Goal: Task Accomplishment & Management: Manage account settings

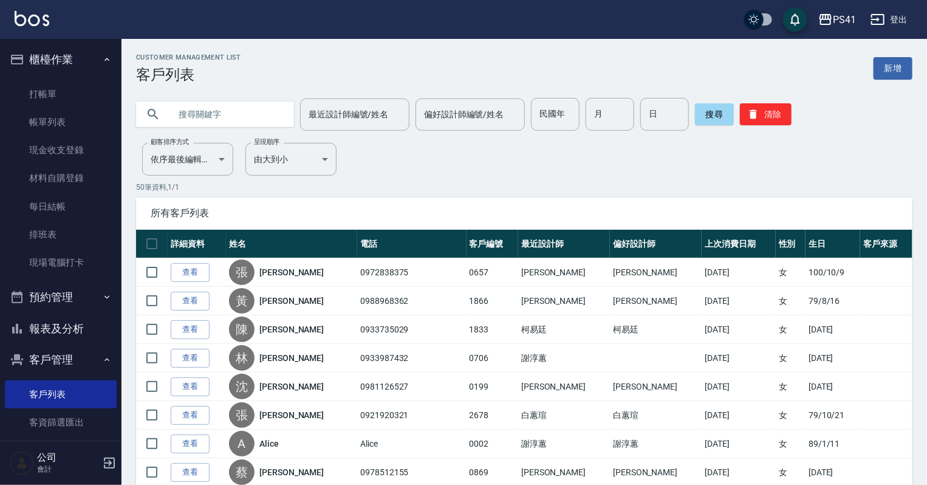
click at [221, 120] on input "text" at bounding box center [227, 114] width 114 height 33
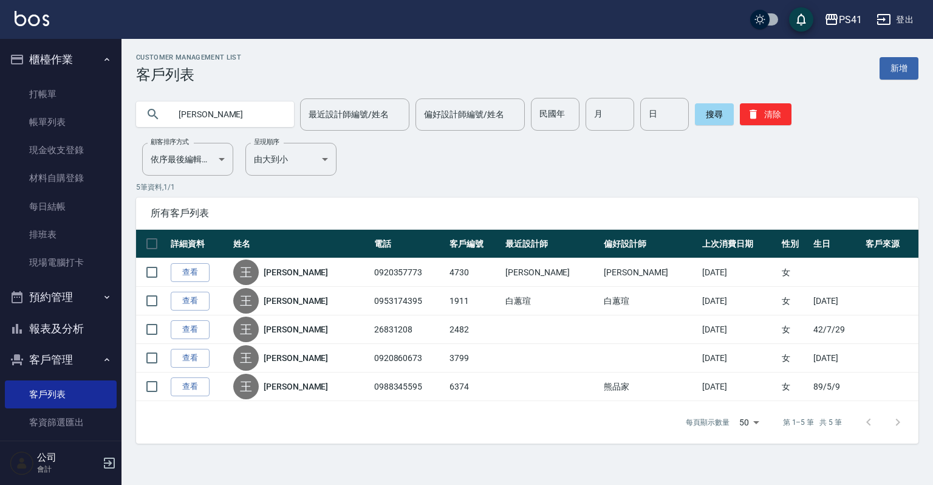
drag, startPoint x: 261, startPoint y: 109, endPoint x: 0, endPoint y: 137, distance: 262.6
click at [64, 109] on div "PS41 登出 櫃檯作業 打帳單 帳單列表 現金收支登錄 材料自購登錄 每日結帳 排班表 現場電腦打卡 預約管理 預約管理 單日預約紀錄 單週預約紀錄 報表及…" at bounding box center [466, 242] width 933 height 485
type input "0953174395"
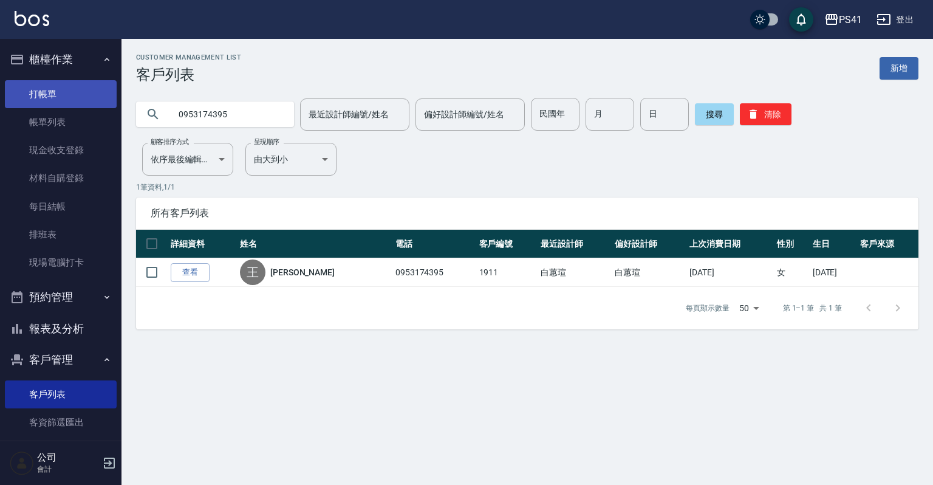
click at [84, 94] on link "打帳單" at bounding box center [61, 94] width 112 height 28
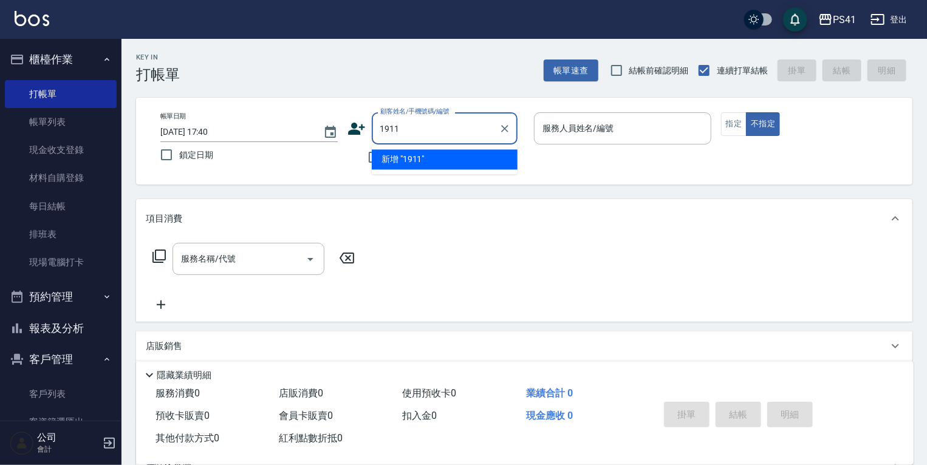
type input "1911"
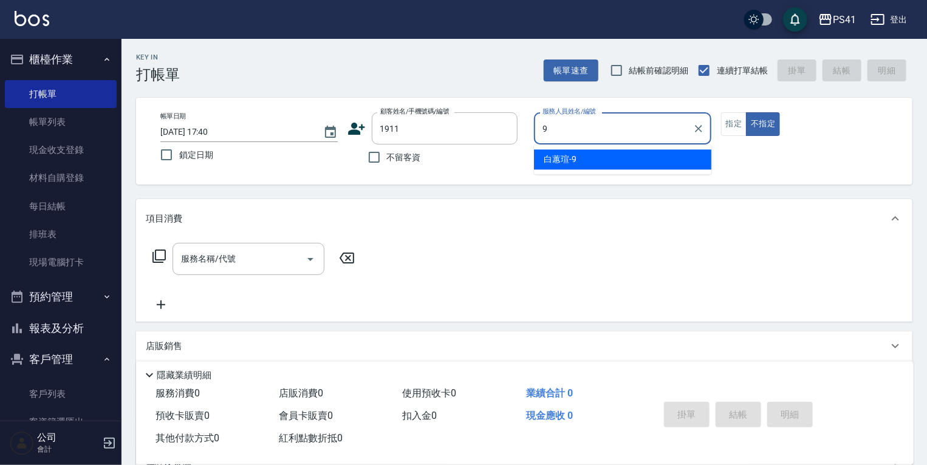
type input "[PERSON_NAME]-9"
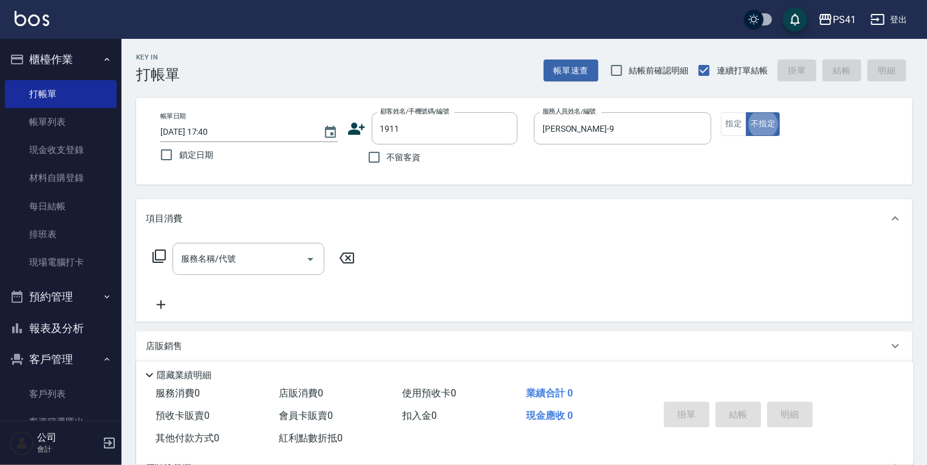
type button "false"
type input "[PERSON_NAME]/0953174395/1911"
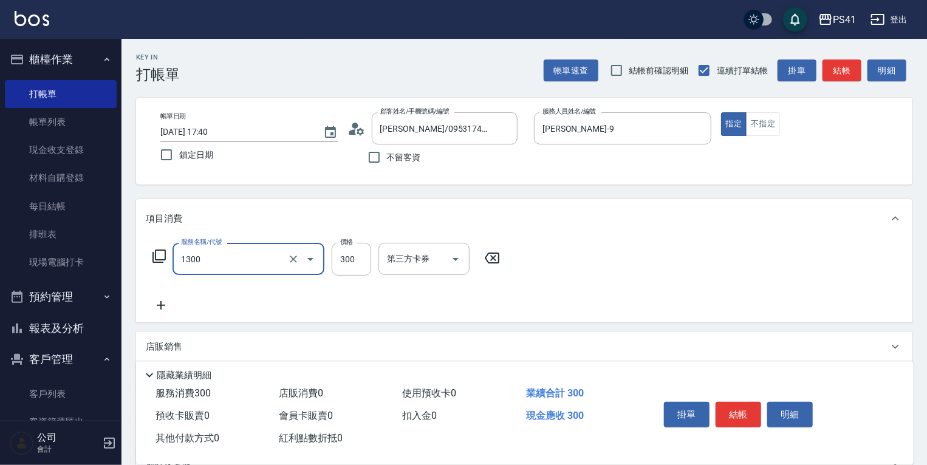
type input "洗髮300(1300)"
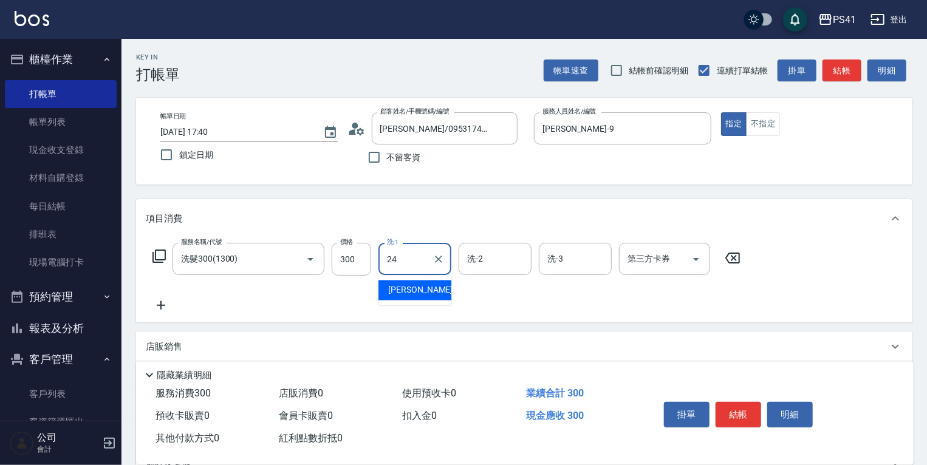
type input "[PERSON_NAME]-24"
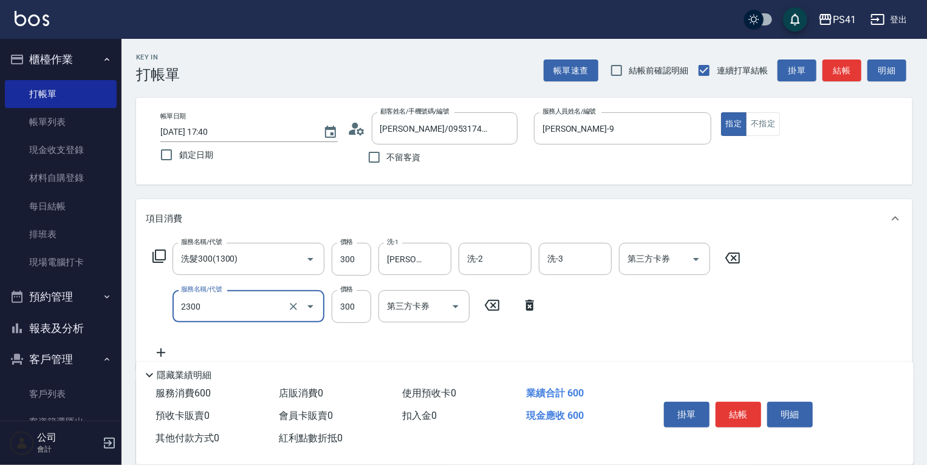
type input "剪髮(2300)"
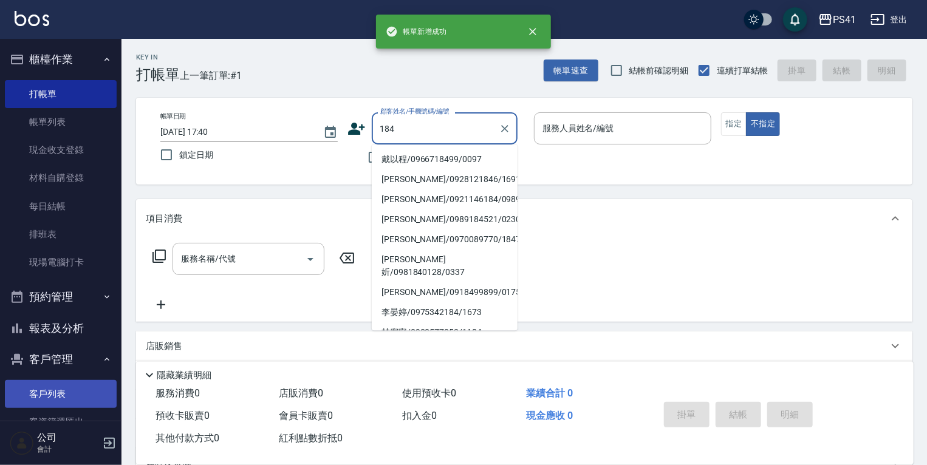
type input "184"
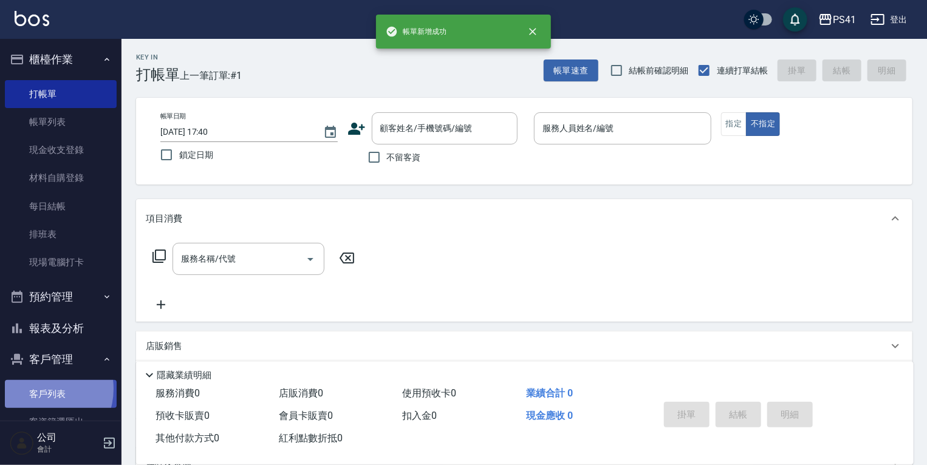
click at [41, 389] on link "客戶列表" at bounding box center [61, 394] width 112 height 28
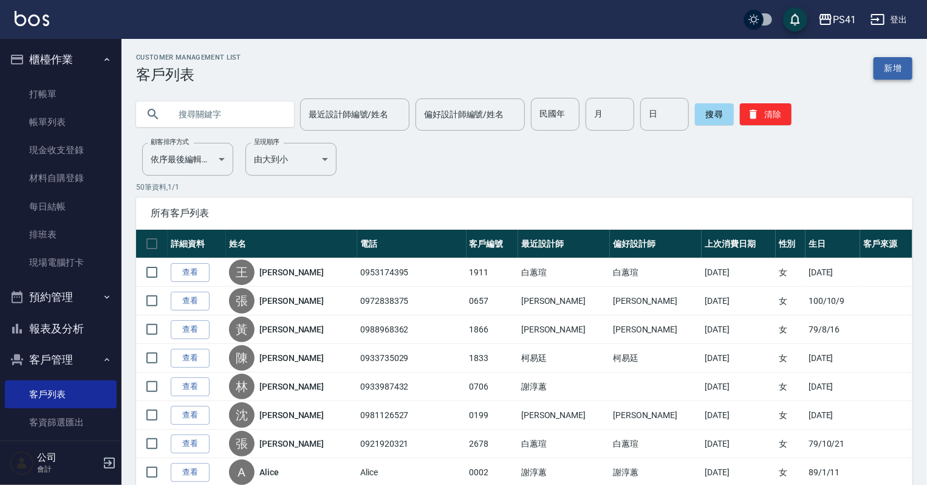
click at [894, 76] on link "新增" at bounding box center [893, 68] width 39 height 22
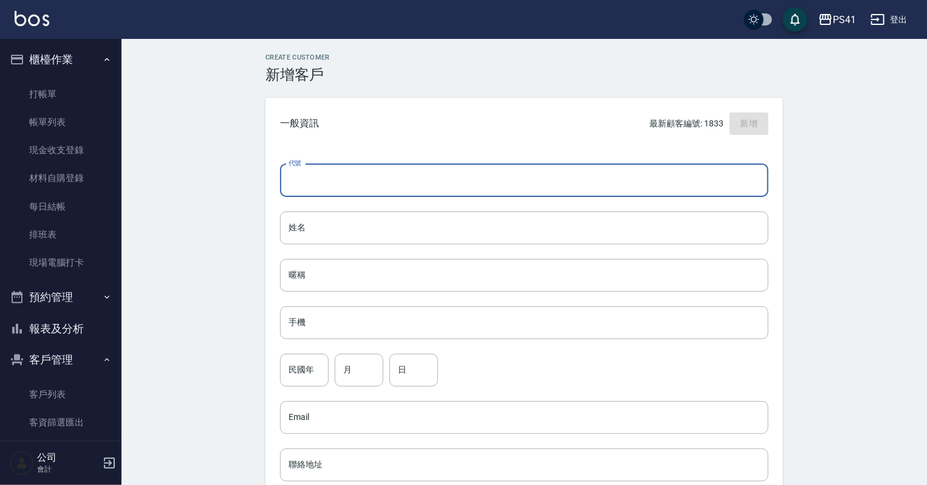
click at [381, 182] on input "代號" at bounding box center [524, 180] width 488 height 33
type input "1841"
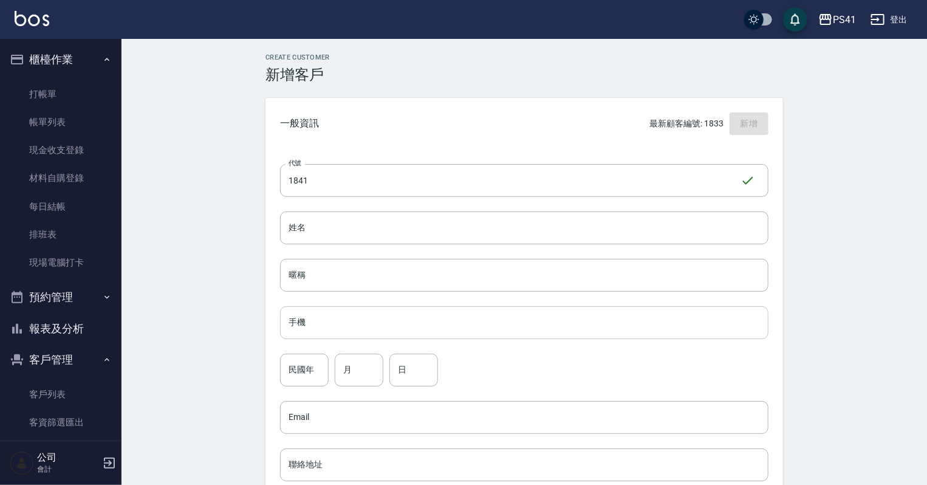
click at [391, 307] on div "代號 1841 ​ 代號 姓名 姓名 暱稱 暱稱 手機 手機 民國年 民國年 月 月 日 日 Email Email 聯絡地址 聯絡地址 男 女 LINE I…" at bounding box center [524, 444] width 518 height 590
click at [399, 326] on input "手機" at bounding box center [524, 322] width 488 height 33
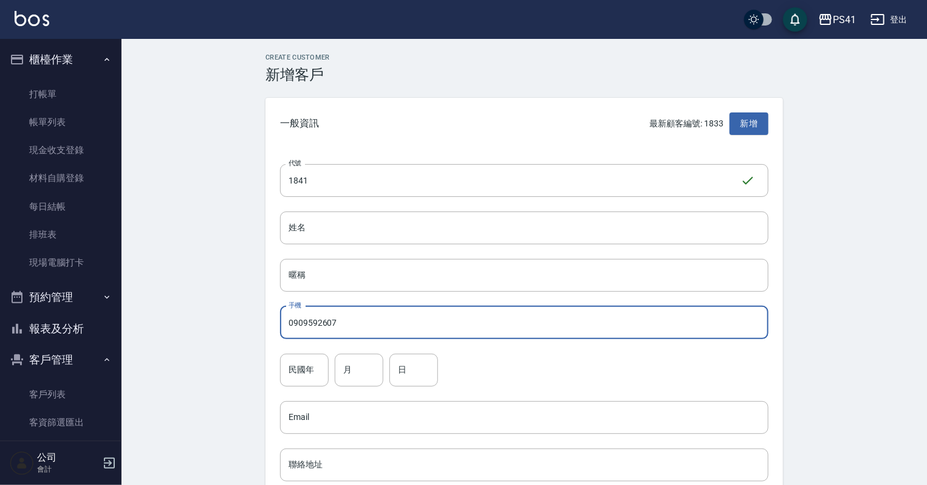
type input "0909592607"
click at [296, 366] on input "民國年" at bounding box center [304, 370] width 49 height 33
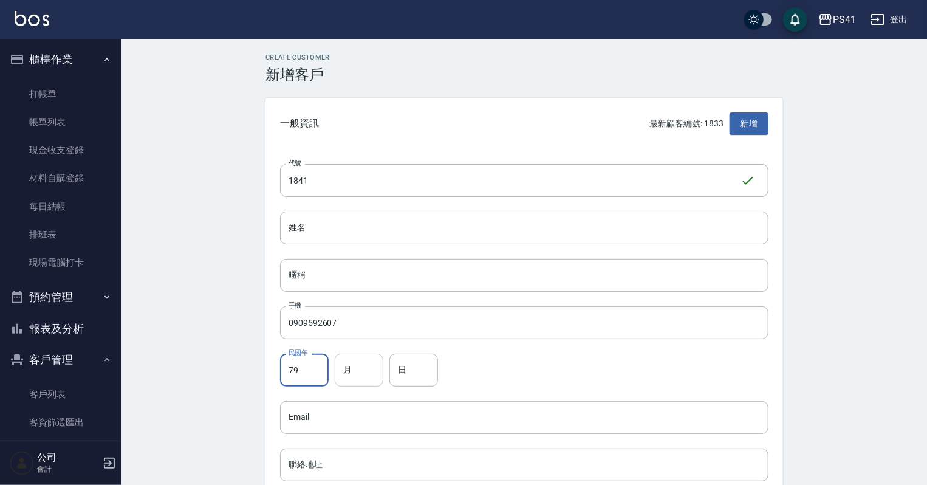
type input "79"
click at [347, 372] on input "月" at bounding box center [359, 370] width 49 height 33
type input "11"
click at [404, 372] on input "日" at bounding box center [413, 370] width 49 height 33
type input "11"
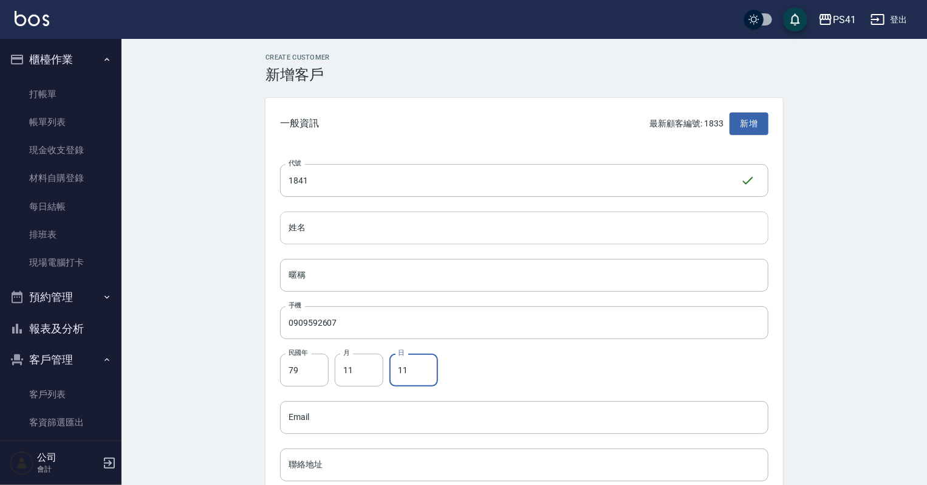
click at [389, 219] on input "姓名" at bounding box center [524, 227] width 488 height 33
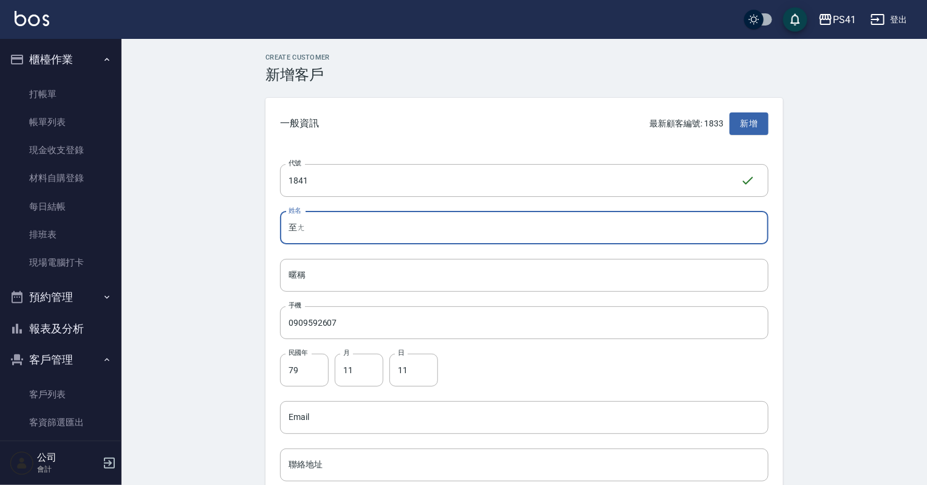
type input "至"
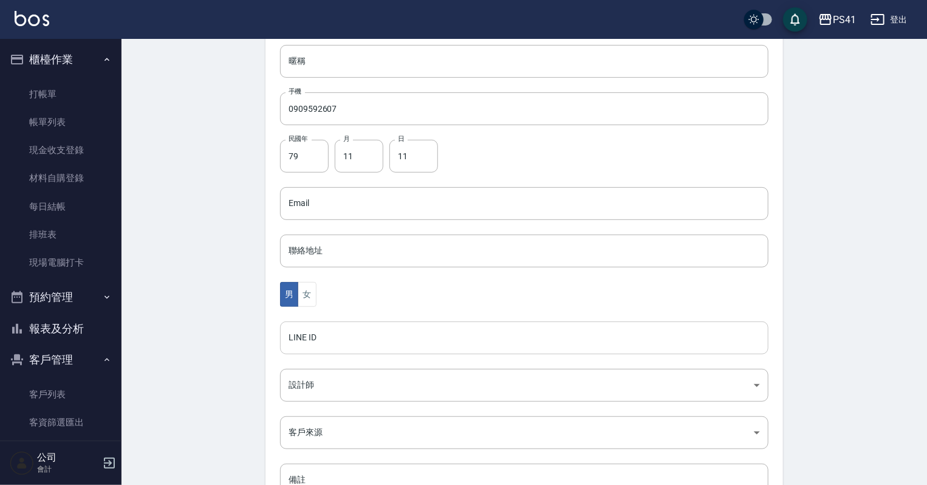
scroll to position [243, 0]
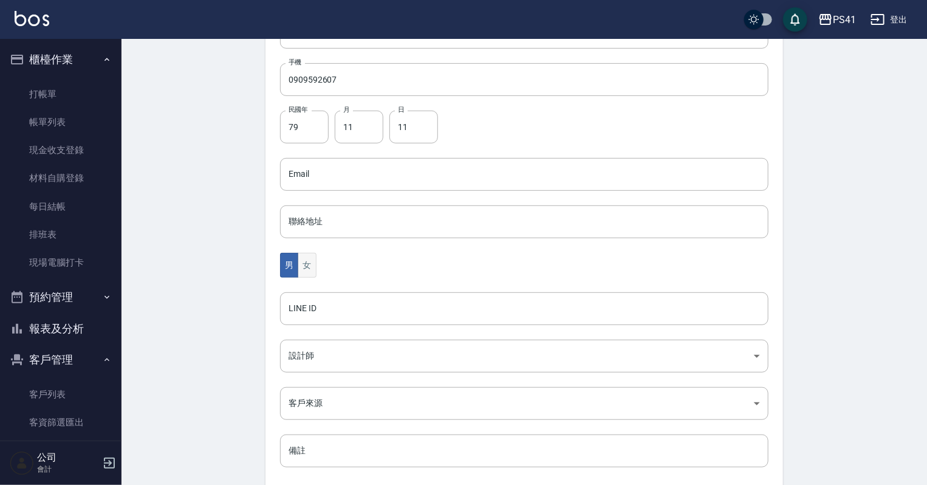
type input "[PERSON_NAME]"
click at [303, 270] on button "女" at bounding box center [307, 265] width 18 height 25
click at [312, 355] on body "PS41 登出 櫃檯作業 打帳單 帳單列表 現金收支登錄 材料自購登錄 每日結帳 排班表 現場電腦打卡 預約管理 預約管理 單日預約紀錄 單週預約紀錄 報表及…" at bounding box center [463, 152] width 927 height 791
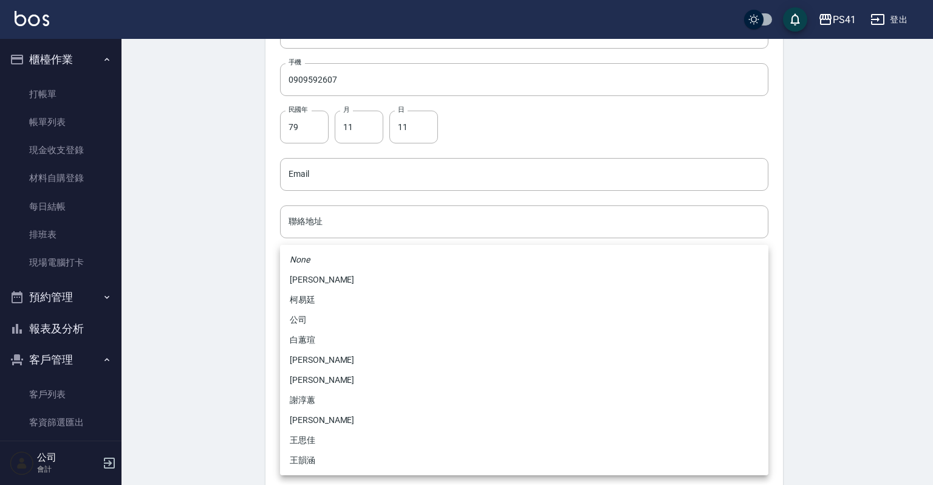
click at [319, 395] on li "謝淳蕙" at bounding box center [524, 400] width 488 height 20
type input "8c411568-4112-470a-9bf0-dab44adfddc4"
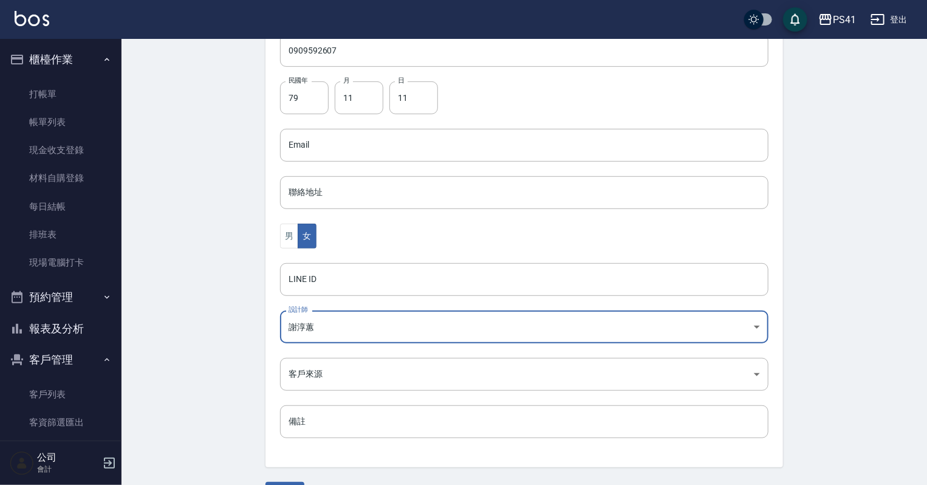
scroll to position [306, 0]
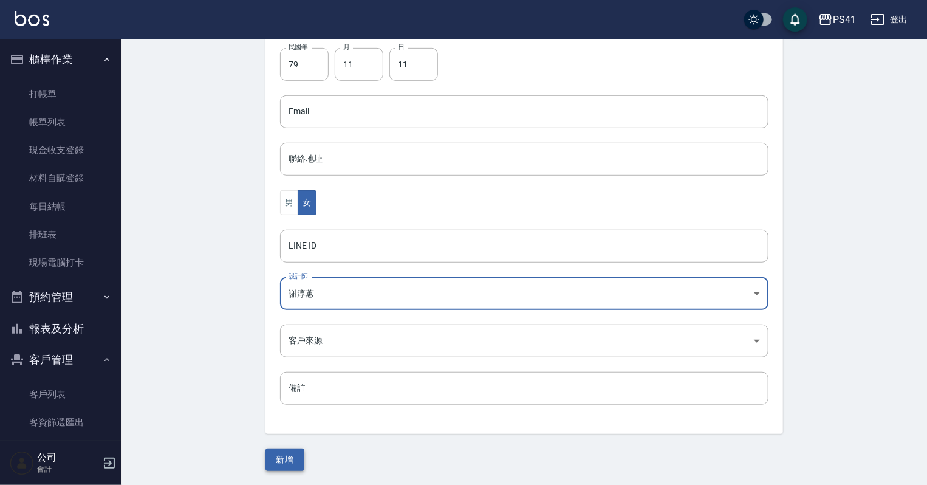
click at [293, 457] on button "新增" at bounding box center [284, 459] width 39 height 22
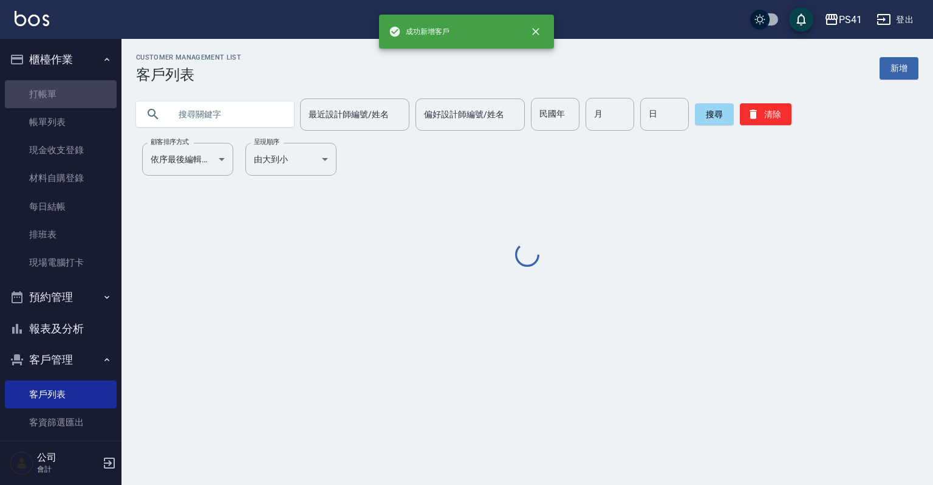
drag, startPoint x: 72, startPoint y: 85, endPoint x: 72, endPoint y: 70, distance: 14.6
click at [72, 85] on link "打帳單" at bounding box center [61, 94] width 112 height 28
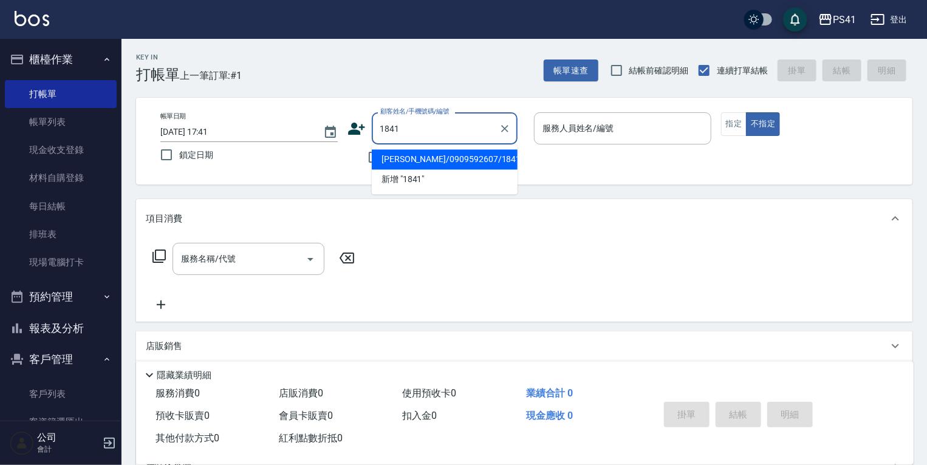
type input "[PERSON_NAME]/0909592607/1841"
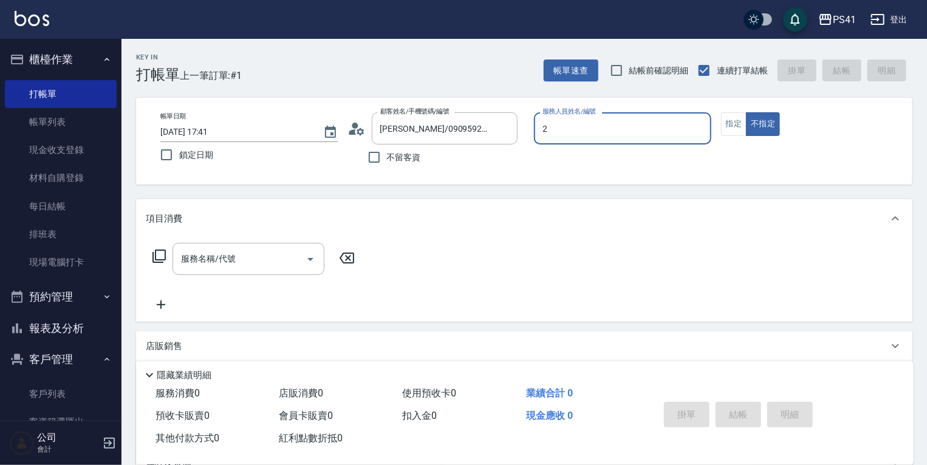
type input "謝淳蕙-2"
type button "false"
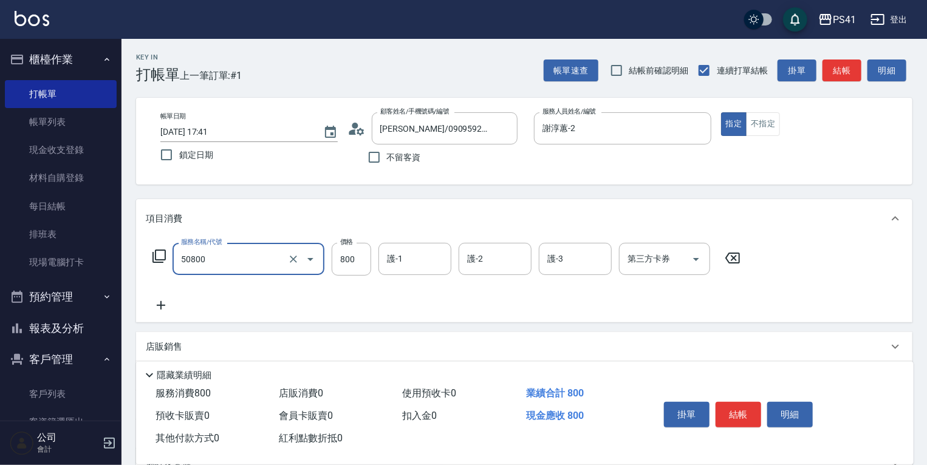
type input "原價401~800護髮(50800)"
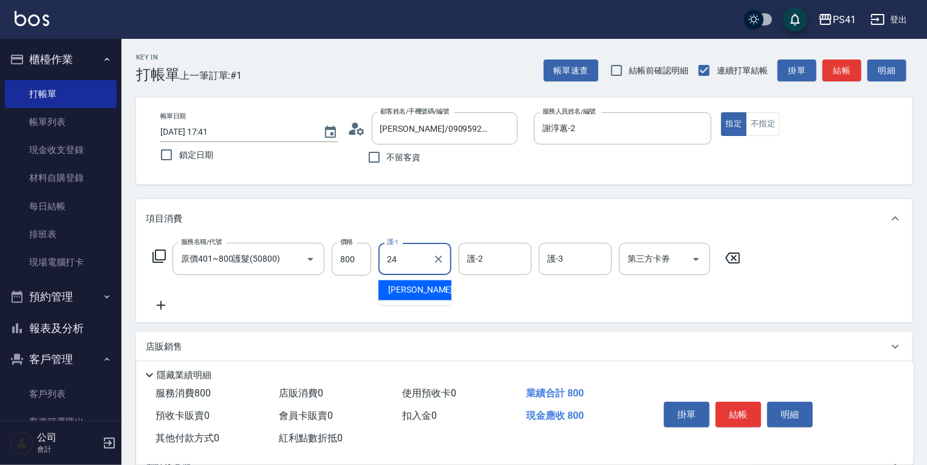
type input "[PERSON_NAME]-24"
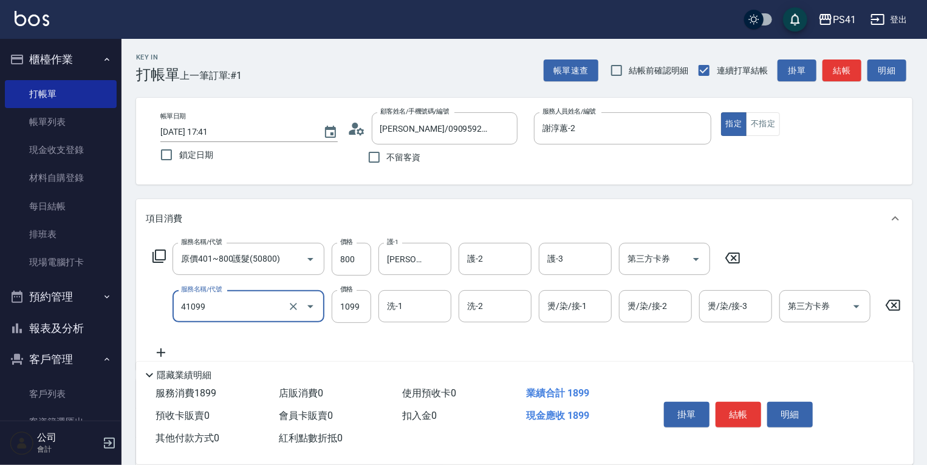
type input "公司活動/早鳥(41099)"
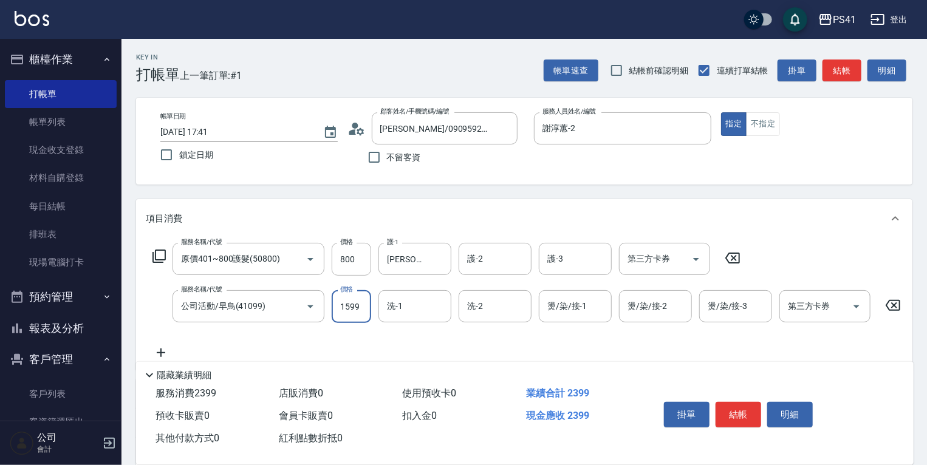
type input "1599"
type input "[PERSON_NAME]-24"
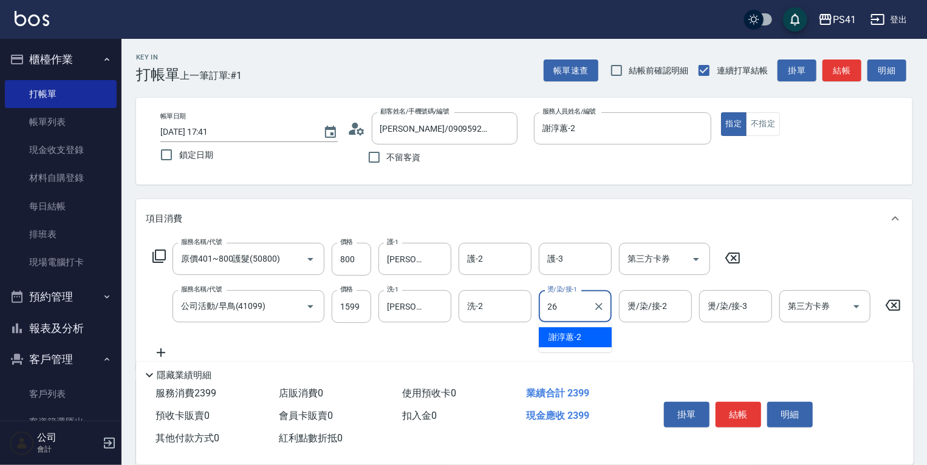
type input "[PERSON_NAME]-26"
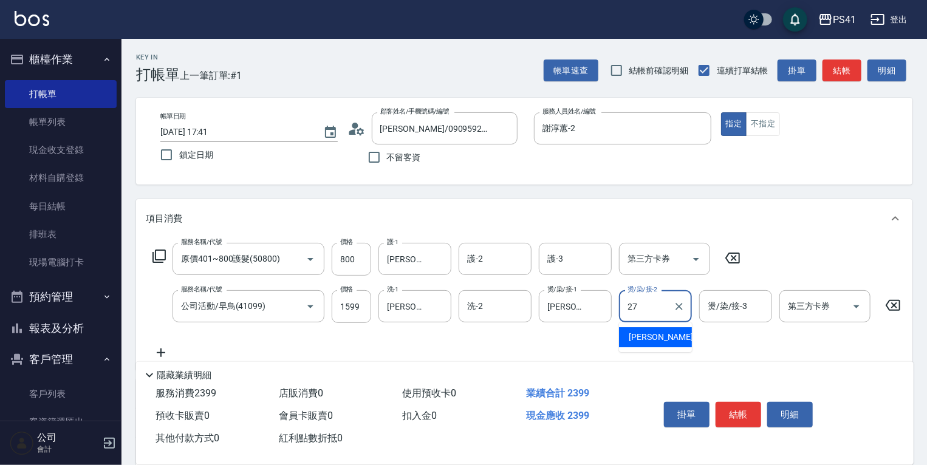
type input "佳佳-27"
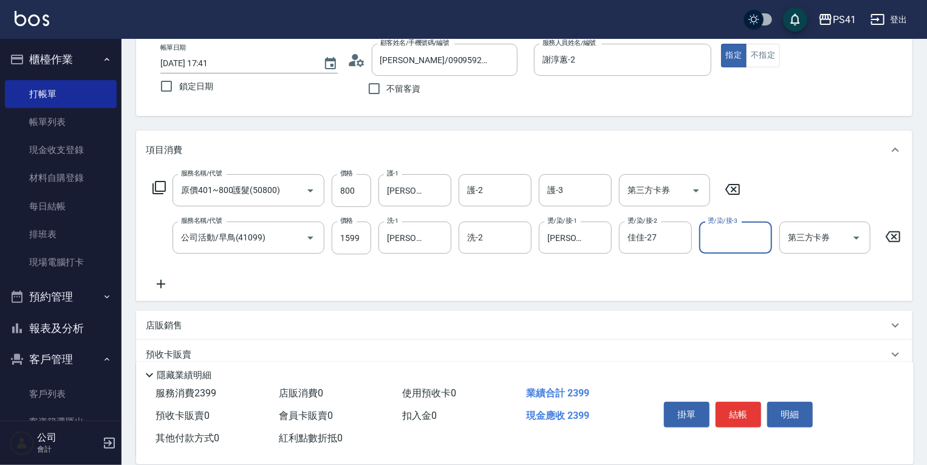
scroll to position [182, 0]
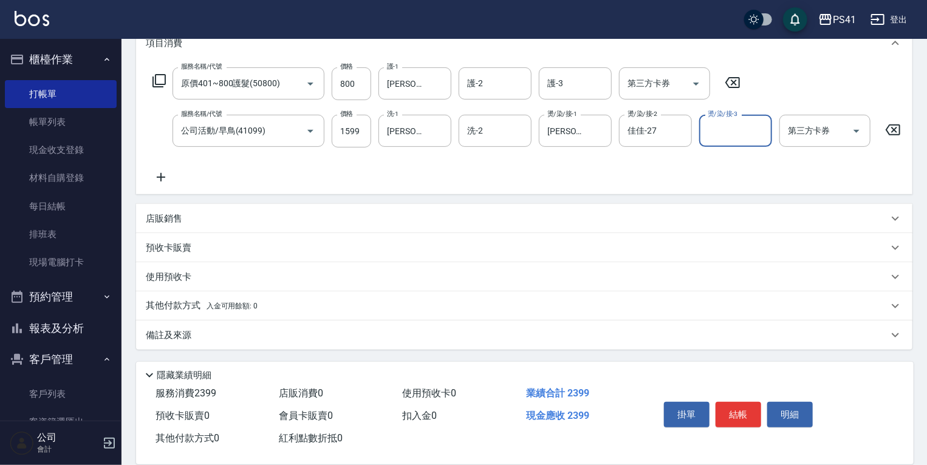
click at [194, 309] on p "其他付款方式 入金可用餘額: 0" at bounding box center [202, 305] width 112 height 13
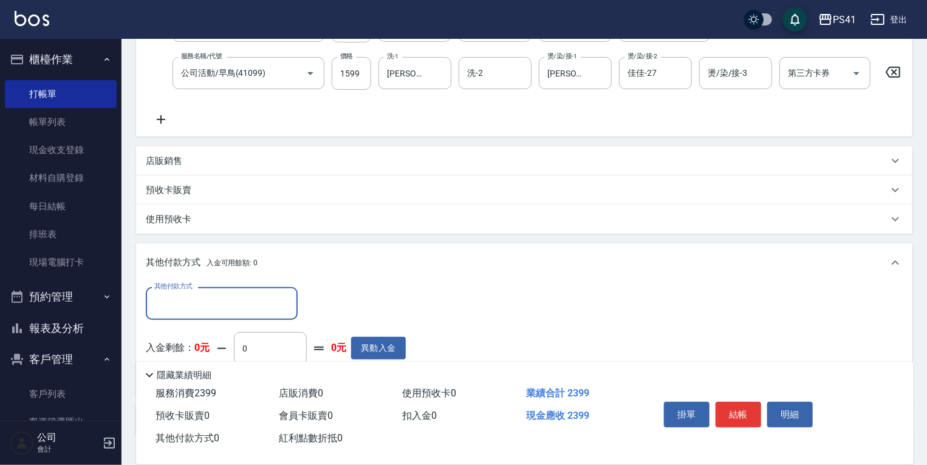
scroll to position [0, 0]
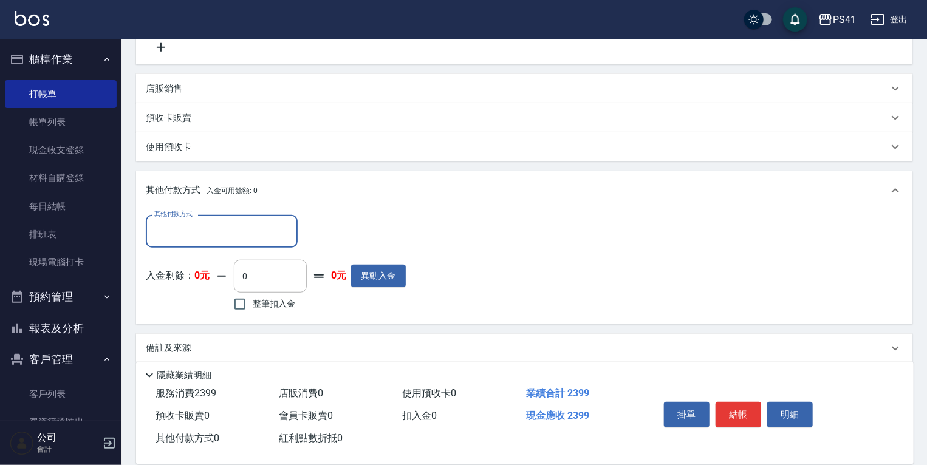
click at [209, 242] on input "其他付款方式" at bounding box center [221, 231] width 141 height 21
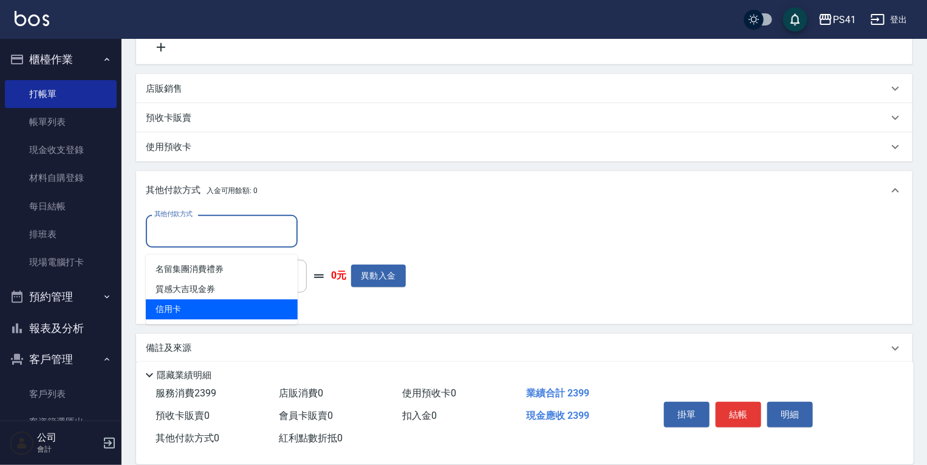
click at [205, 304] on span "信用卡" at bounding box center [222, 309] width 152 height 20
type input "信用卡"
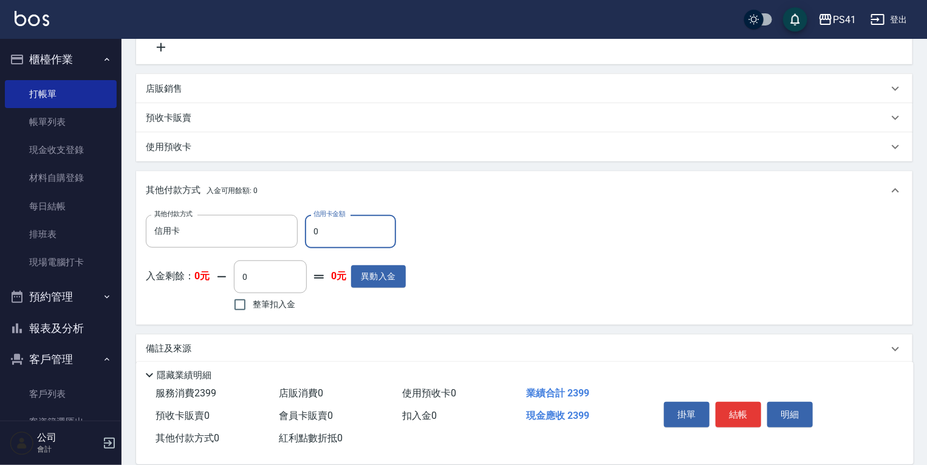
drag, startPoint x: 350, startPoint y: 242, endPoint x: 119, endPoint y: 234, distance: 231.0
click at [139, 232] on div "其他付款方式 信用卡 其他付款方式 信用卡金額 0 信用卡金額 入金剩餘： 0元 0 ​ 整筆扣入金 0元 異動入金" at bounding box center [524, 267] width 776 height 114
type input "2399"
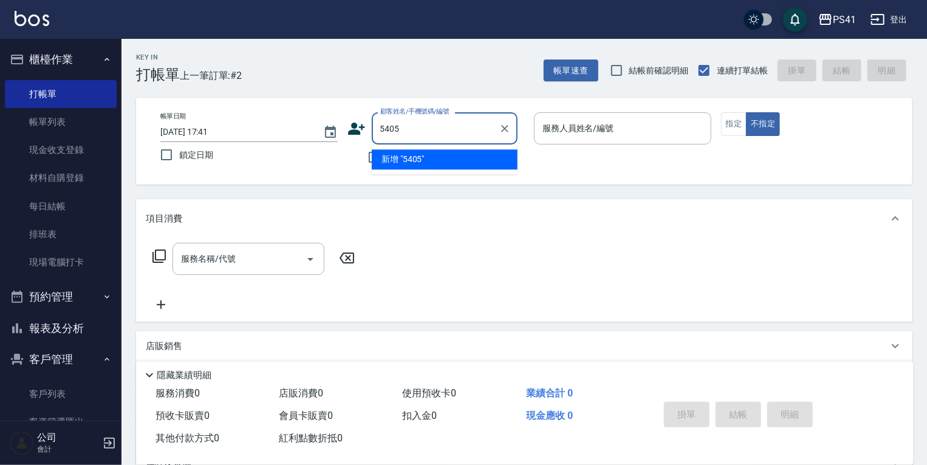
type input "5405"
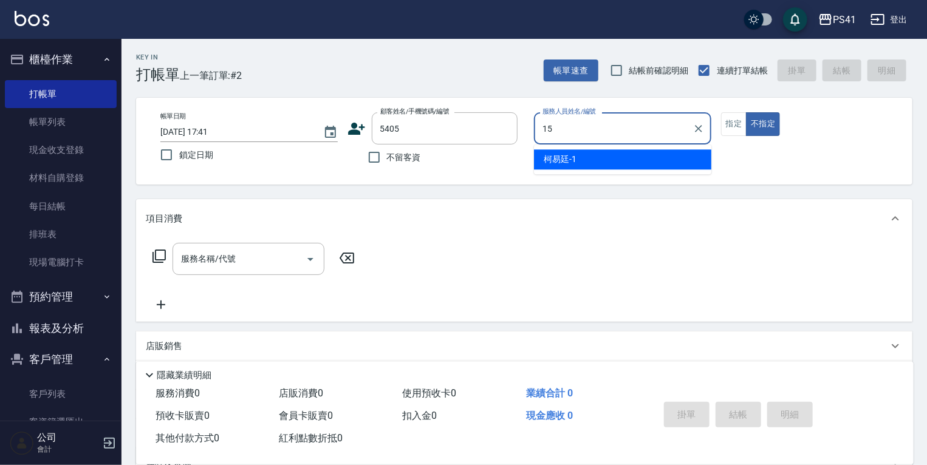
type input "[PERSON_NAME]-15"
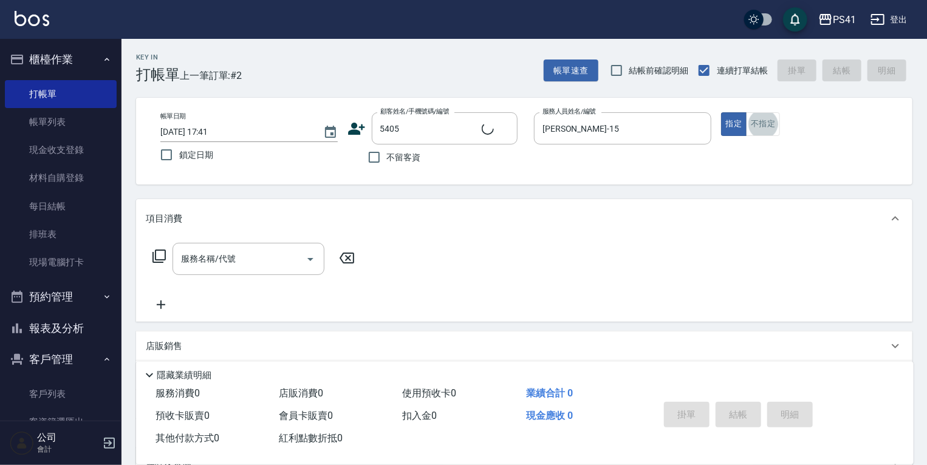
type input "李芯慈/0979770775/5405"
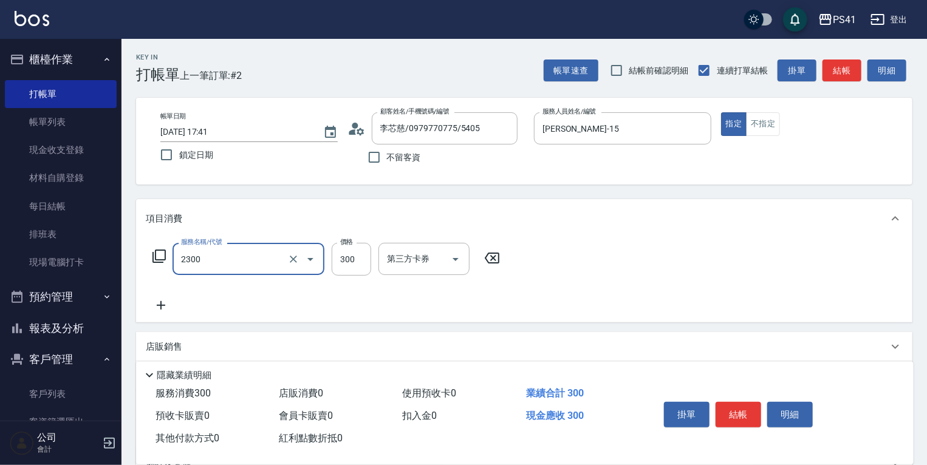
type input "剪髮(2300)"
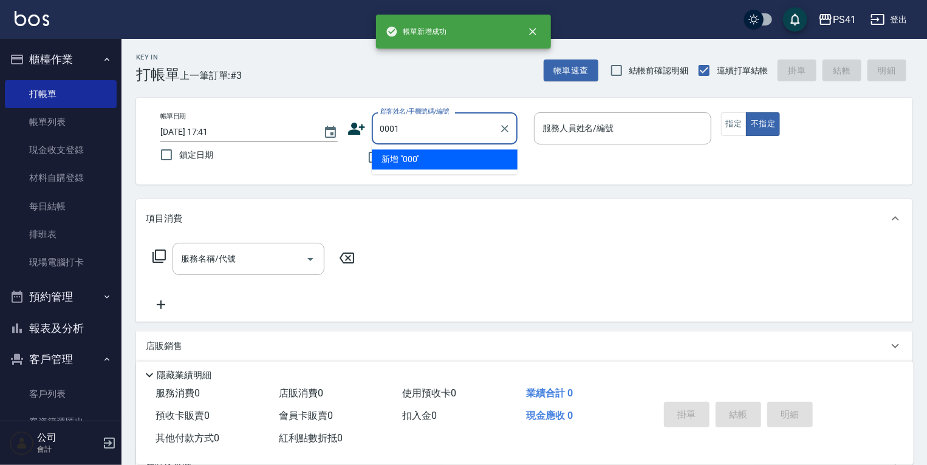
type input "0001"
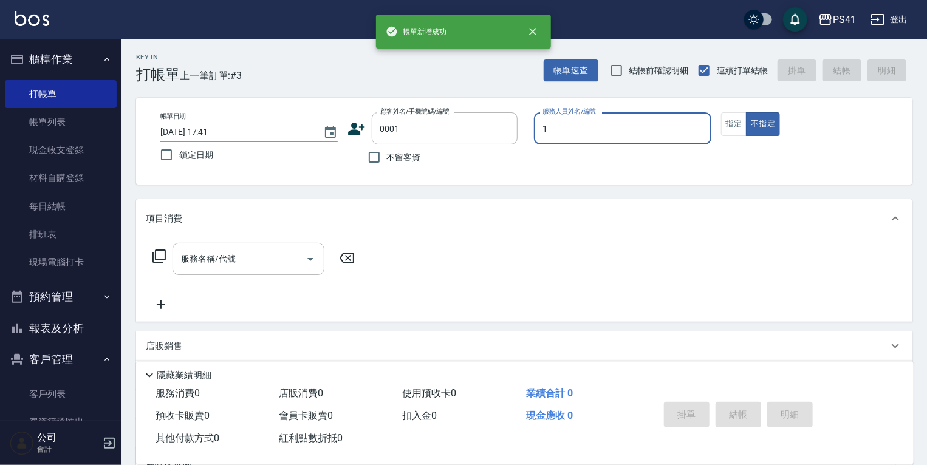
type input "[PERSON_NAME]-1"
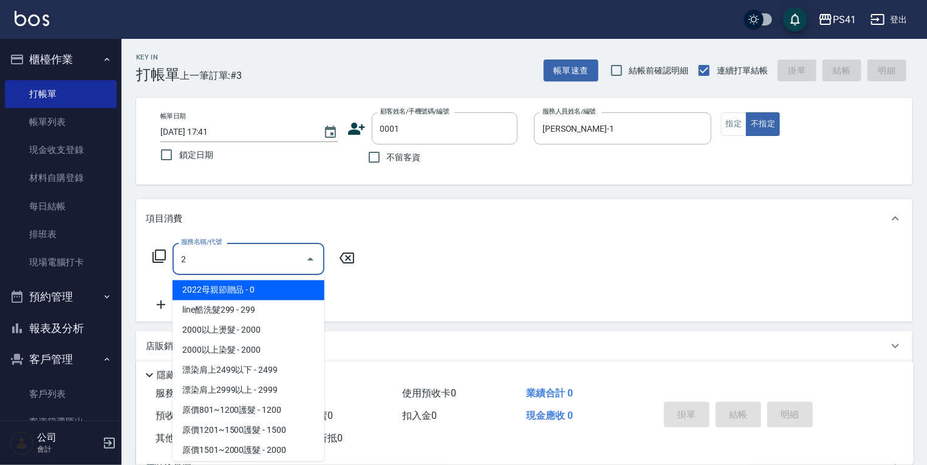
type input "21"
type input "pingu/1_pingu/0001"
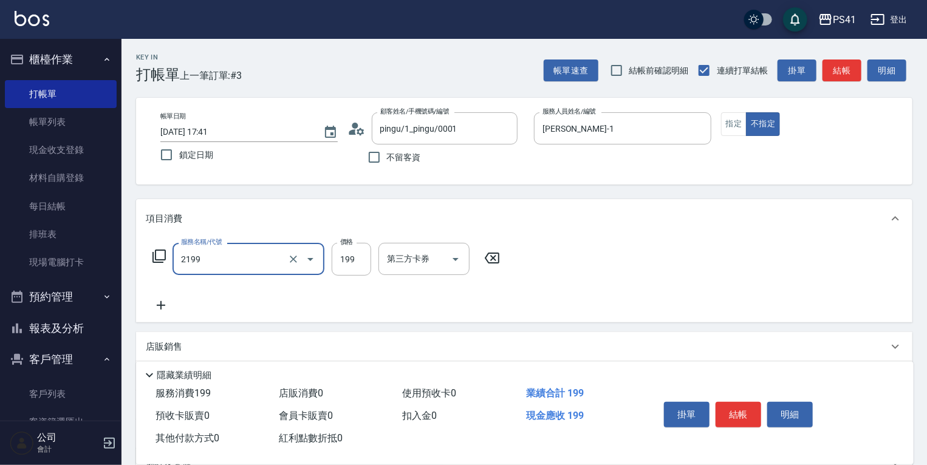
type input "不指定剪髮活動(2199)"
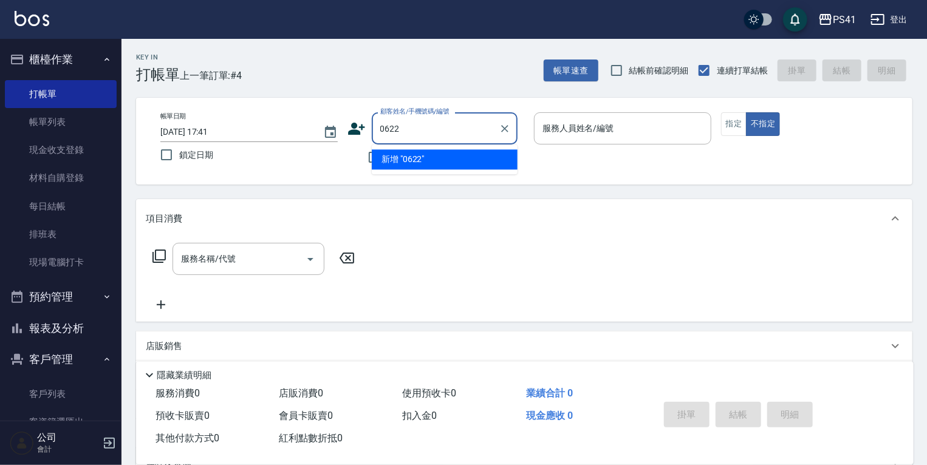
type input "0622"
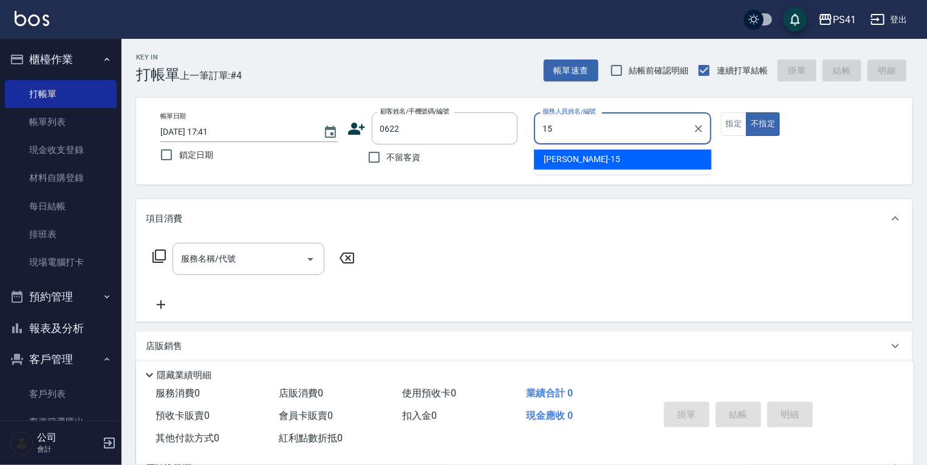
type input "[PERSON_NAME]-15"
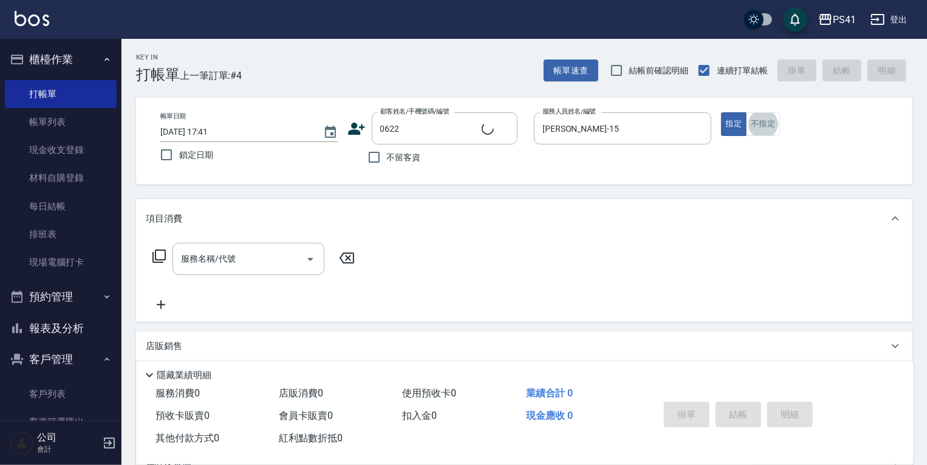
type input "[PERSON_NAME]/0920421327/0622"
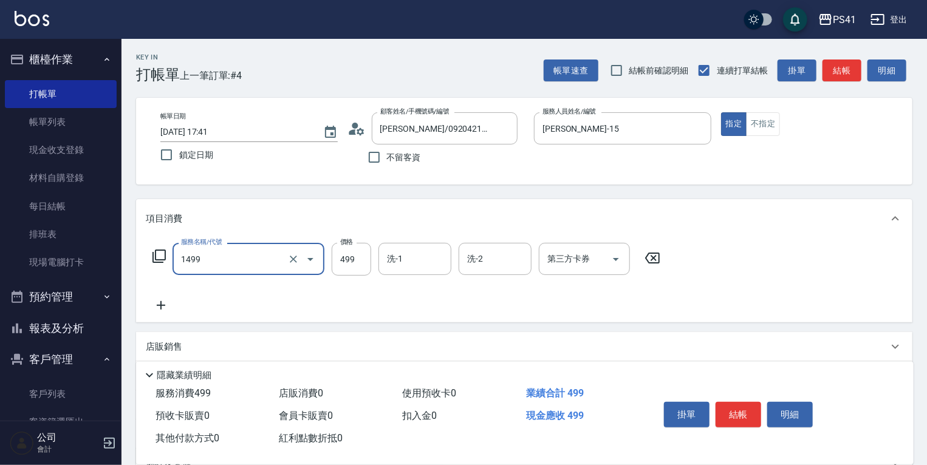
type input "活氧毛囊淨化髮浴(1499)"
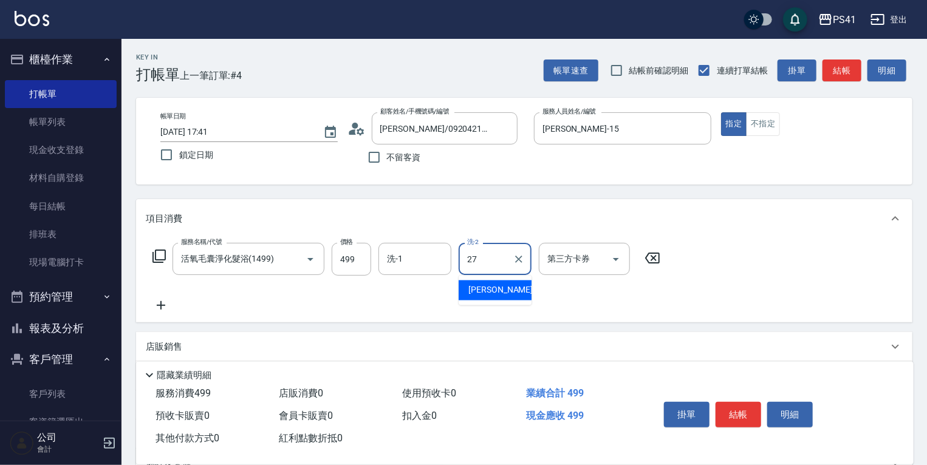
type input "佳佳-27"
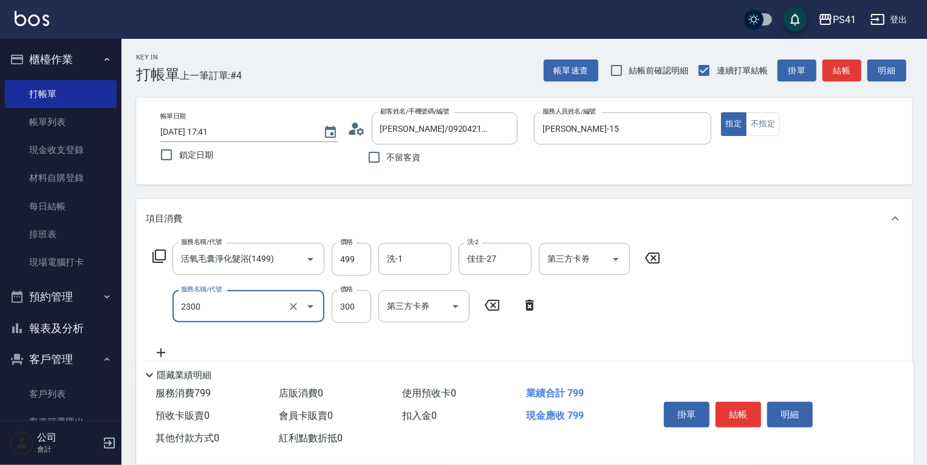
type input "剪髮(2300)"
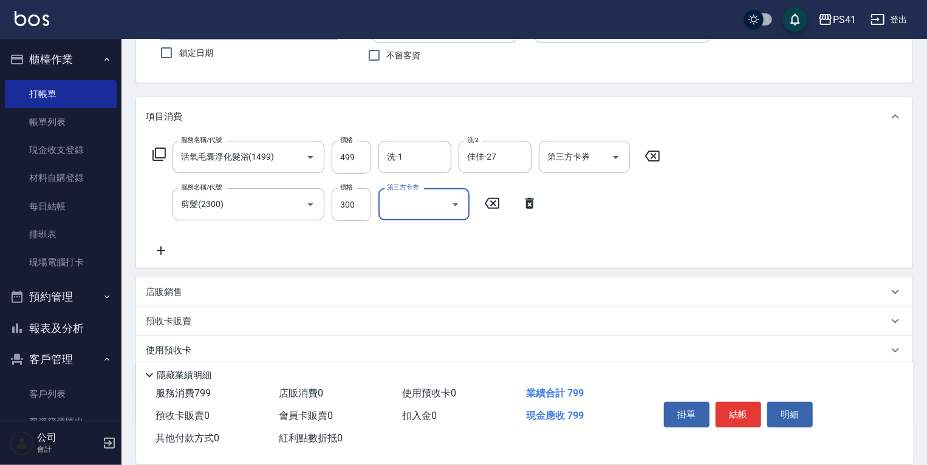
scroll to position [175, 0]
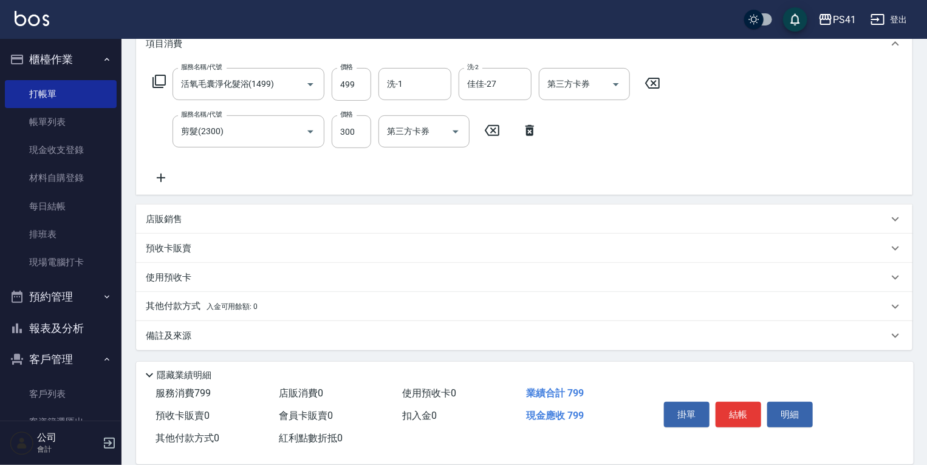
click at [287, 309] on div "其他付款方式 入金可用餘額: 0" at bounding box center [517, 306] width 742 height 13
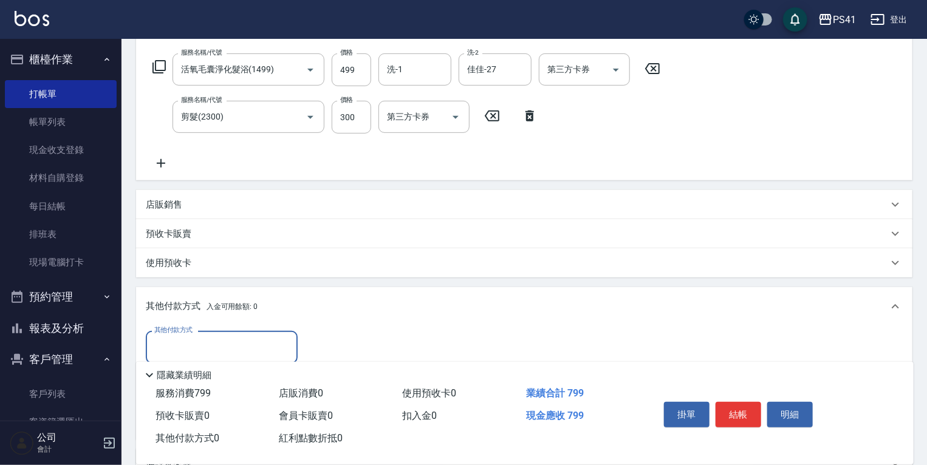
scroll to position [0, 0]
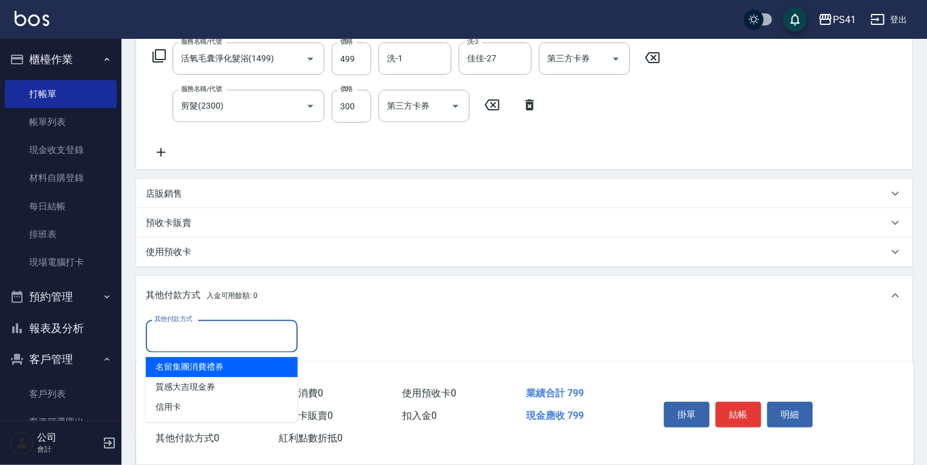
click at [249, 333] on input "其他付款方式" at bounding box center [221, 336] width 141 height 21
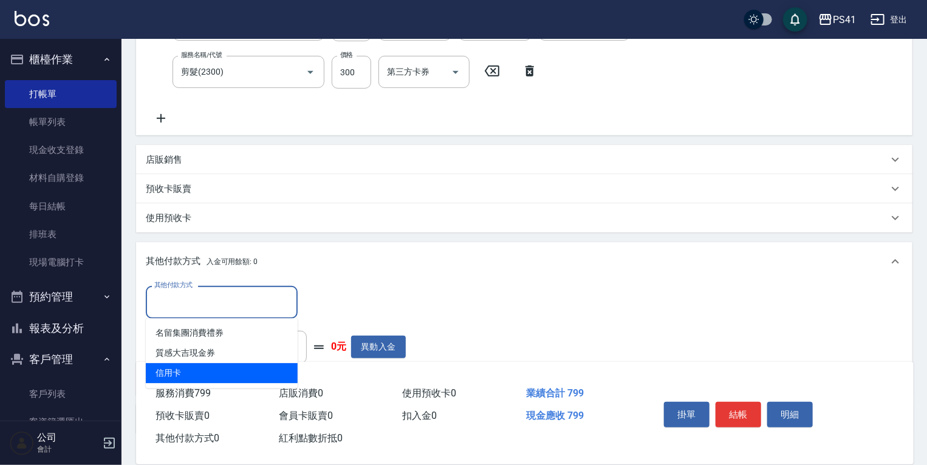
scroll to position [249, 0]
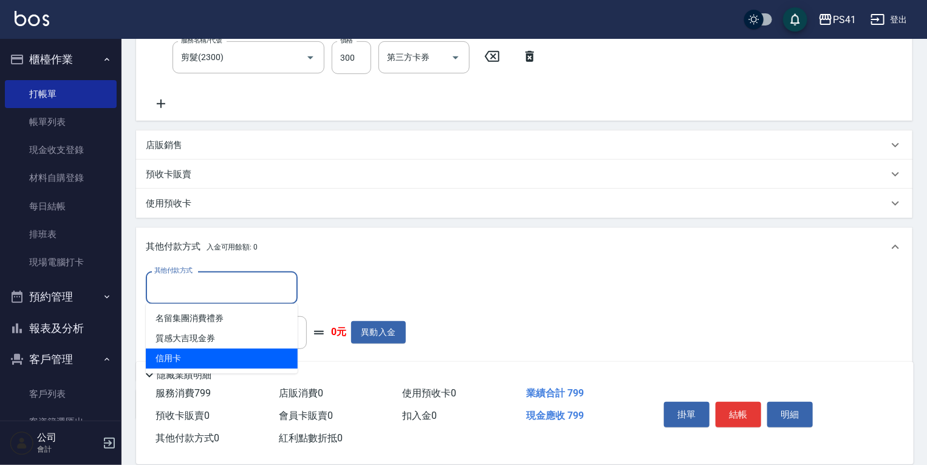
click at [248, 361] on span "信用卡" at bounding box center [222, 359] width 152 height 20
type input "信用卡"
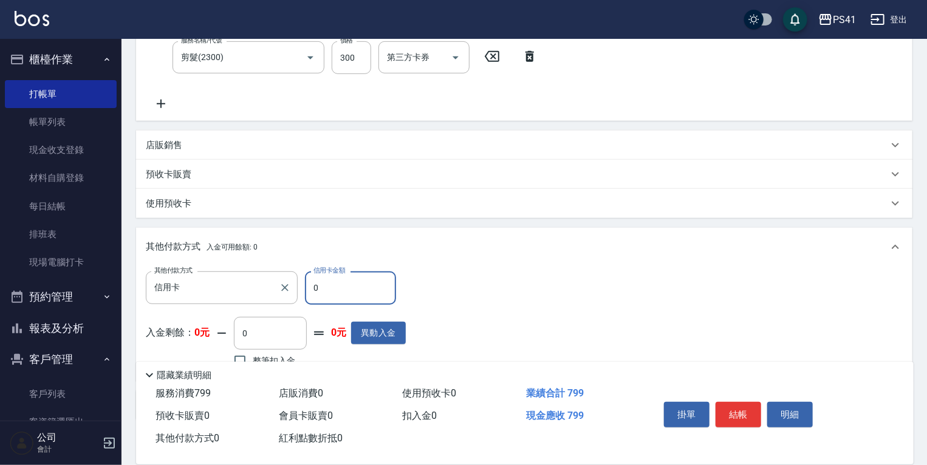
drag, startPoint x: 335, startPoint y: 278, endPoint x: 160, endPoint y: 275, distance: 175.0
click at [179, 272] on div "其他付款方式 信用卡 其他付款方式 信用卡金額 0 信用卡金額" at bounding box center [276, 288] width 260 height 33
type input "799"
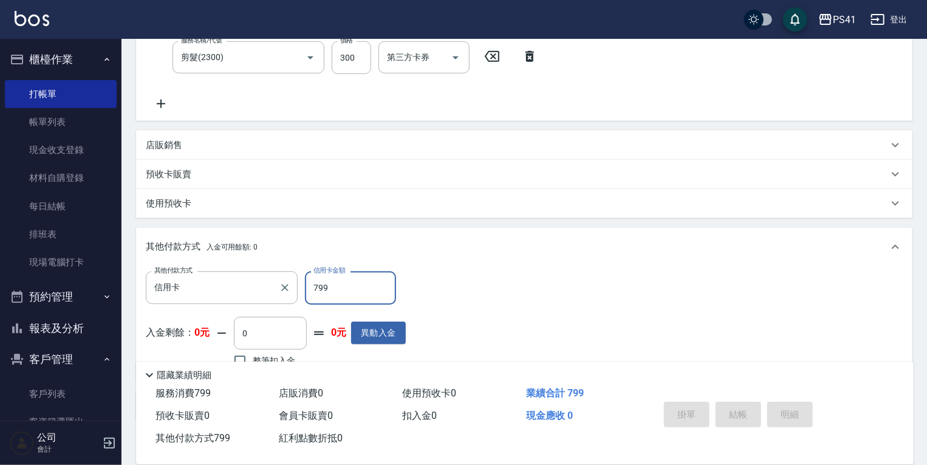
type input "[DATE] 17:42"
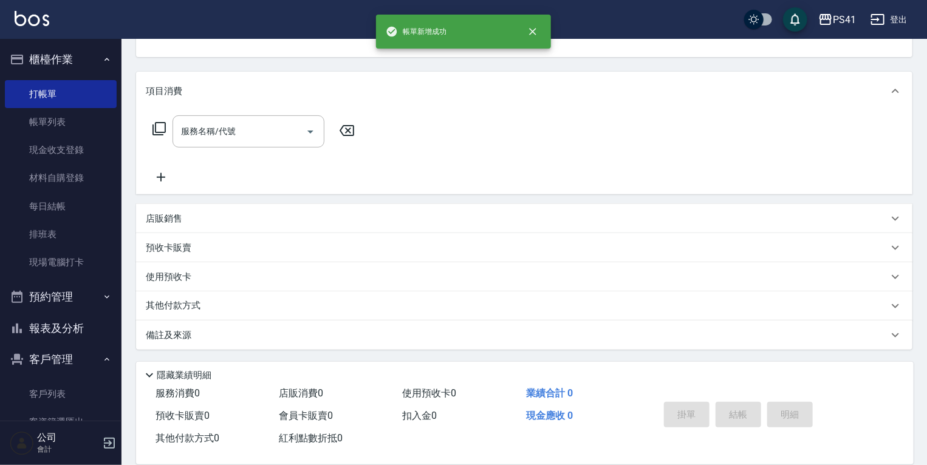
scroll to position [0, 0]
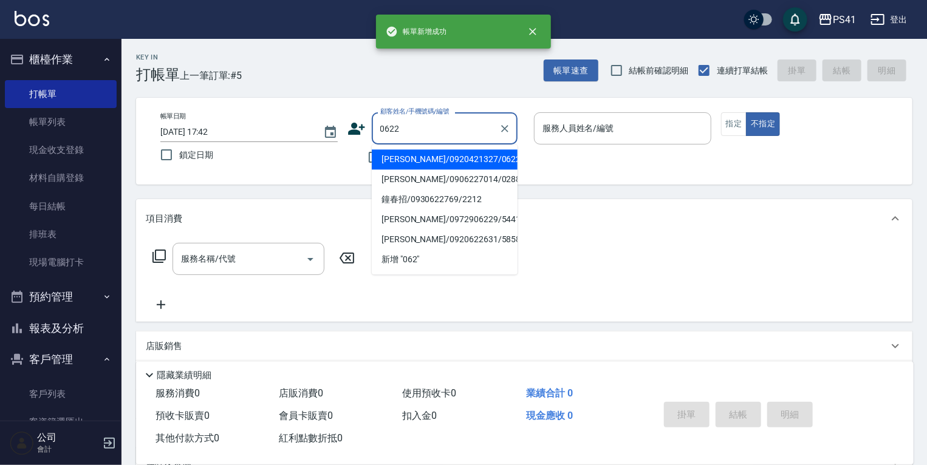
type input "[PERSON_NAME]/0920421327/0622"
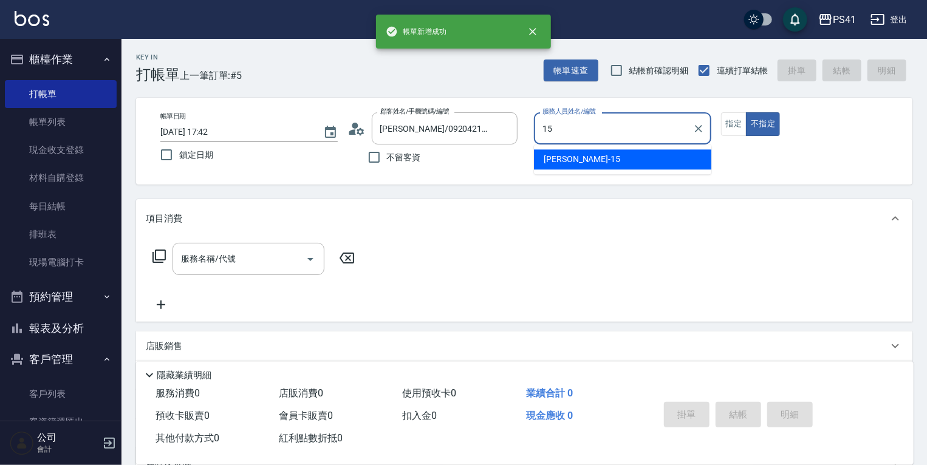
type input "[PERSON_NAME]-15"
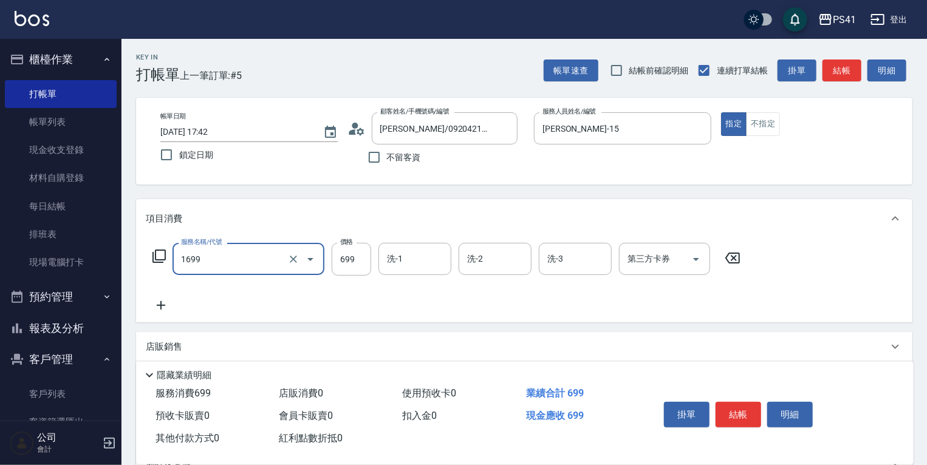
type input "純粹植淨控油SPA洗髮699(1699)"
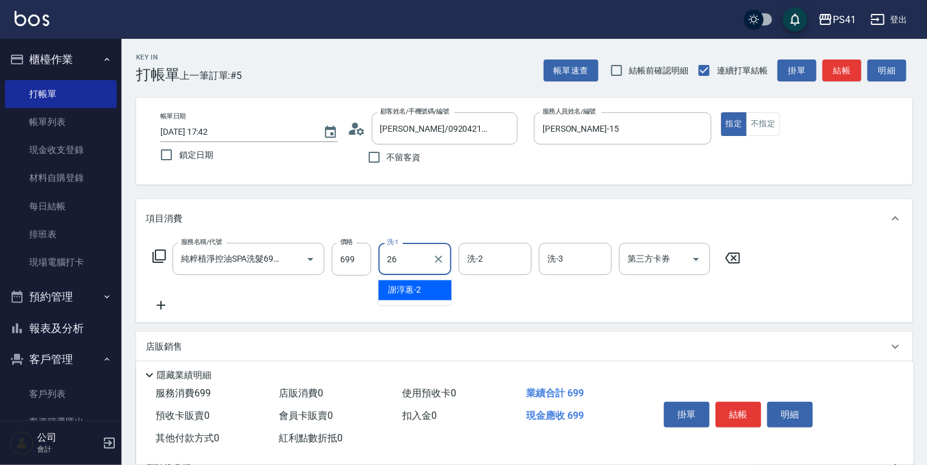
type input "[PERSON_NAME]-26"
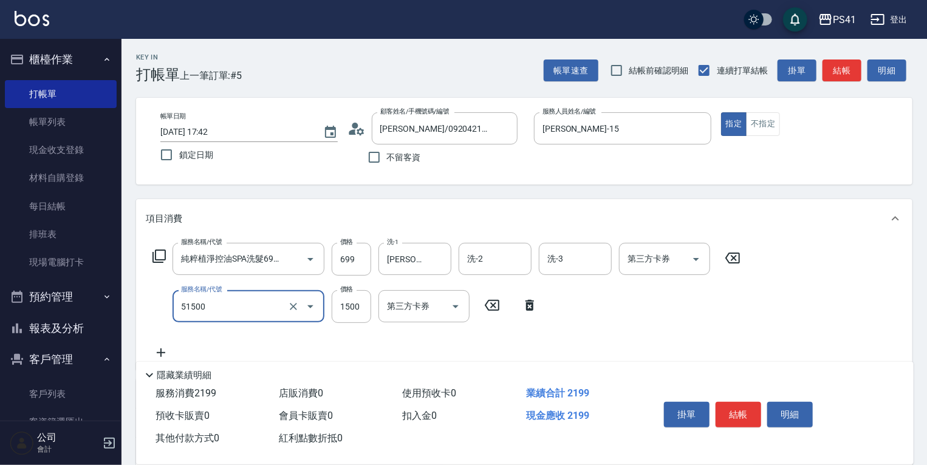
type input "原價1201~1500護髮(51500)"
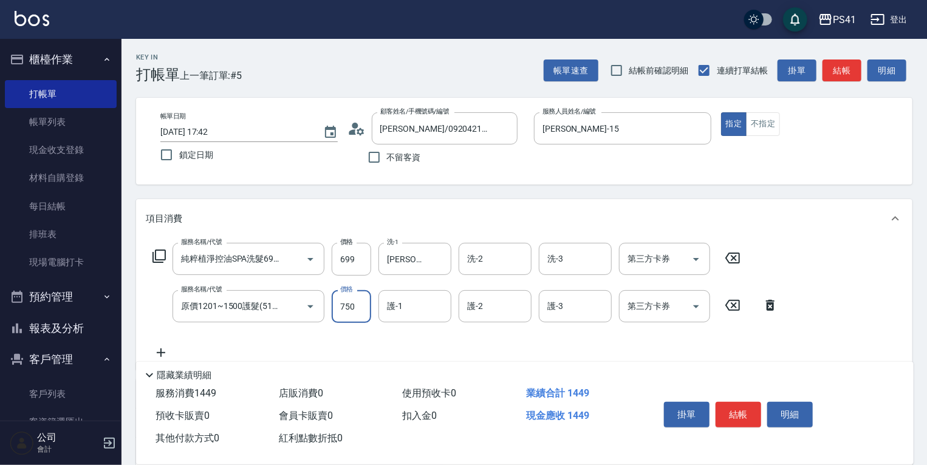
type input "750"
type input "[PERSON_NAME]-26"
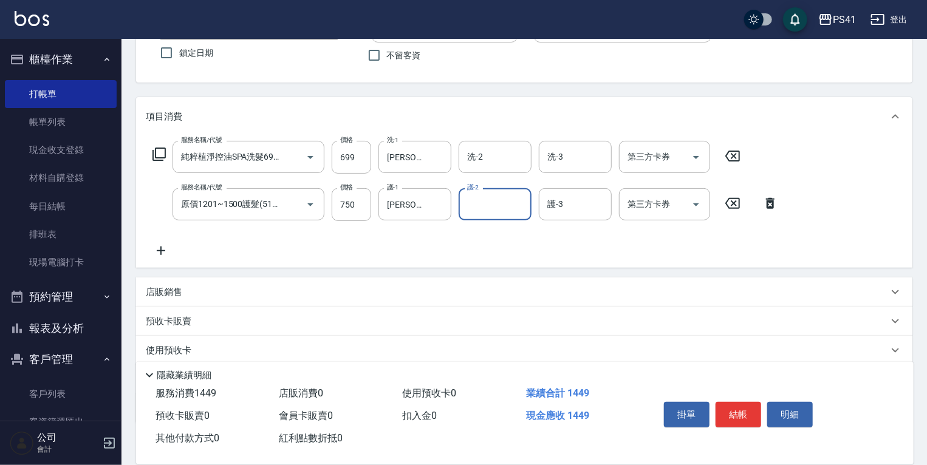
scroll to position [175, 0]
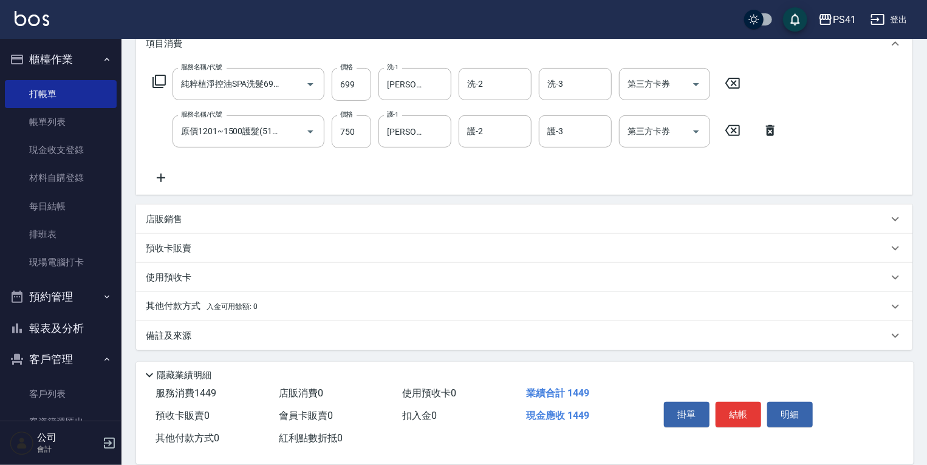
click at [248, 313] on p "其他付款方式 入金可用餘額: 0" at bounding box center [202, 306] width 112 height 13
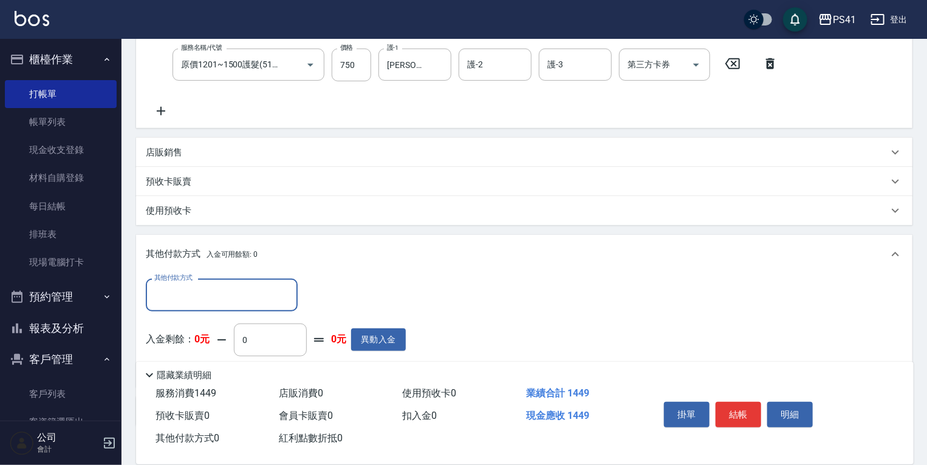
scroll to position [0, 0]
click at [248, 304] on input "其他付款方式" at bounding box center [221, 294] width 141 height 21
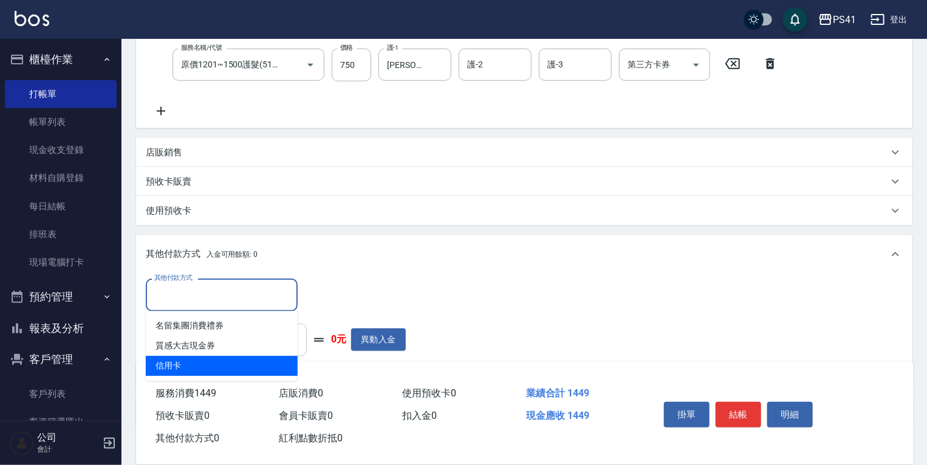
drag, startPoint x: 240, startPoint y: 362, endPoint x: 291, endPoint y: 340, distance: 55.5
click at [242, 361] on span "信用卡" at bounding box center [222, 366] width 152 height 20
type input "信用卡"
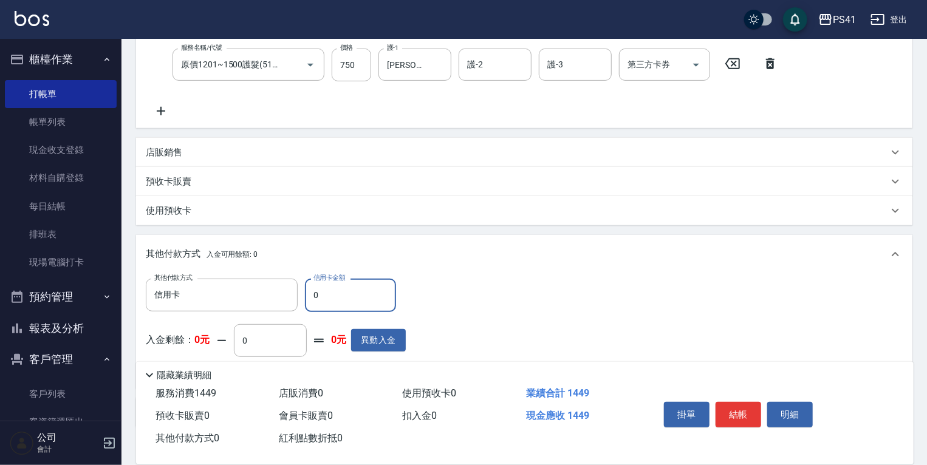
drag, startPoint x: 330, startPoint y: 296, endPoint x: 194, endPoint y: 273, distance: 138.7
click at [194, 273] on div "其他付款方式 入金可用餘額: 0 其他付款方式 信用卡 其他付款方式 信用卡金額 0 信用卡金額 入金剩餘： 0元 0 ​ 整筆扣入金 0元 異動入金" at bounding box center [524, 311] width 776 height 153
type input "1449"
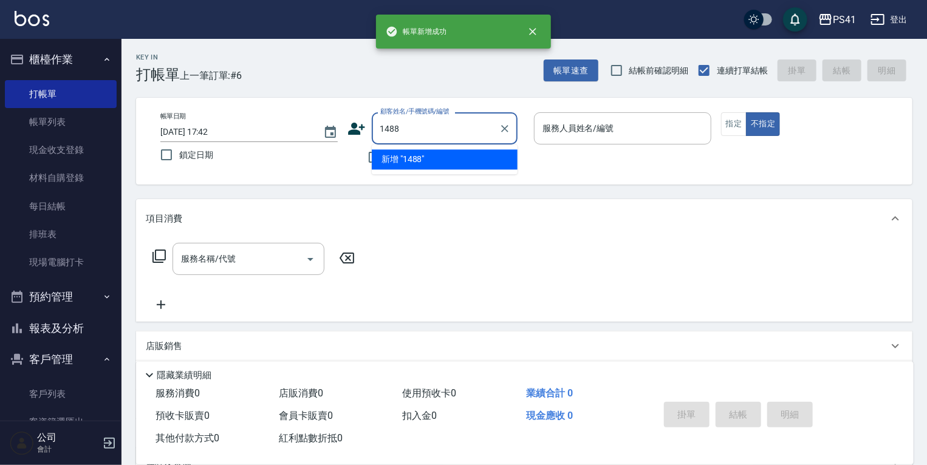
type input "1488"
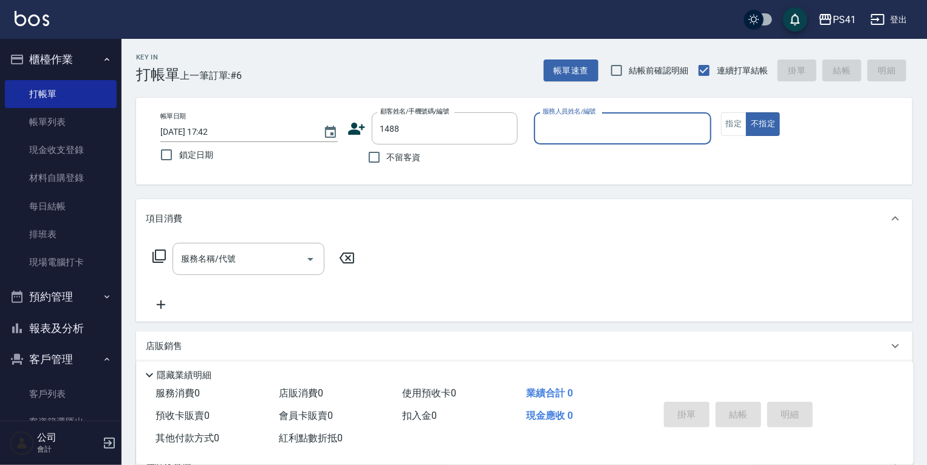
type input "1"
type input "[PERSON_NAME][PERSON_NAME]/0932320107/1488"
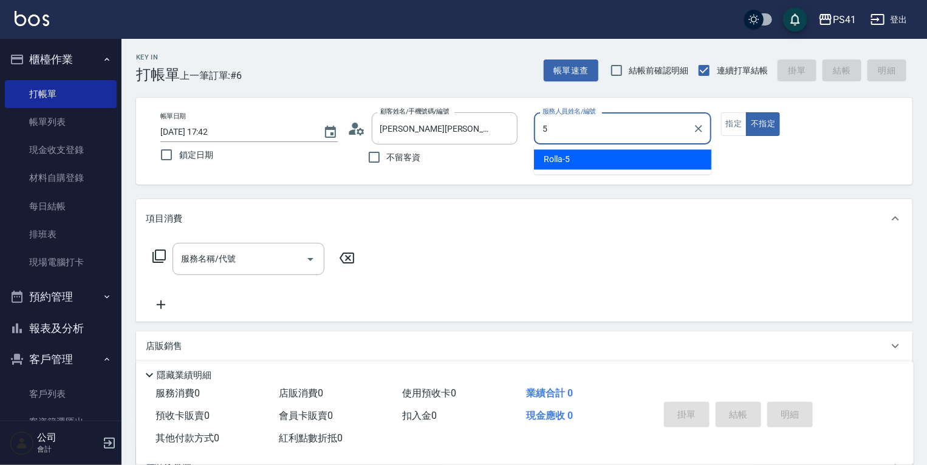
type input "Rolla-5"
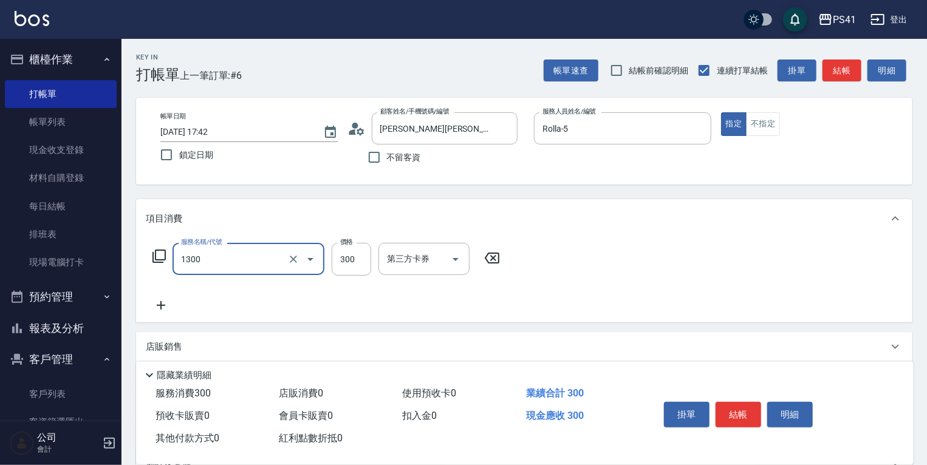
type input "洗髮300(1300)"
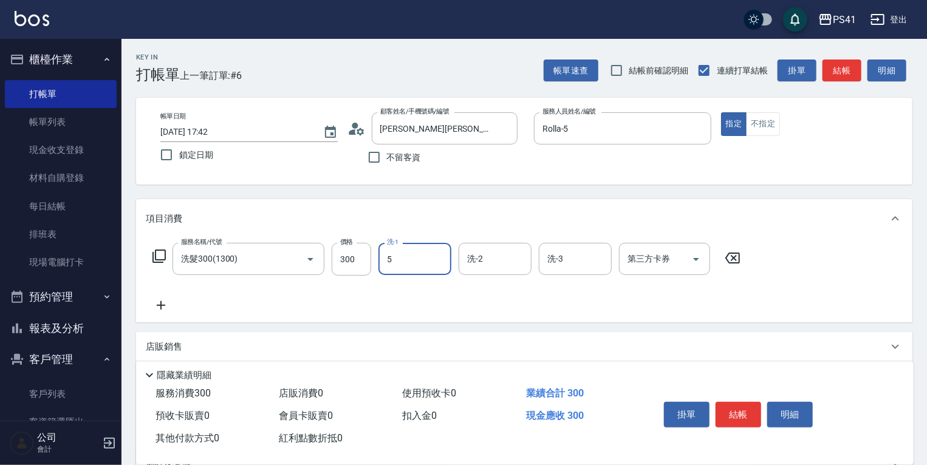
type input "Rolla-5"
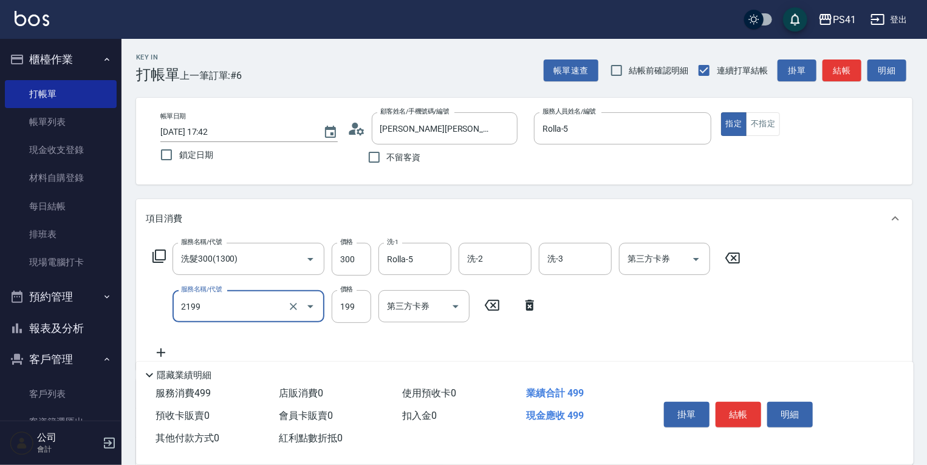
type input "不指定剪髮活動(2199)"
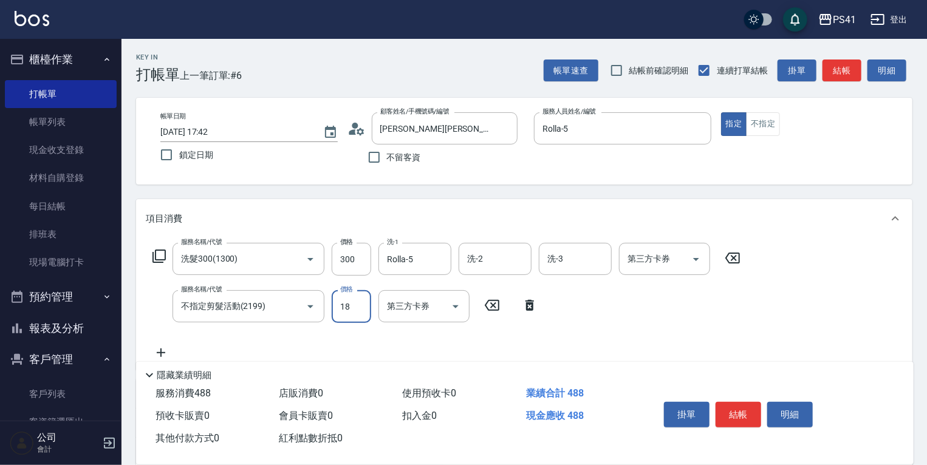
type input "188"
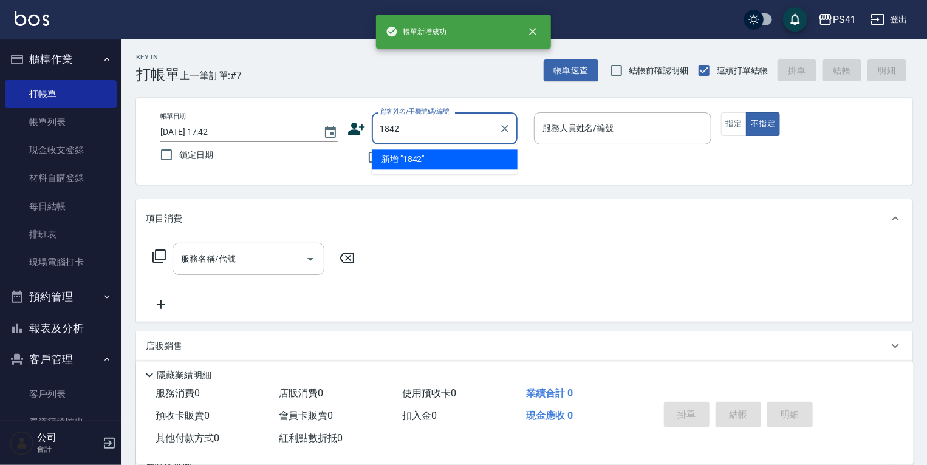
type input "1842"
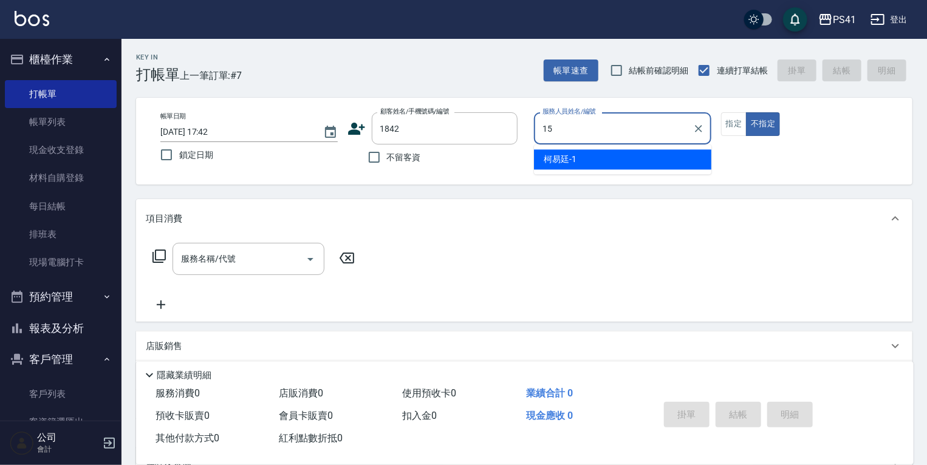
type input "[PERSON_NAME]-15"
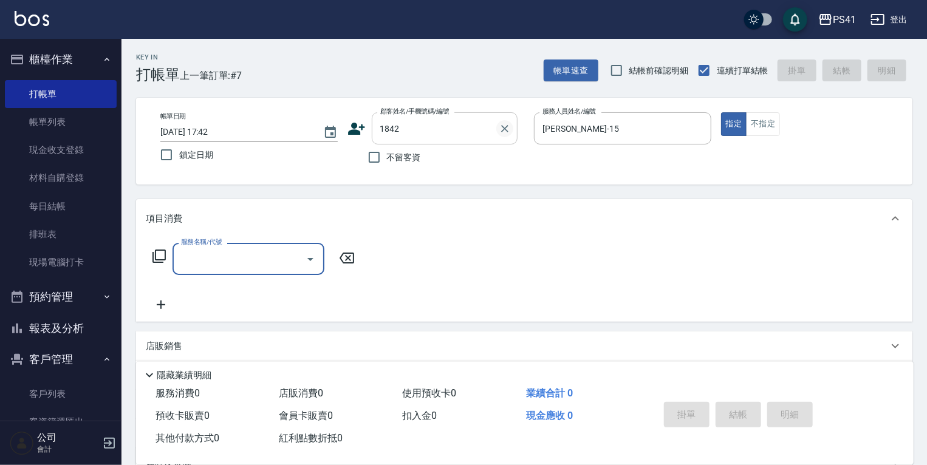
click at [507, 127] on icon "Clear" at bounding box center [505, 129] width 12 height 12
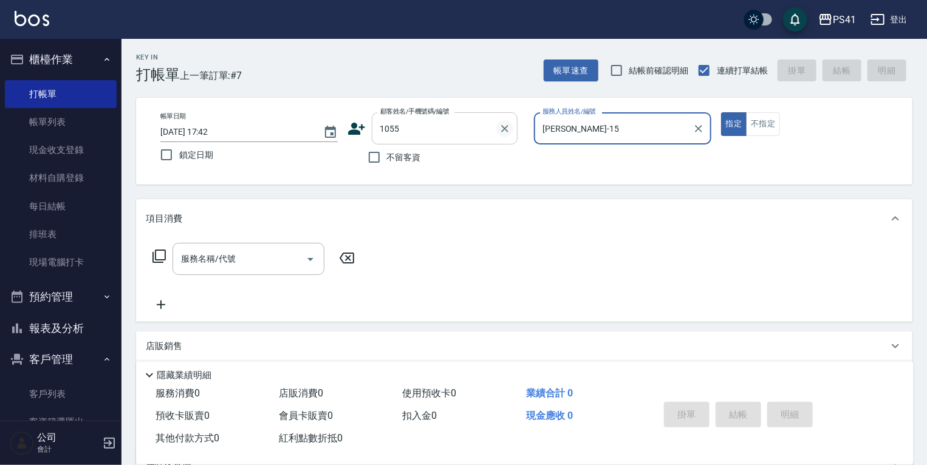
type input "[PERSON_NAME]/0938792566/1055"
click at [721, 112] on button "指定" at bounding box center [734, 124] width 26 height 24
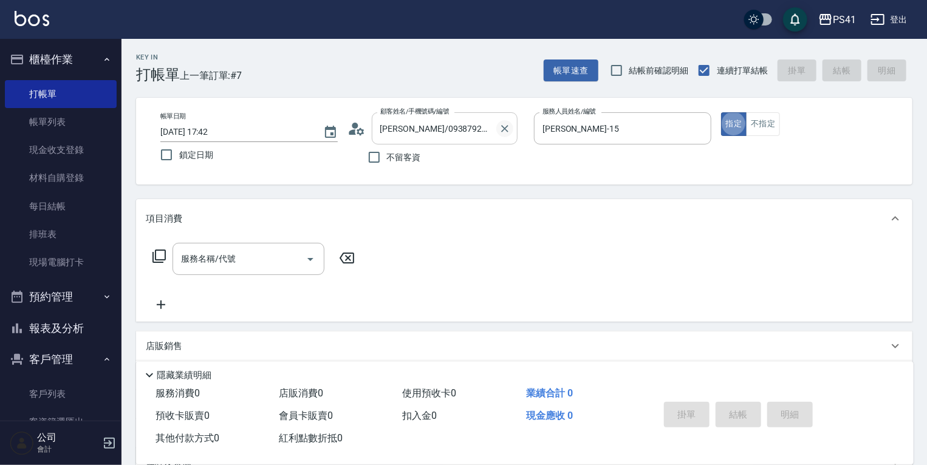
type button "true"
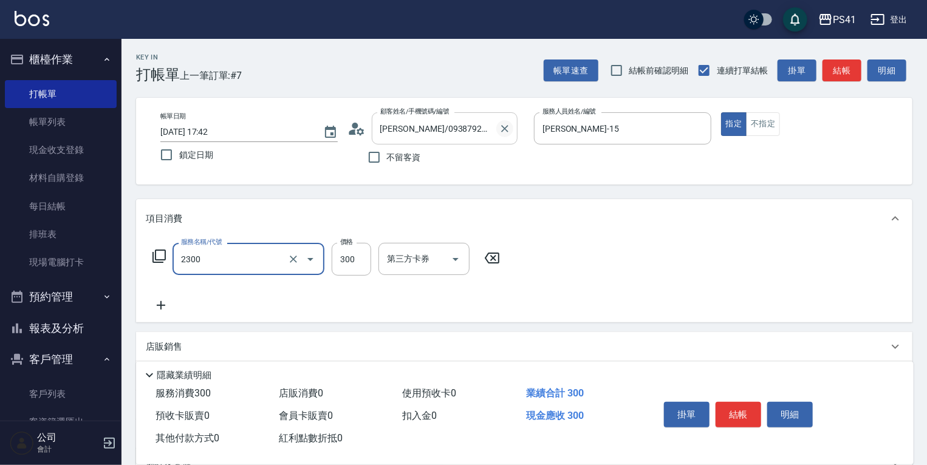
type input "剪髮(2300)"
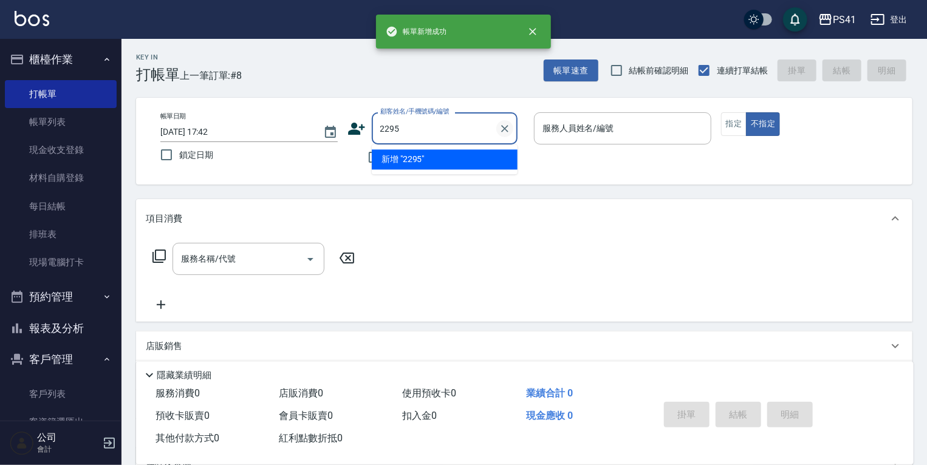
type input "2295"
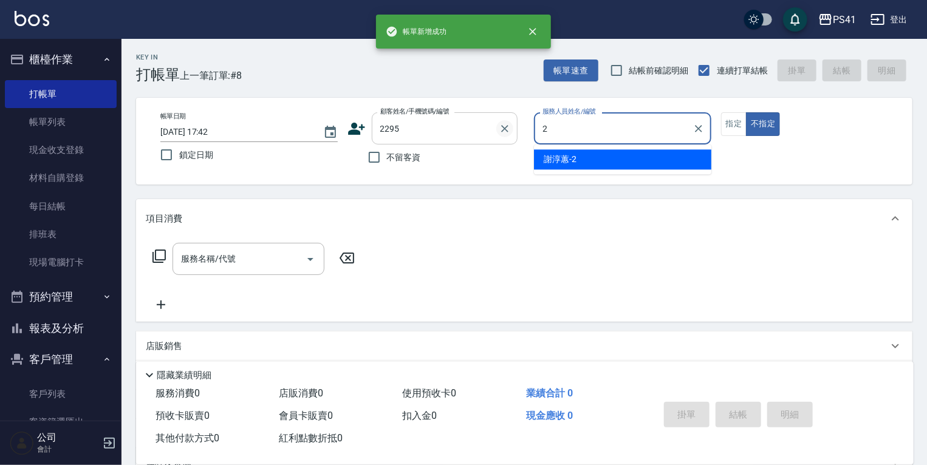
type input "謝淳蕙-2"
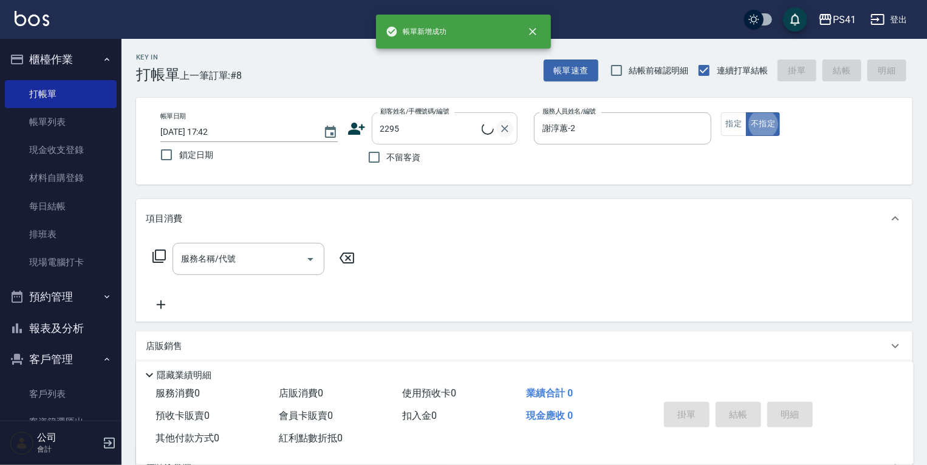
type input "[PERSON_NAME]/0912561687/2295"
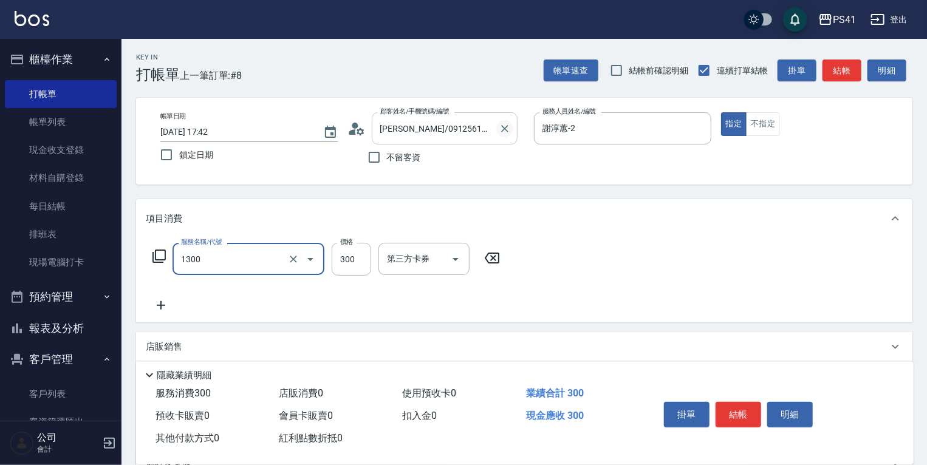
type input "洗髮300(1300)"
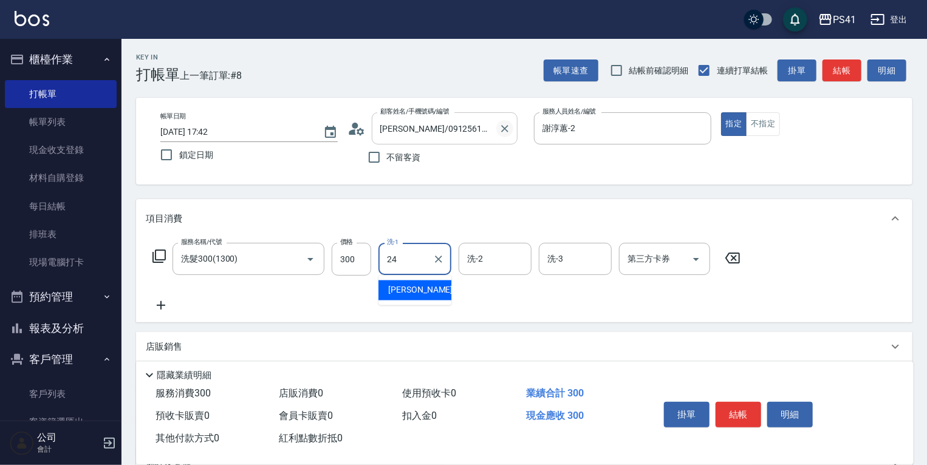
type input "[PERSON_NAME]-24"
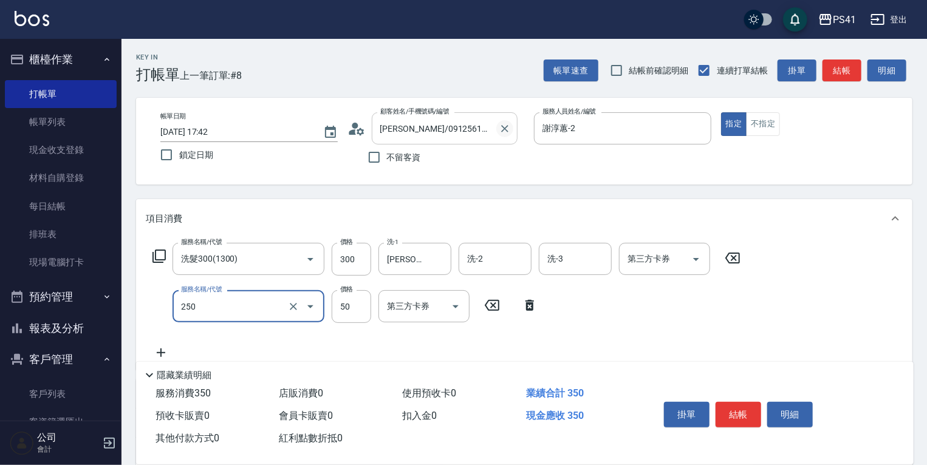
type input "剪瀏海(250)"
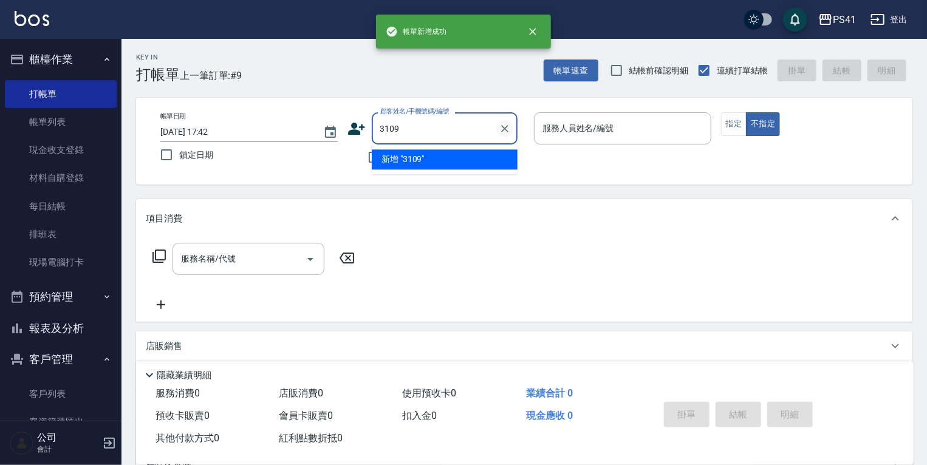
type input "3109"
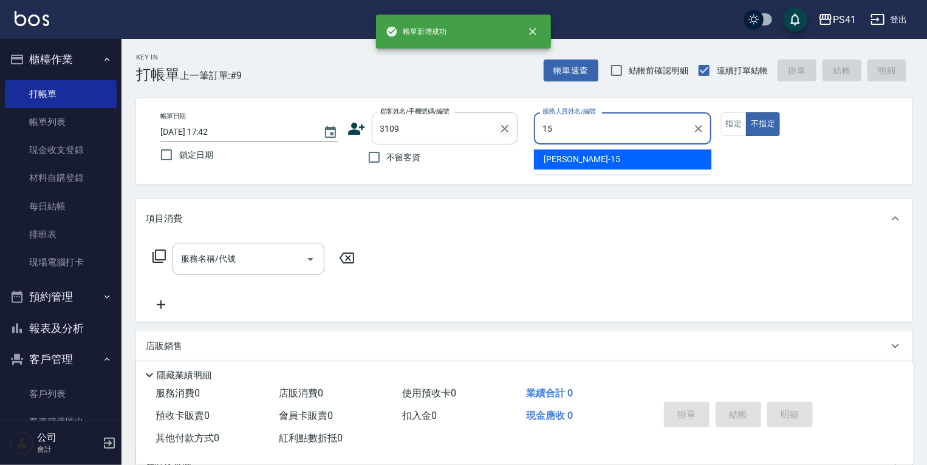
type input "[PERSON_NAME]-15"
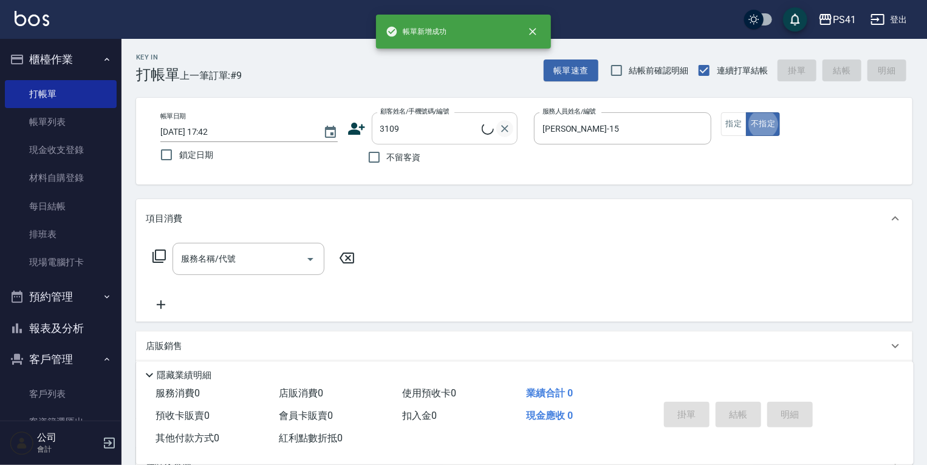
type input "[PERSON_NAME]/0912791933/3109"
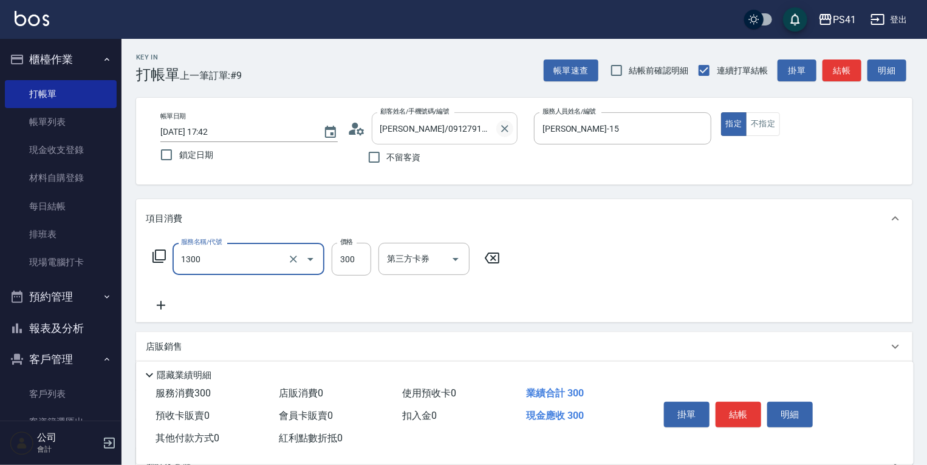
type input "洗髮300(1300)"
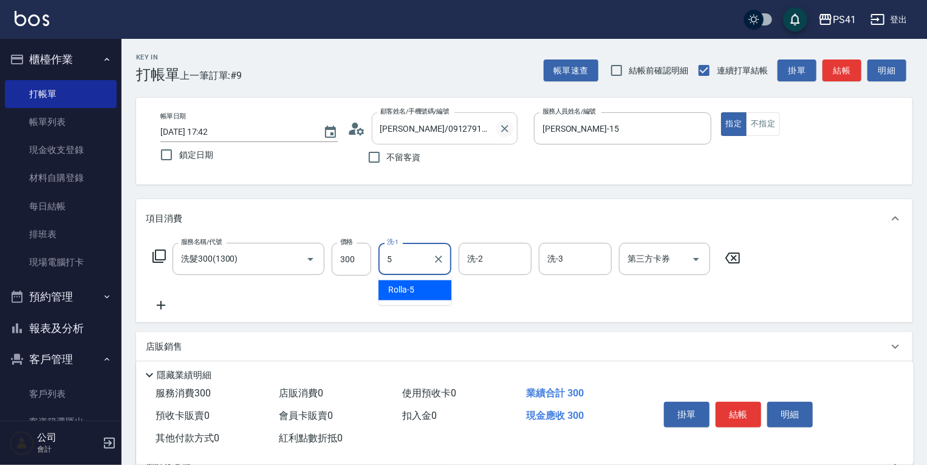
type input "Rolla-5"
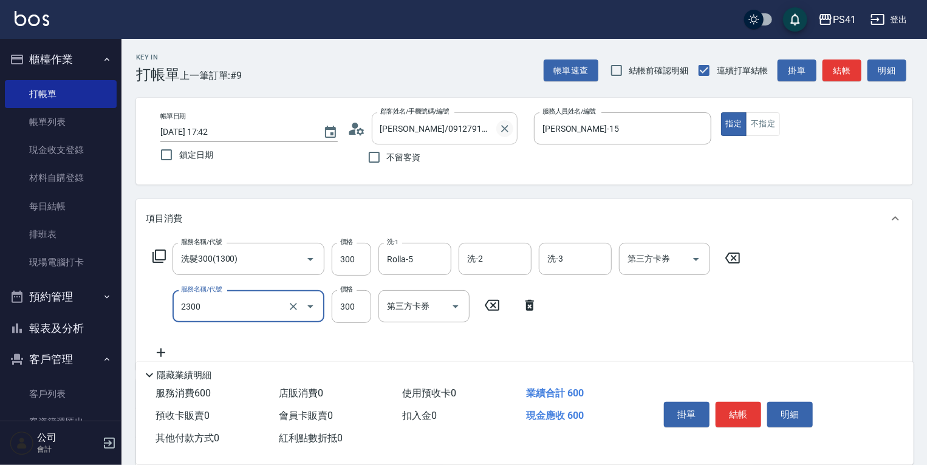
type input "剪髮(2300)"
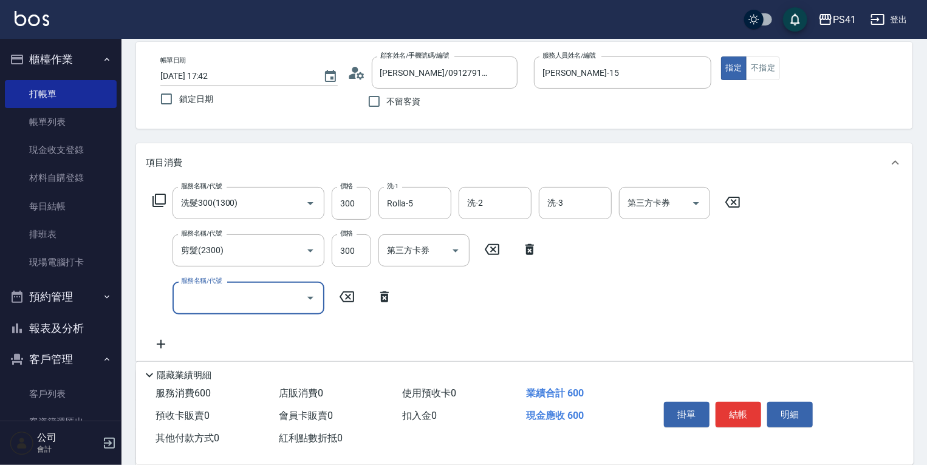
scroll to position [194, 0]
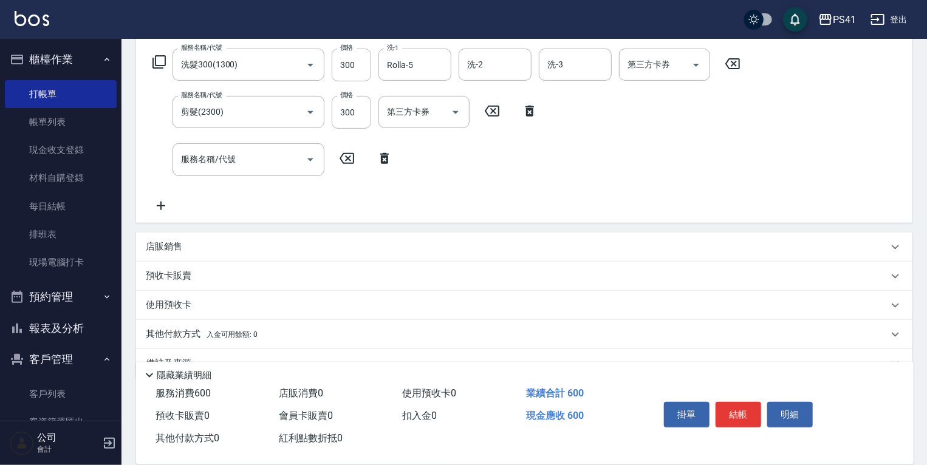
click at [309, 246] on div "店販銷售" at bounding box center [517, 247] width 742 height 13
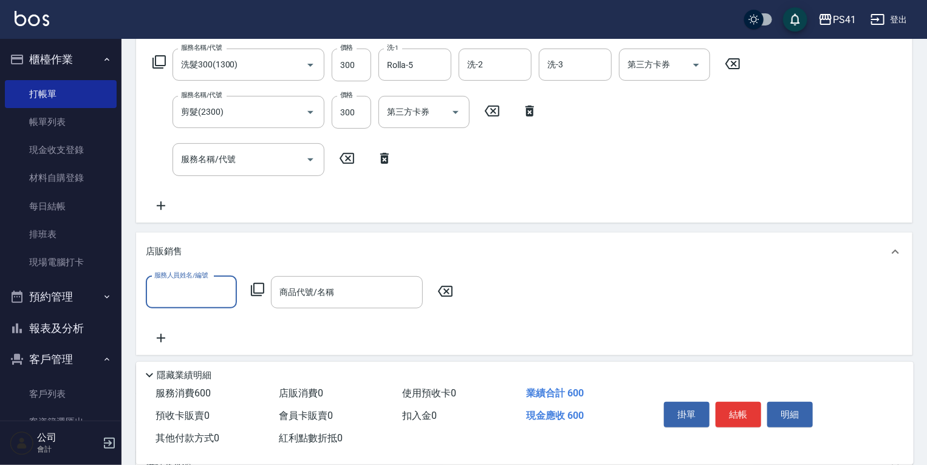
scroll to position [0, 0]
type input "[PERSON_NAME]-15"
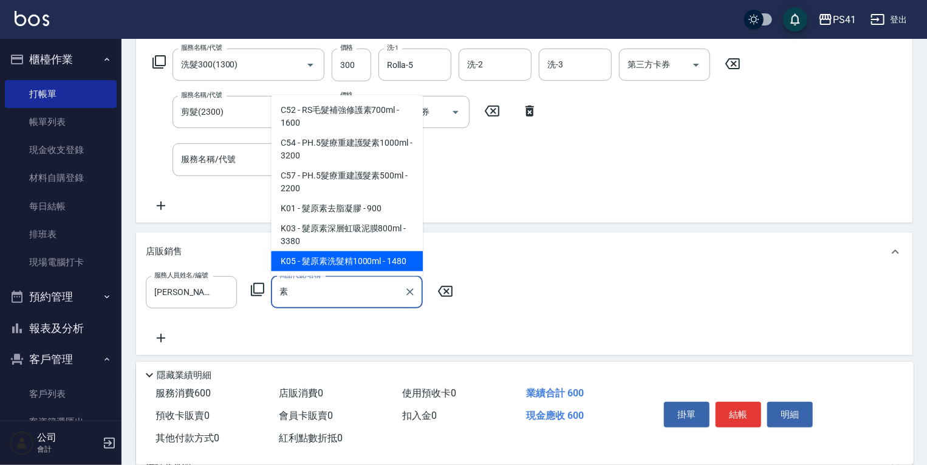
type input "髮原素洗髮精1000ml"
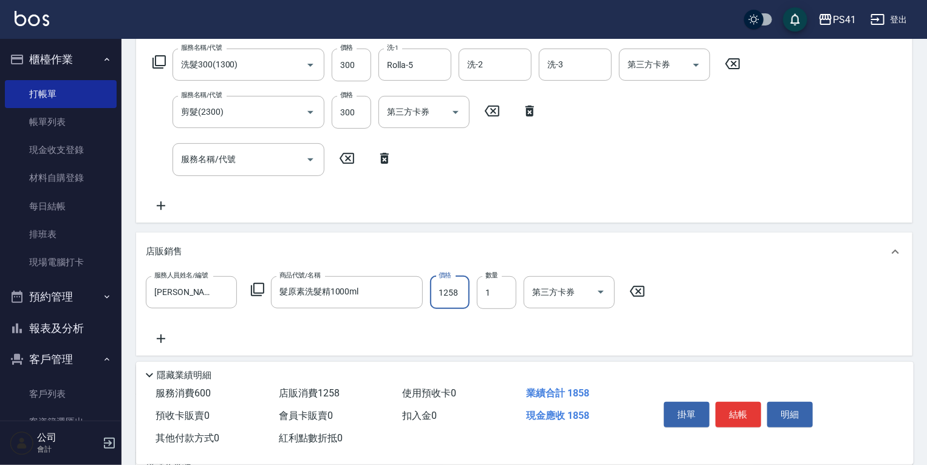
type input "1258"
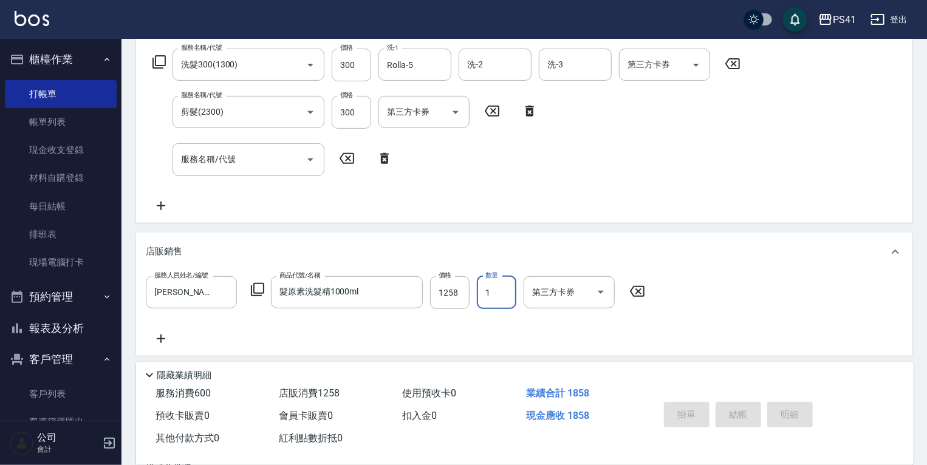
type input "[DATE] 17:43"
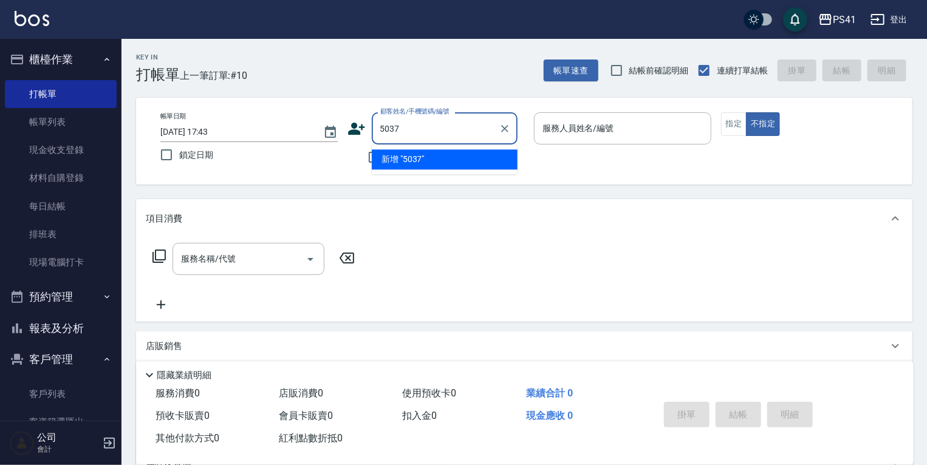
type input "5037"
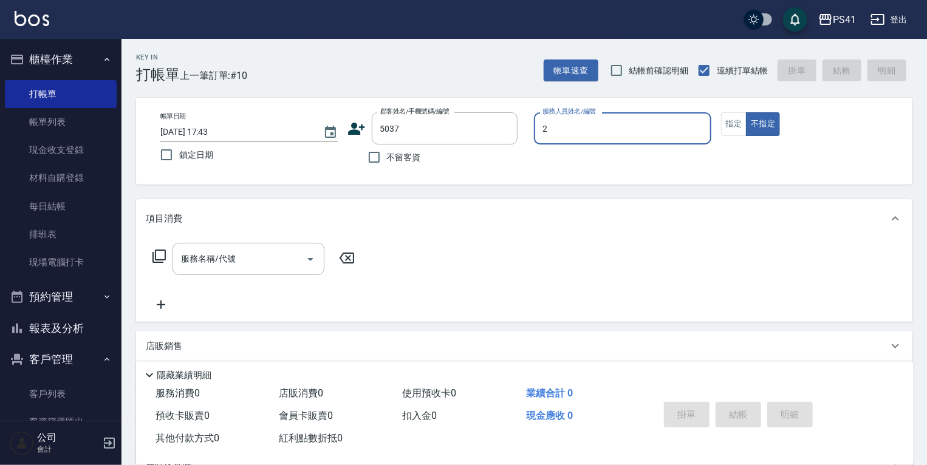
type input "謝淳蕙-2"
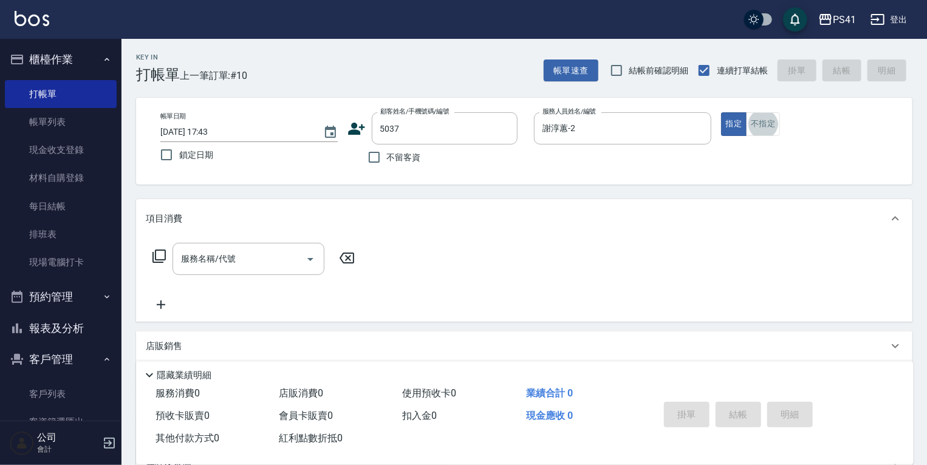
type input "[PERSON_NAME]/0909601868/5037"
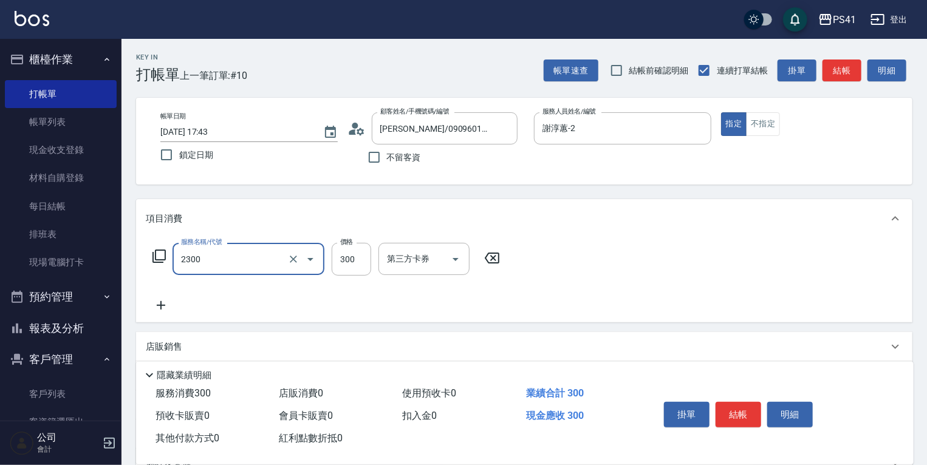
type input "剪髮(2300)"
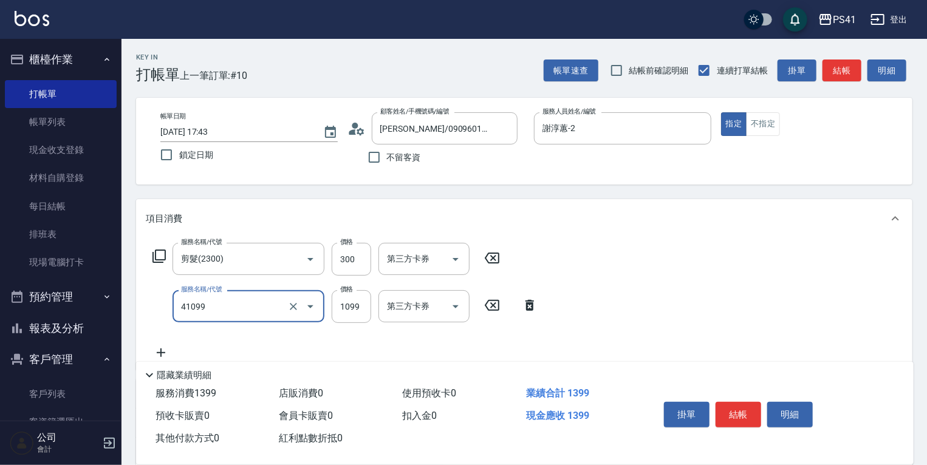
type input "公司活動/早鳥(41099)"
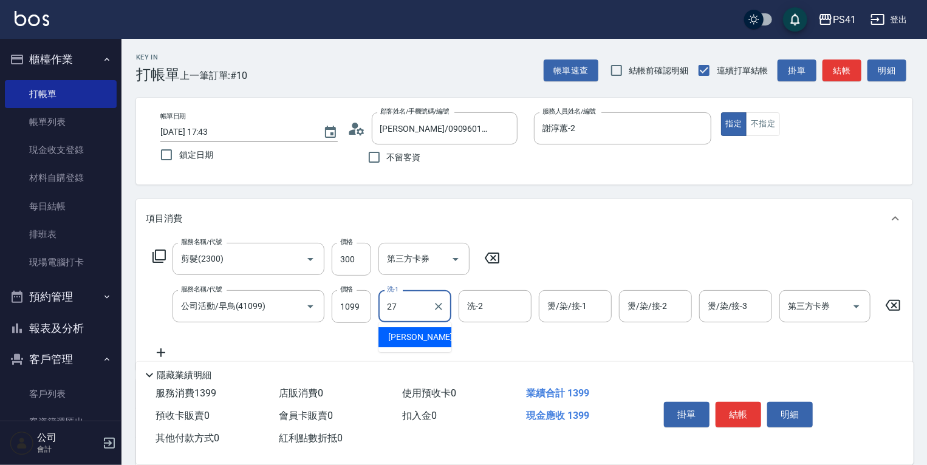
type input "佳佳-27"
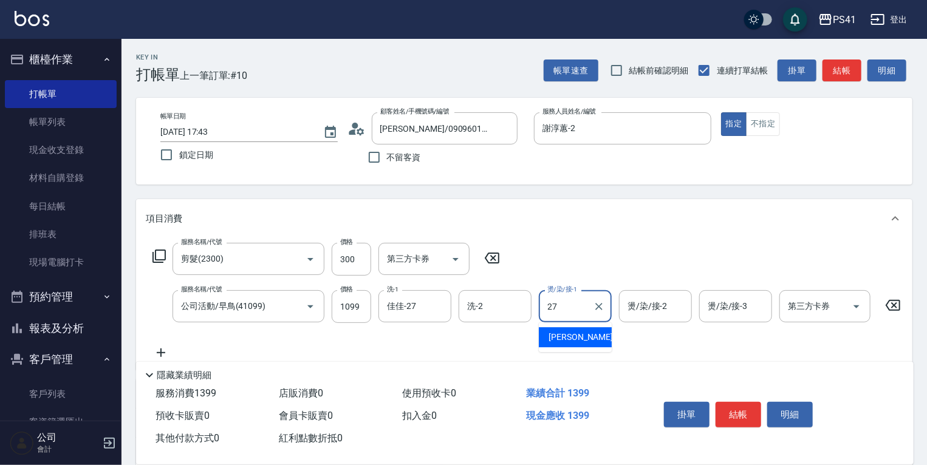
type input "佳佳-27"
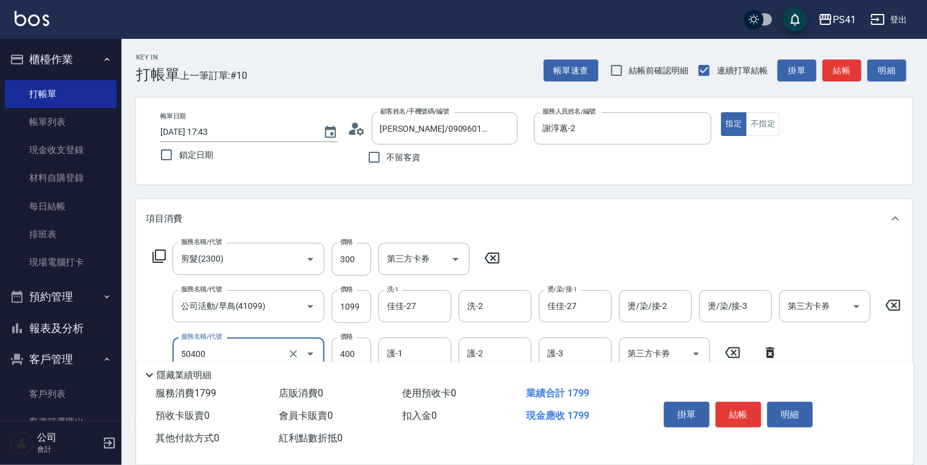
type input "原價1~400護髮(50400)"
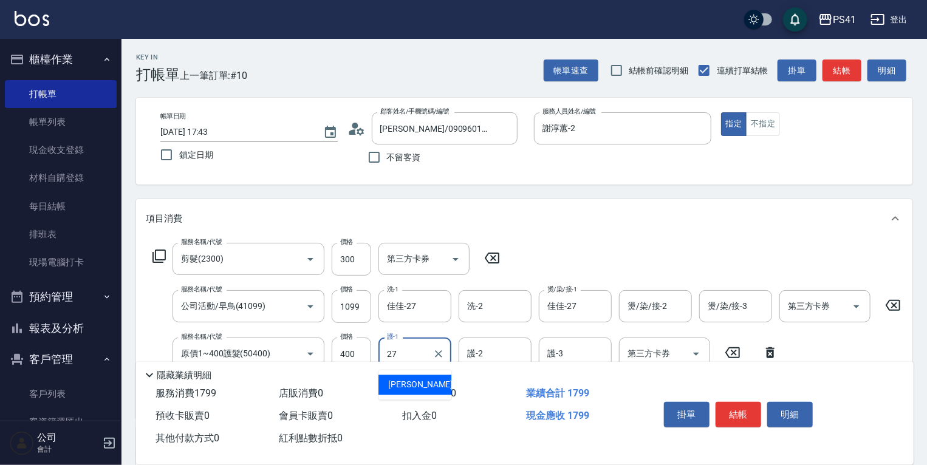
type input "佳佳-27"
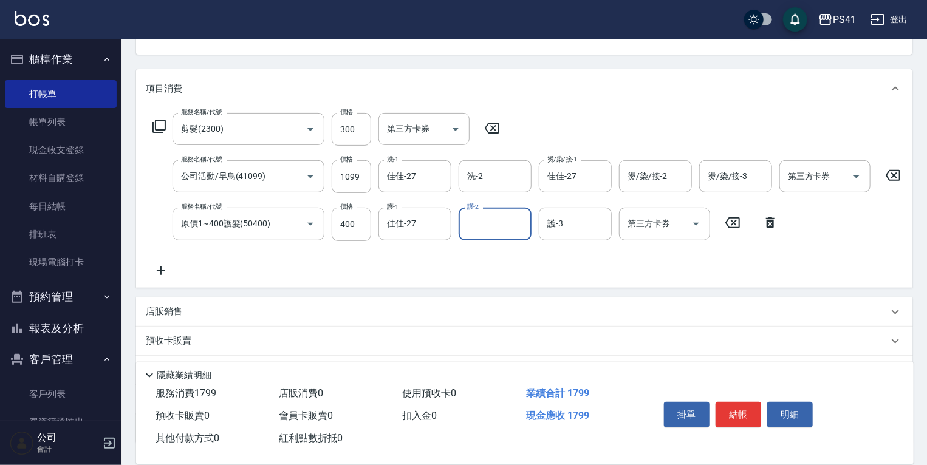
scroll to position [230, 0]
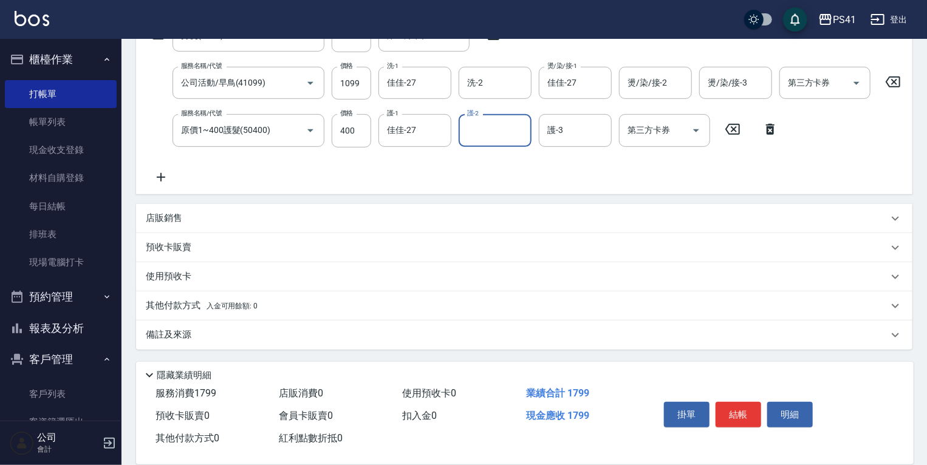
click at [251, 310] on span "入金可用餘額: 0" at bounding box center [233, 306] width 52 height 9
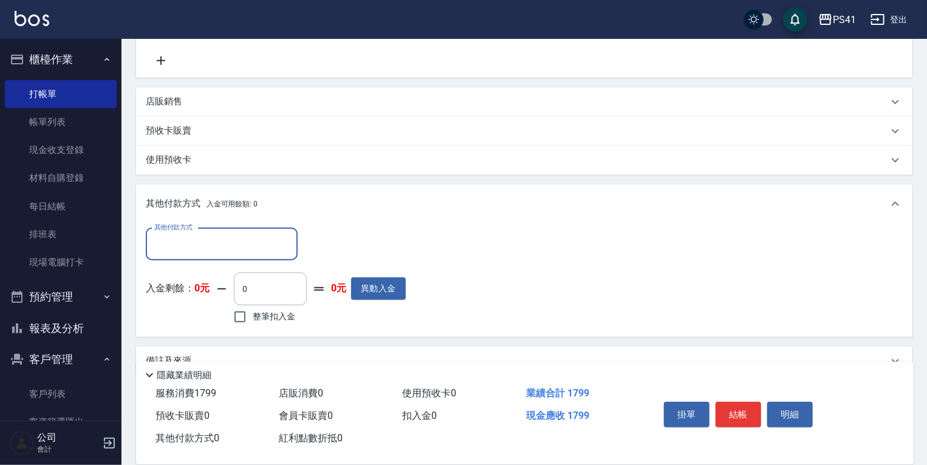
scroll to position [345, 0]
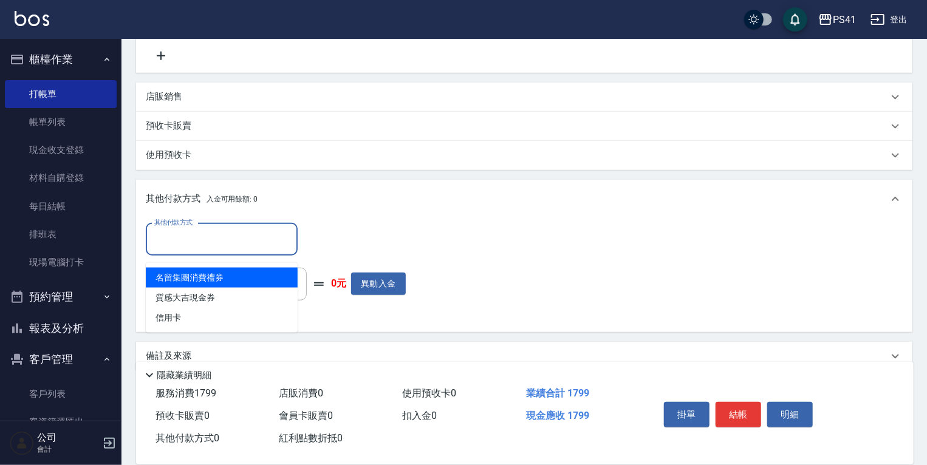
drag, startPoint x: 230, startPoint y: 253, endPoint x: 228, endPoint y: 295, distance: 42.0
click at [230, 250] on input "其他付款方式" at bounding box center [221, 239] width 141 height 21
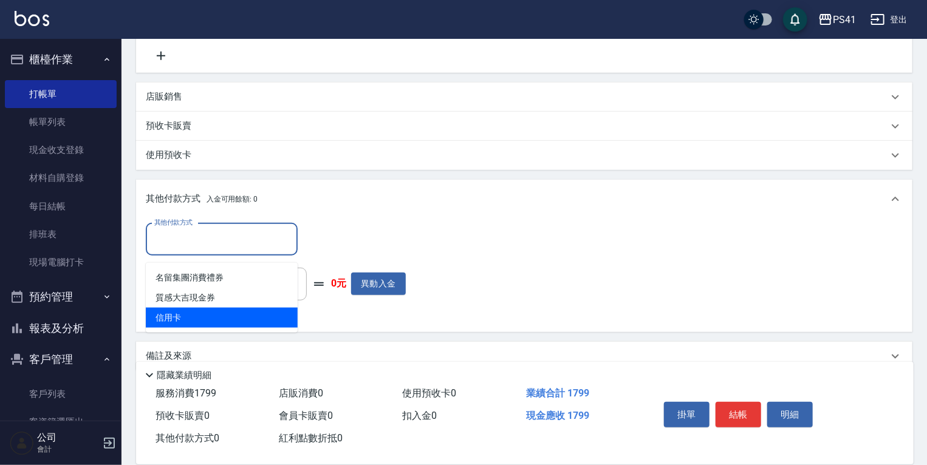
drag, startPoint x: 223, startPoint y: 318, endPoint x: 246, endPoint y: 312, distance: 23.9
click at [225, 317] on span "信用卡" at bounding box center [222, 318] width 152 height 20
type input "信用卡"
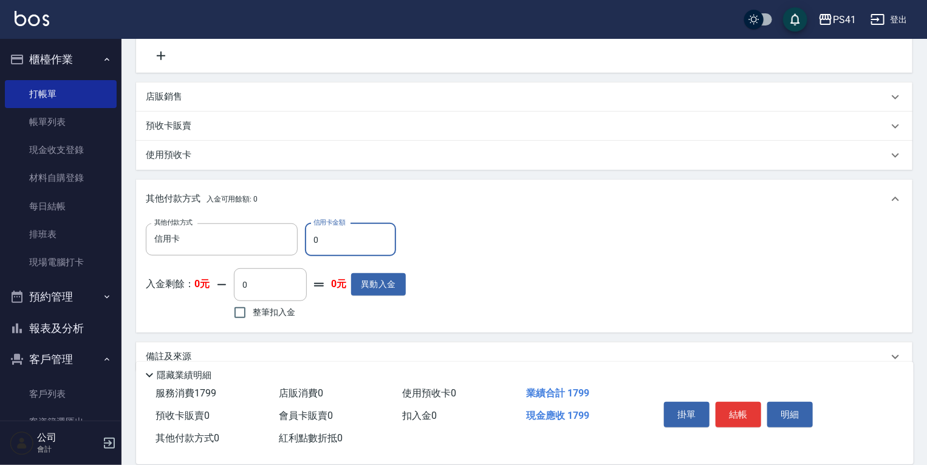
drag, startPoint x: 120, startPoint y: 231, endPoint x: 90, endPoint y: 231, distance: 30.4
click at [106, 231] on div "PS41 登出 櫃檯作業 打帳單 帳單列表 現金收支登錄 材料自購登錄 每日結帳 排班表 現場電腦打卡 預約管理 預約管理 單日預約紀錄 單週預約紀錄 報表及…" at bounding box center [463, 71] width 927 height 832
type input "1799"
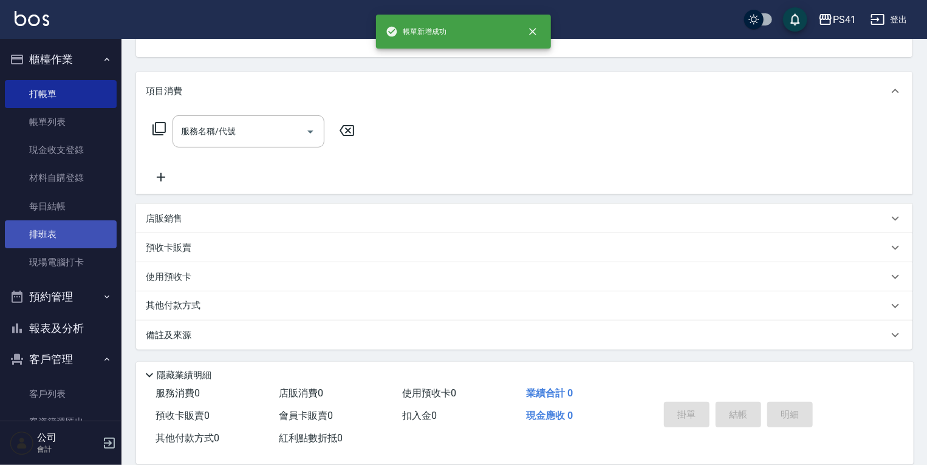
scroll to position [0, 0]
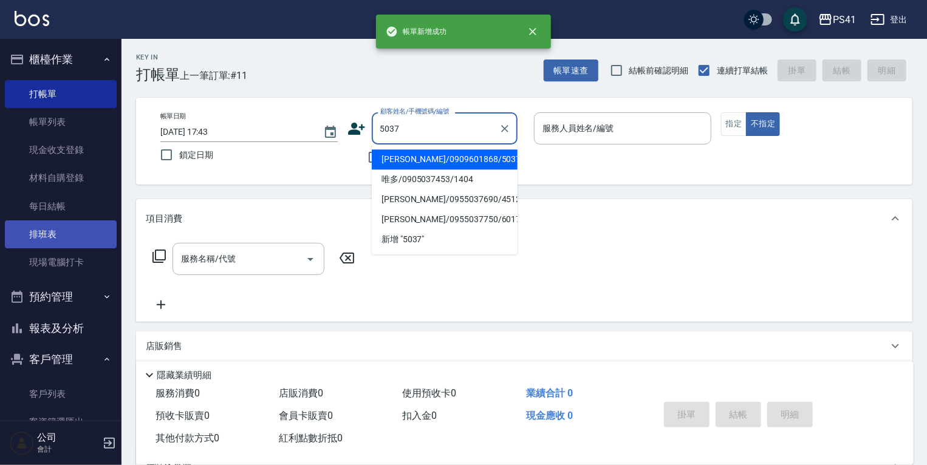
type input "[PERSON_NAME]/0909601868/5037"
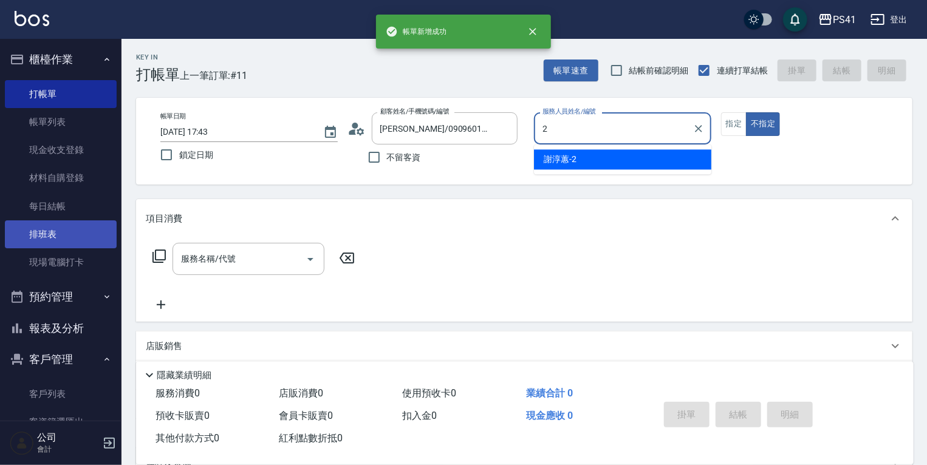
type input "謝淳蕙-2"
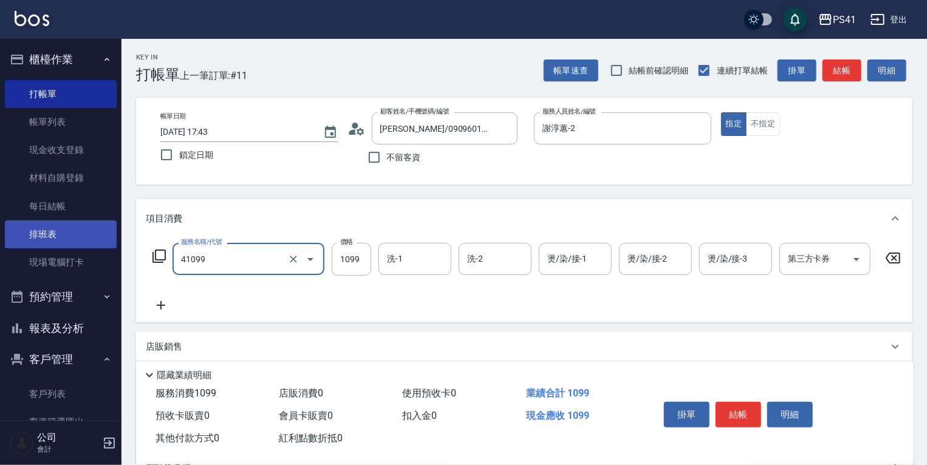
type input "公司活動/早鳥(41099)"
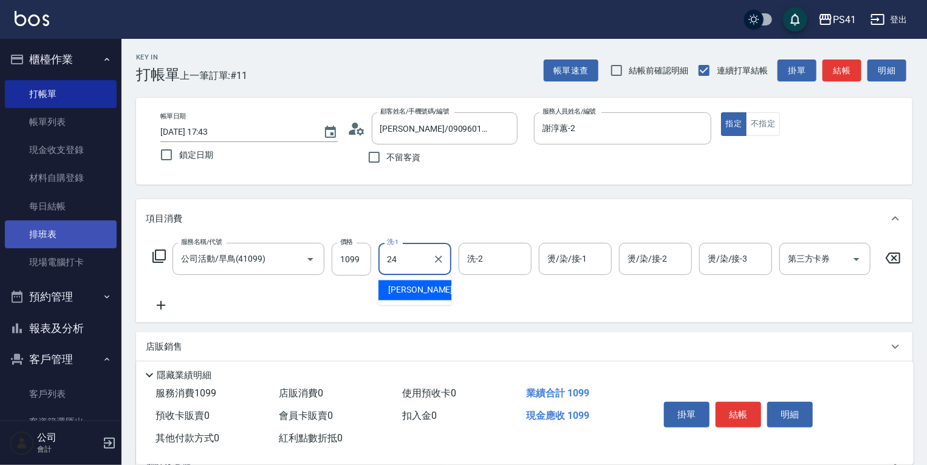
type input "[PERSON_NAME]-24"
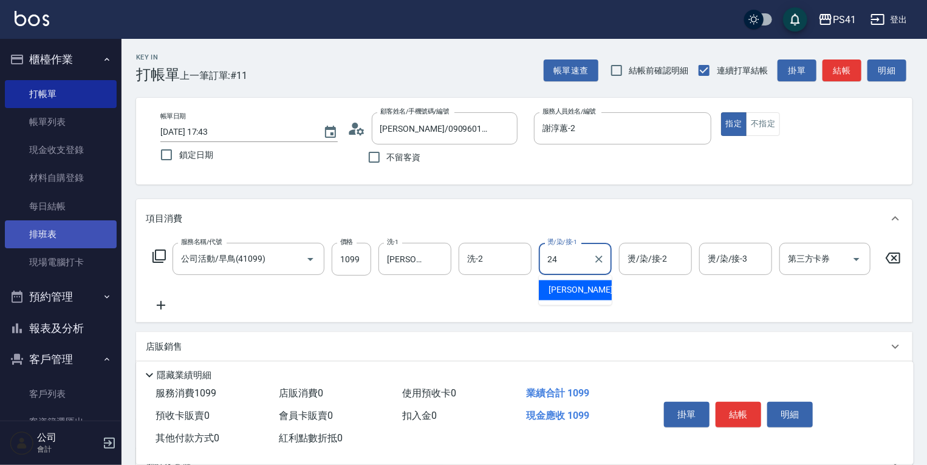
type input "[PERSON_NAME]-24"
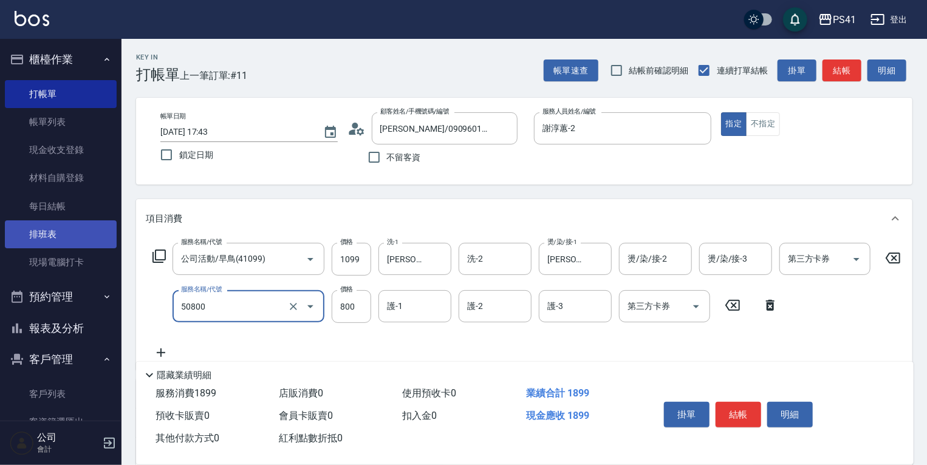
type input "原價401~800護髮(50800)"
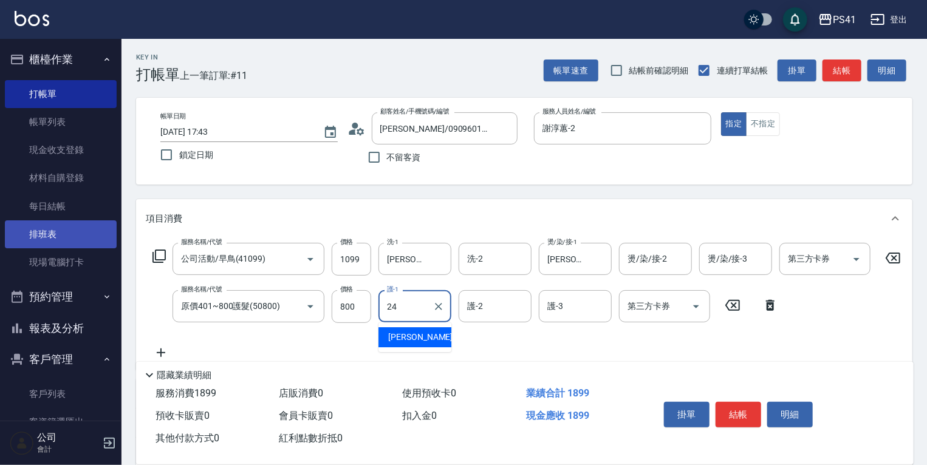
type input "[PERSON_NAME]-24"
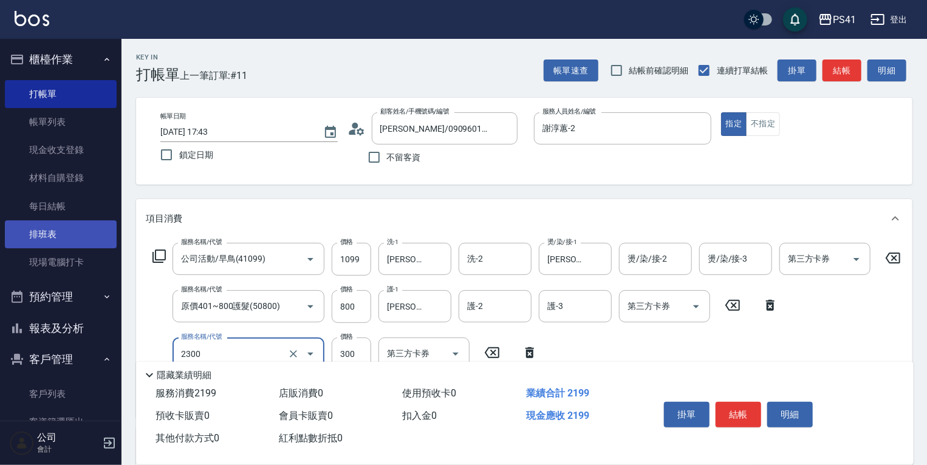
type input "剪髮(2300)"
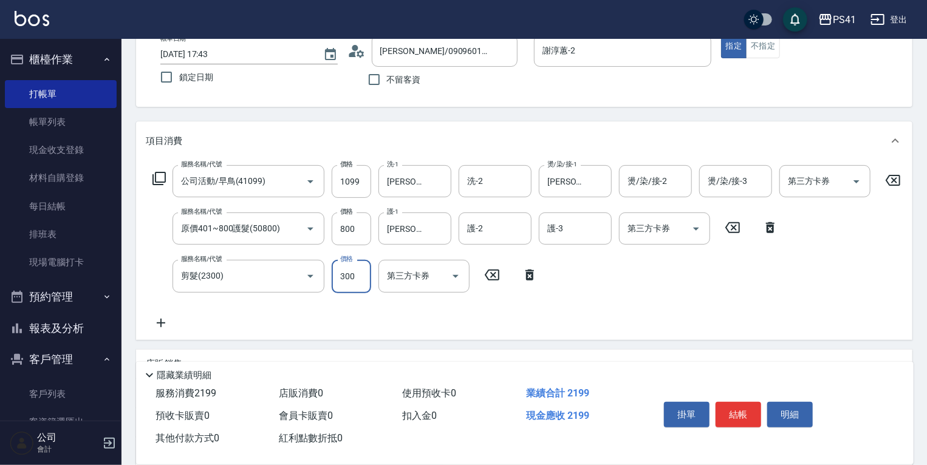
scroll to position [230, 0]
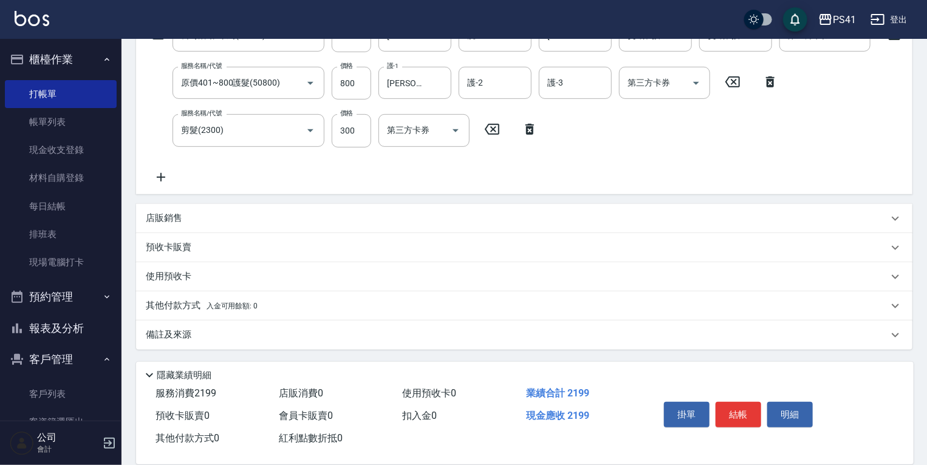
click at [225, 314] on div "其他付款方式 入金可用餘額: 0" at bounding box center [524, 306] width 776 height 29
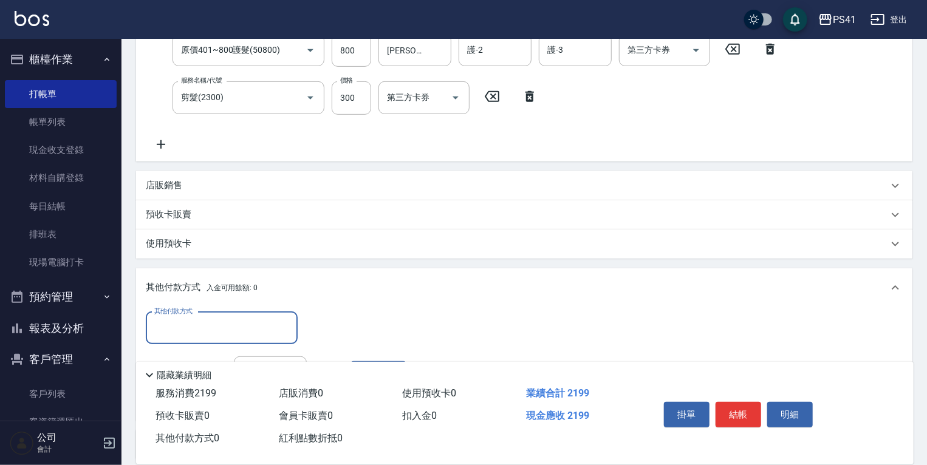
scroll to position [0, 0]
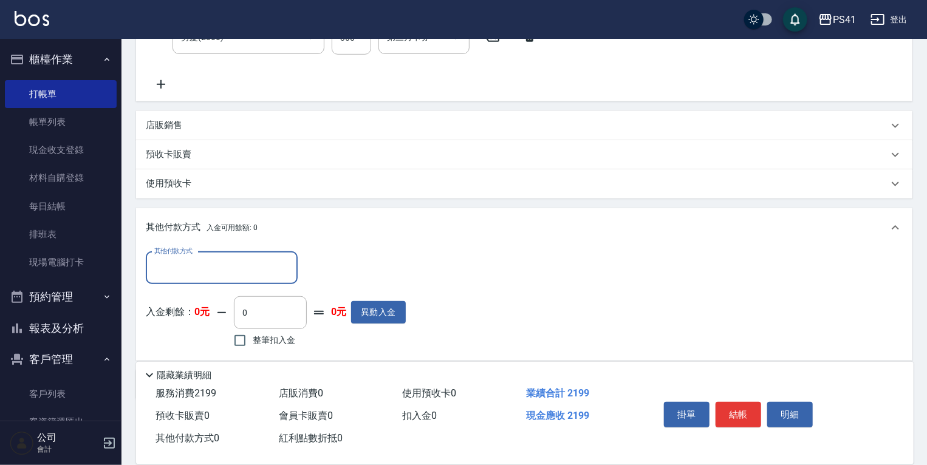
click at [220, 277] on input "其他付款方式" at bounding box center [221, 268] width 141 height 21
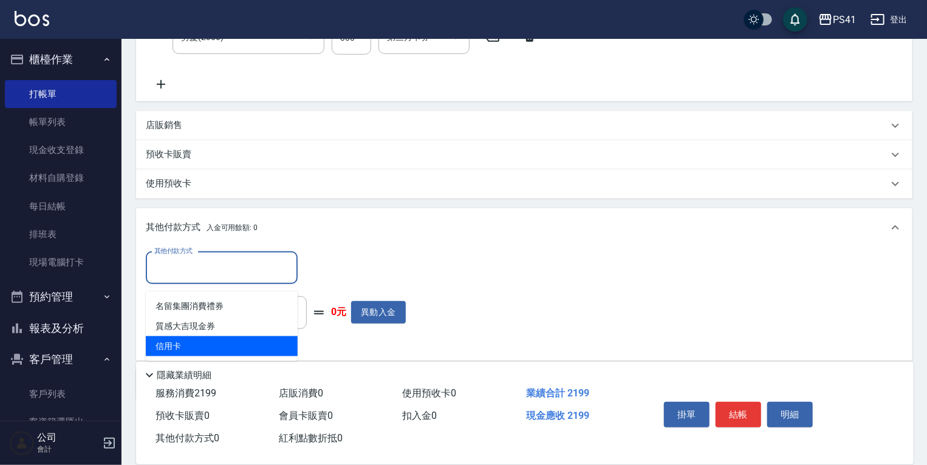
click at [205, 341] on span "信用卡" at bounding box center [222, 347] width 152 height 20
type input "信用卡"
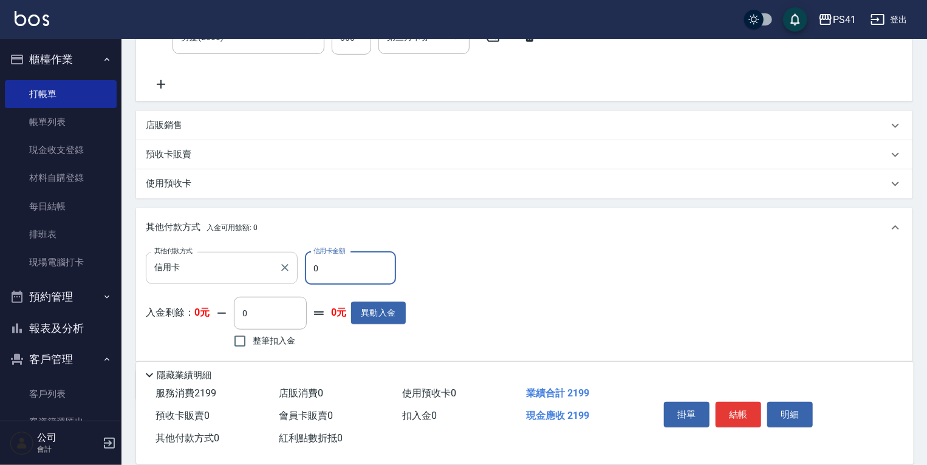
drag, startPoint x: 361, startPoint y: 275, endPoint x: 197, endPoint y: 280, distance: 164.7
click at [206, 278] on div "其他付款方式 信用卡 其他付款方式 信用卡金額 0 信用卡金額" at bounding box center [276, 268] width 260 height 33
type input "2199"
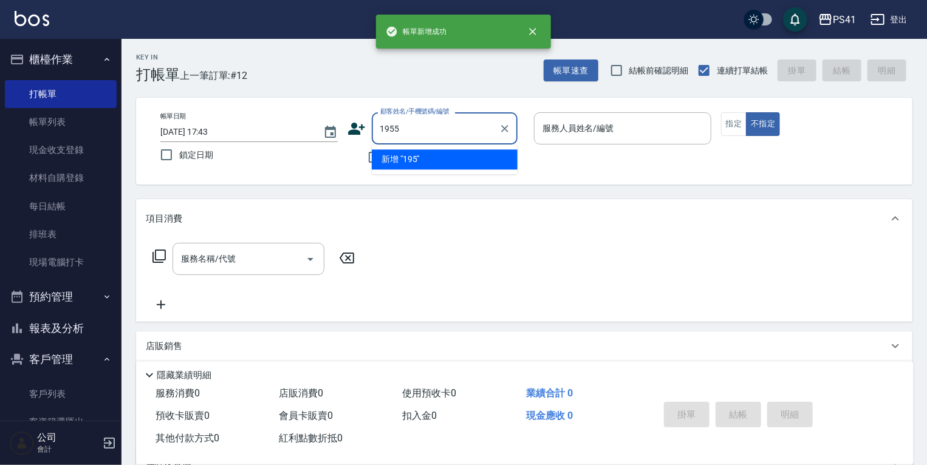
type input "1955"
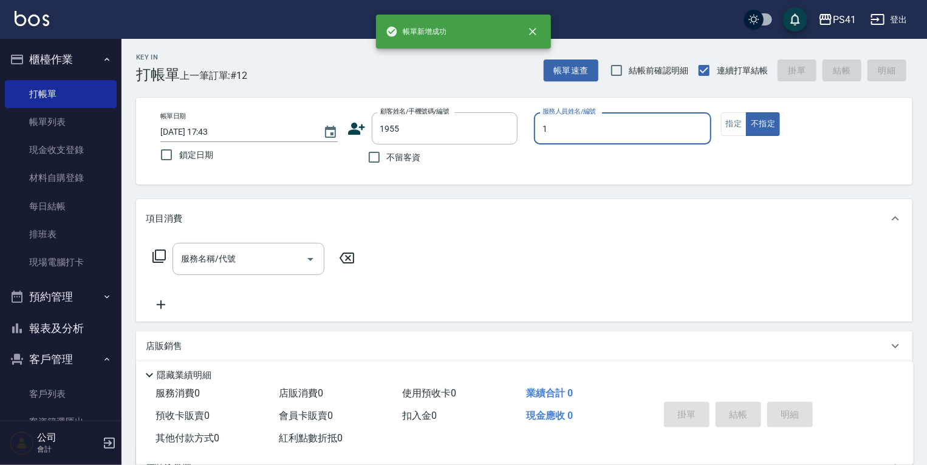
type input "[PERSON_NAME]-1"
type input "[PERSON_NAME]/0911065065/1955"
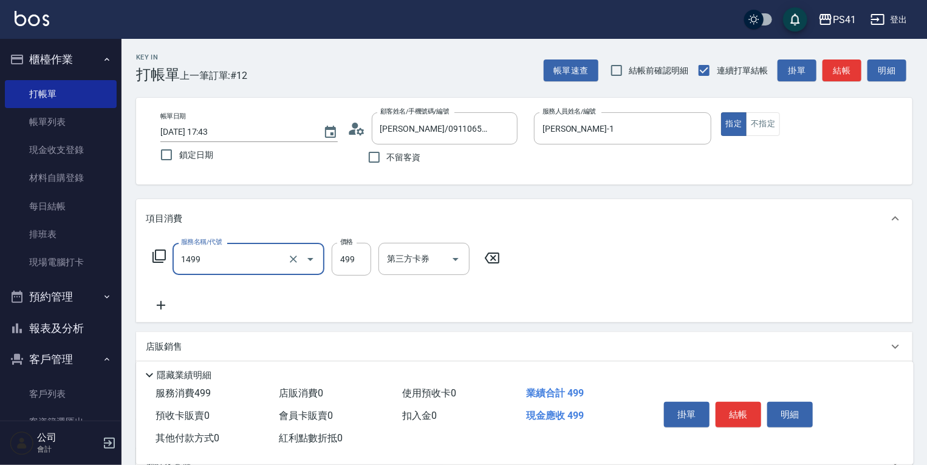
type input "活氧毛囊淨化髮浴(1499)"
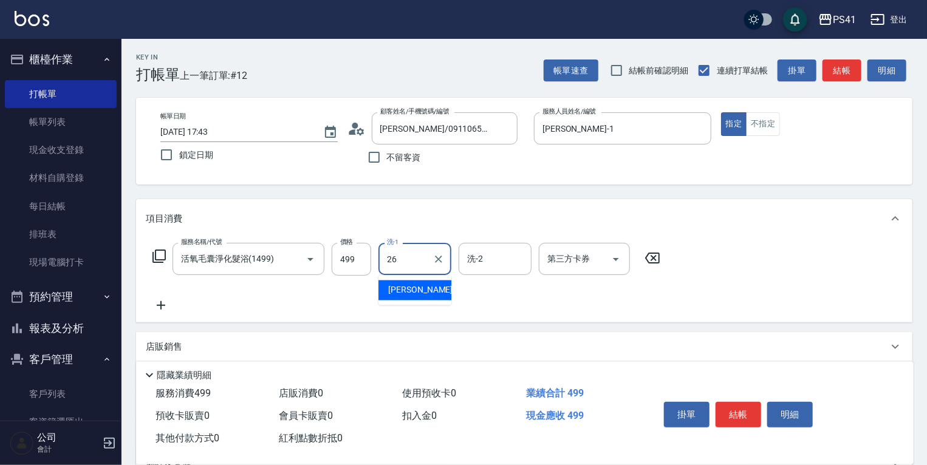
type input "[PERSON_NAME]-26"
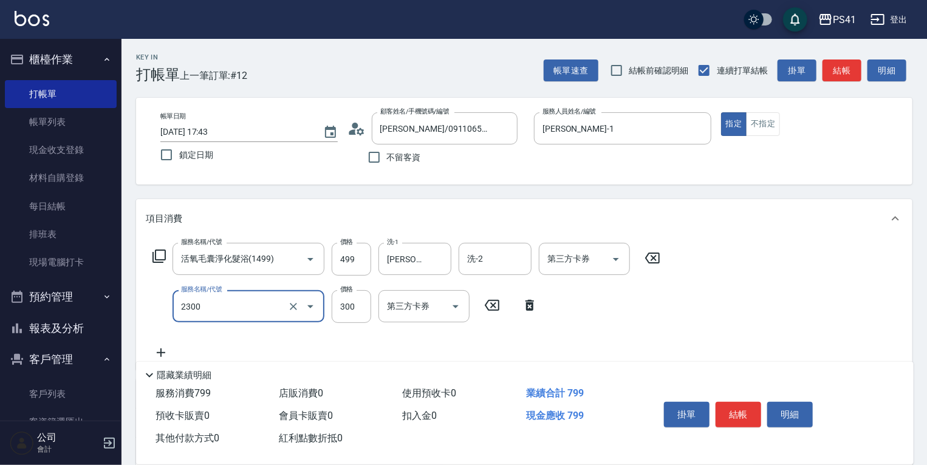
type input "剪髮(2300)"
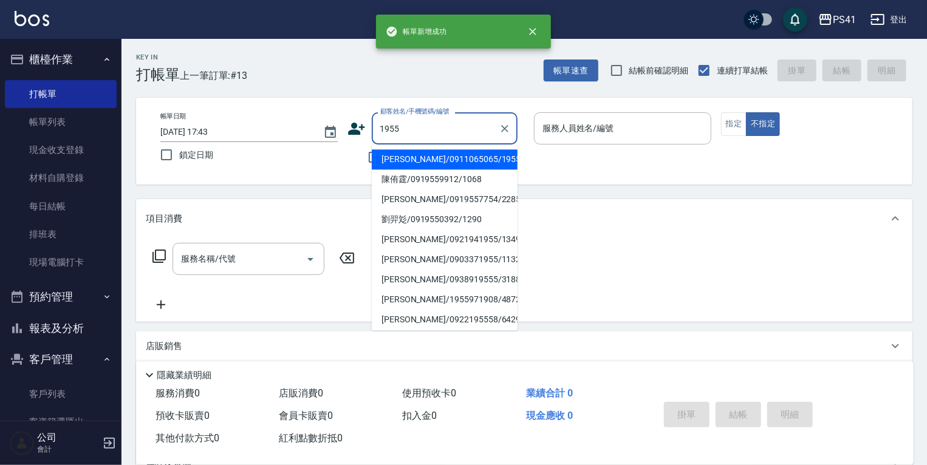
type input "[PERSON_NAME]/0911065065/1955"
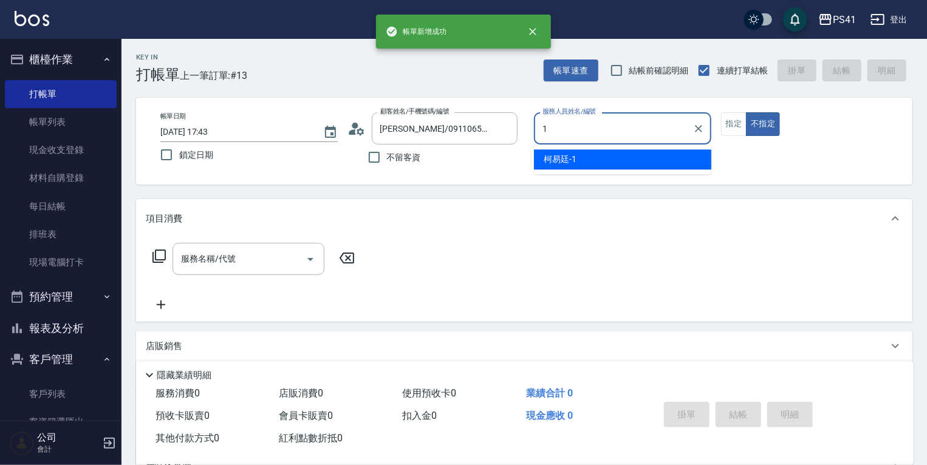
type input "[PERSON_NAME]-1"
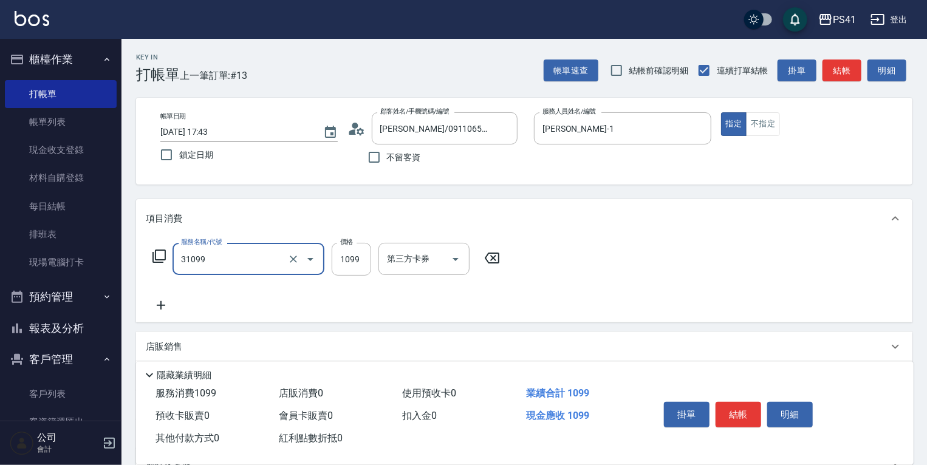
type input "公司活動/早鳥(31099)"
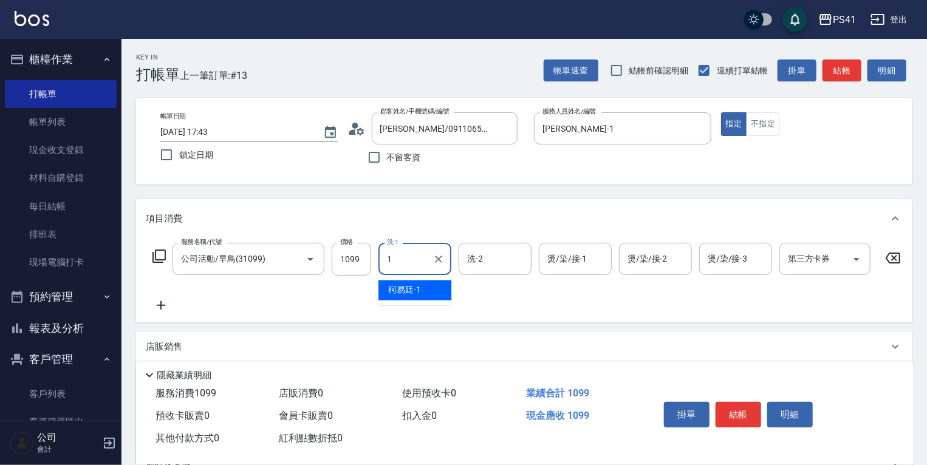
type input "[PERSON_NAME]-1"
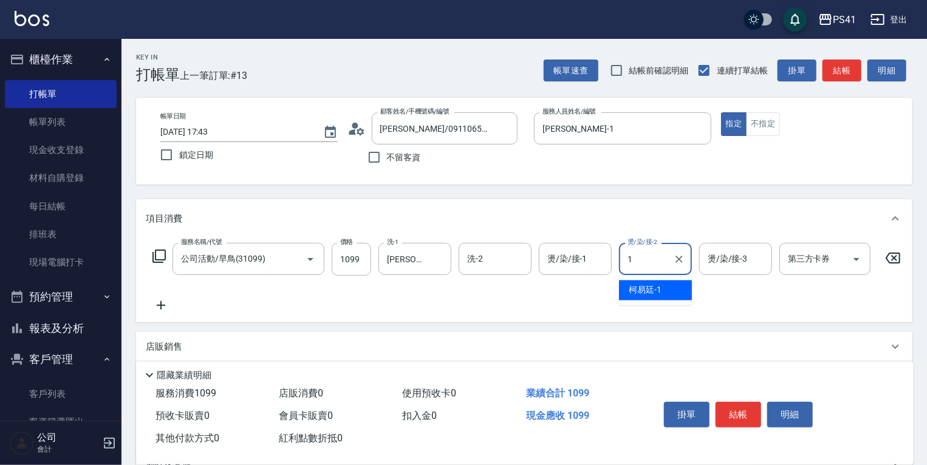
type input "[PERSON_NAME]-1"
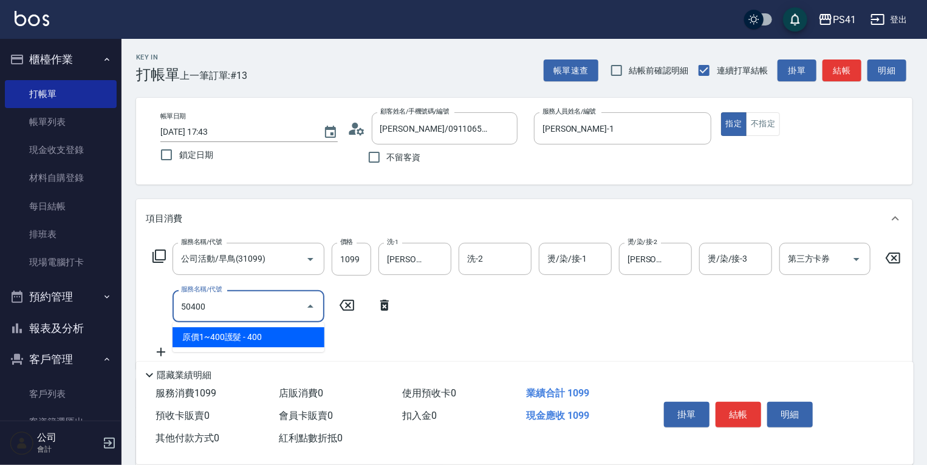
type input "原價1~400護髮(50400)"
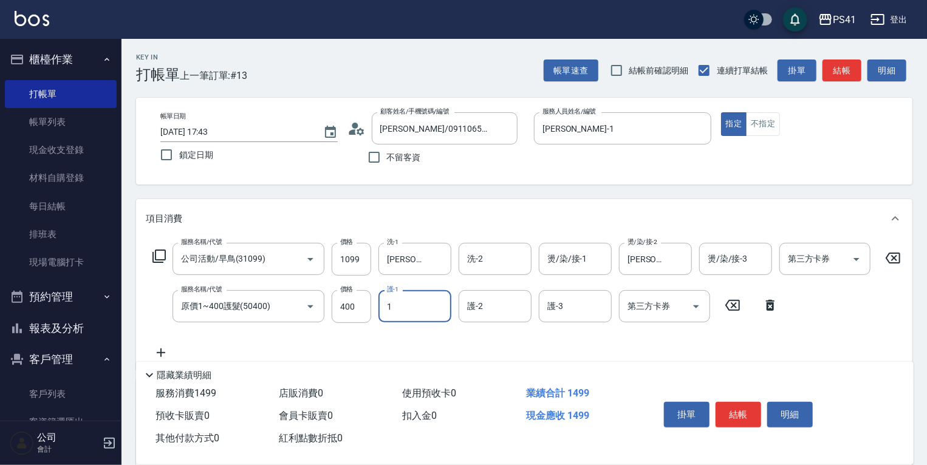
type input "[PERSON_NAME]-1"
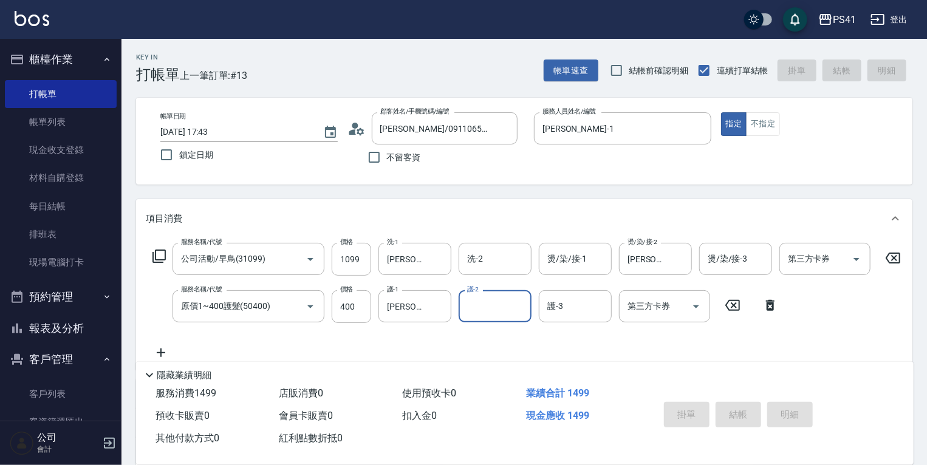
type input "[DATE] 17:44"
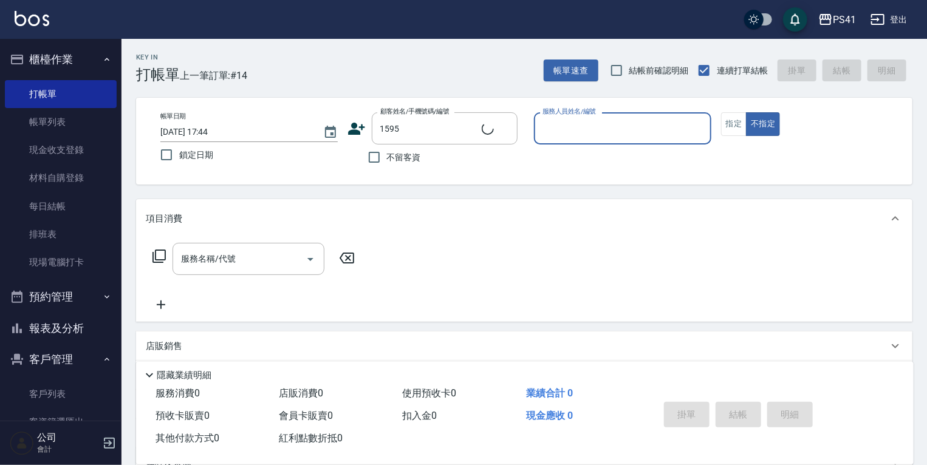
type input "[PERSON_NAME]/0930284233/1595"
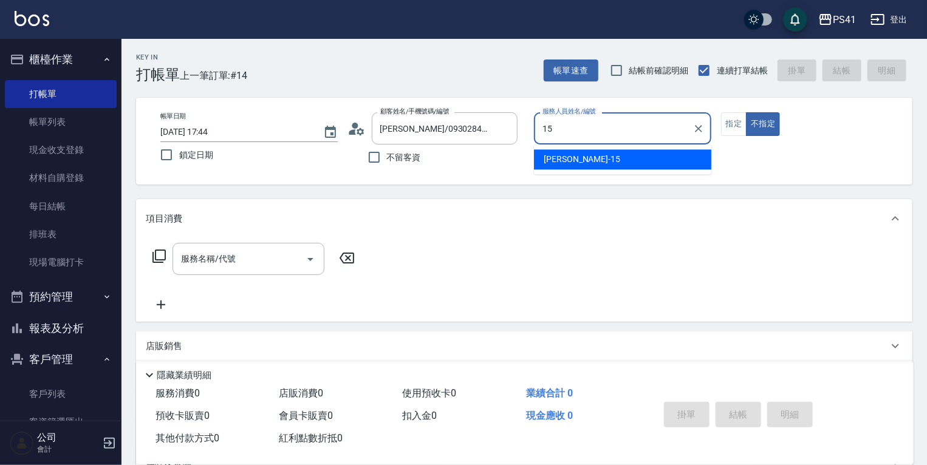
type input "[PERSON_NAME]-15"
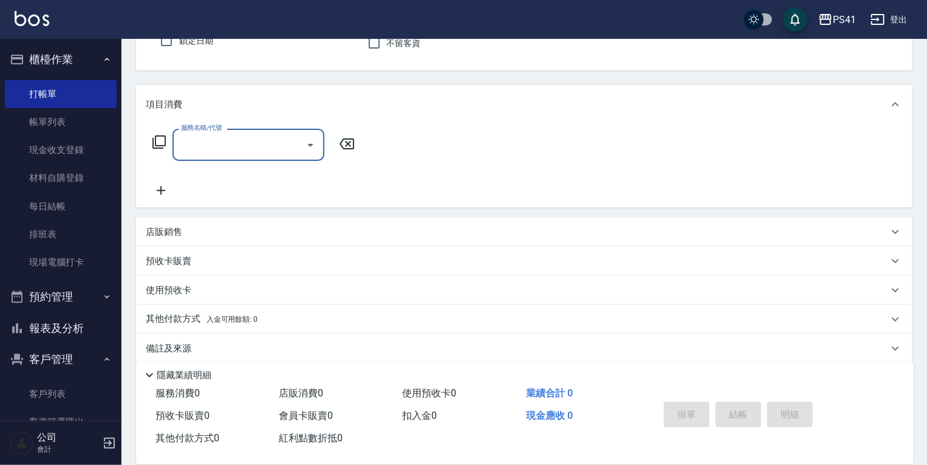
scroll to position [127, 0]
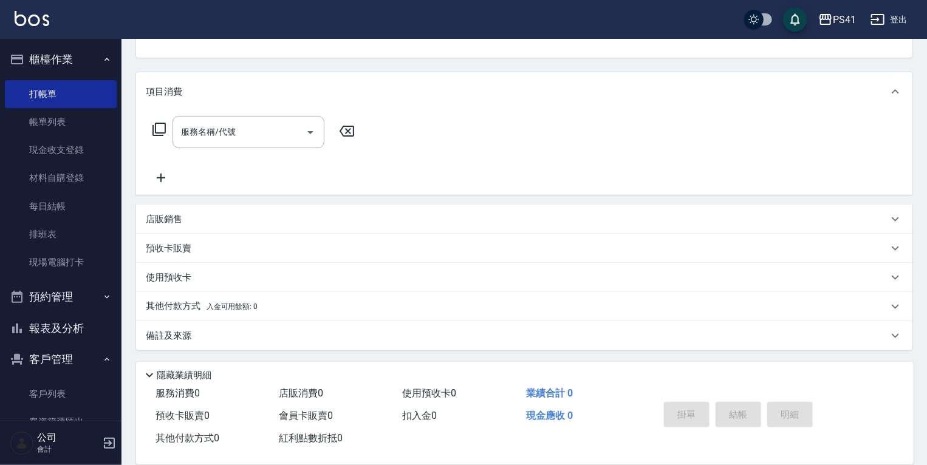
click at [239, 226] on div "店販銷售" at bounding box center [524, 219] width 776 height 29
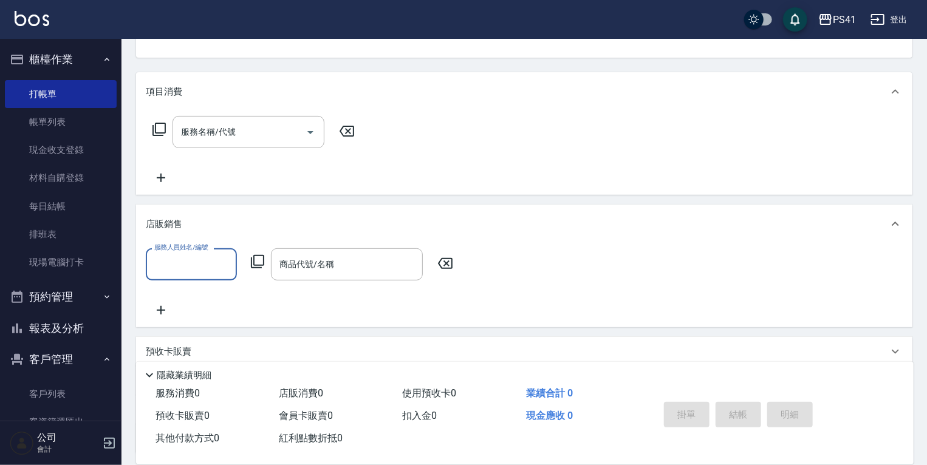
scroll to position [0, 0]
type input "[PERSON_NAME]-15"
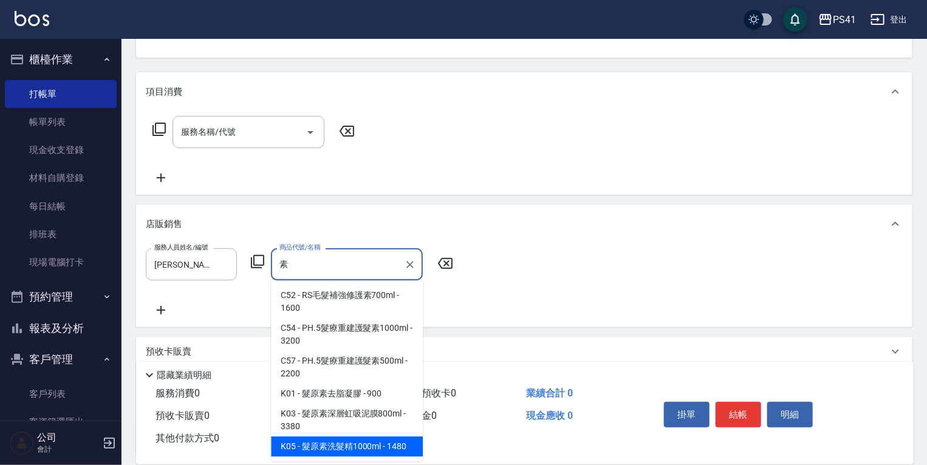
type input "髮原素洗髮精1000ml"
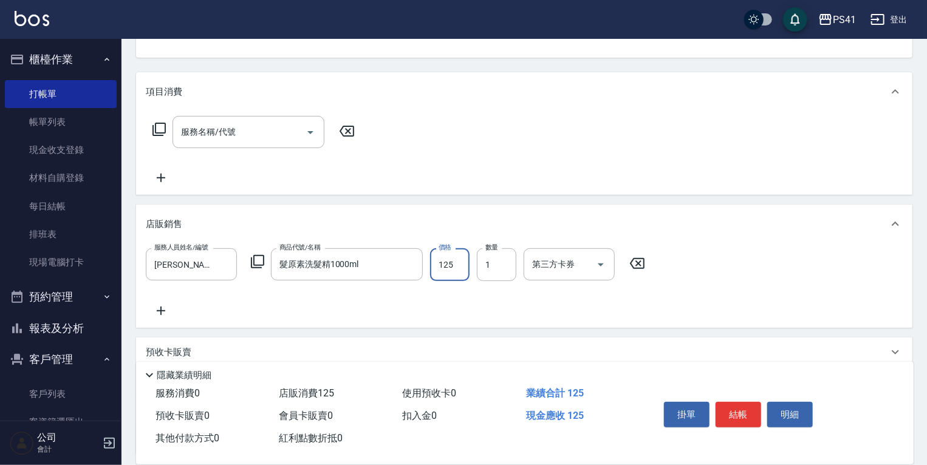
type input "1258"
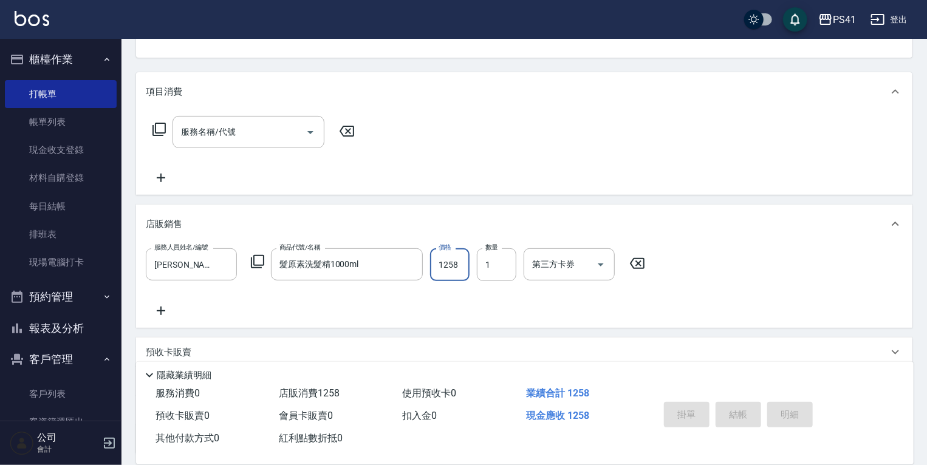
scroll to position [118, 0]
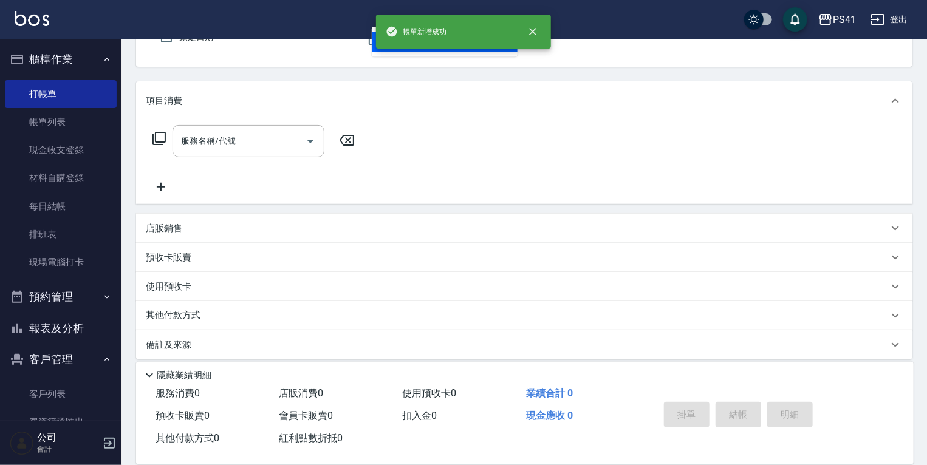
type input "1357"
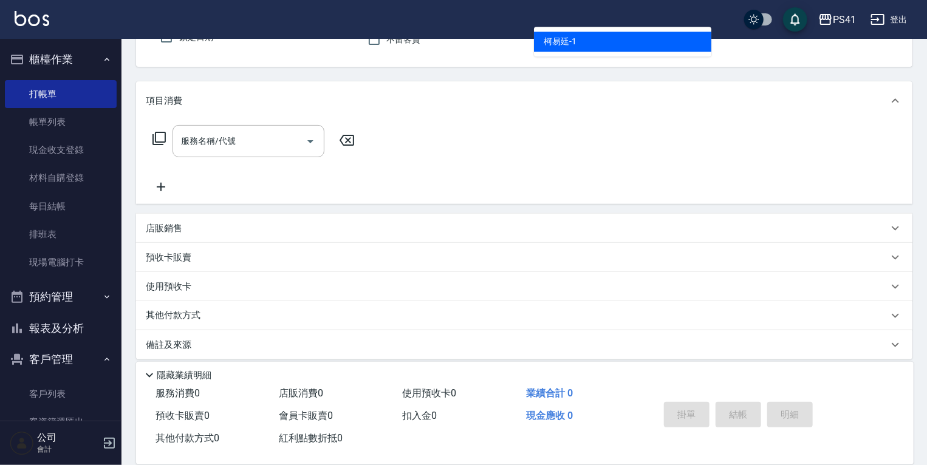
type input "[PERSON_NAME]-1"
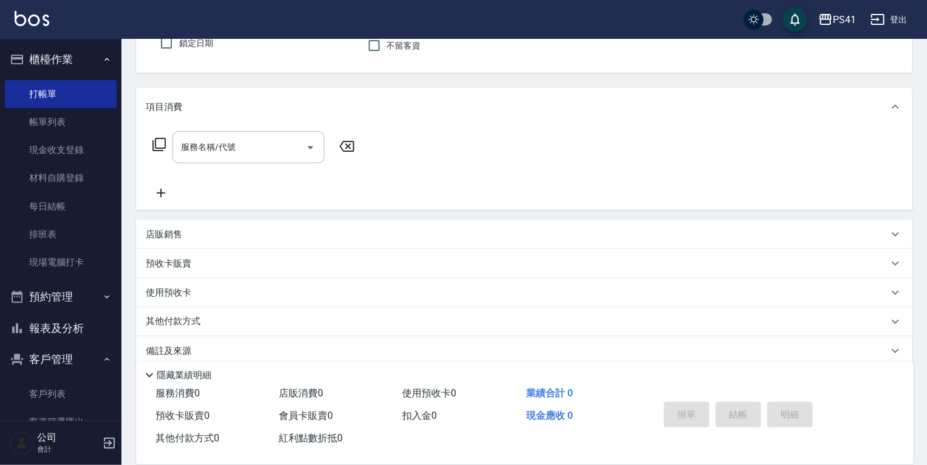
type input "[PERSON_NAME]/0921945135/1357"
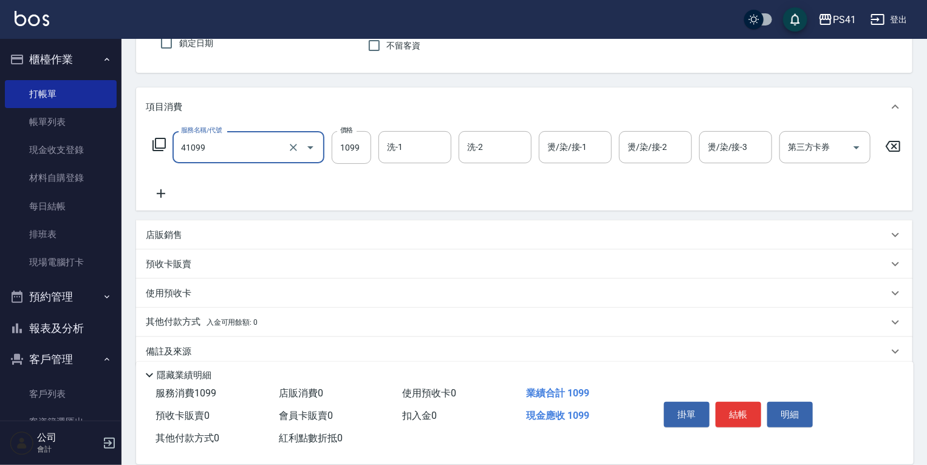
type input "公司活動/早鳥(41099)"
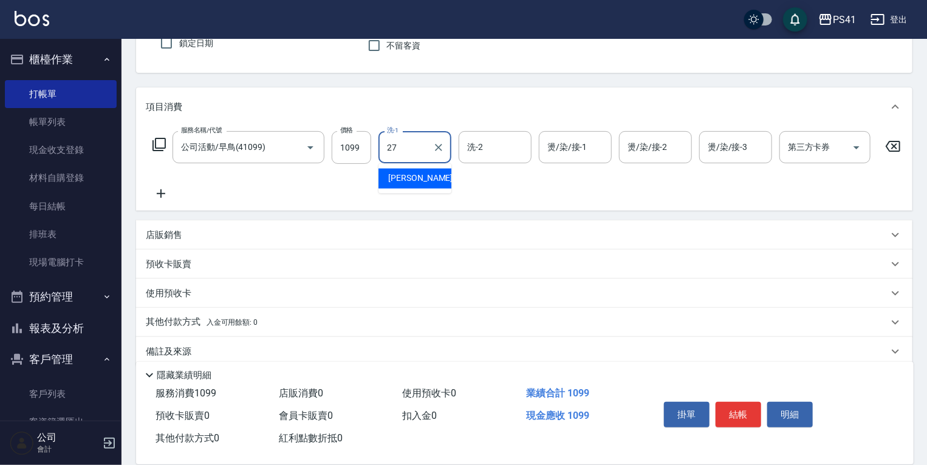
type input "佳佳-27"
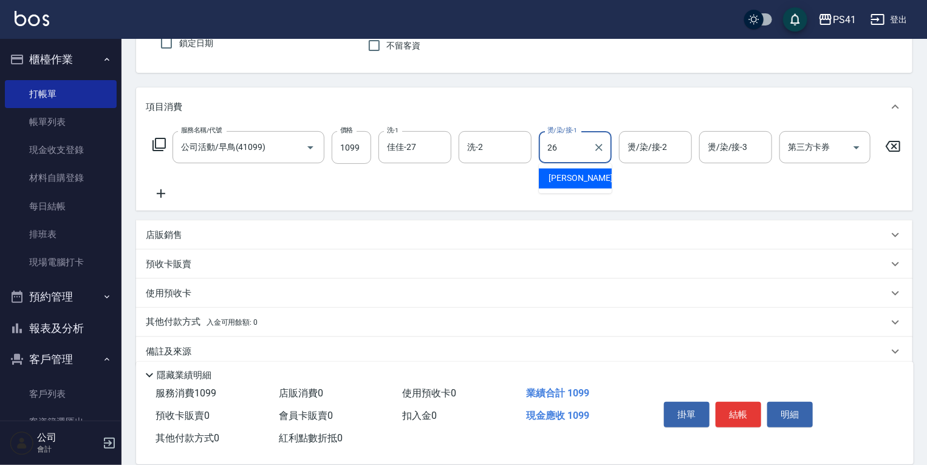
type input "[PERSON_NAME]-26"
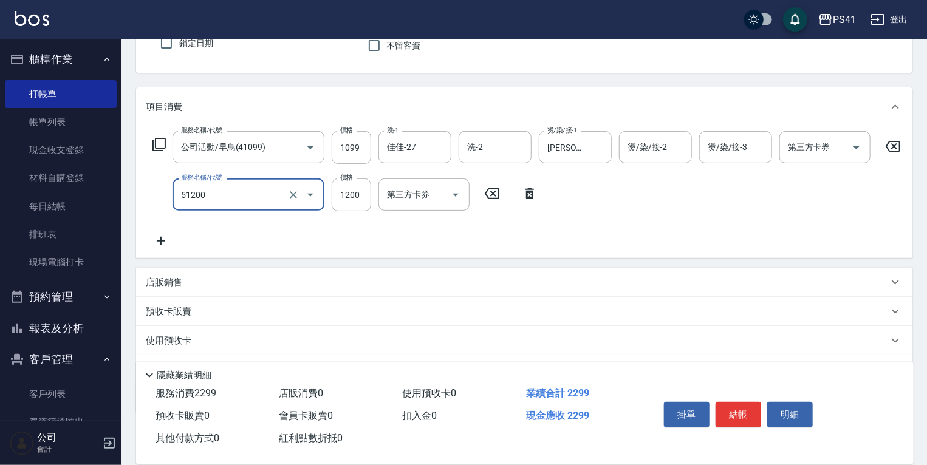
type input "原價801~1200護髮(51200)"
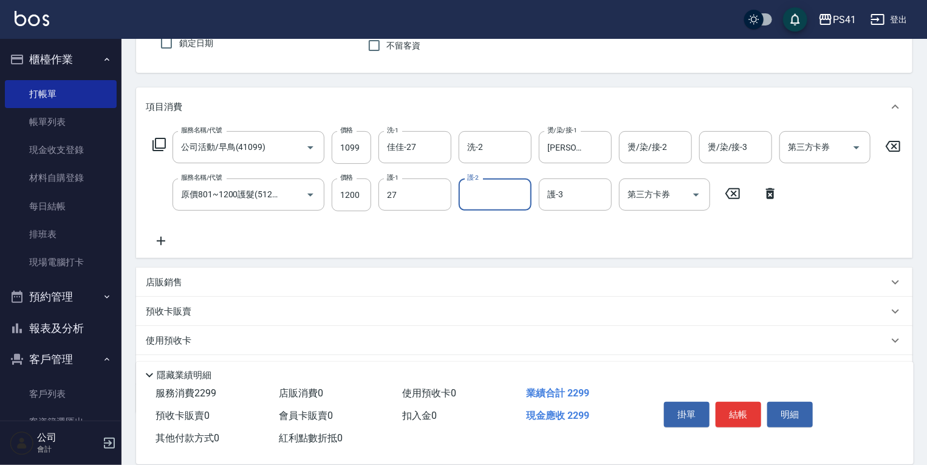
type input "佳佳-27"
click at [194, 287] on div "店販銷售" at bounding box center [517, 282] width 742 height 13
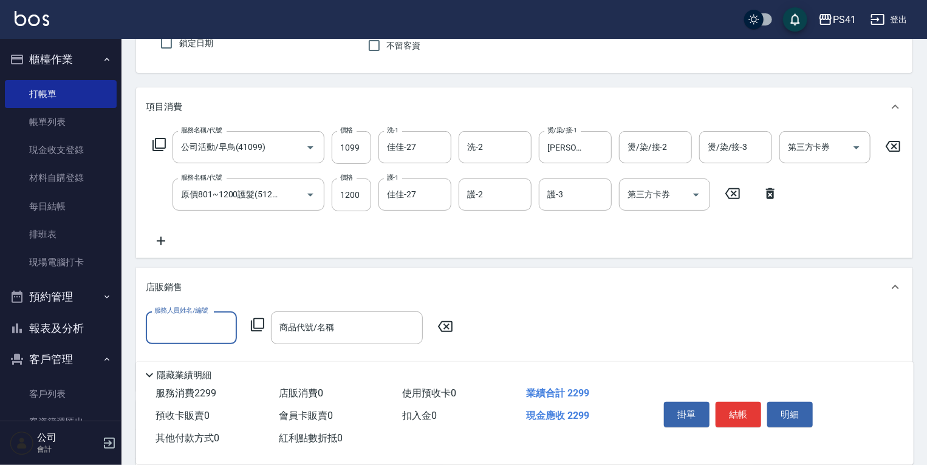
scroll to position [0, 0]
type input "[PERSON_NAME]-1"
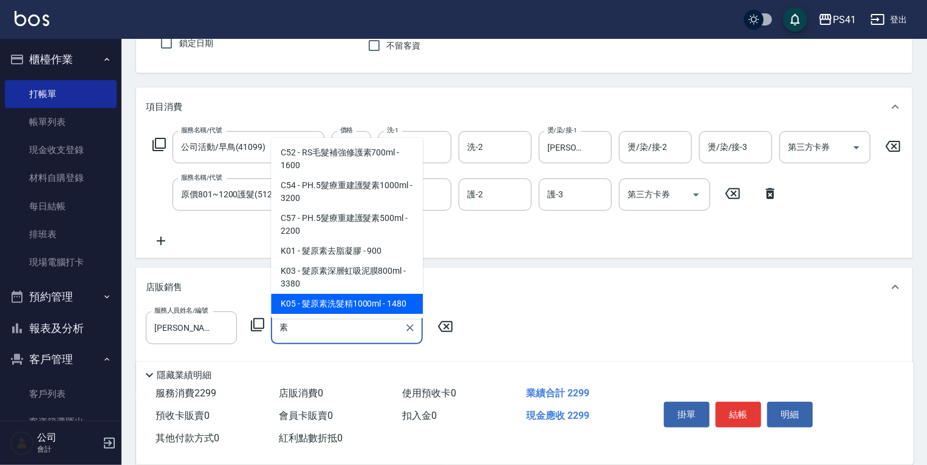
type input "髮原素洗髮精1000ml"
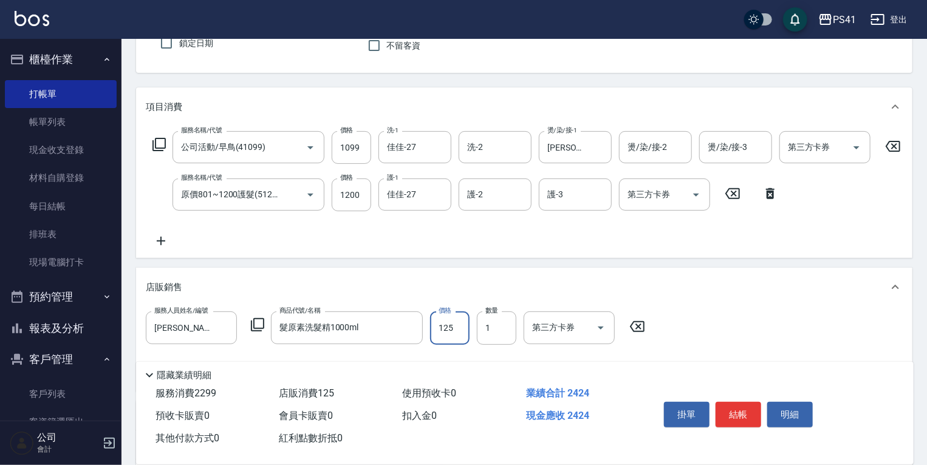
type input "1258"
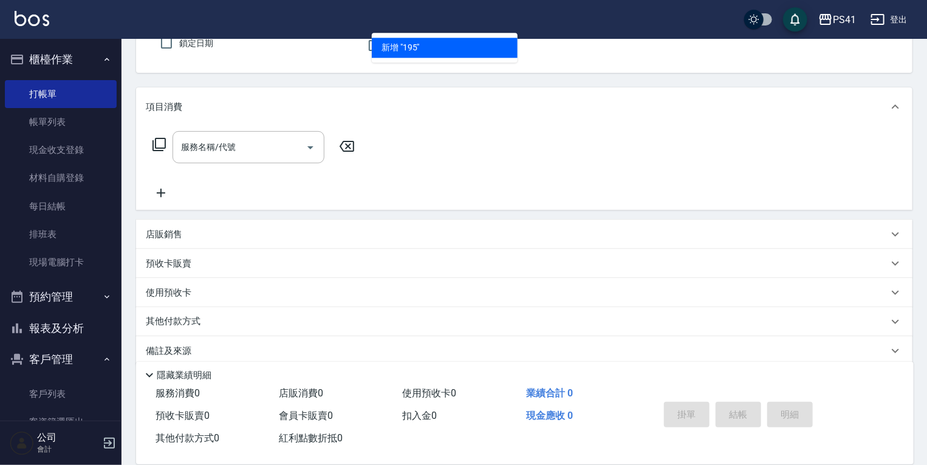
type input "1953"
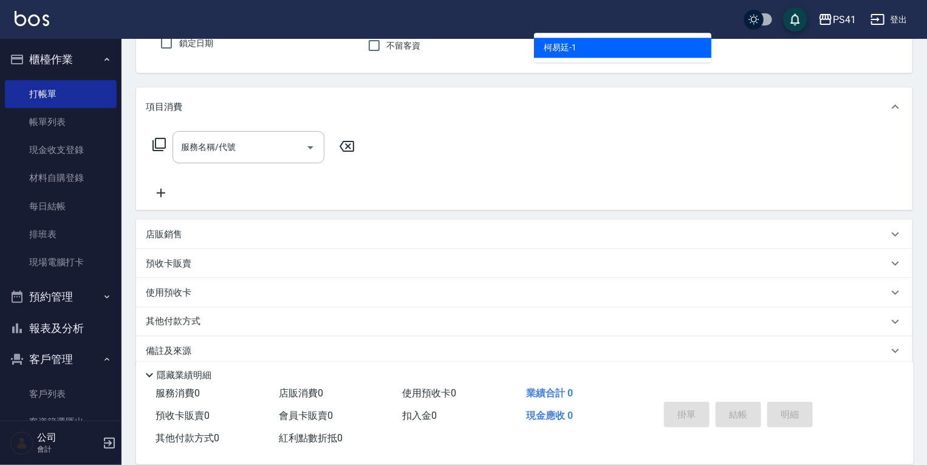
type input "[PERSON_NAME]-1"
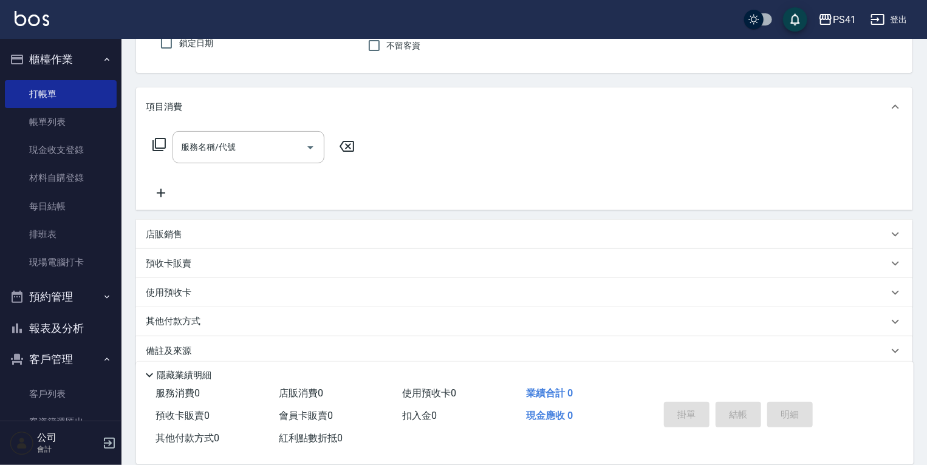
type input "[PERSON_NAME]/0966039708/1953"
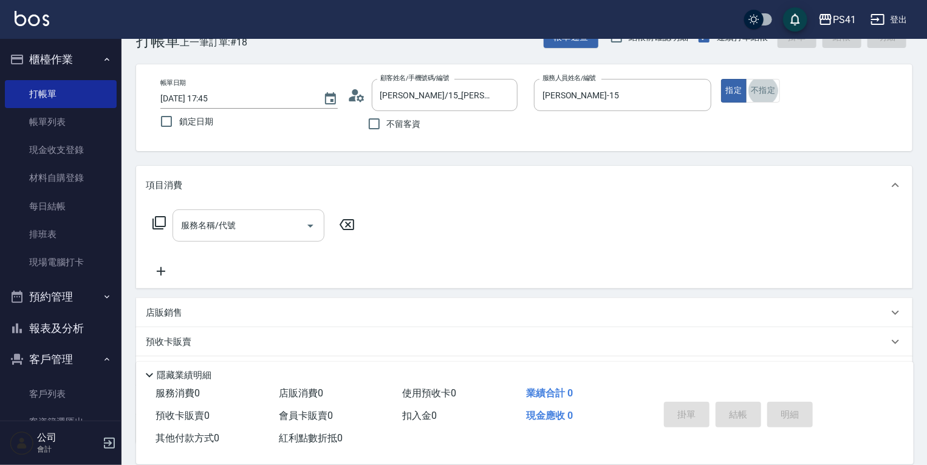
scroll to position [34, 0]
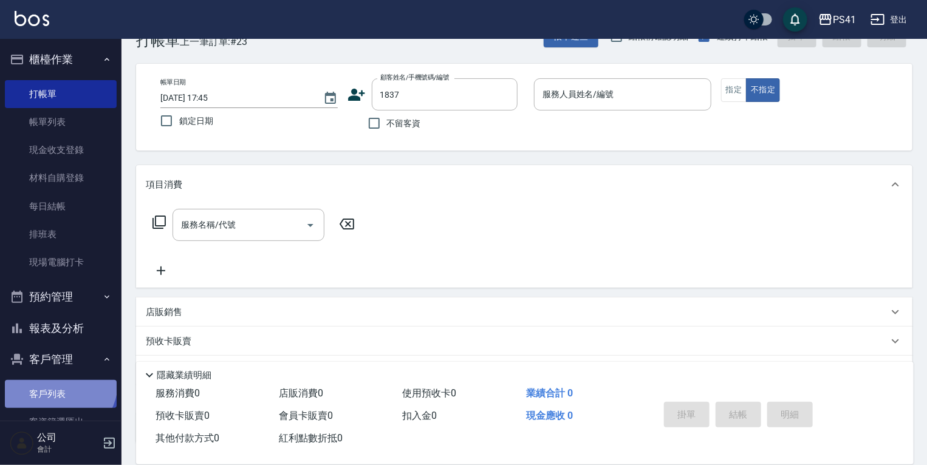
click at [58, 383] on link "客戶列表" at bounding box center [61, 394] width 112 height 28
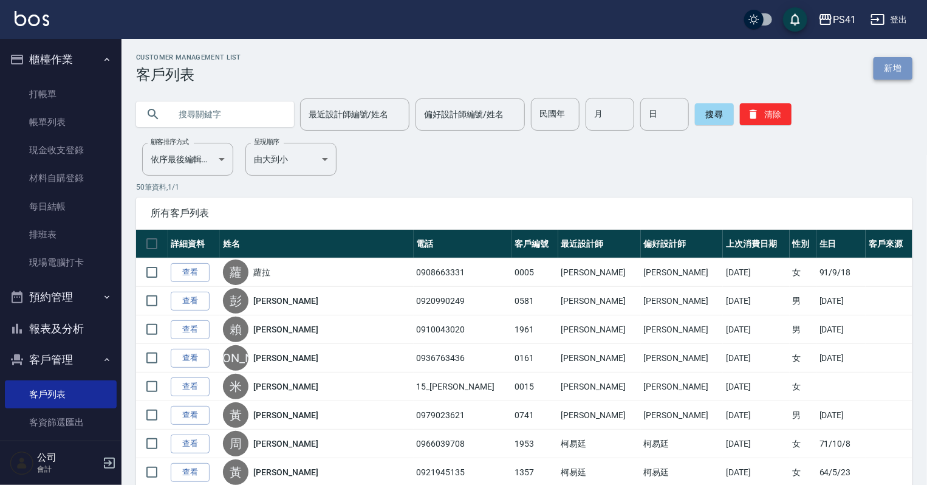
click at [911, 63] on link "新增" at bounding box center [893, 68] width 39 height 22
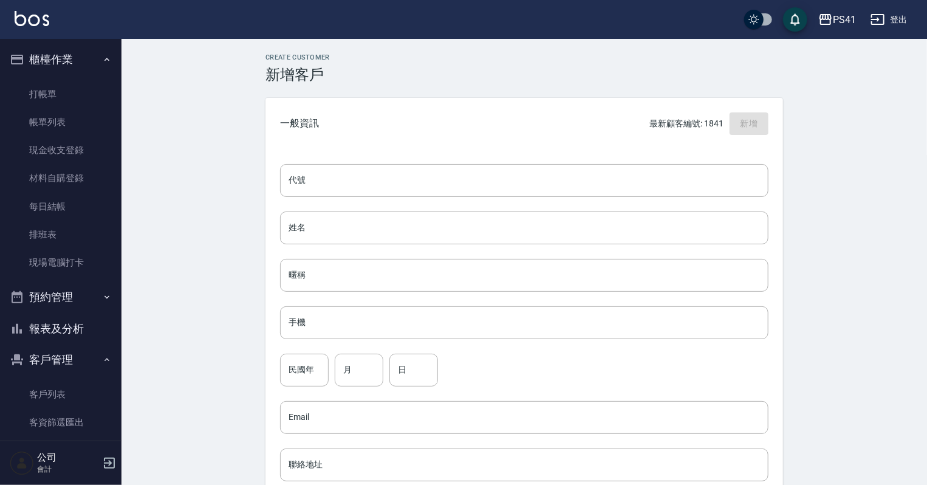
drag, startPoint x: 911, startPoint y: 63, endPoint x: 860, endPoint y: 81, distance: 54.8
click at [898, 69] on div "Create Customer 新增客戶 一般資訊 最新顧客編號: 1841 新增 代號 代號 姓名 姓名 暱稱 暱稱 手機 手機 民國年 民國年 月 月 日…" at bounding box center [523, 415] width 805 height 752
drag, startPoint x: 471, startPoint y: 176, endPoint x: 480, endPoint y: 174, distance: 8.8
click at [477, 174] on input "代號" at bounding box center [524, 180] width 488 height 33
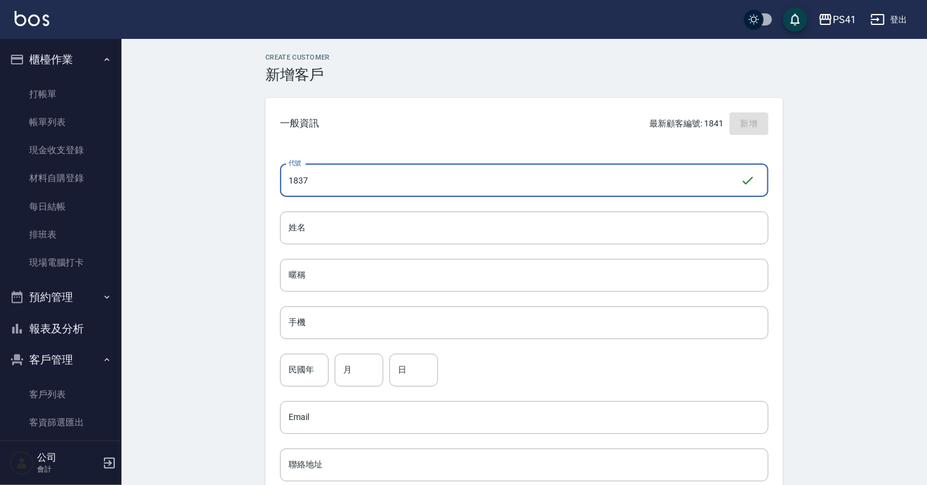
click at [485, 302] on div "代號 1837 ​ 代號 姓名 姓名 暱稱 暱稱 手機 手機 民國年 民國年 月 月 日 日 Email Email 聯絡地址 聯絡地址 男 女 LINE I…" at bounding box center [524, 444] width 518 height 590
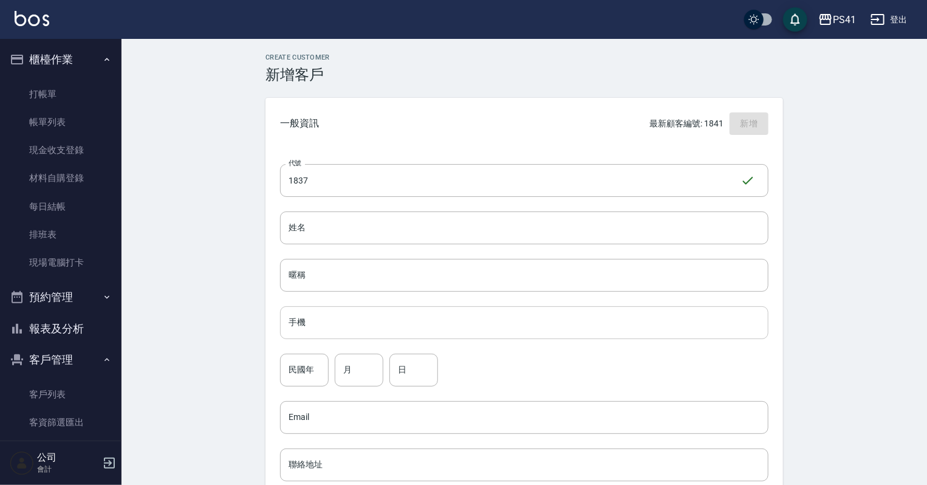
click at [485, 319] on input "手機" at bounding box center [524, 322] width 488 height 33
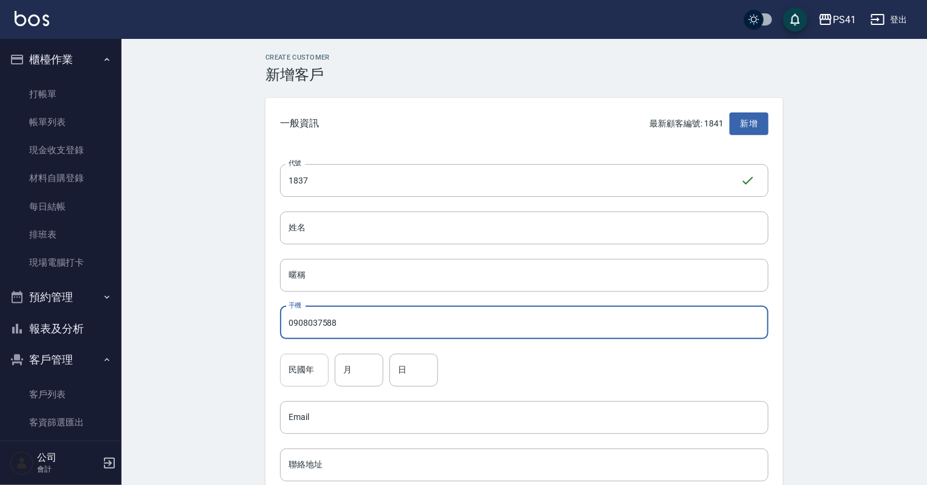
click at [315, 360] on input "民國年" at bounding box center [304, 370] width 49 height 33
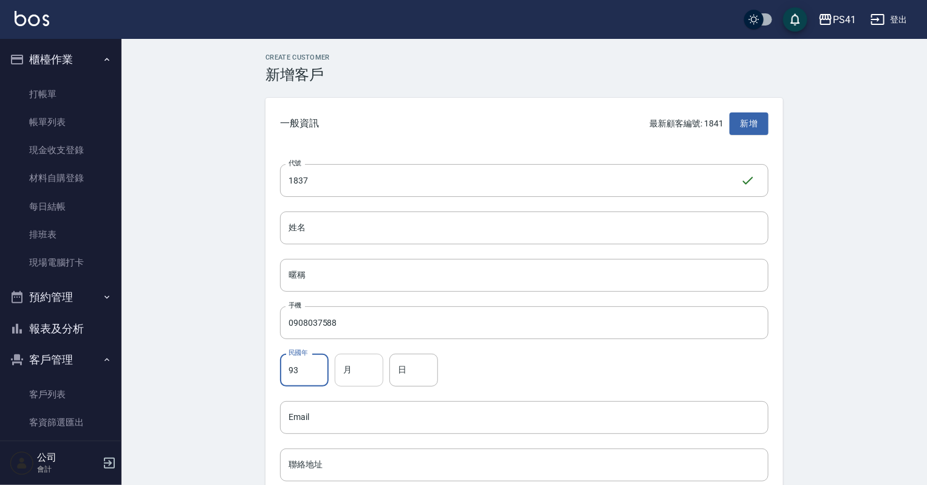
click at [360, 358] on input "月" at bounding box center [359, 370] width 49 height 33
click at [401, 372] on input "日" at bounding box center [413, 370] width 49 height 33
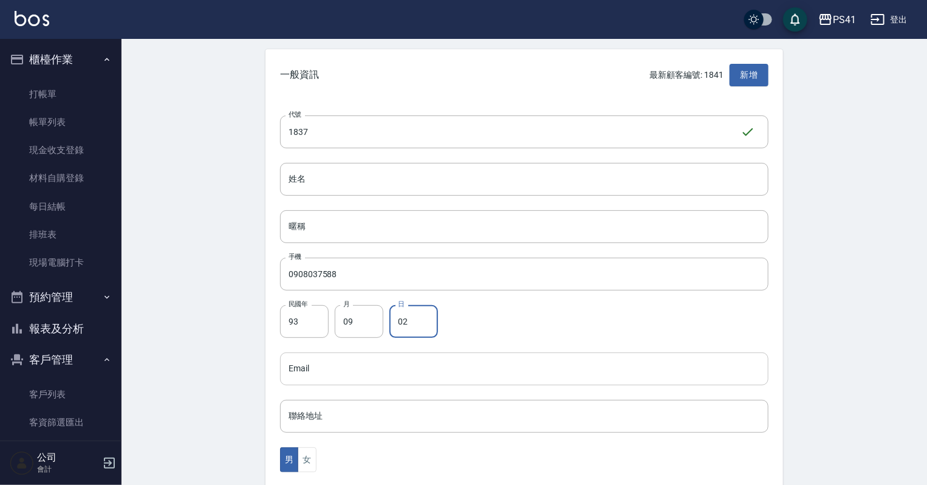
scroll to position [194, 0]
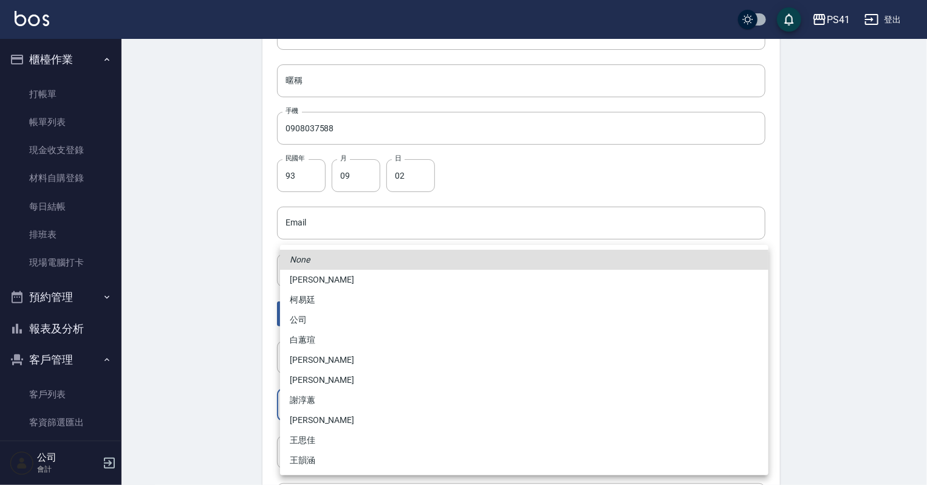
click at [318, 415] on body "PS41 登出 櫃檯作業 打帳單 帳單列表 現金收支登錄 材料自購登錄 每日結帳 排班表 現場電腦打卡 預約管理 預約管理 單日預約紀錄 單週預約紀錄 報表及…" at bounding box center [463, 201] width 927 height 791
click at [321, 287] on li "[PERSON_NAME]" at bounding box center [524, 280] width 488 height 20
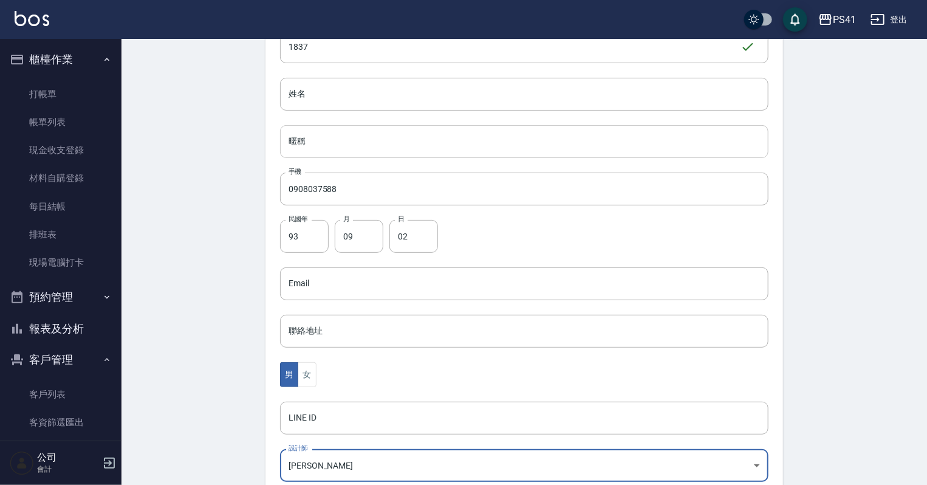
scroll to position [0, 0]
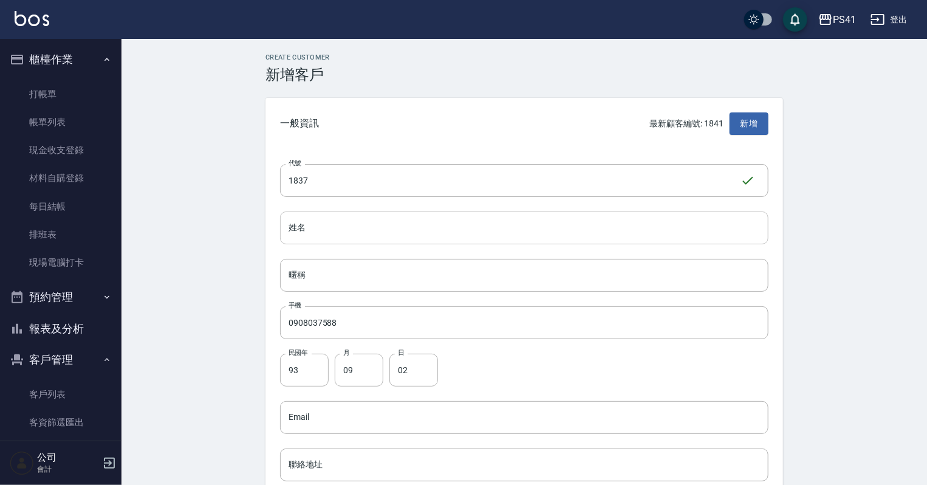
click at [329, 215] on input "姓名" at bounding box center [524, 227] width 488 height 33
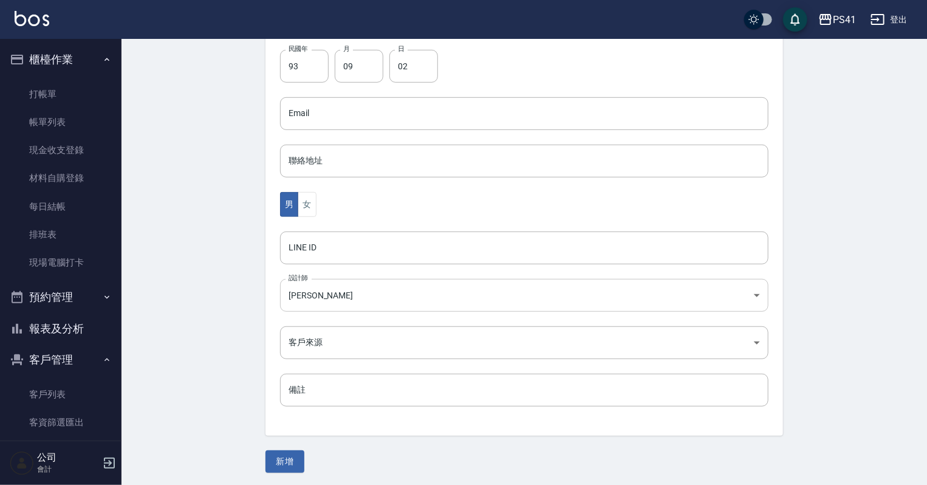
scroll to position [306, 0]
click at [313, 199] on button "女" at bounding box center [307, 202] width 18 height 25
click at [292, 454] on button "新增" at bounding box center [284, 459] width 39 height 22
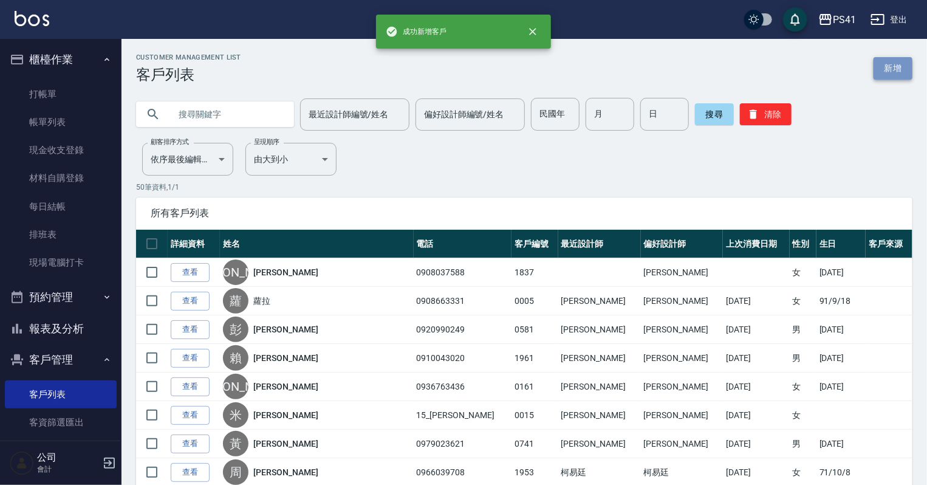
click at [891, 63] on link "新增" at bounding box center [893, 68] width 39 height 22
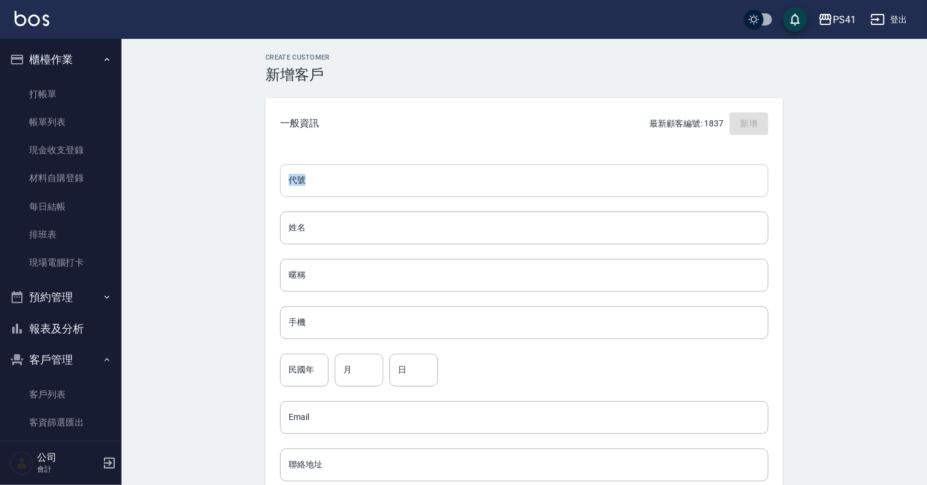
drag, startPoint x: 497, startPoint y: 164, endPoint x: 496, endPoint y: 171, distance: 7.4
click at [496, 171] on div "代號 代號 姓名 姓名 暱稱 暱稱 手機 手機 民國年 民國年 月 月 日 日 Email Email 聯絡地址 聯絡地址 男 女 LINE ID LINE …" at bounding box center [524, 444] width 518 height 590
click at [496, 176] on input "代號" at bounding box center [524, 180] width 488 height 33
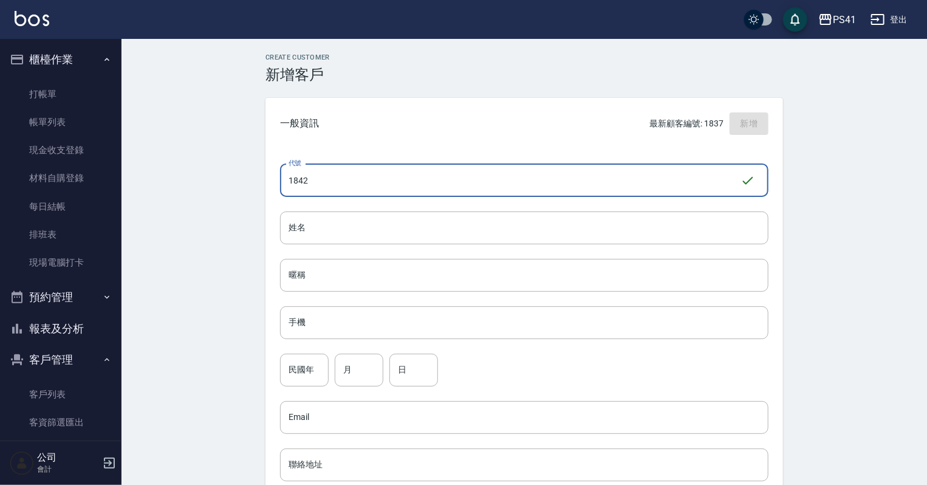
click at [429, 247] on div "代號 1842 ​ 代號 姓名 姓名 暱稱 暱稱 手機 手機 民國年 民國年 月 月 日 日 Email Email 聯絡地址 聯絡地址 男 女 LINE I…" at bounding box center [524, 444] width 518 height 590
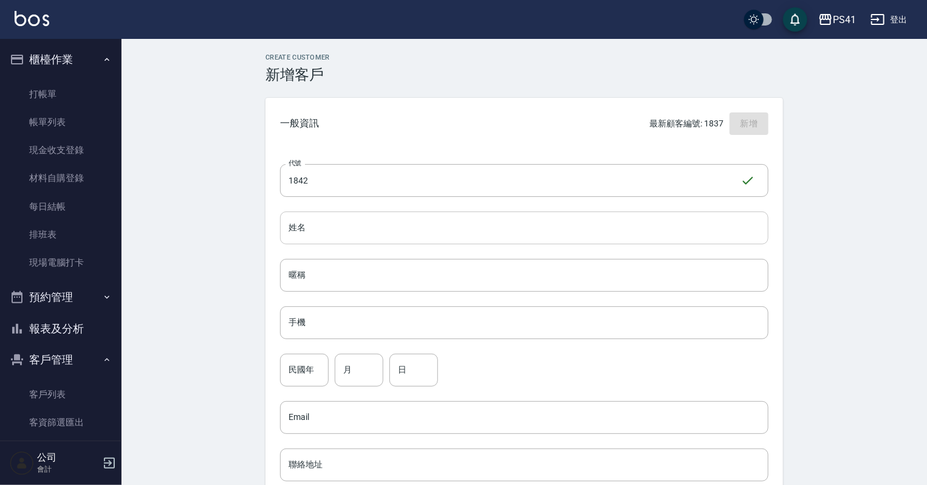
click at [437, 232] on input "姓名" at bounding box center [524, 227] width 488 height 33
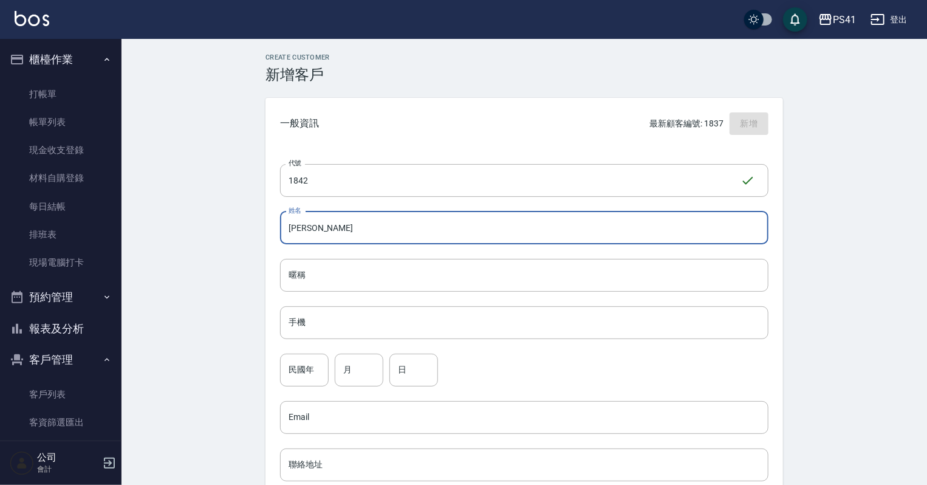
drag, startPoint x: 360, startPoint y: 321, endPoint x: 369, endPoint y: 301, distance: 21.8
click at [362, 316] on input "手機" at bounding box center [524, 322] width 488 height 33
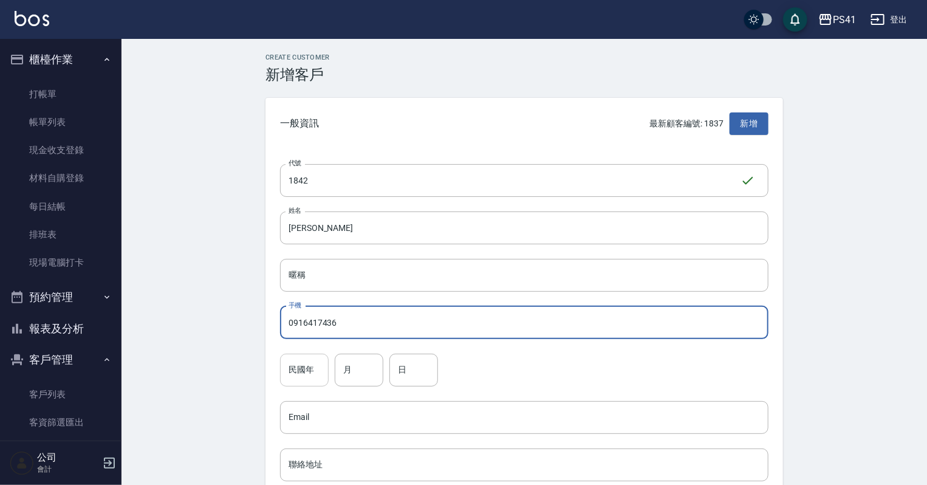
click at [306, 380] on input "民國年" at bounding box center [304, 370] width 49 height 33
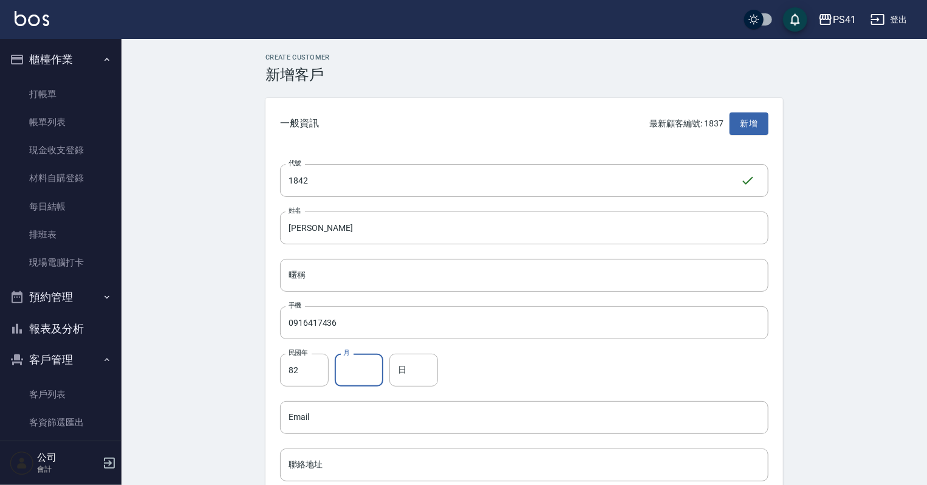
click at [338, 381] on input "月" at bounding box center [359, 370] width 49 height 33
click at [409, 376] on input "日" at bounding box center [413, 370] width 49 height 33
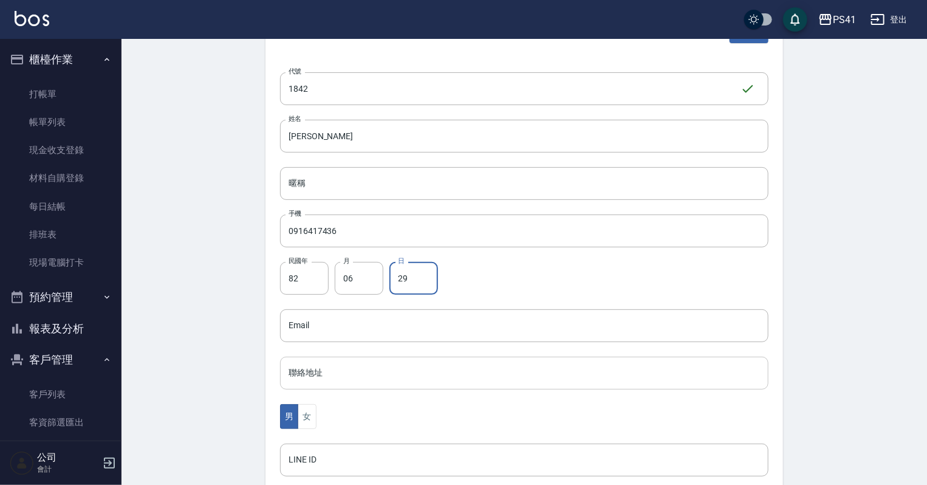
scroll to position [194, 0]
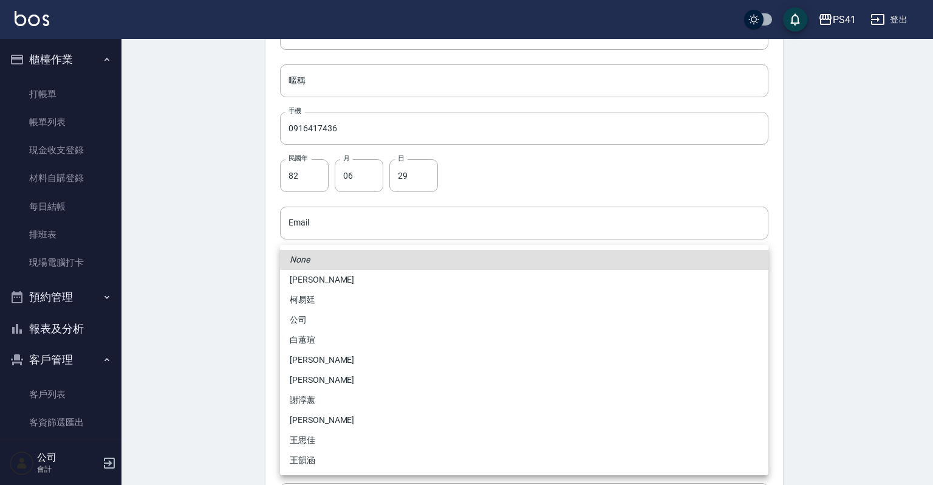
click at [306, 398] on body "PS41 登出 櫃檯作業 打帳單 帳單列表 現金收支登錄 材料自購登錄 每日結帳 排班表 現場電腦打卡 預約管理 預約管理 單日預約紀錄 單週預約紀錄 報表及…" at bounding box center [466, 201] width 933 height 791
click at [332, 278] on li "[PERSON_NAME]" at bounding box center [524, 280] width 488 height 20
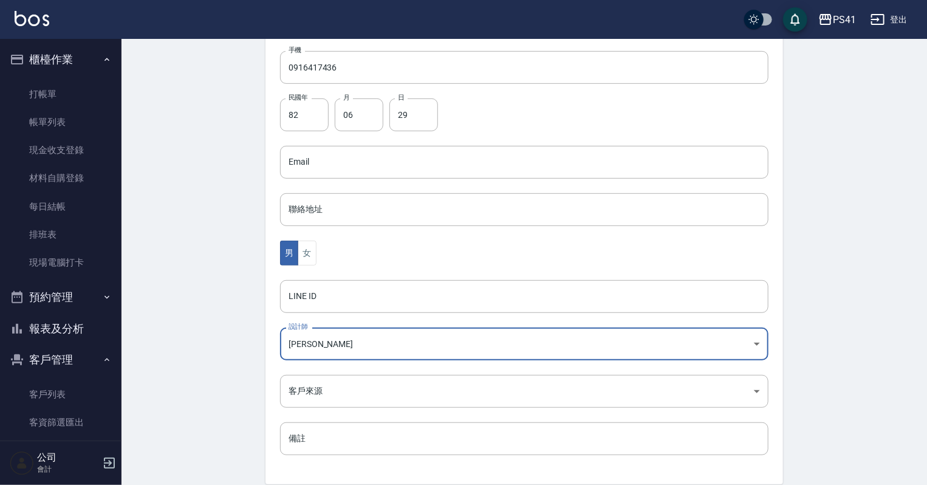
scroll to position [306, 0]
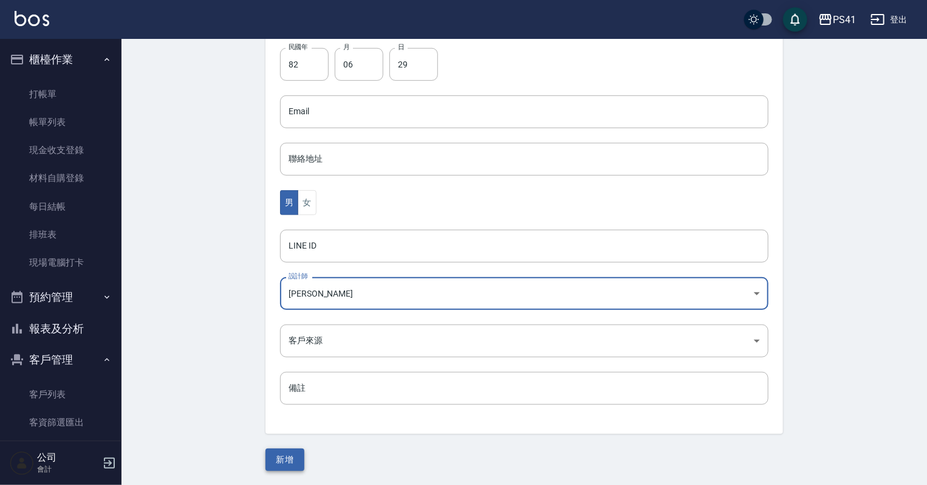
click at [278, 459] on button "新增" at bounding box center [284, 459] width 39 height 22
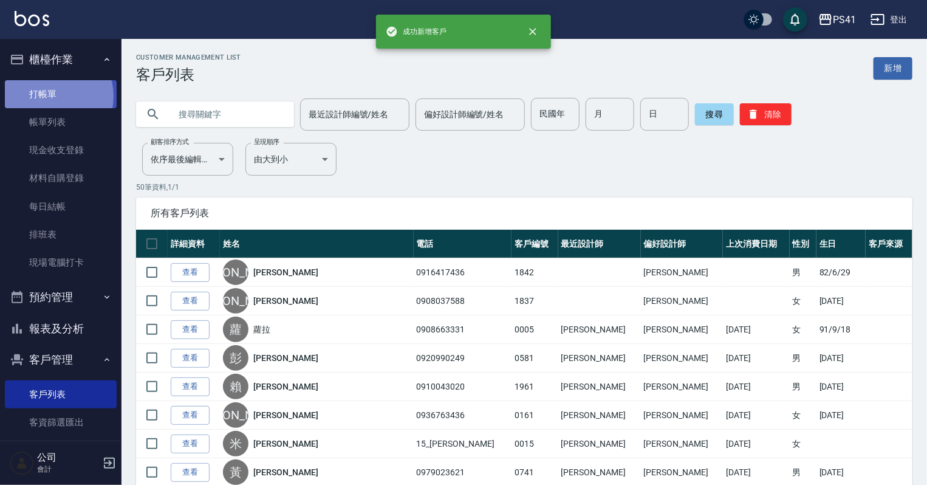
click at [48, 96] on link "打帳單" at bounding box center [61, 94] width 112 height 28
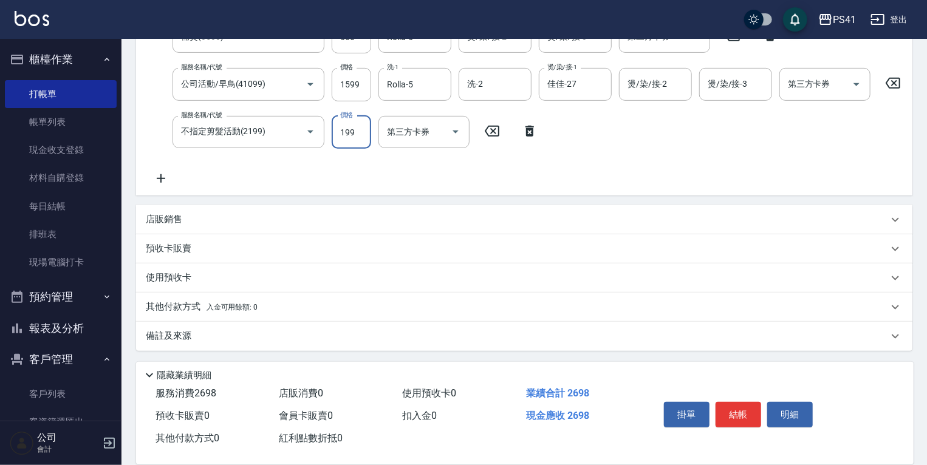
scroll to position [278, 0]
click at [234, 301] on div "其他付款方式 入金可用餘額: 0" at bounding box center [524, 306] width 776 height 29
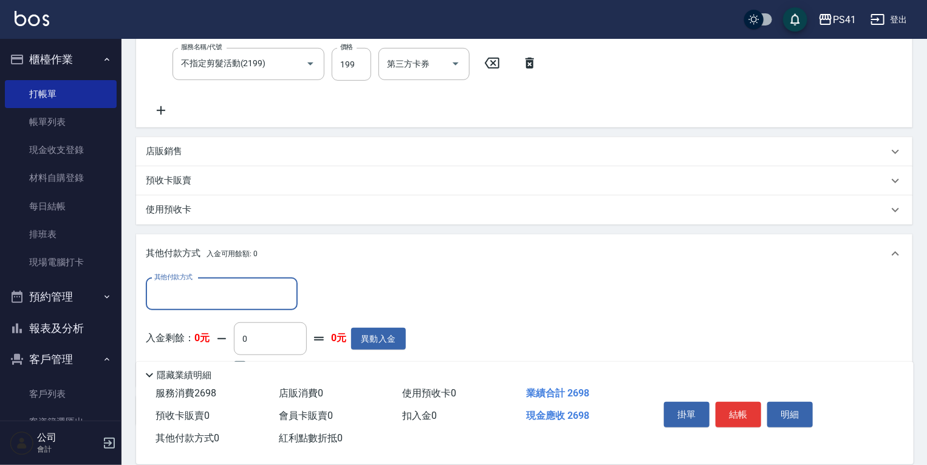
scroll to position [0, 0]
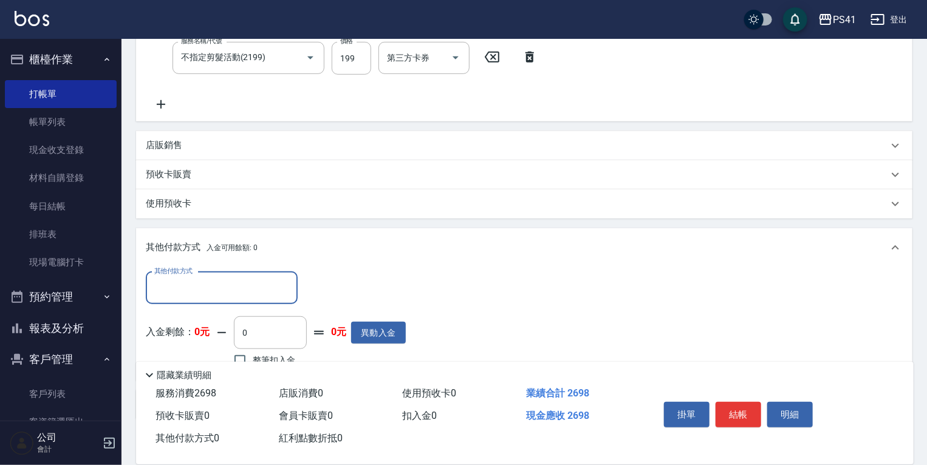
click at [230, 298] on input "其他付款方式" at bounding box center [221, 288] width 141 height 21
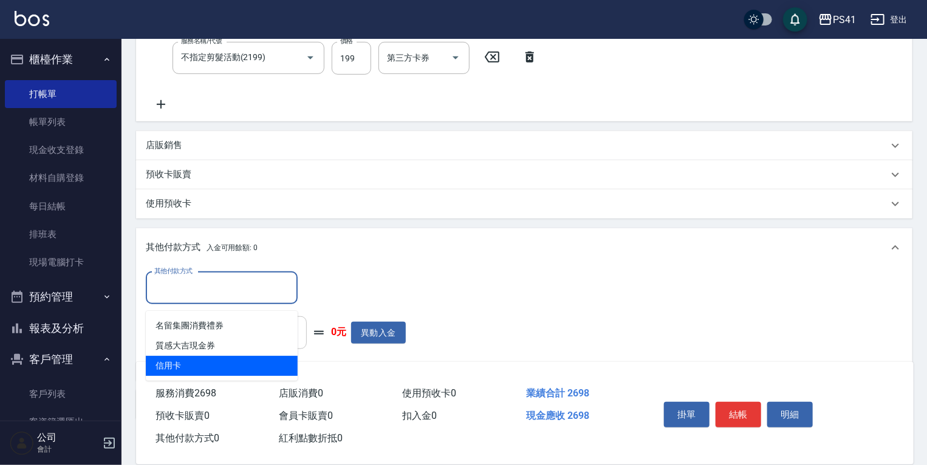
drag, startPoint x: 227, startPoint y: 361, endPoint x: 290, endPoint y: 340, distance: 67.0
click at [228, 361] on span "信用卡" at bounding box center [222, 366] width 152 height 20
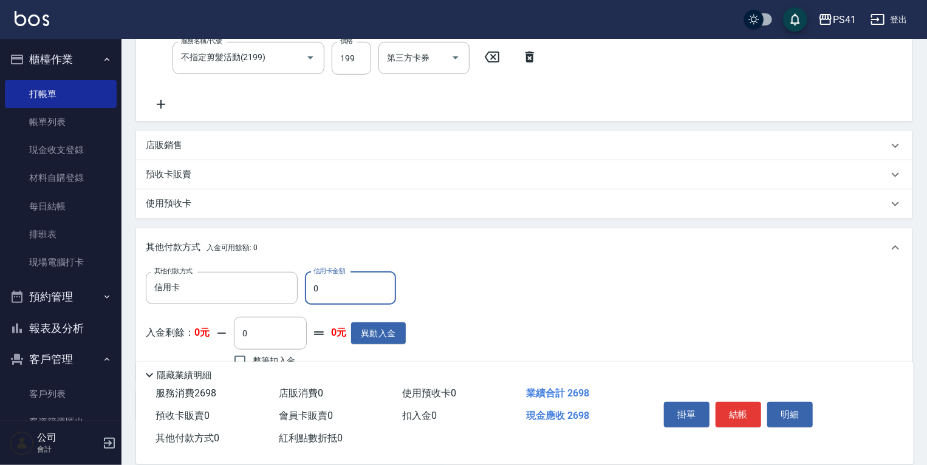
click at [232, 277] on div "其他付款方式 信用卡 其他付款方式 信用卡金額 0 信用卡金額 入金剩餘： 0元 0 ​ 整筆扣入金 0元 異動入金" at bounding box center [524, 324] width 776 height 114
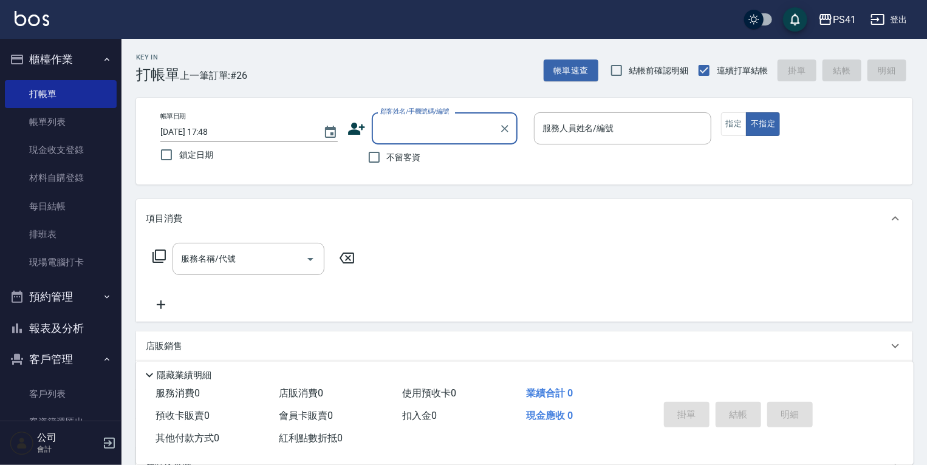
click at [46, 328] on button "報表及分析" at bounding box center [61, 329] width 112 height 32
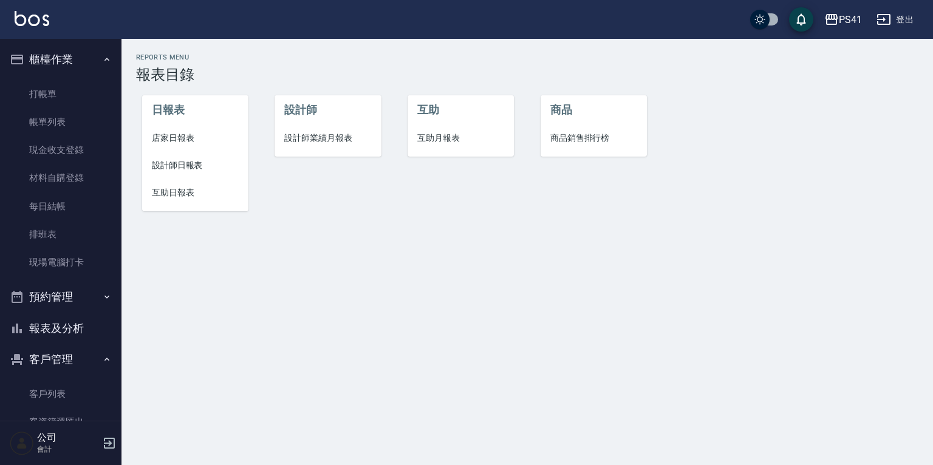
click at [202, 165] on span "設計師日報表" at bounding box center [195, 165] width 87 height 13
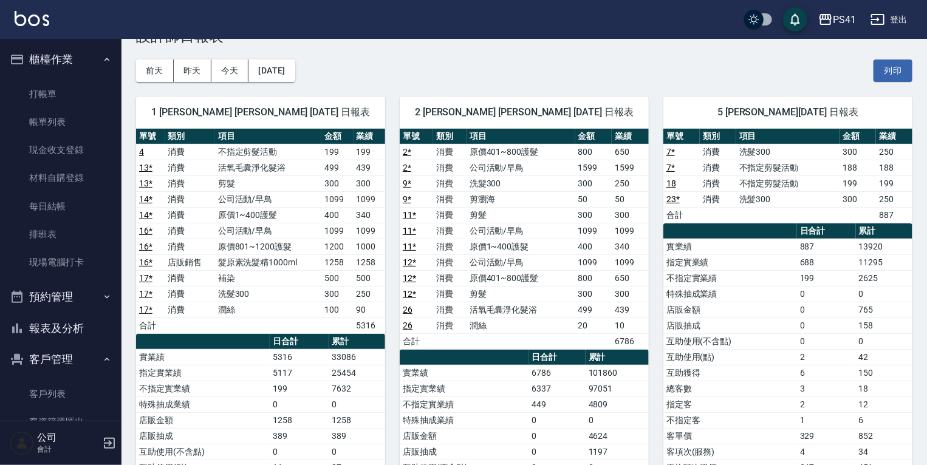
scroll to position [97, 0]
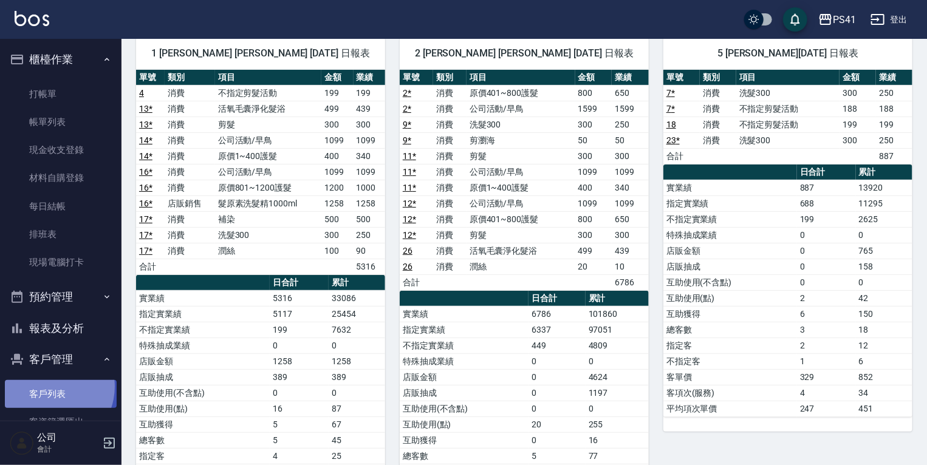
click at [49, 387] on link "客戶列表" at bounding box center [61, 394] width 112 height 28
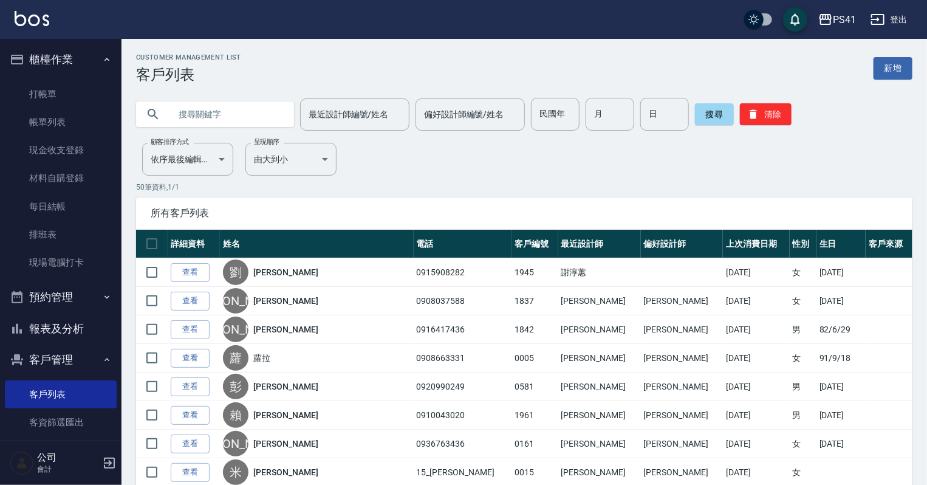
click at [177, 125] on input "text" at bounding box center [227, 114] width 114 height 33
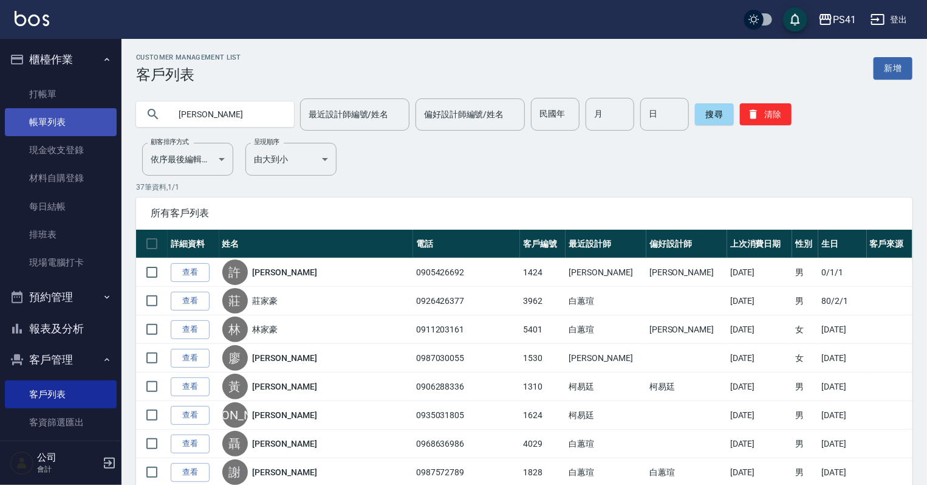
click at [49, 124] on link "帳單列表" at bounding box center [61, 122] width 112 height 28
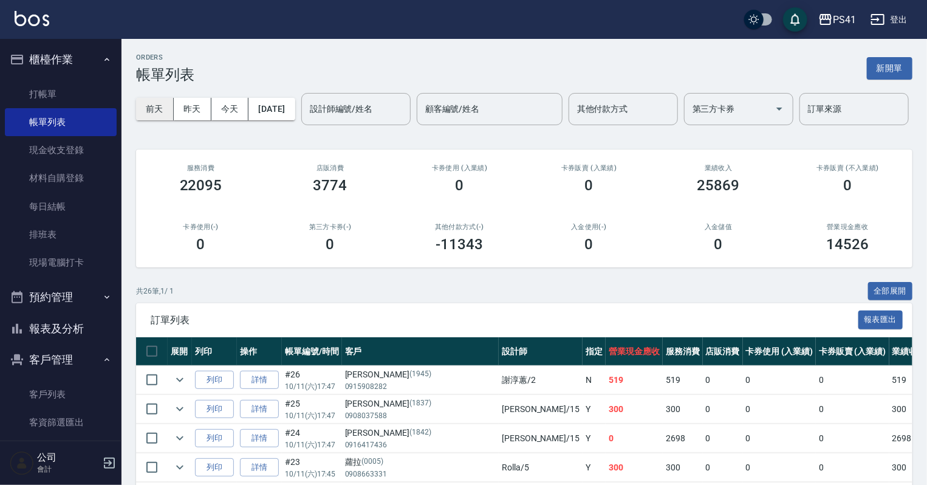
click at [169, 109] on button "前天" at bounding box center [155, 109] width 38 height 22
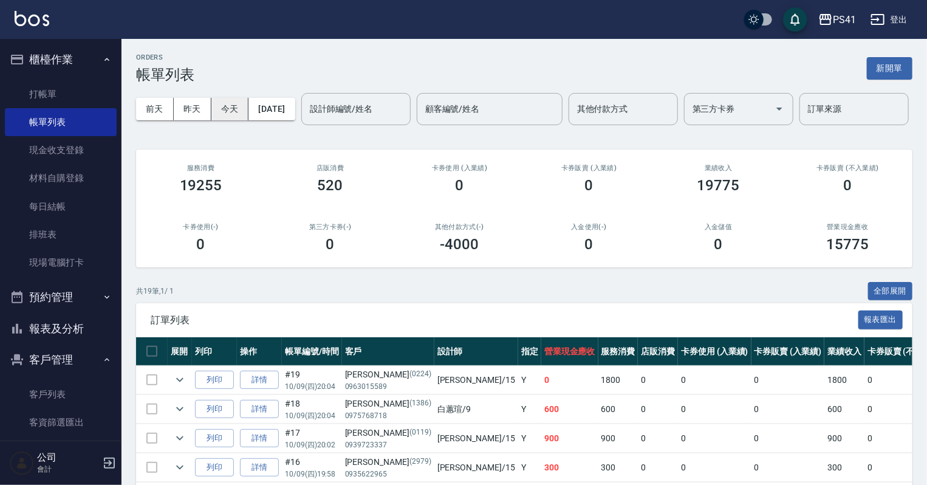
click at [238, 100] on button "今天" at bounding box center [230, 109] width 38 height 22
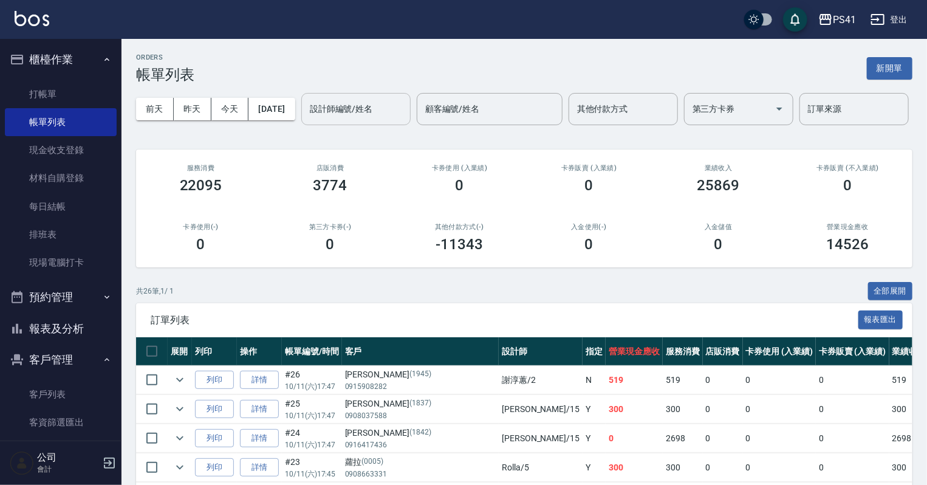
click at [307, 120] on input "設計師編號/姓名" at bounding box center [356, 108] width 98 height 21
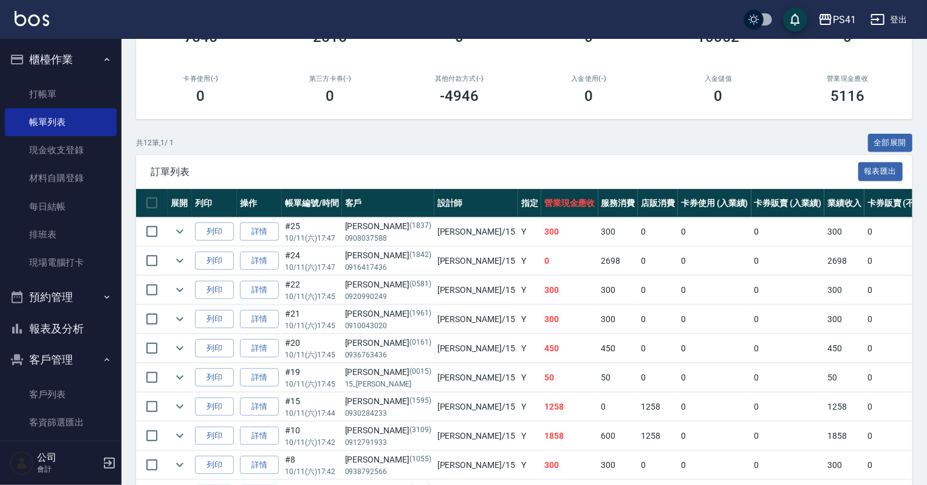
scroll to position [29, 0]
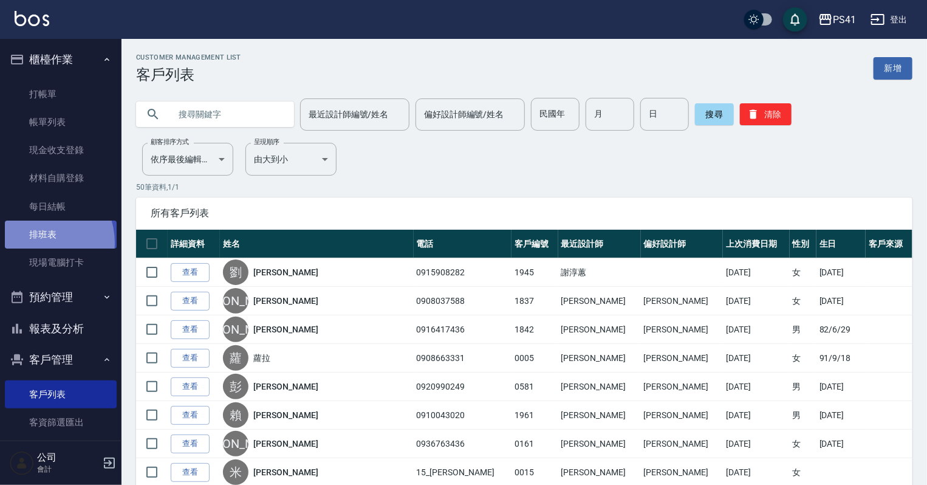
click at [36, 243] on link "排班表" at bounding box center [61, 235] width 112 height 28
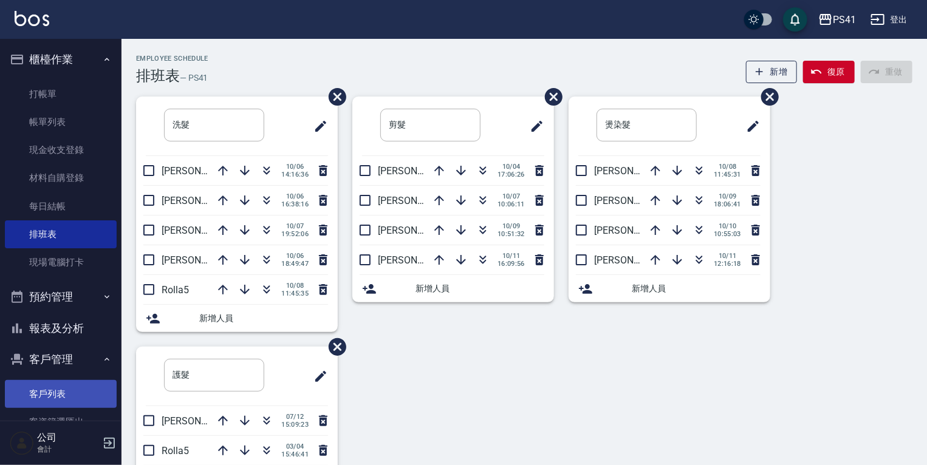
click at [57, 394] on link "客戶列表" at bounding box center [61, 394] width 112 height 28
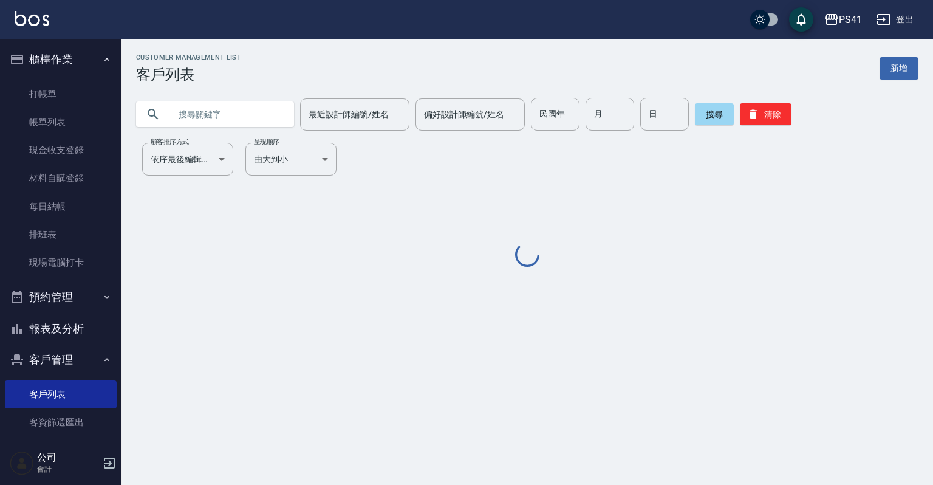
click at [205, 109] on input "text" at bounding box center [227, 114] width 114 height 33
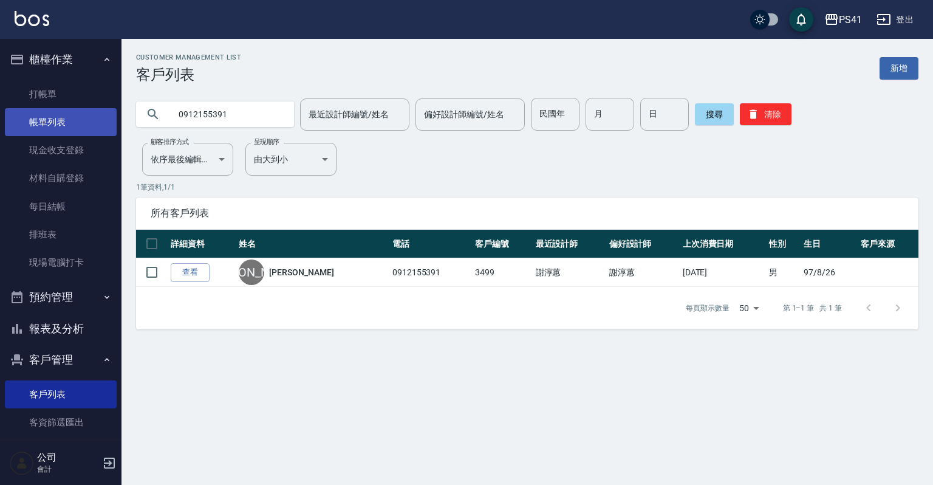
drag, startPoint x: 260, startPoint y: 104, endPoint x: 7, endPoint y: 109, distance: 252.8
click at [7, 109] on div "PS41 登出 櫃檯作業 打帳單 帳單列表 現金收支登錄 材料自購登錄 每日結帳 排班表 現場電腦打卡 預約管理 預約管理 單日預約紀錄 單週預約紀錄 報表及…" at bounding box center [466, 242] width 933 height 485
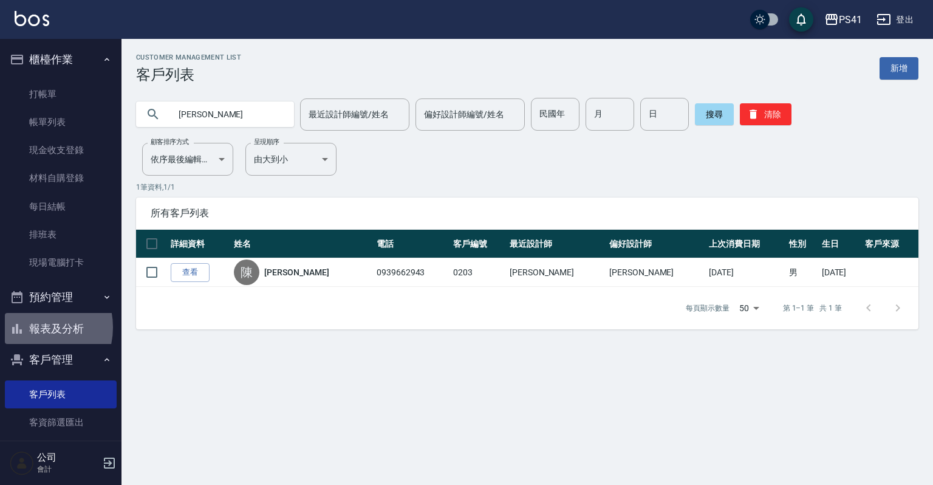
click at [32, 328] on button "報表及分析" at bounding box center [61, 329] width 112 height 32
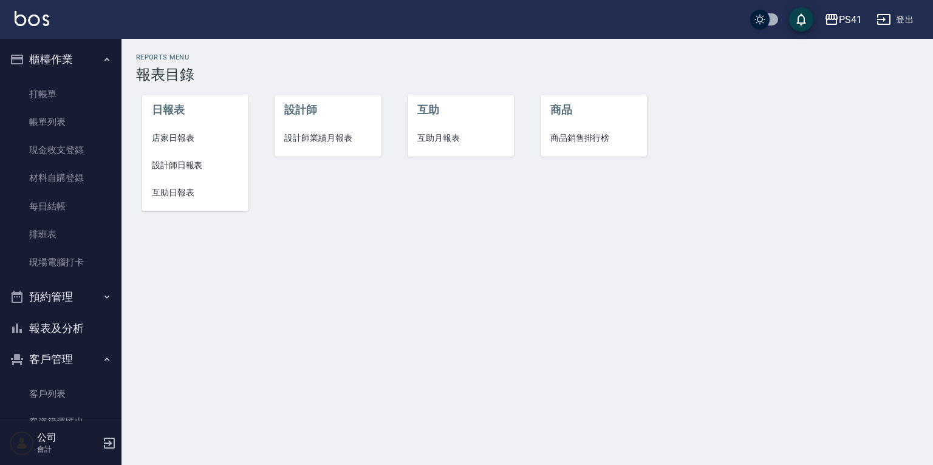
click at [194, 151] on li "店家日報表" at bounding box center [195, 138] width 106 height 27
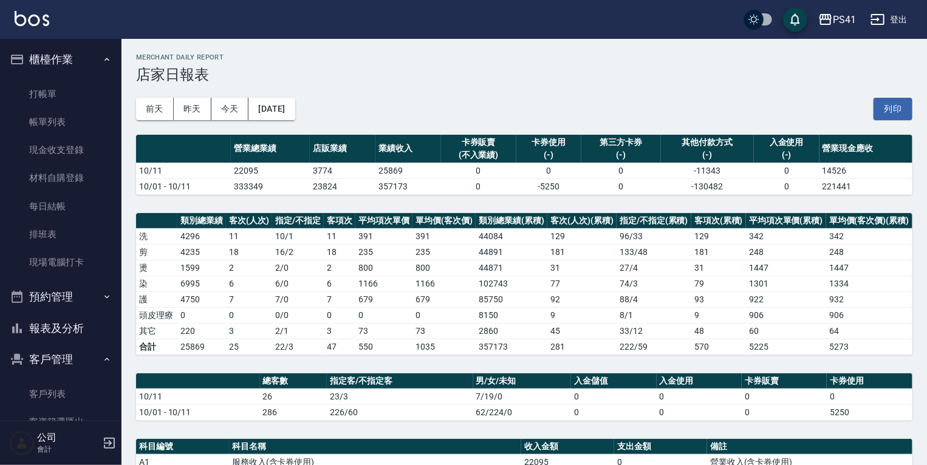
click at [68, 329] on button "報表及分析" at bounding box center [61, 329] width 112 height 32
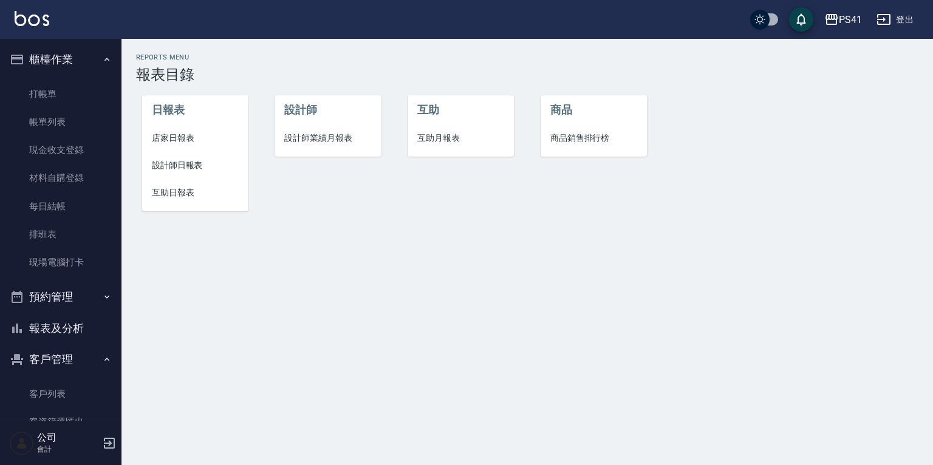
click at [191, 170] on span "設計師日報表" at bounding box center [195, 165] width 87 height 13
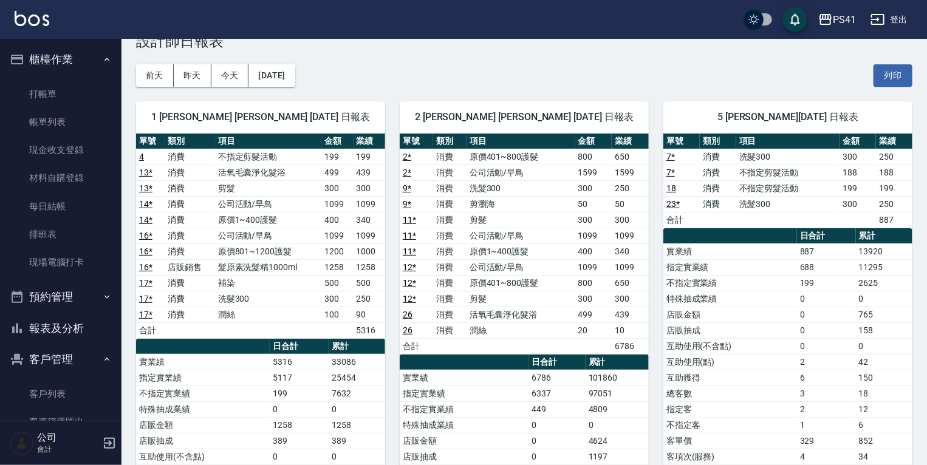
scroll to position [49, 0]
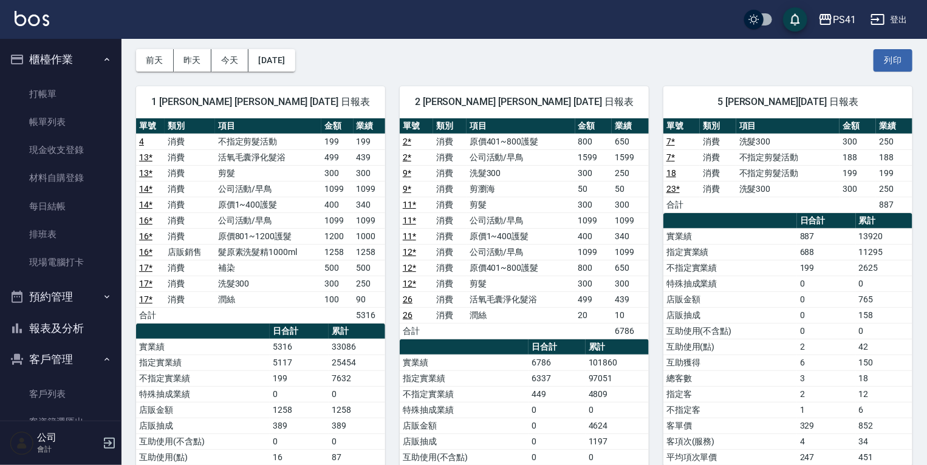
click at [83, 315] on button "報表及分析" at bounding box center [61, 329] width 112 height 32
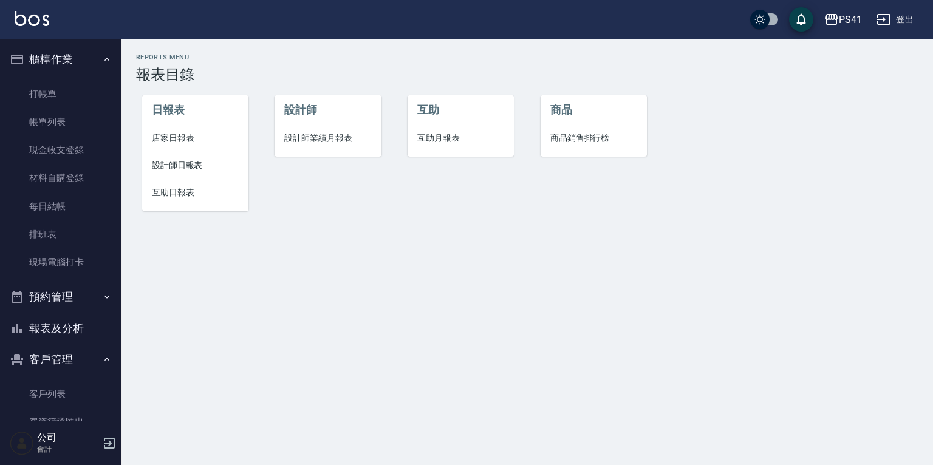
click at [177, 188] on span "互助日報表" at bounding box center [195, 192] width 87 height 13
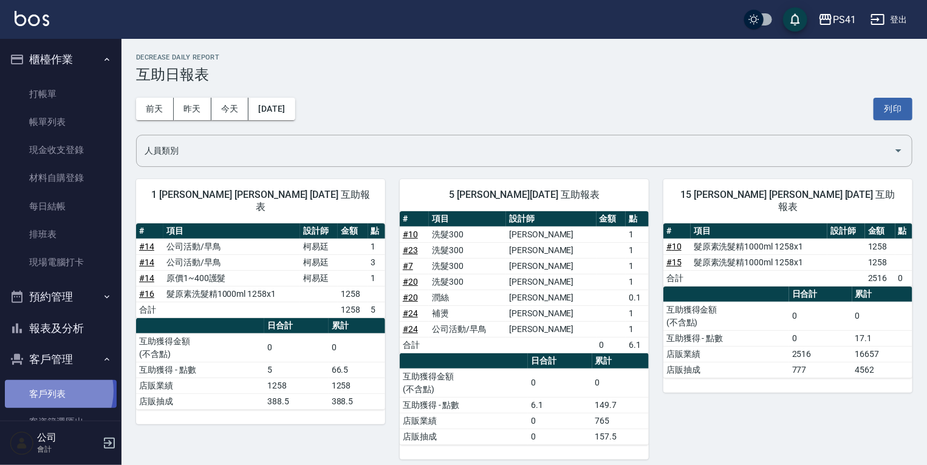
click at [49, 391] on link "客戶列表" at bounding box center [61, 394] width 112 height 28
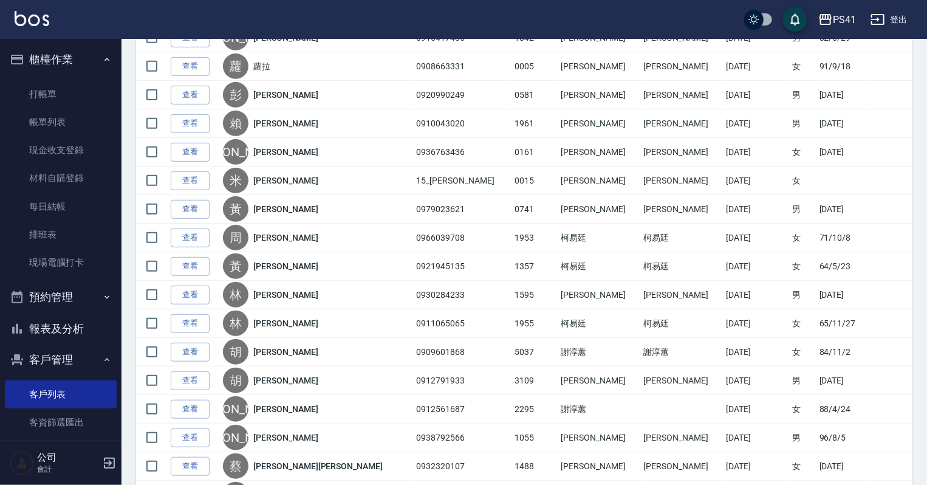
scroll to position [340, 0]
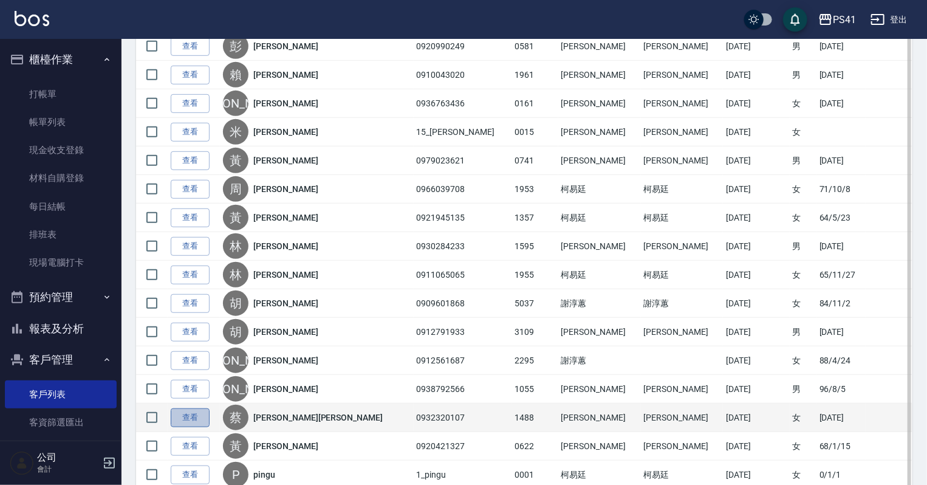
click at [202, 417] on link "查看" at bounding box center [190, 417] width 39 height 19
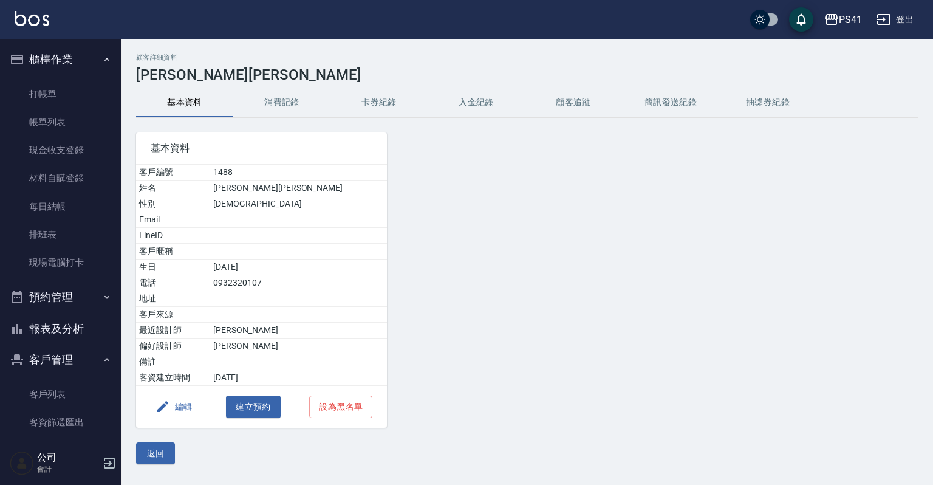
drag, startPoint x: 238, startPoint y: 111, endPoint x: 251, endPoint y: 105, distance: 14.4
click at [245, 107] on button "消費記錄" at bounding box center [281, 102] width 97 height 29
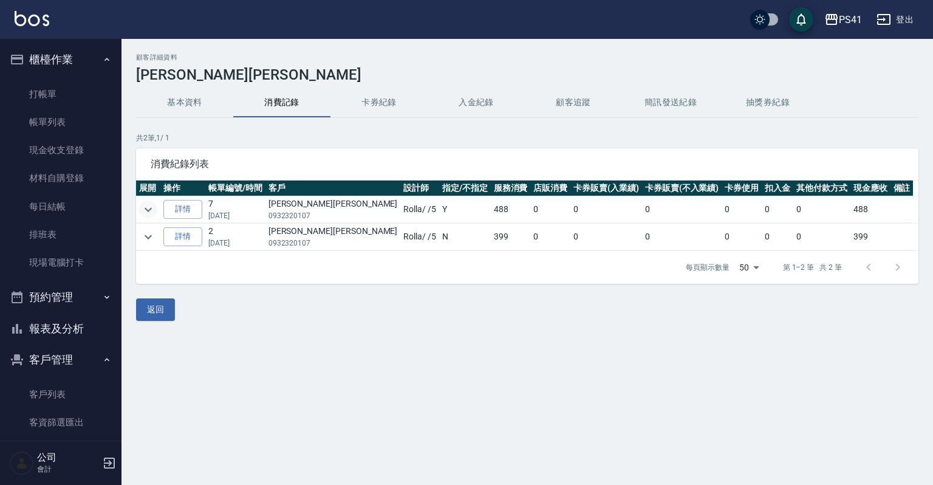
click at [152, 210] on icon "expand row" at bounding box center [148, 209] width 15 height 15
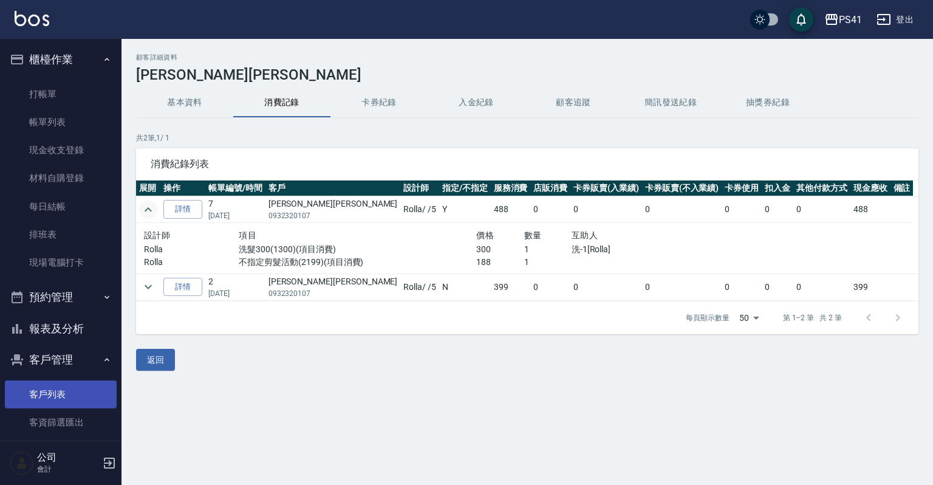
click at [79, 385] on link "客戶列表" at bounding box center [61, 394] width 112 height 28
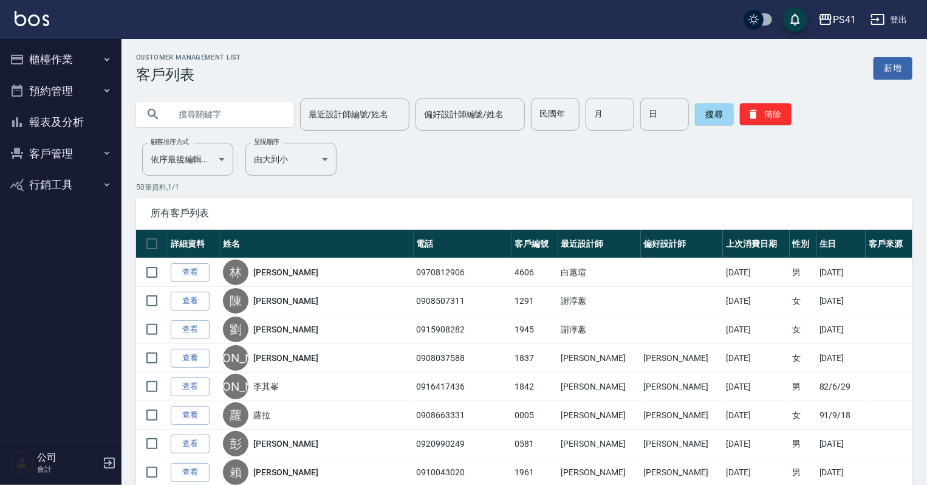
click at [63, 66] on button "櫃檯作業" at bounding box center [61, 60] width 112 height 32
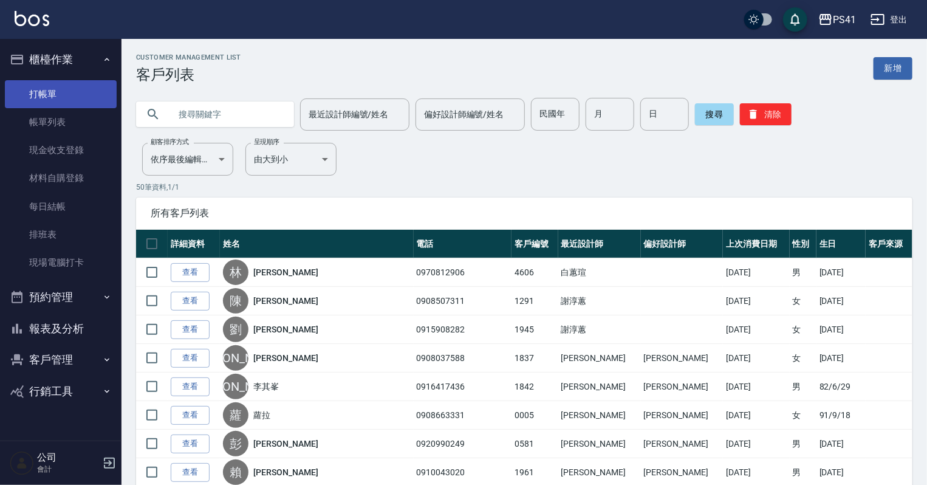
drag, startPoint x: 59, startPoint y: 100, endPoint x: 59, endPoint y: 86, distance: 14.0
click at [59, 100] on link "打帳單" at bounding box center [61, 94] width 112 height 28
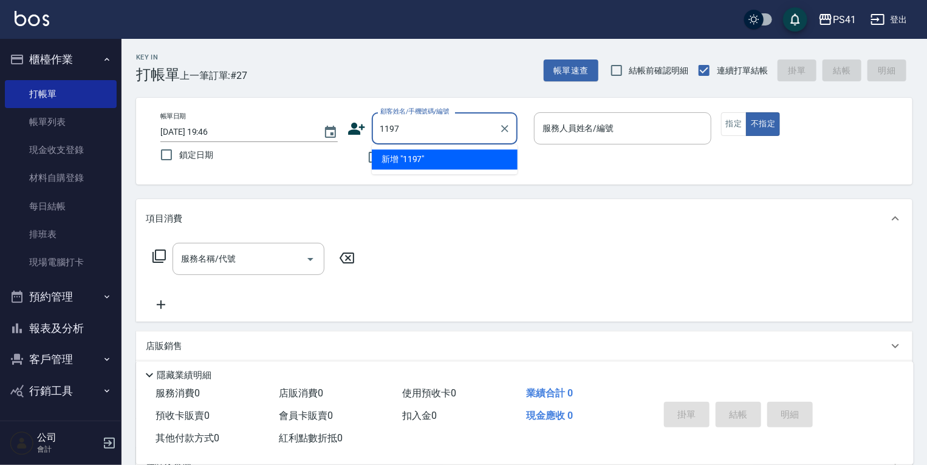
type input "1197"
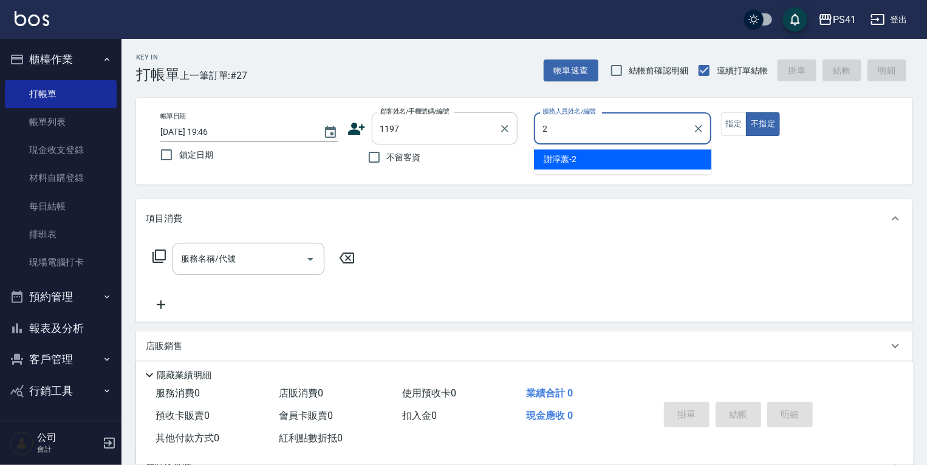
type input "謝淳蕙-2"
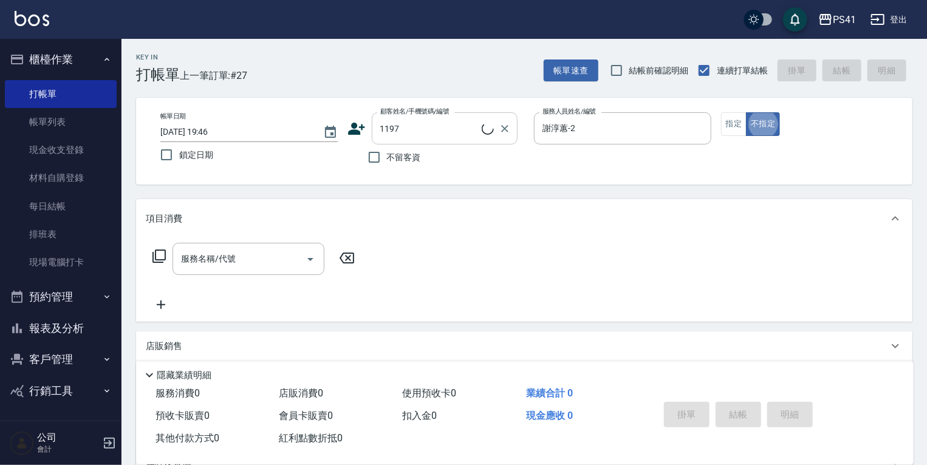
type button "false"
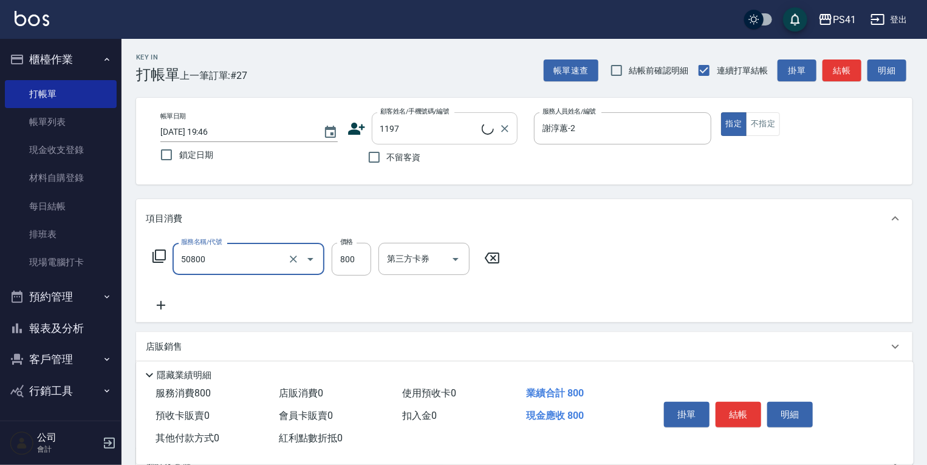
type input "原價401~800護髮(50800)"
type input "陳羽衫/0902377867/1197"
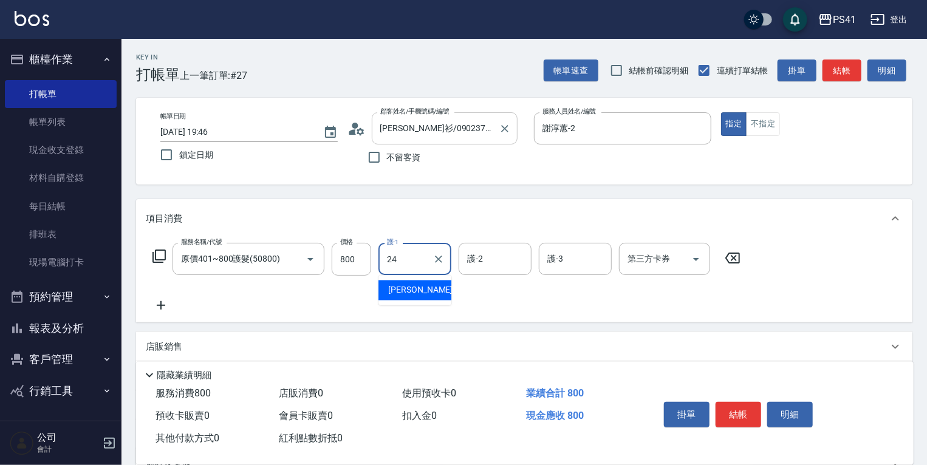
type input "[PERSON_NAME]-24"
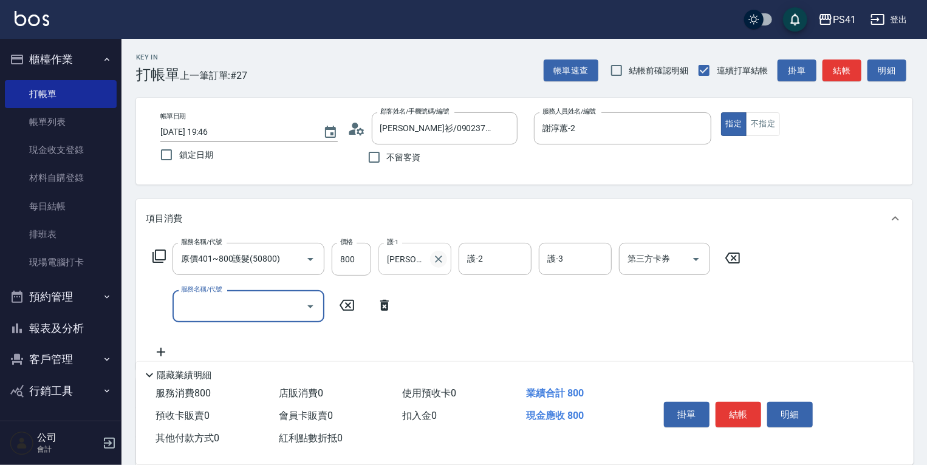
click at [437, 262] on icon "Clear" at bounding box center [439, 259] width 12 height 12
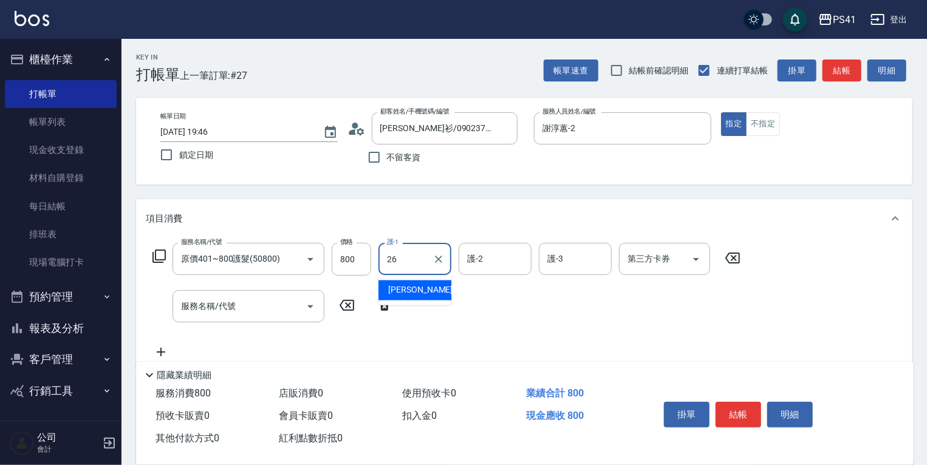
type input "[PERSON_NAME]-26"
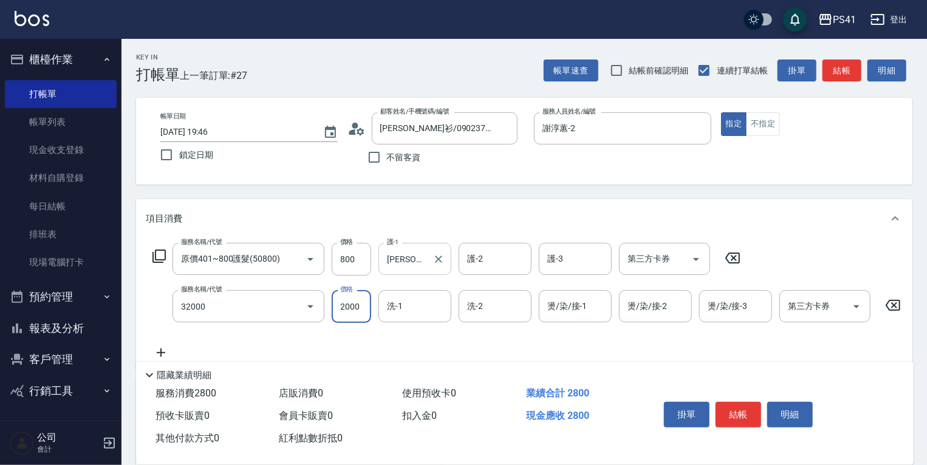
type input "2000以上燙髮(32000)"
type input "2599"
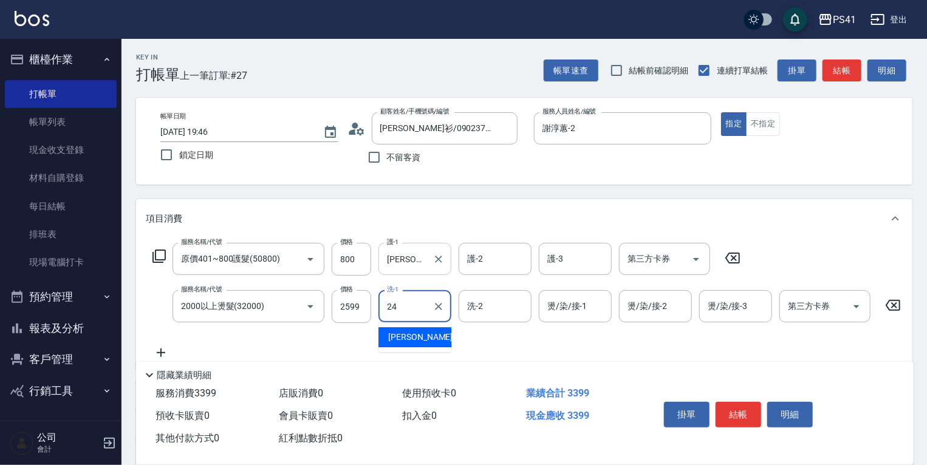
type input "[PERSON_NAME]-24"
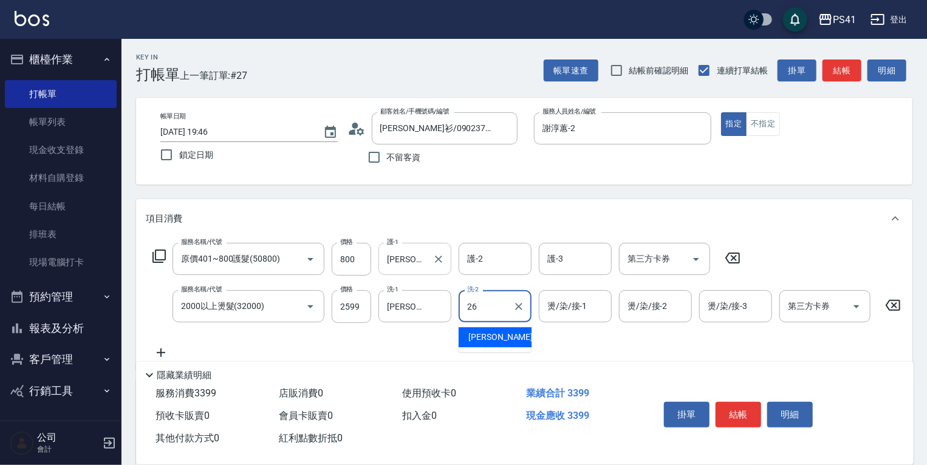
type input "[PERSON_NAME]-26"
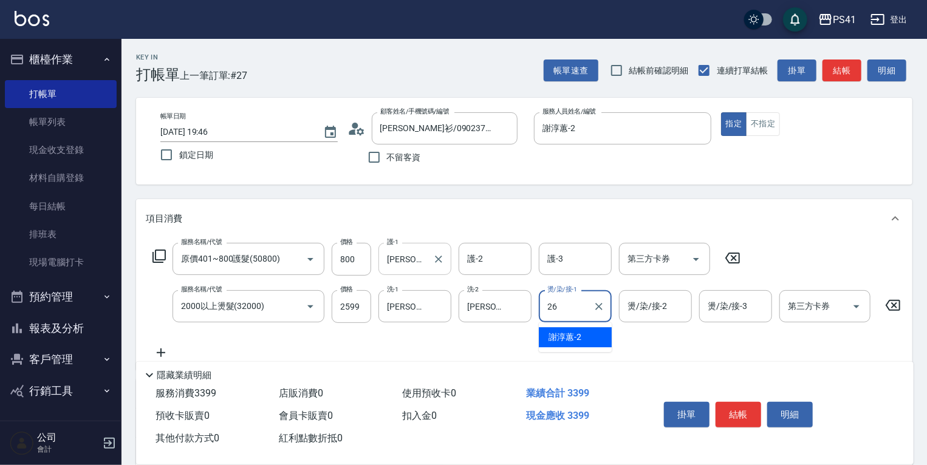
type input "[PERSON_NAME]-26"
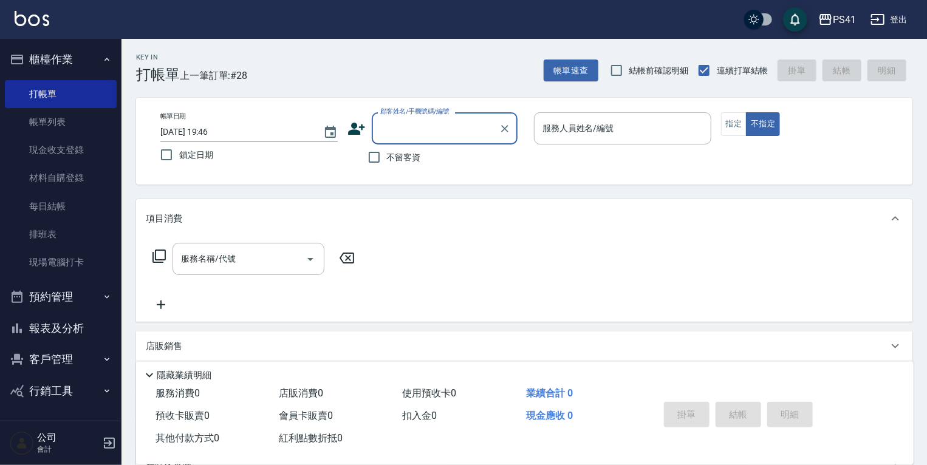
click at [403, 123] on div "顧客姓名/手機號碼/編號 顧客姓名/手機號碼/編號" at bounding box center [445, 128] width 146 height 32
type input "2979"
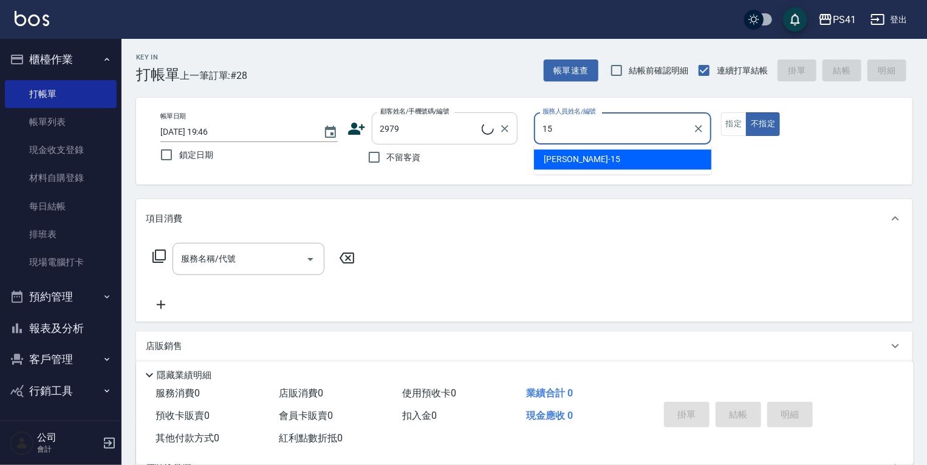
type input "[PERSON_NAME]-15"
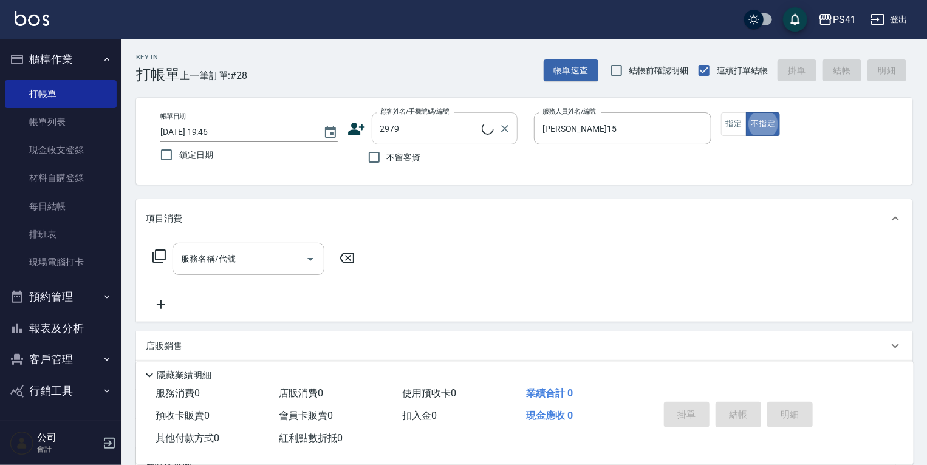
type input "王伯萍/0935622965/2979"
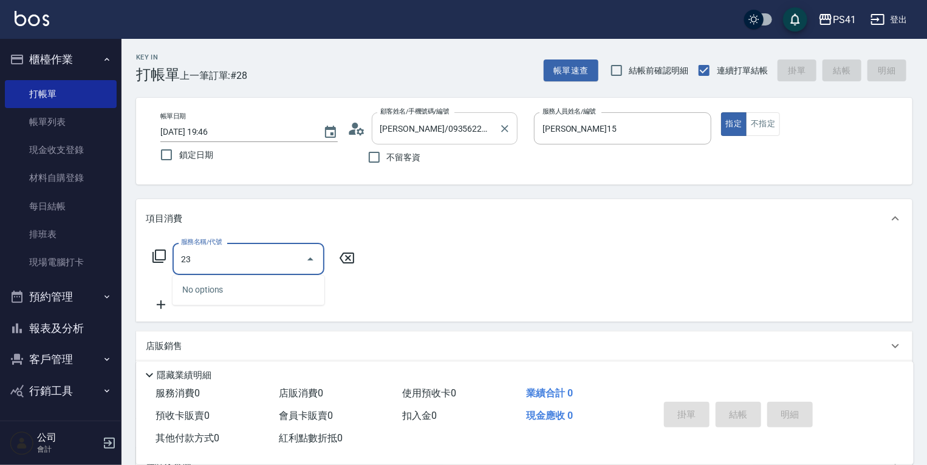
type input "2"
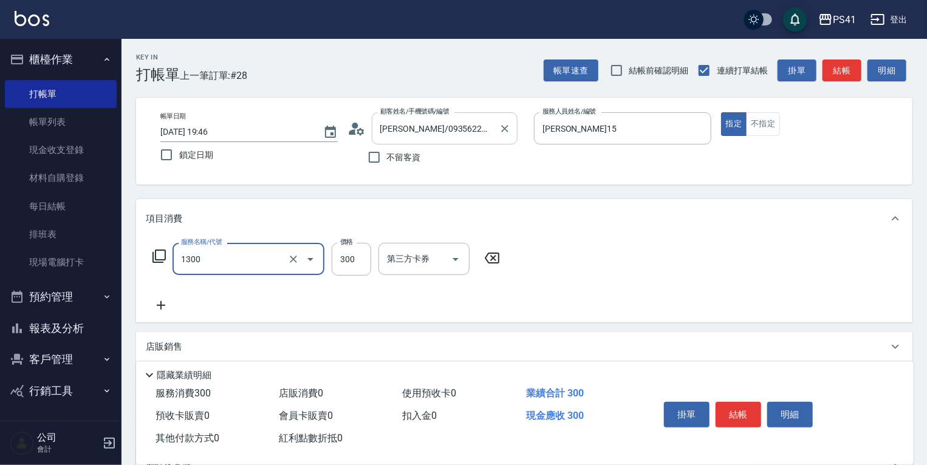
type input "洗髮300(1300)"
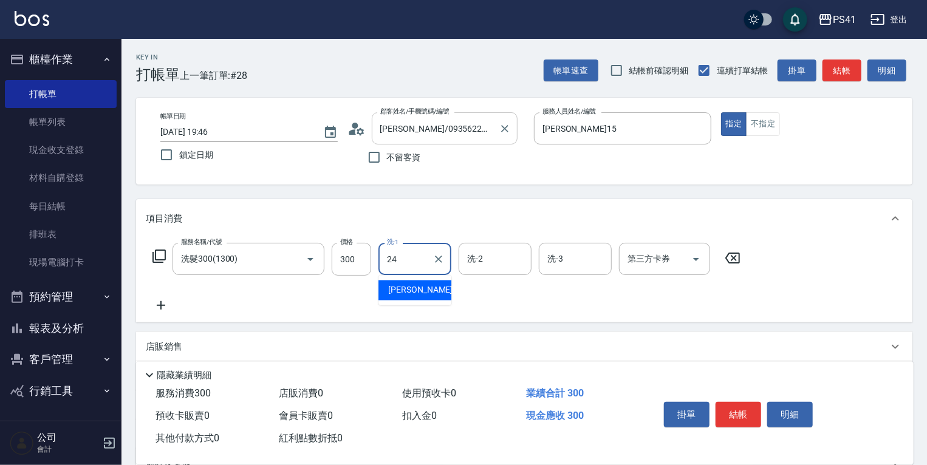
type input "[PERSON_NAME]-24"
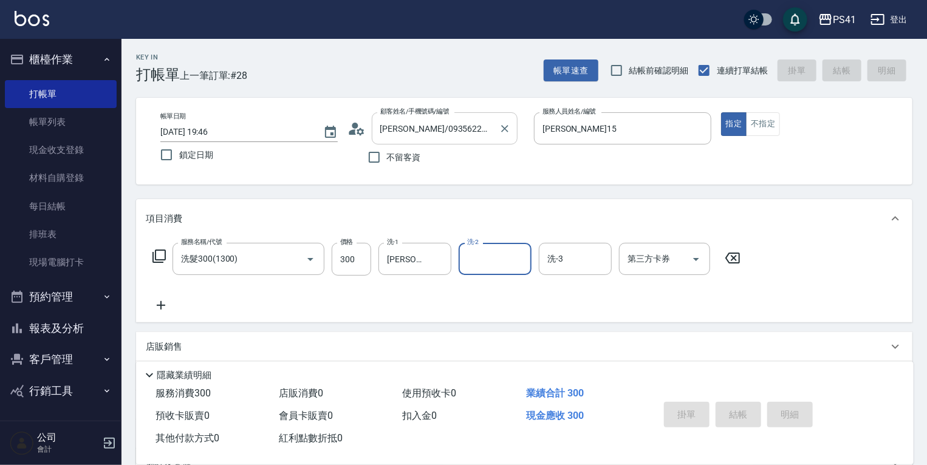
type input "2025/10/11 19:47"
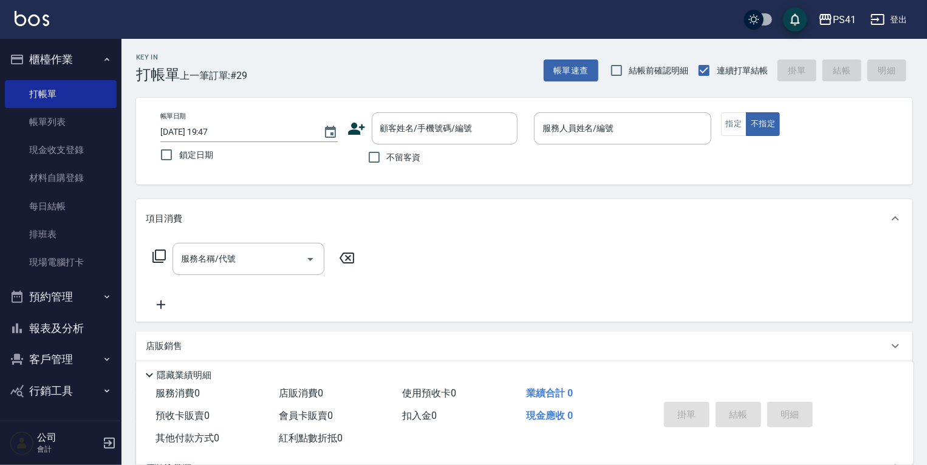
click at [448, 453] on div "服務消費 0 店販消費 0 使用預收卡 0 業績合計 0 預收卡販賣 0 會員卡販賣 0 扣入金 0 現金應收 0 其他付款方式 0 紅利點數折抵 0 掛單 …" at bounding box center [525, 424] width 778 height 82
drag, startPoint x: 373, startPoint y: 61, endPoint x: 386, endPoint y: 87, distance: 29.3
click at [373, 64] on div "Key In 打帳單 上一筆訂單:#29 帳單速查 結帳前確認明細 連續打單結帳 掛單 結帳 明細" at bounding box center [516, 61] width 791 height 44
click at [415, 125] on input "顧客姓名/手機號碼/編號" at bounding box center [435, 128] width 117 height 21
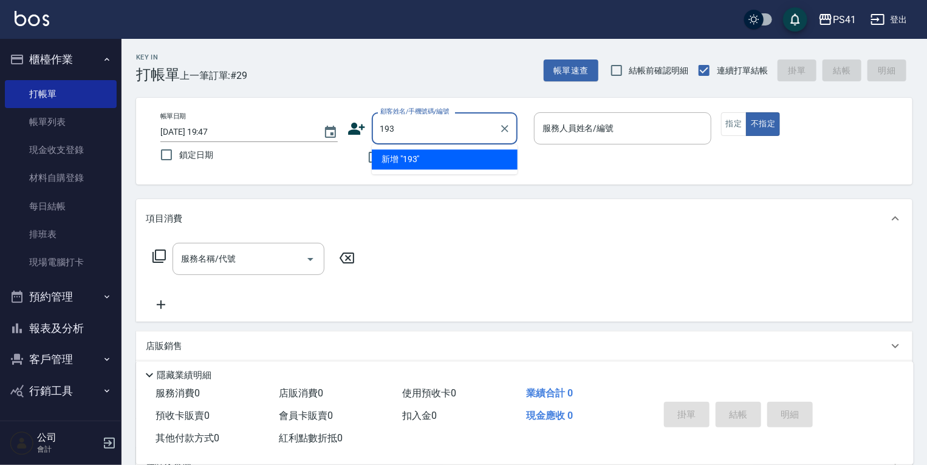
type input "193"
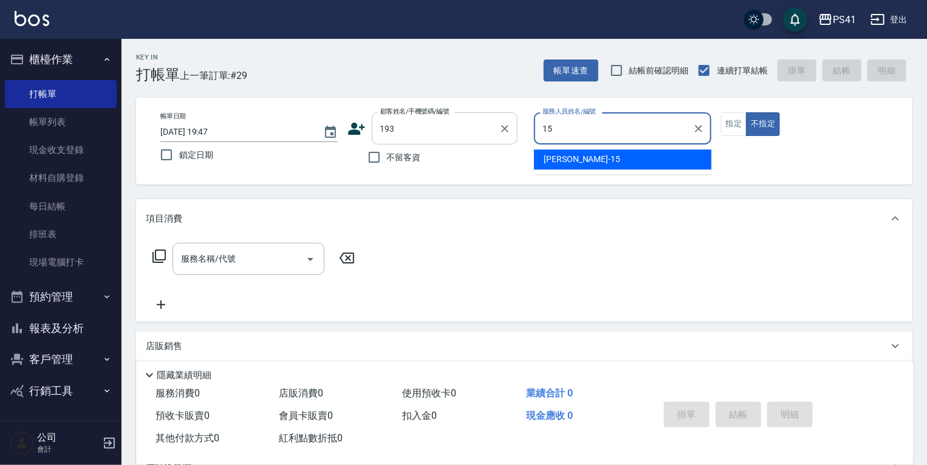
type input "[PERSON_NAME]-15"
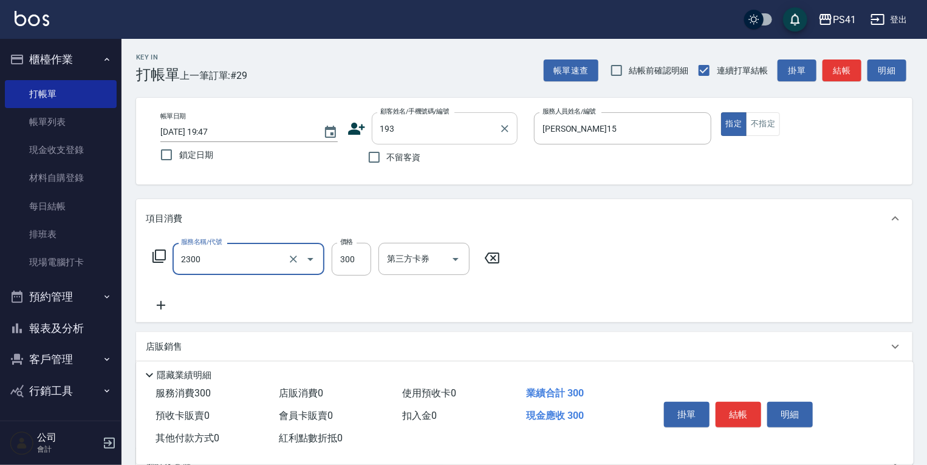
type input "剪髮(2300)"
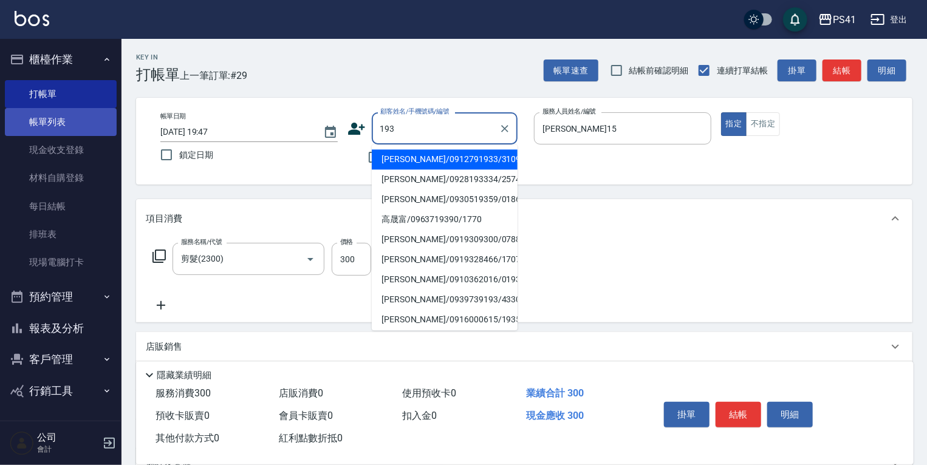
drag, startPoint x: 415, startPoint y: 123, endPoint x: 68, endPoint y: 123, distance: 346.9
click at [73, 120] on div "PS41 登出 櫃檯作業 打帳單 帳單列表 現金收支登錄 材料自購登錄 每日結帳 排班表 現場電腦打卡 預約管理 預約管理 單日預約紀錄 單週預約紀錄 報表及…" at bounding box center [463, 296] width 927 height 593
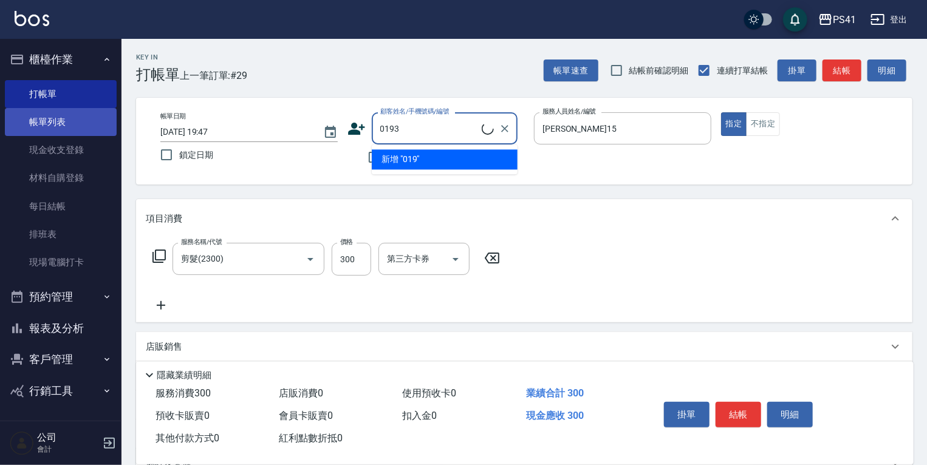
type input "曾碧珠/0910362016/0193"
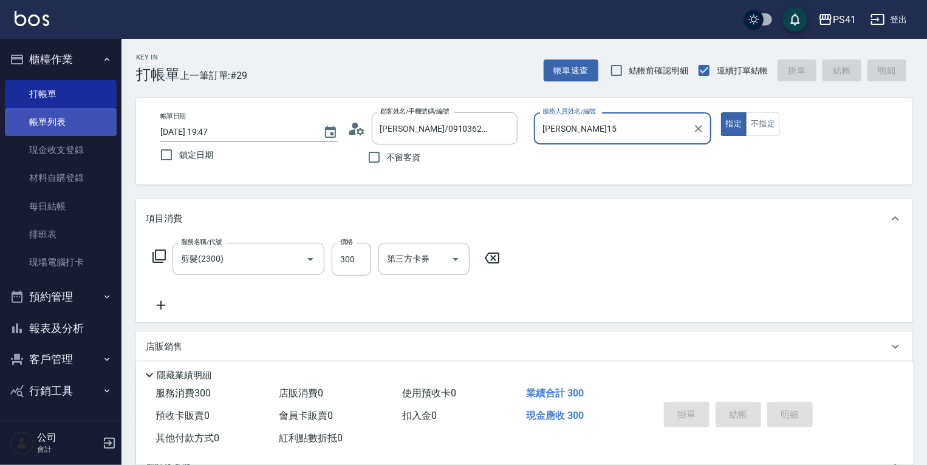
type input "2025/10/11 19:48"
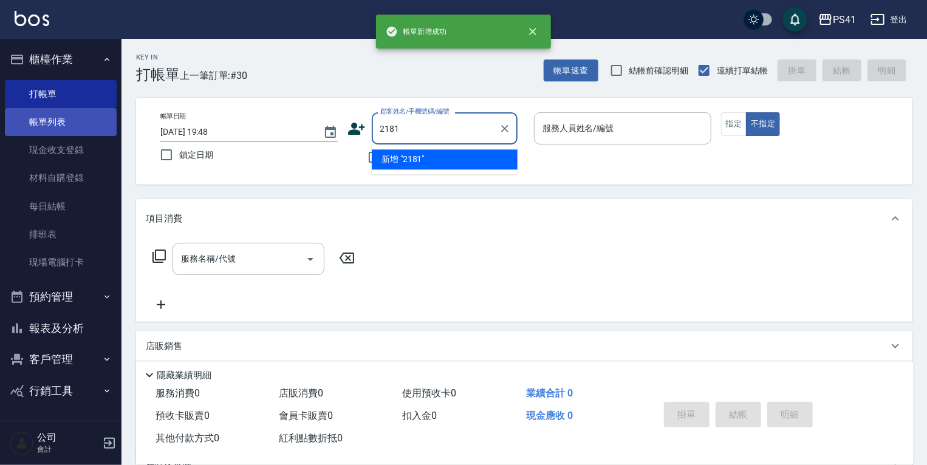
type input "2181"
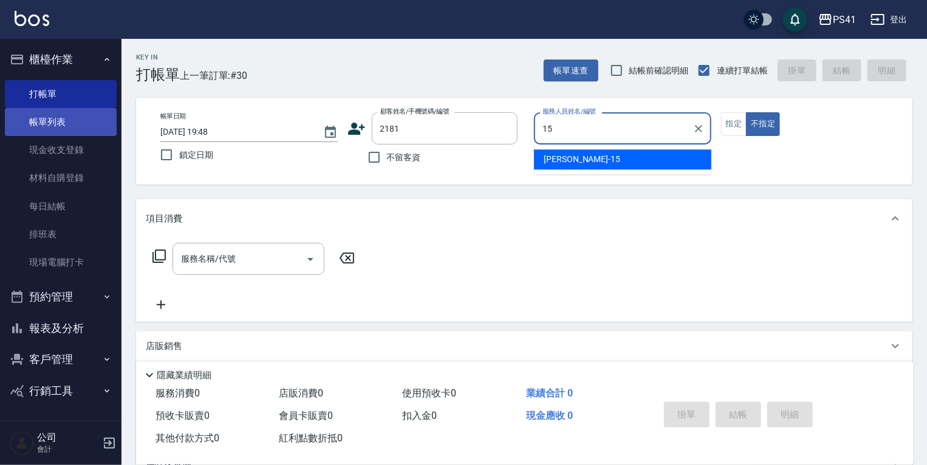
type input "[PERSON_NAME]-15"
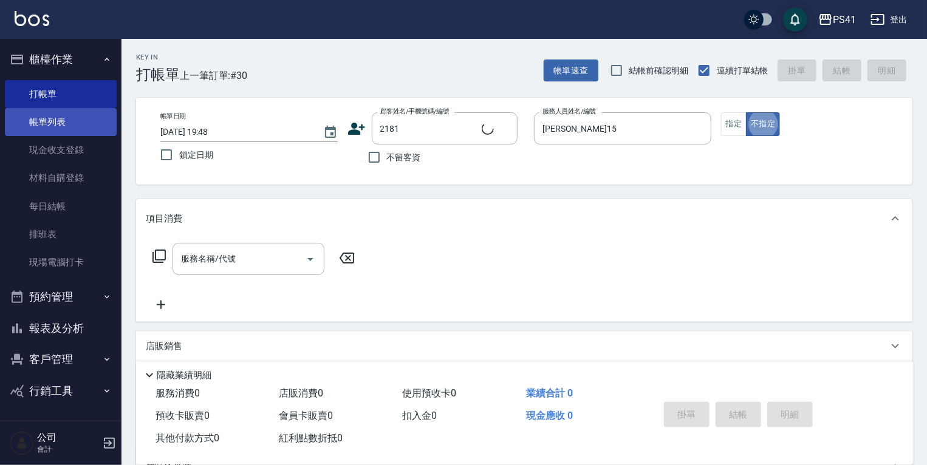
type input "陳琬茹/0926500621/2181"
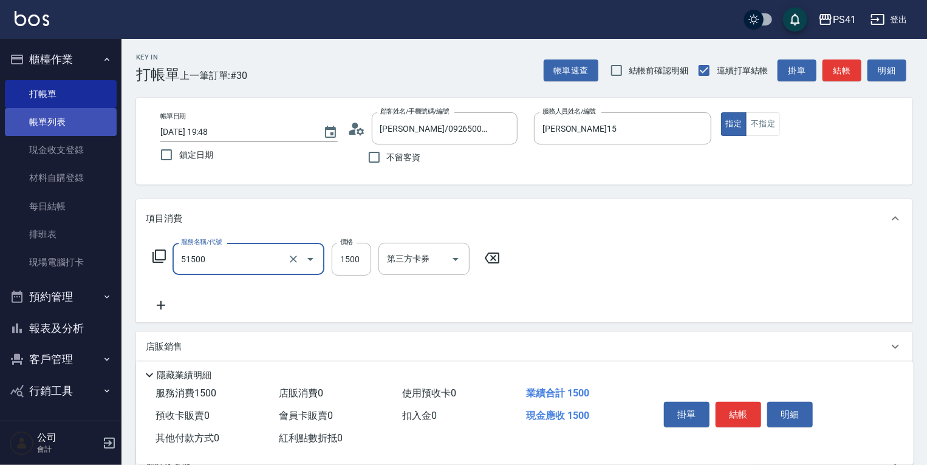
type input "原價1201~1500護髮(51500)"
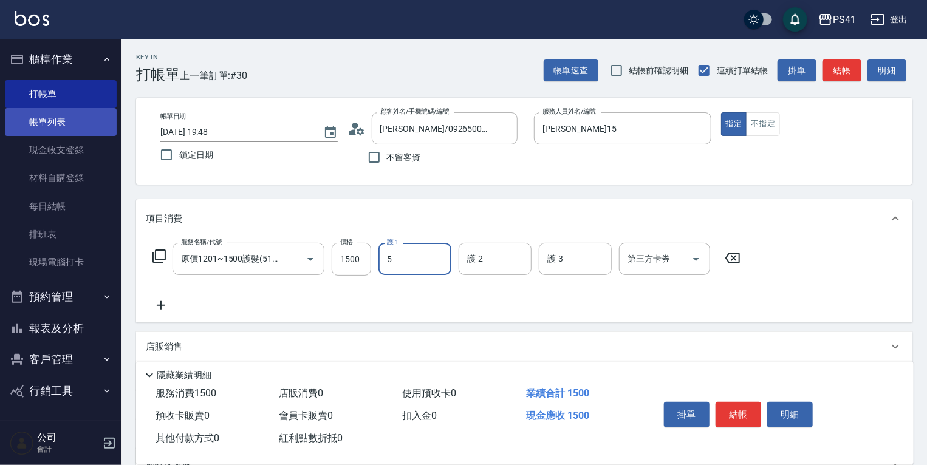
type input "Rolla-5"
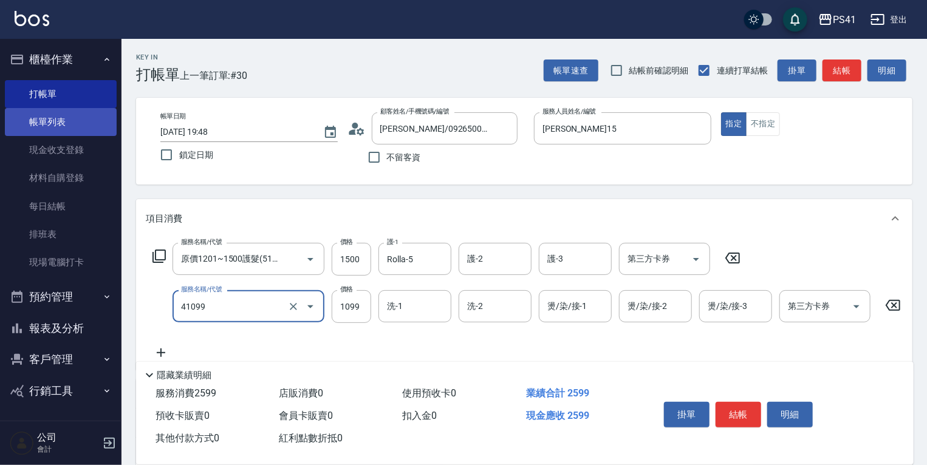
type input "公司活動/早鳥(41099)"
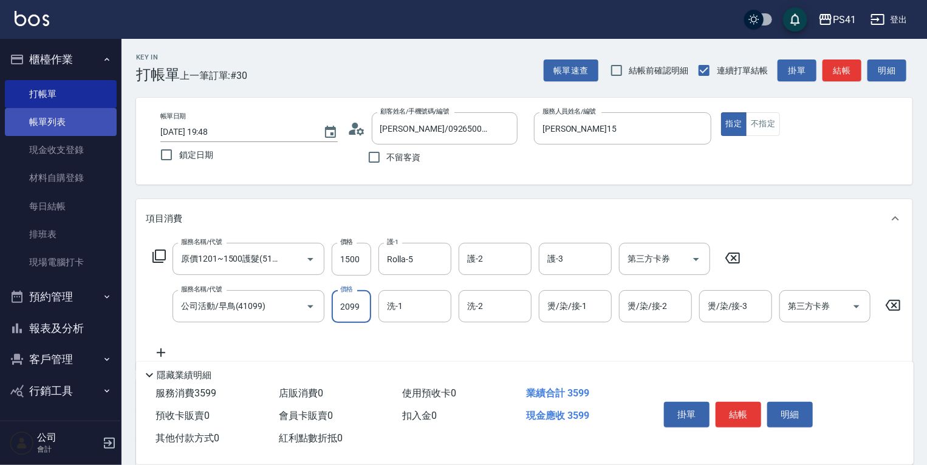
type input "2099"
type input "5"
type input "[PERSON_NAME]-26"
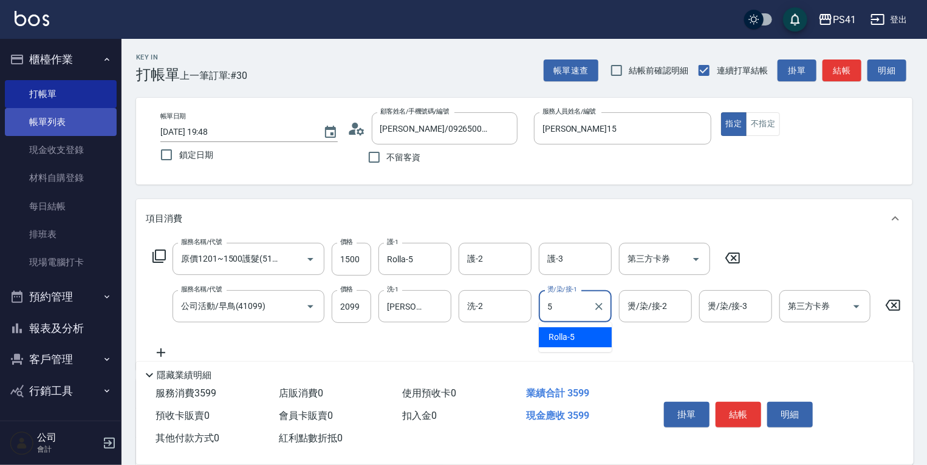
type input "Rolla-5"
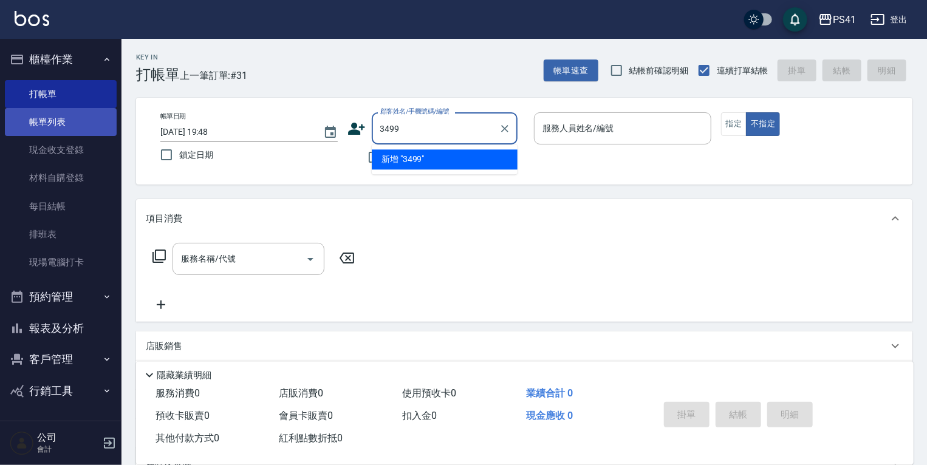
type input "3499"
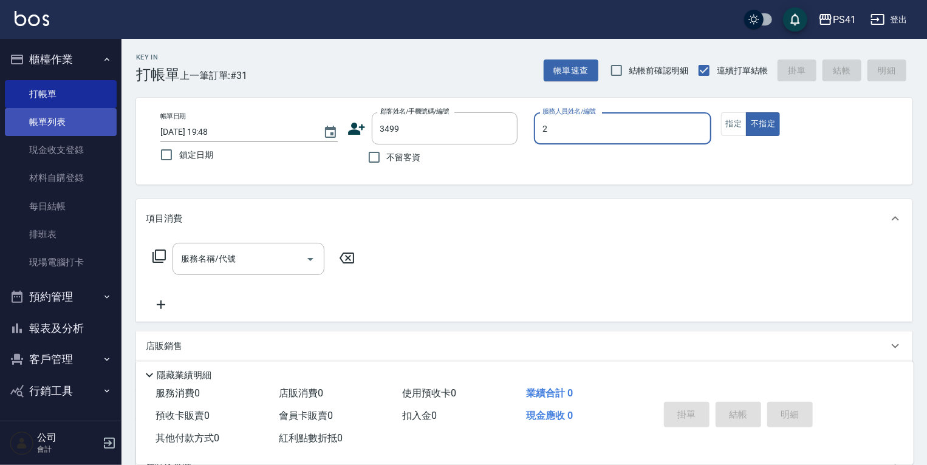
type input "謝淳蕙-2"
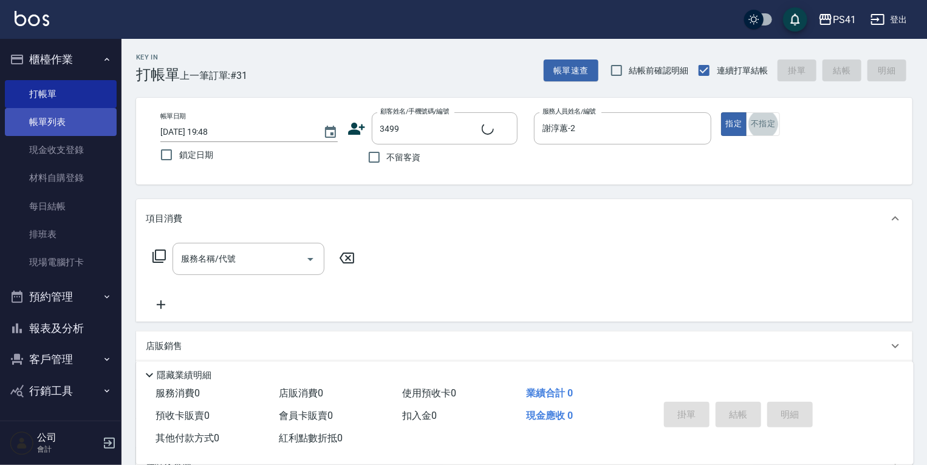
type input "洪仲璿/0912155391/3499"
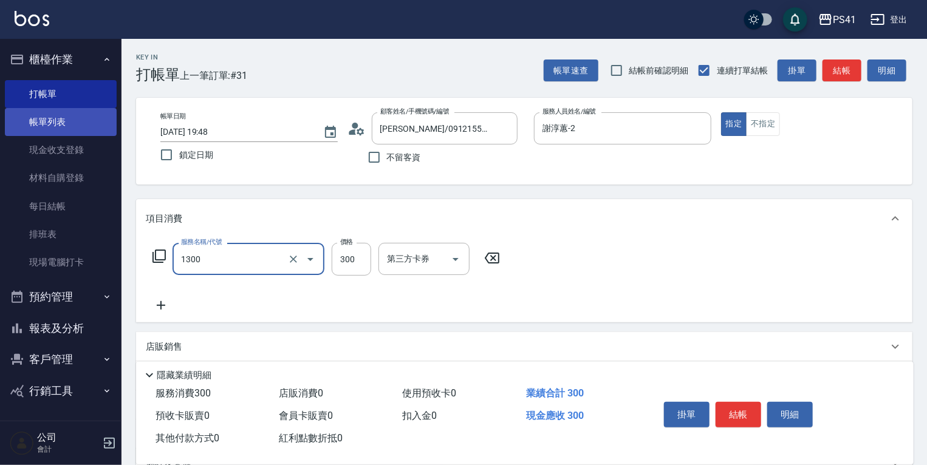
type input "洗髮300(1300)"
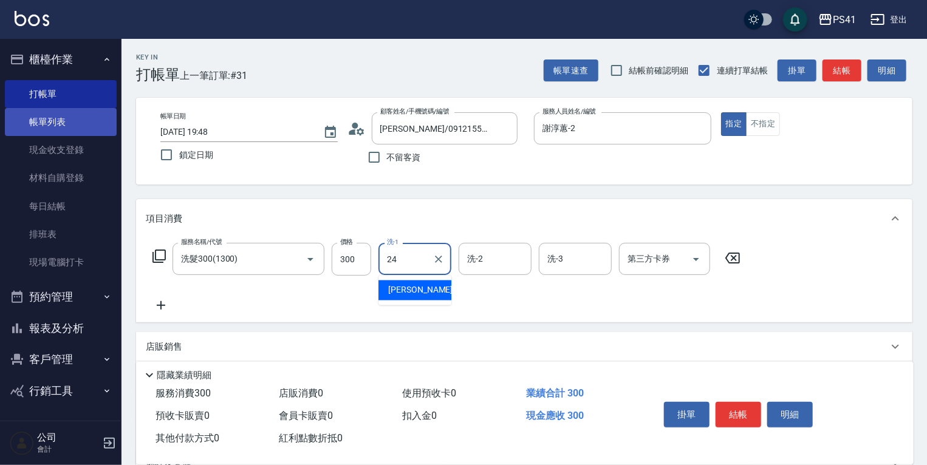
type input "[PERSON_NAME]-24"
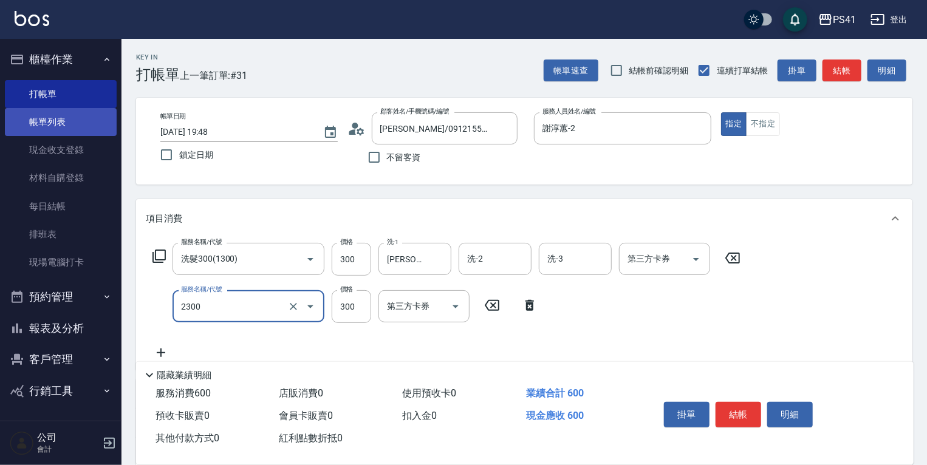
type input "剪髮(2300)"
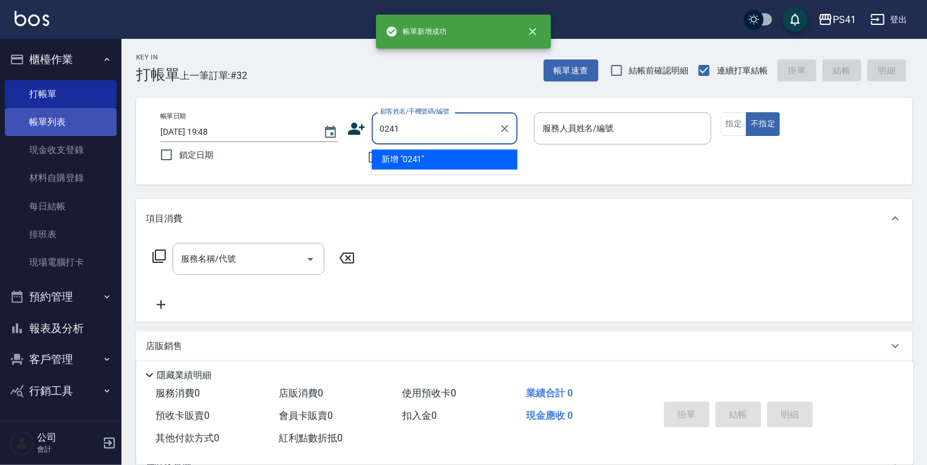
type input "0241"
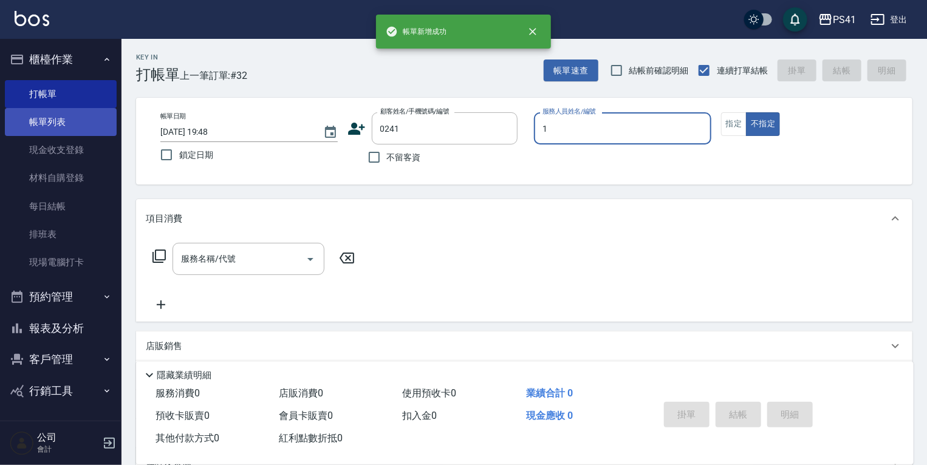
type input "[PERSON_NAME]-1"
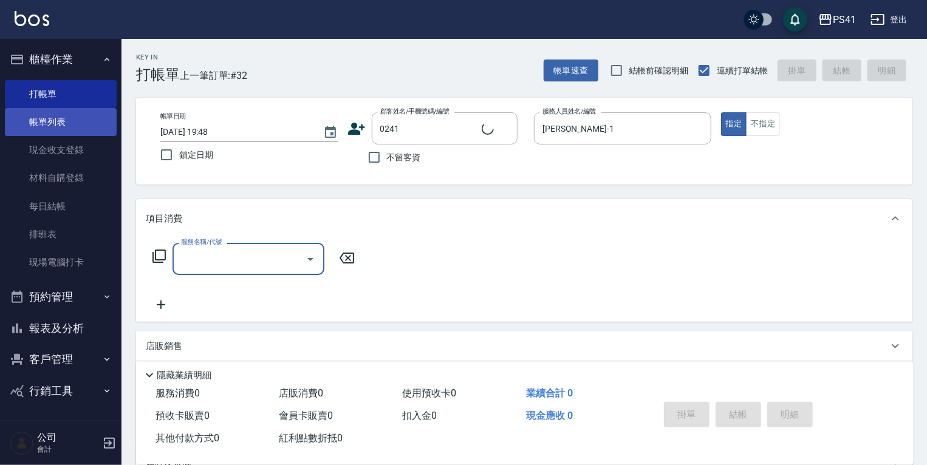
type input "吳俊賢/0934011761/0241"
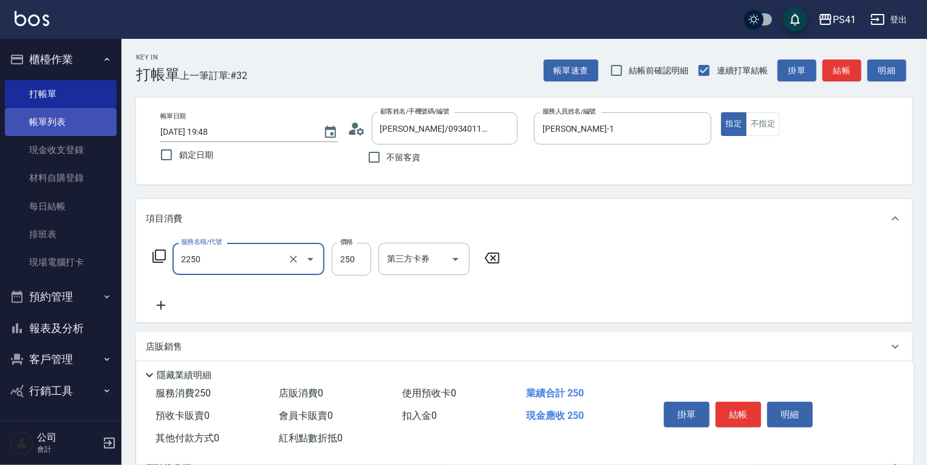
type input "指定剪髮優惠(2250)"
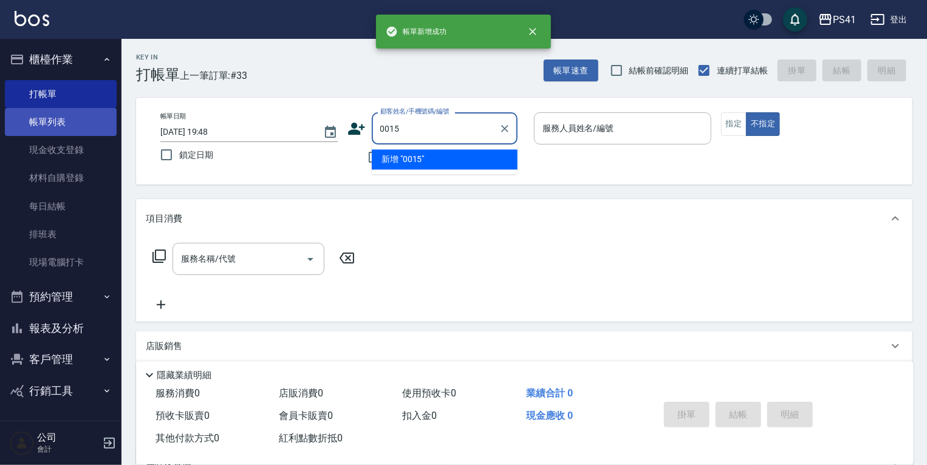
type input "0015"
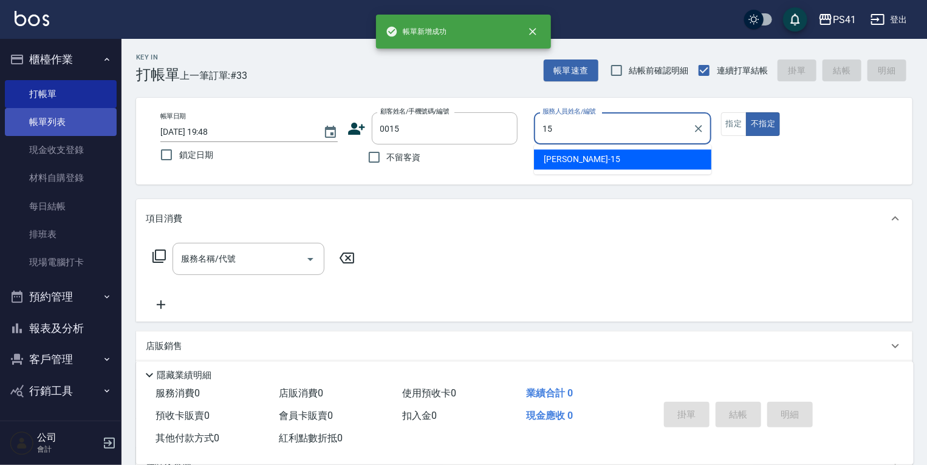
type input "[PERSON_NAME]-15"
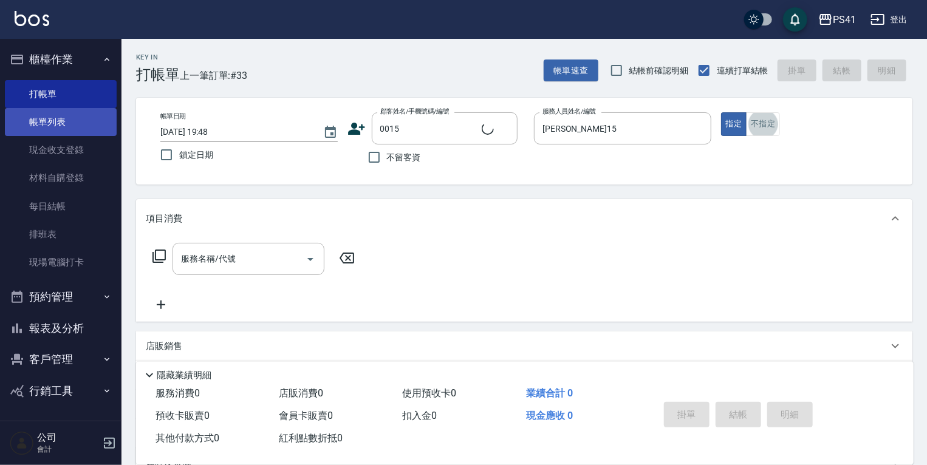
type input "[PERSON_NAME]/15_[PERSON_NAME]/0015"
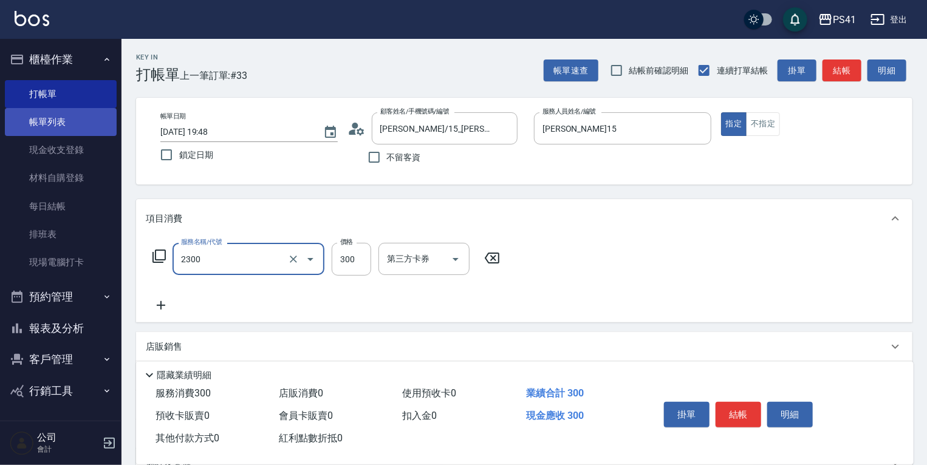
type input "剪髮(2300)"
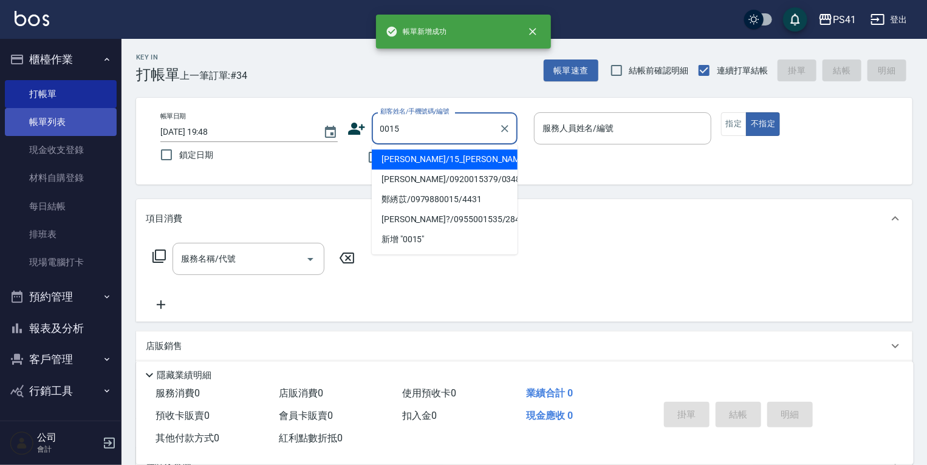
type input "[PERSON_NAME]/15_[PERSON_NAME]/0015"
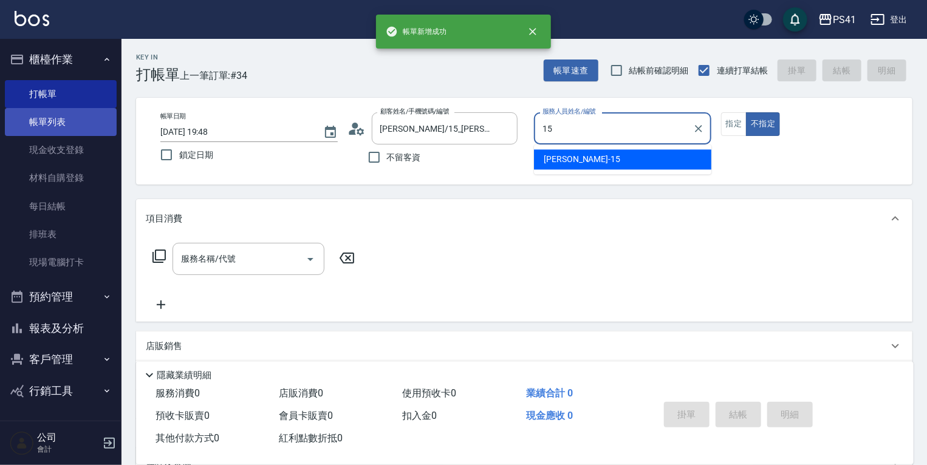
type input "[PERSON_NAME]-15"
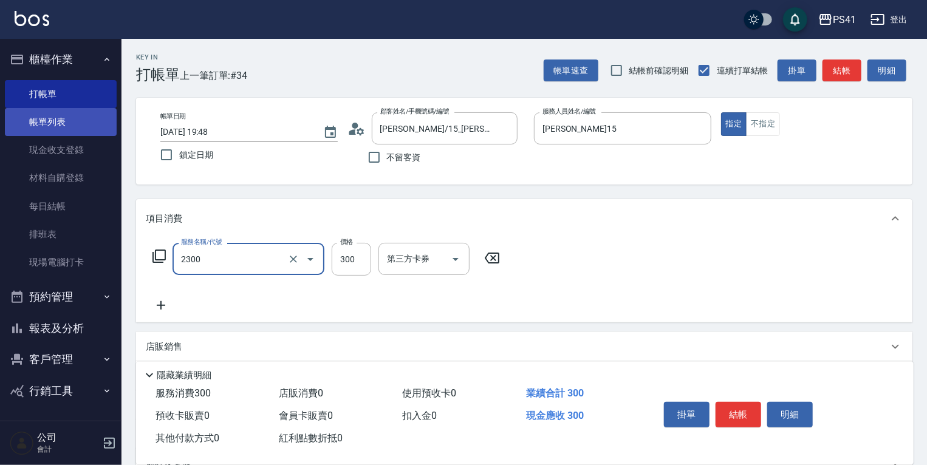
type input "剪髮(2300)"
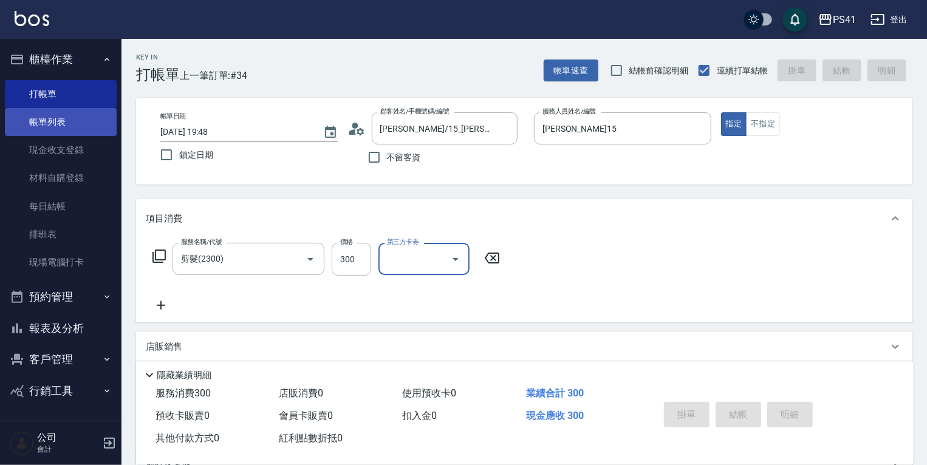
type input "2025/10/11 19:49"
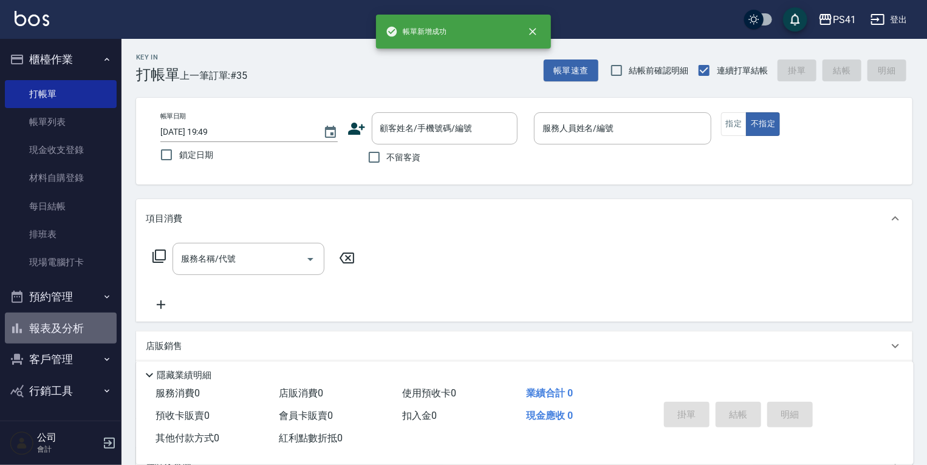
click at [49, 332] on button "報表及分析" at bounding box center [61, 329] width 112 height 32
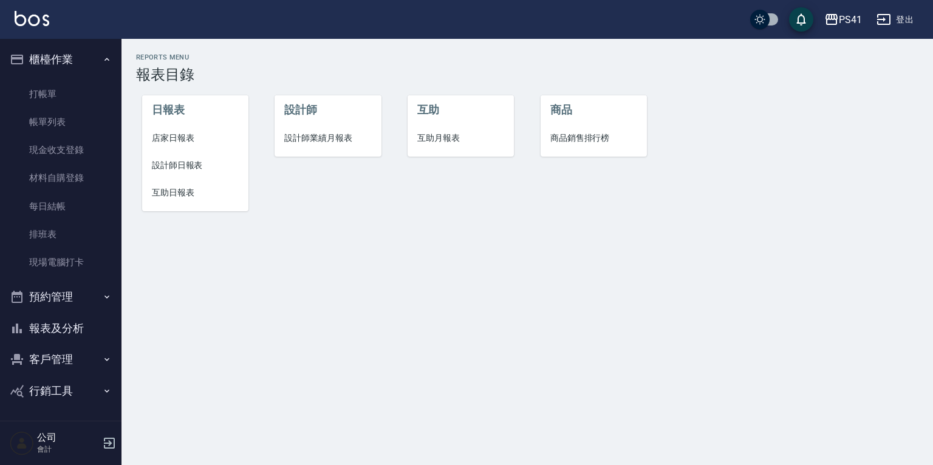
click at [64, 354] on button "客戶管理" at bounding box center [61, 360] width 112 height 32
click at [63, 406] on link "客戶列表" at bounding box center [61, 394] width 112 height 28
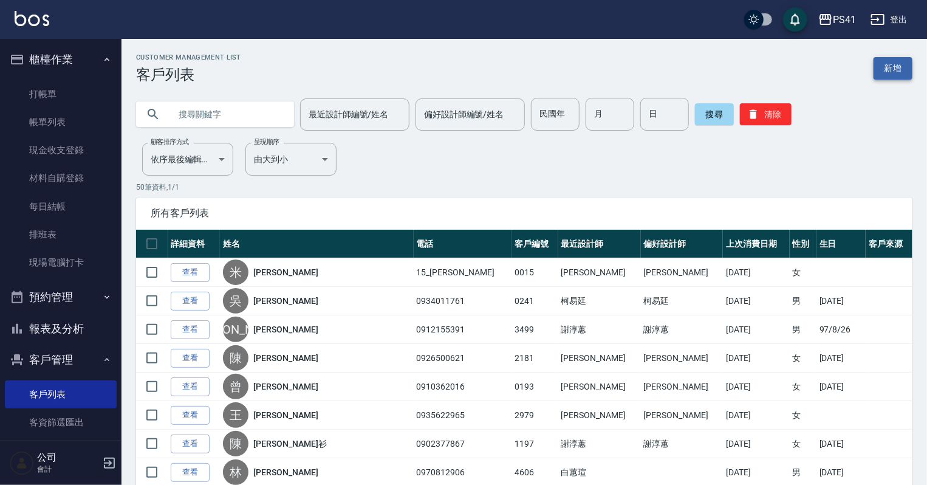
click at [904, 75] on link "新增" at bounding box center [893, 68] width 39 height 22
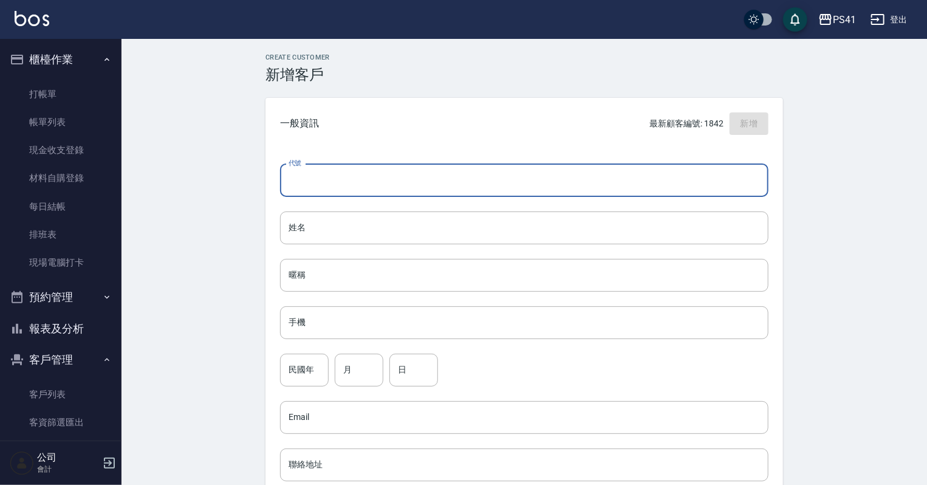
drag, startPoint x: 429, startPoint y: 182, endPoint x: 429, endPoint y: 155, distance: 27.3
click at [429, 181] on input "代號" at bounding box center [524, 180] width 488 height 33
type input "1835"
click at [357, 323] on input "手機" at bounding box center [524, 322] width 488 height 33
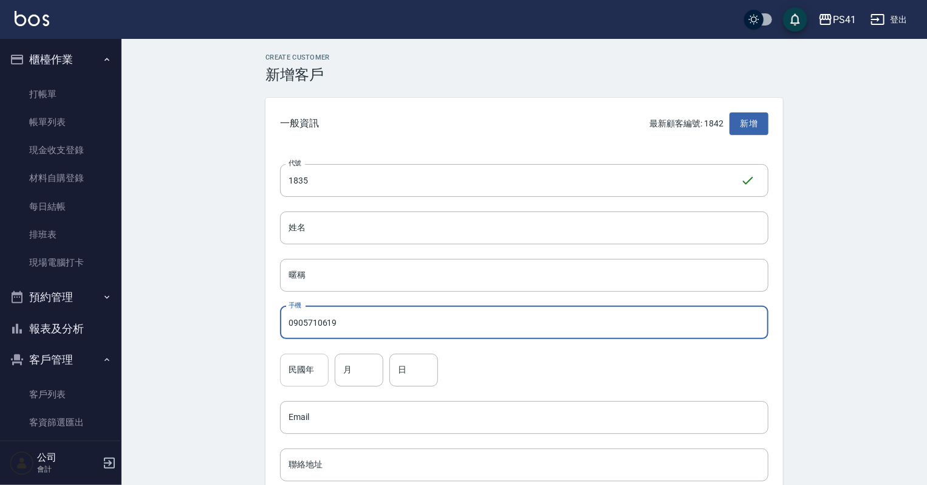
type input "0905710619"
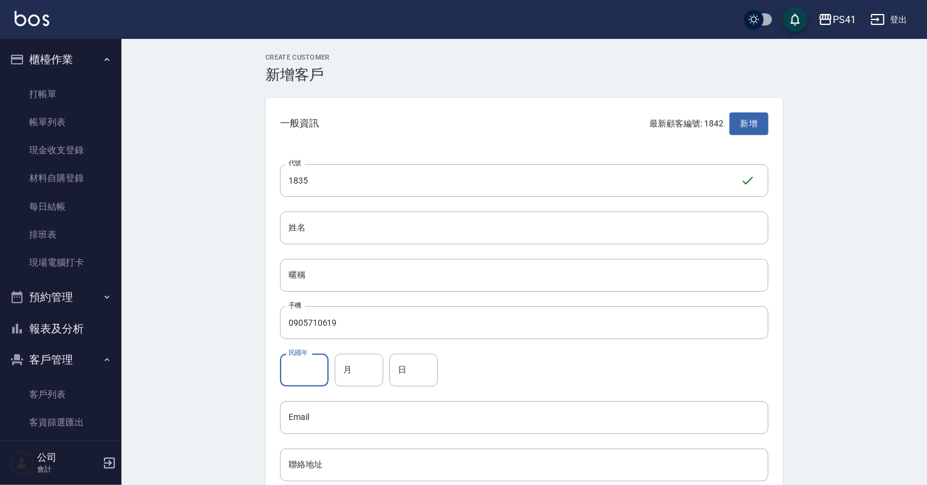
drag, startPoint x: 300, startPoint y: 378, endPoint x: 278, endPoint y: 394, distance: 27.1
click at [299, 381] on input "民國年" at bounding box center [304, 370] width 49 height 33
type input "93"
click at [343, 376] on input "月" at bounding box center [359, 370] width 49 height 33
type input "04"
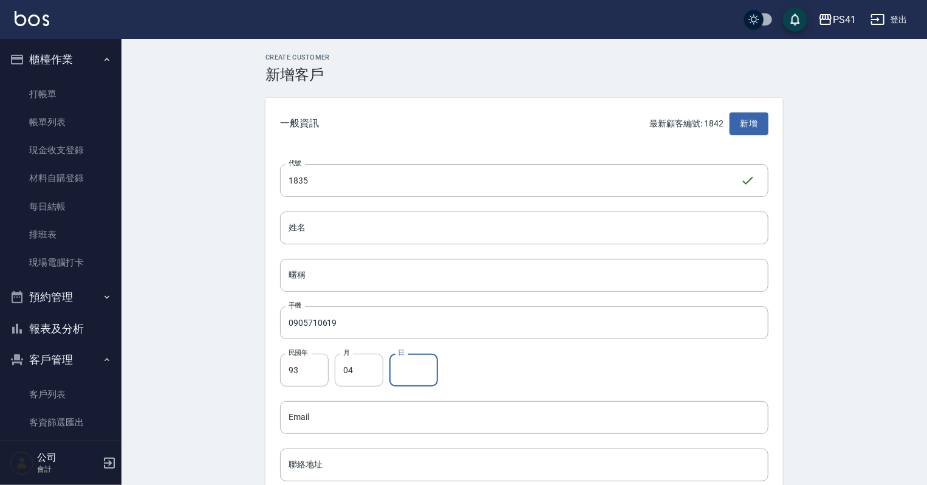
click at [408, 373] on input "日" at bounding box center [413, 370] width 49 height 33
type input "02"
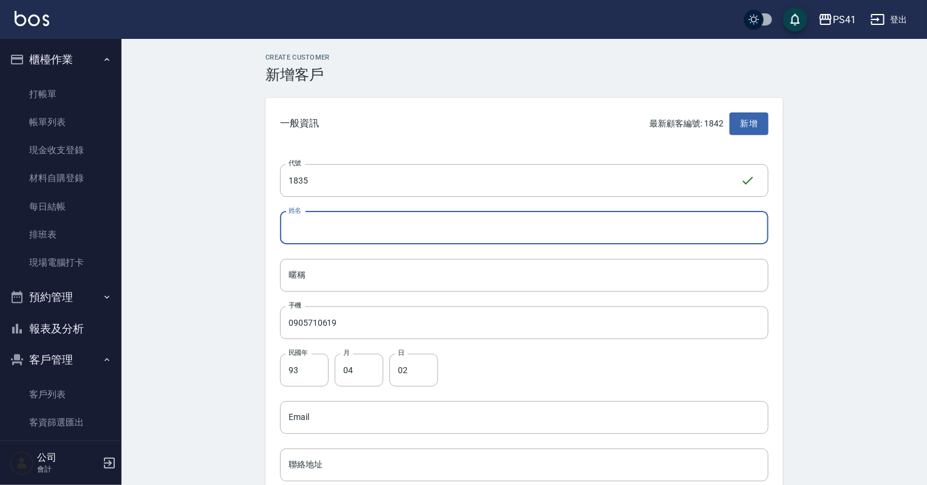
click at [383, 238] on input "姓名" at bounding box center [524, 227] width 488 height 33
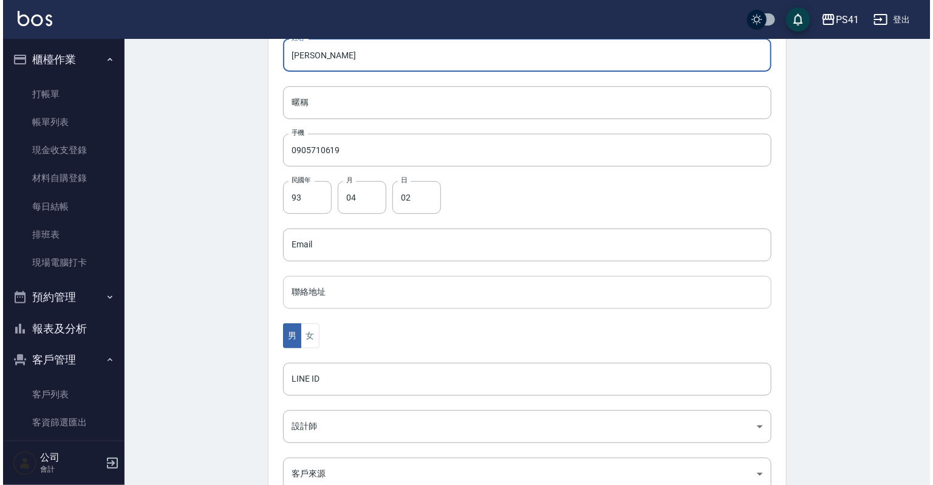
scroll to position [194, 0]
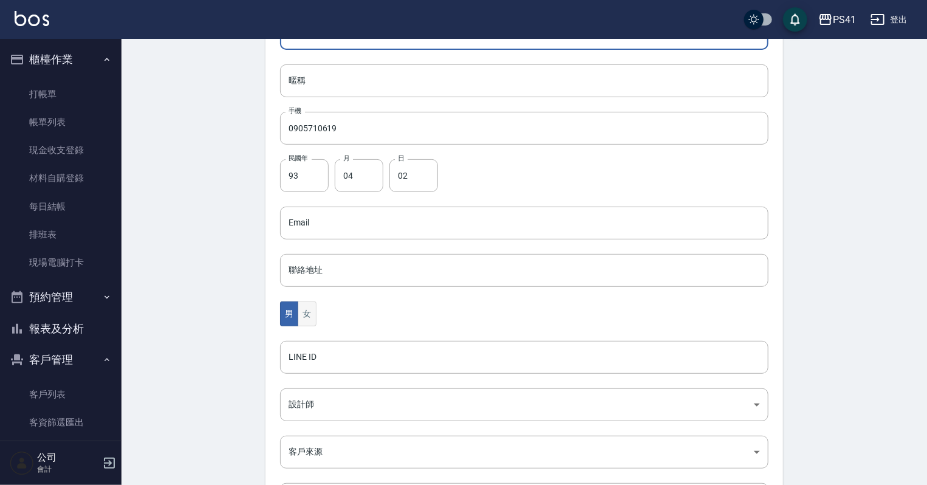
type input "胡珈薰"
click at [301, 308] on button "女" at bounding box center [307, 313] width 18 height 25
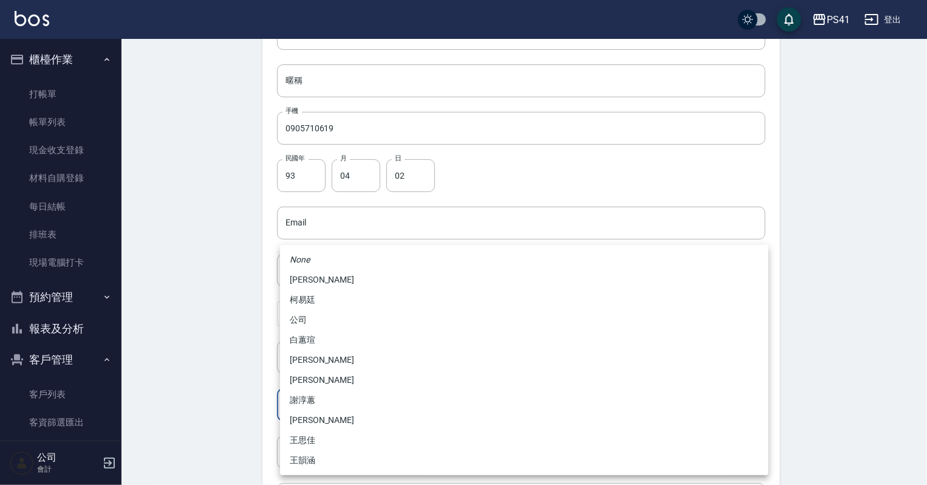
click at [322, 402] on body "PS41 登出 櫃檯作業 打帳單 帳單列表 現金收支登錄 材料自購登錄 每日結帳 排班表 現場電腦打卡 預約管理 預約管理 單日預約紀錄 單週預約紀錄 報表及…" at bounding box center [463, 201] width 927 height 791
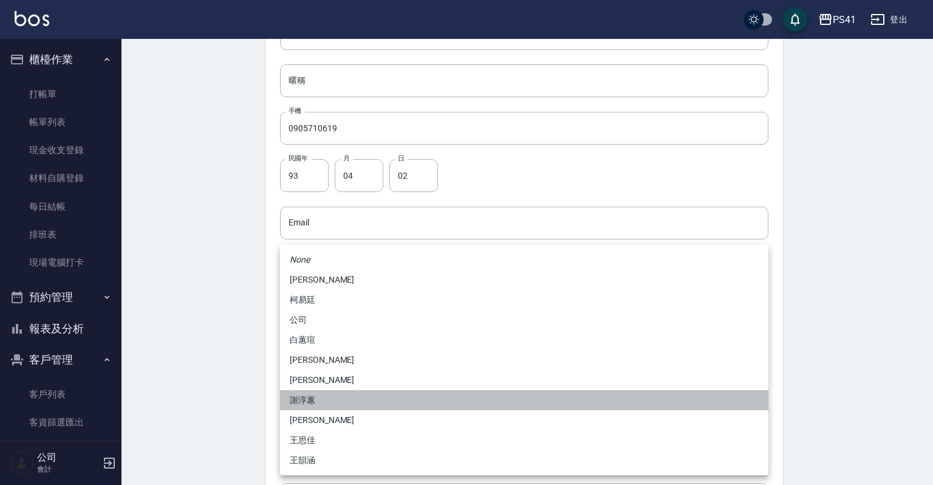
click at [324, 394] on li "謝淳蕙" at bounding box center [524, 400] width 488 height 20
type input "8c411568-4112-470a-9bf0-dab44adfddc4"
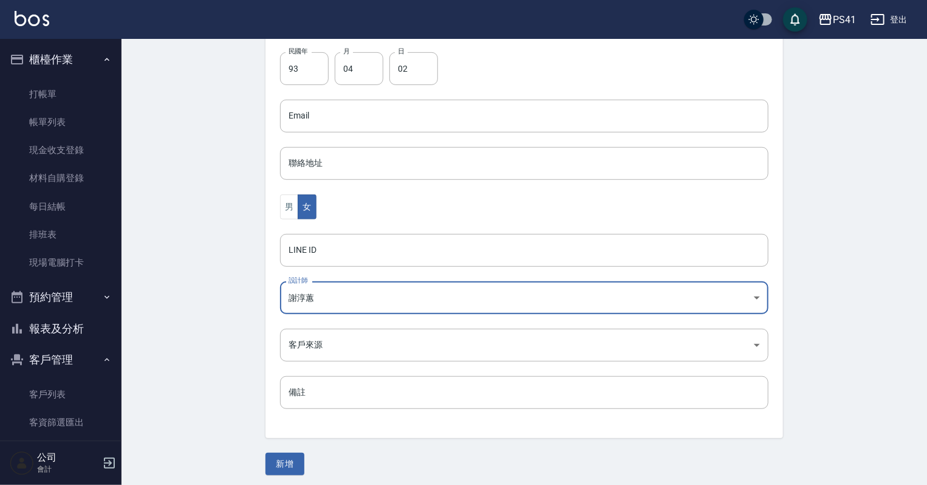
scroll to position [306, 0]
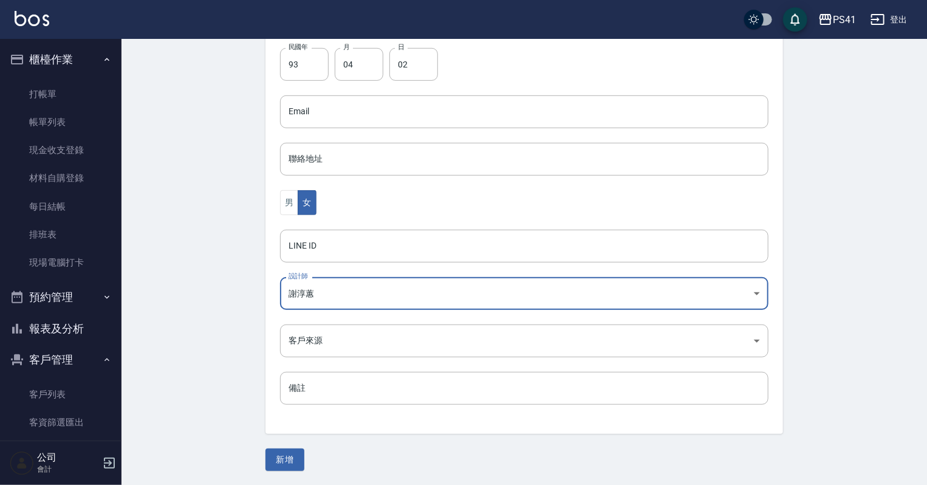
click at [288, 451] on button "新增" at bounding box center [284, 459] width 39 height 22
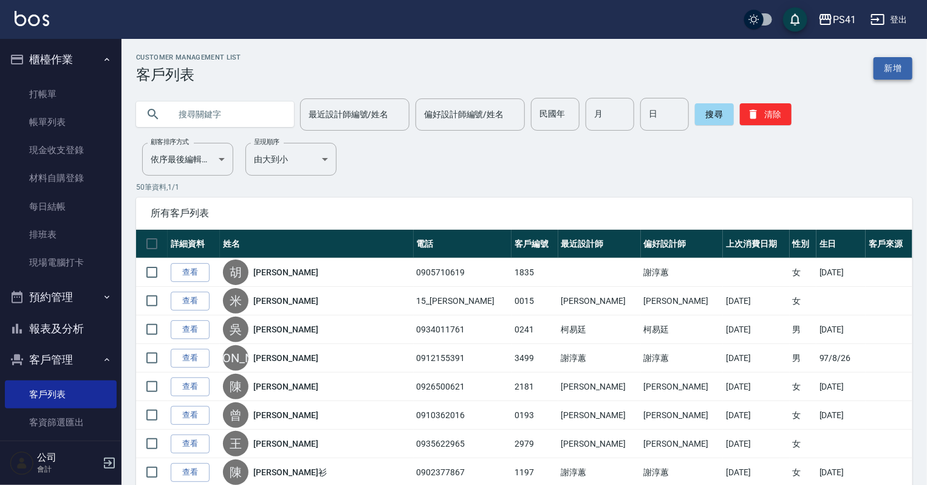
click at [887, 73] on link "新增" at bounding box center [893, 68] width 39 height 22
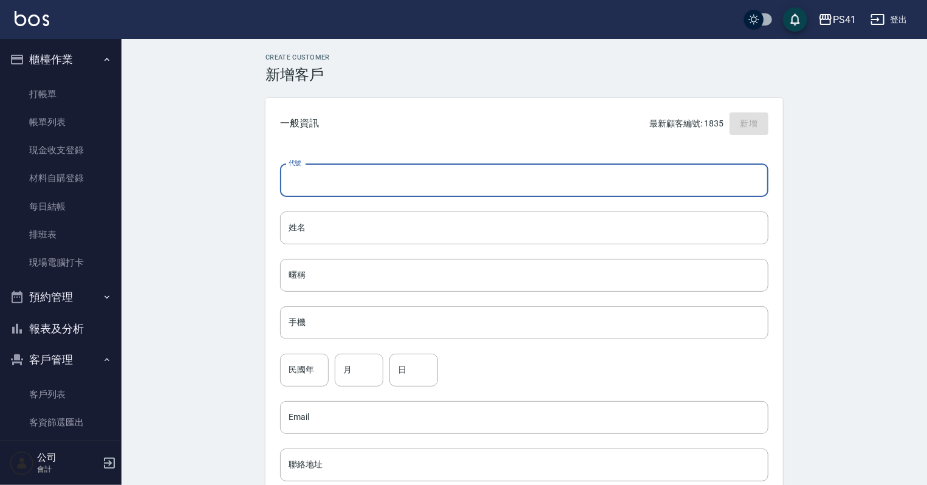
click at [463, 183] on input "代號" at bounding box center [524, 180] width 488 height 33
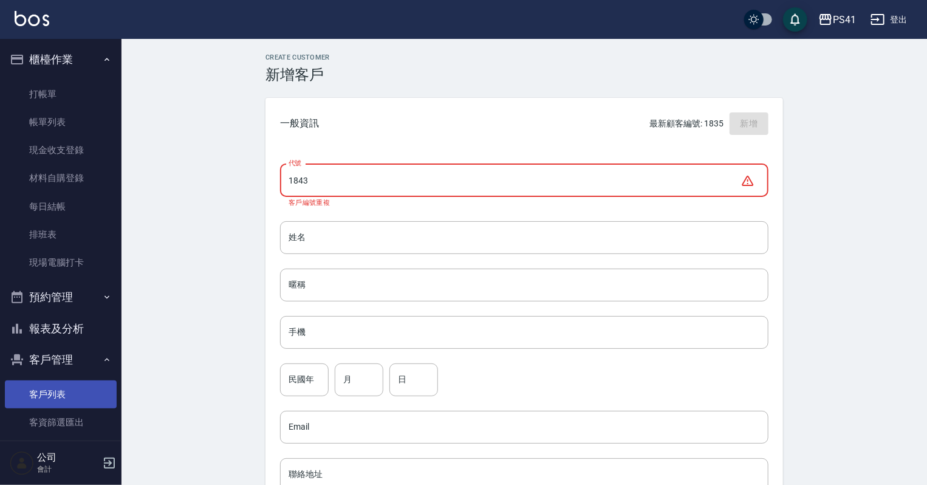
type input "1843"
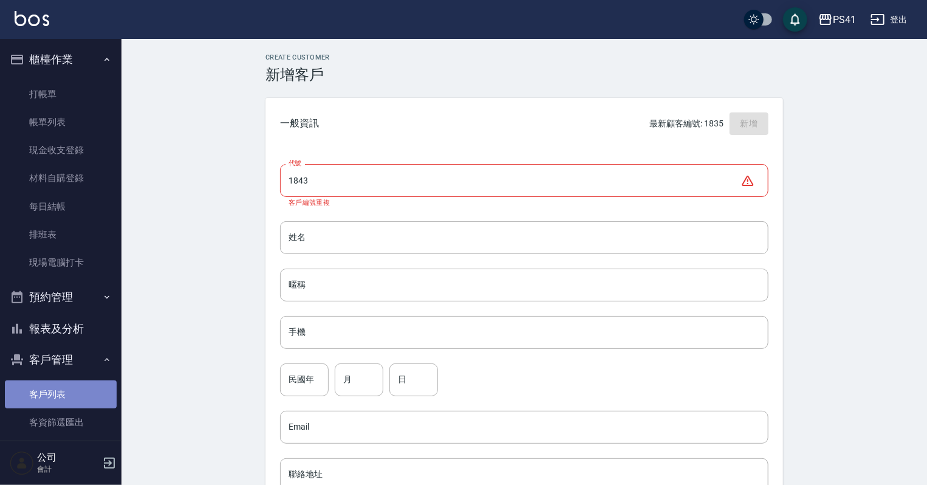
click at [68, 392] on link "客戶列表" at bounding box center [61, 394] width 112 height 28
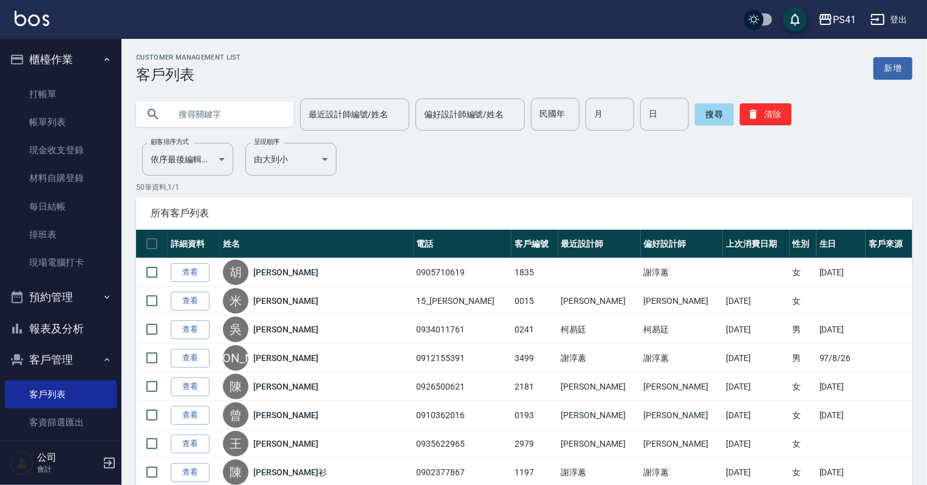
click at [262, 114] on input "text" at bounding box center [227, 114] width 114 height 33
type input "1843"
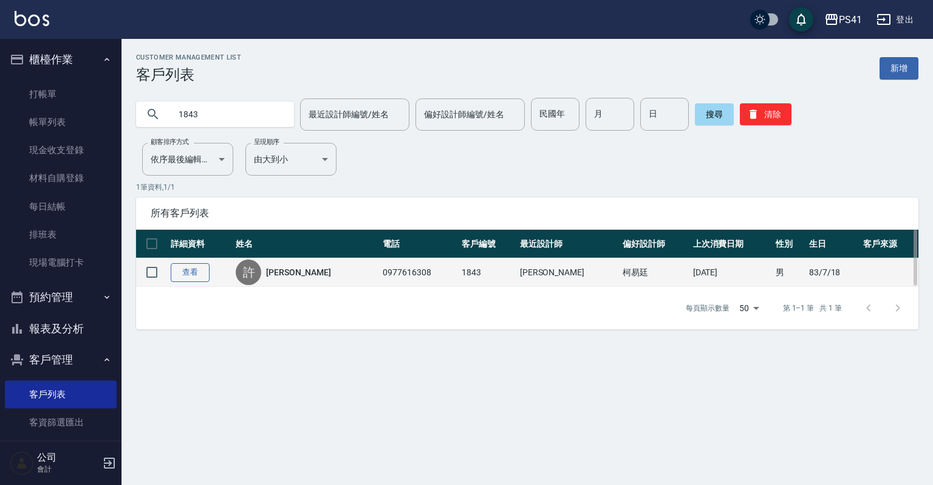
click at [186, 276] on link "查看" at bounding box center [190, 272] width 39 height 19
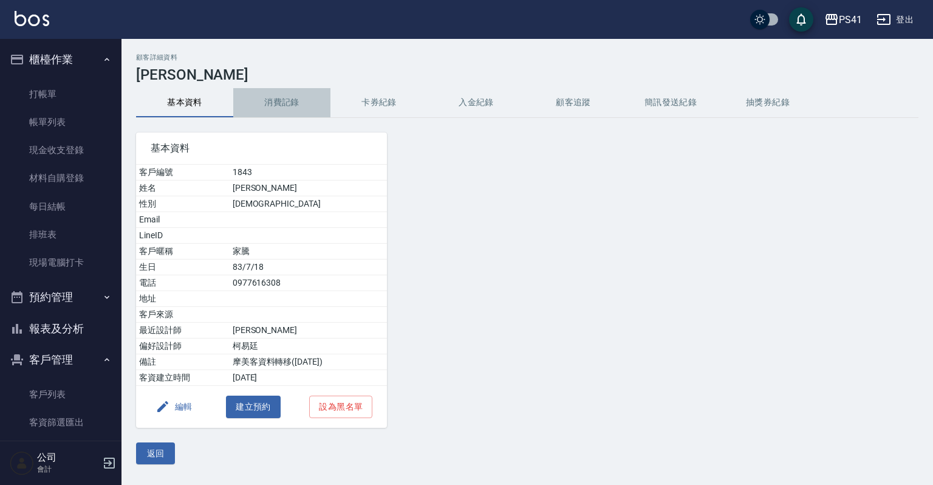
click at [262, 100] on button "消費記錄" at bounding box center [281, 102] width 97 height 29
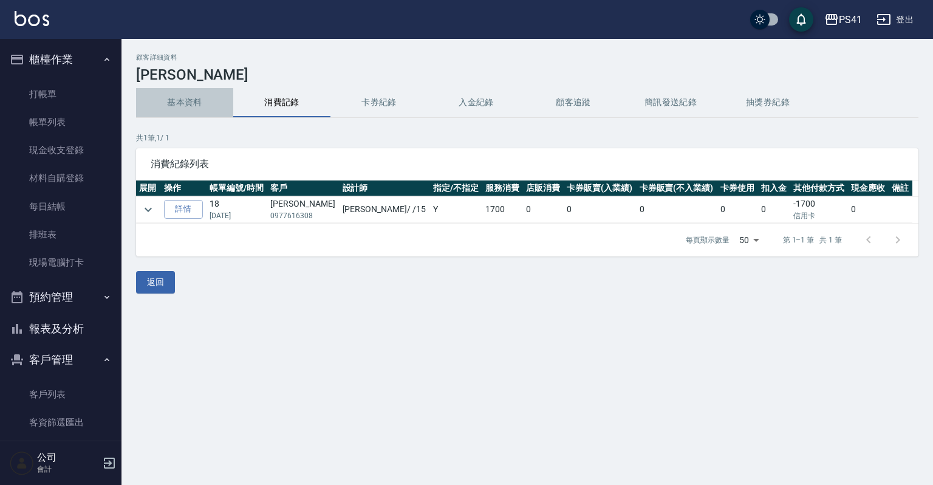
click at [187, 107] on button "基本資料" at bounding box center [184, 102] width 97 height 29
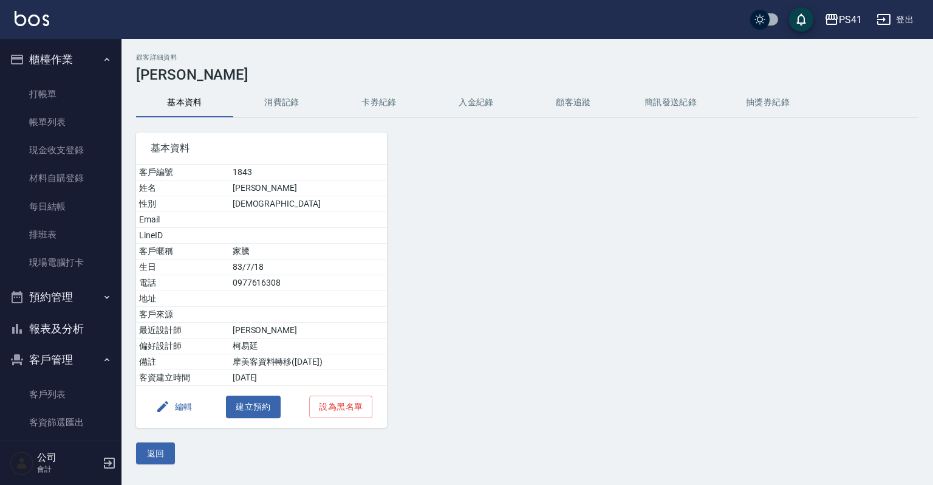
click at [176, 405] on button "編輯" at bounding box center [174, 406] width 47 height 22
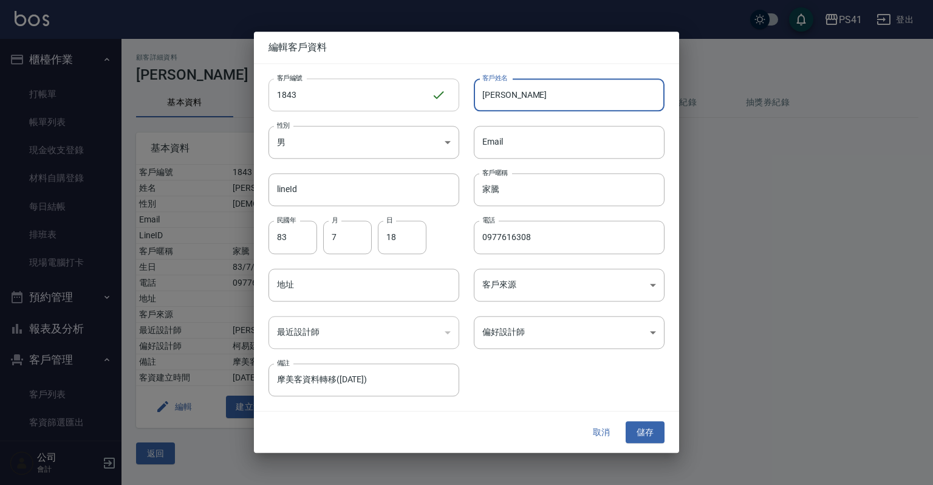
drag, startPoint x: 524, startPoint y: 86, endPoint x: 330, endPoint y: 81, distance: 193.8
click at [380, 97] on div "客戶編號 1843 ​ 客戶編號 客戶姓名 許家騰 客戶姓名 性別 男 MALE 性別 Email Email lineId lineId 客戶暱稱 家騰 客…" at bounding box center [459, 230] width 411 height 332
type input "陳羿潔"
drag, startPoint x: 513, startPoint y: 182, endPoint x: 207, endPoint y: 207, distance: 306.6
click at [276, 207] on div "客戶編號 1843 ​ 客戶編號 客戶姓名 陳羿潔 客戶姓名 性別 男 MALE 性別 Email Email lineId lineId 客戶暱稱 家騰 客…" at bounding box center [459, 230] width 411 height 332
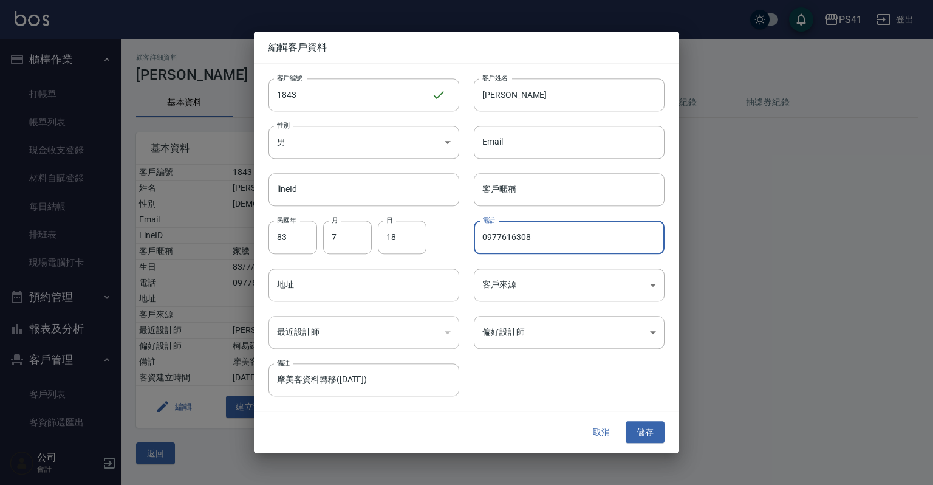
drag, startPoint x: 569, startPoint y: 231, endPoint x: 103, endPoint y: 214, distance: 466.2
click at [112, 208] on div "編輯客戶資料 客戶編號 1843 ​ 客戶編號 客戶姓名 陳羿潔 客戶姓名 性別 男 MALE 性別 Email Email lineId lineId 客戶…" at bounding box center [466, 242] width 933 height 485
type input "0983613489"
drag, startPoint x: 290, startPoint y: 236, endPoint x: 174, endPoint y: 232, distance: 116.7
click at [174, 232] on div "編輯客戶資料 客戶編號 1843 ​ 客戶編號 客戶姓名 陳羿潔 客戶姓名 性別 男 MALE 性別 Email Email lineId lineId 客戶…" at bounding box center [466, 242] width 933 height 485
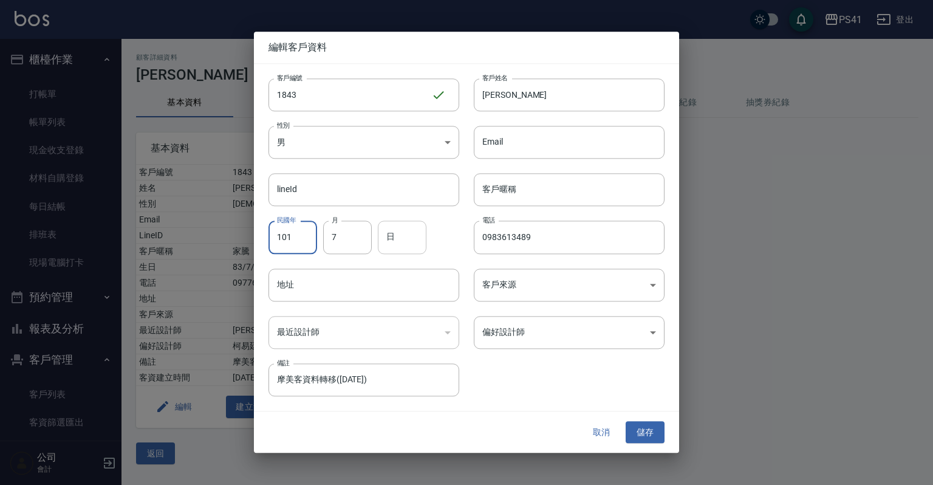
type input "101"
click at [406, 242] on input "日" at bounding box center [402, 237] width 49 height 33
type input "11"
click at [649, 431] on button "儲存" at bounding box center [645, 432] width 39 height 22
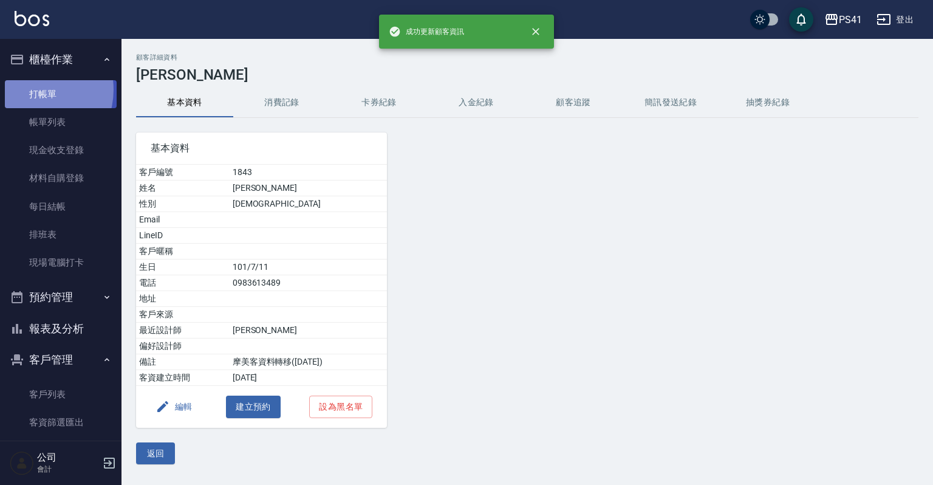
click at [31, 89] on link "打帳單" at bounding box center [61, 94] width 112 height 28
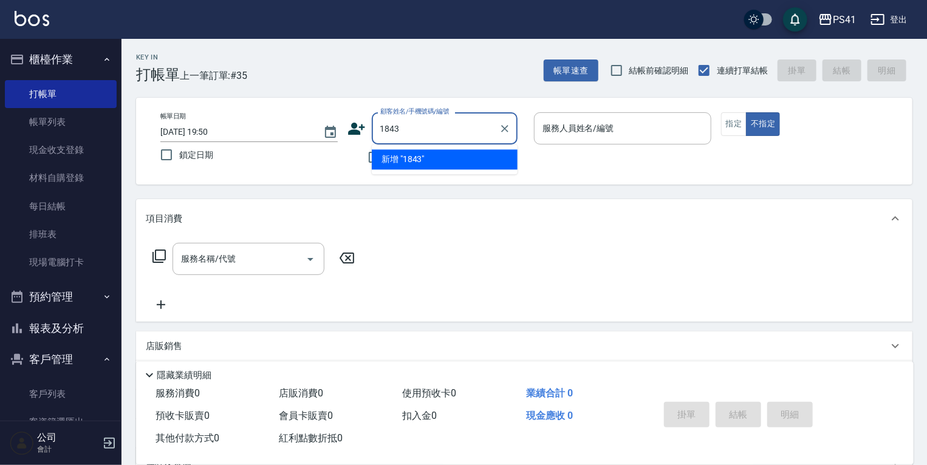
type input "1843"
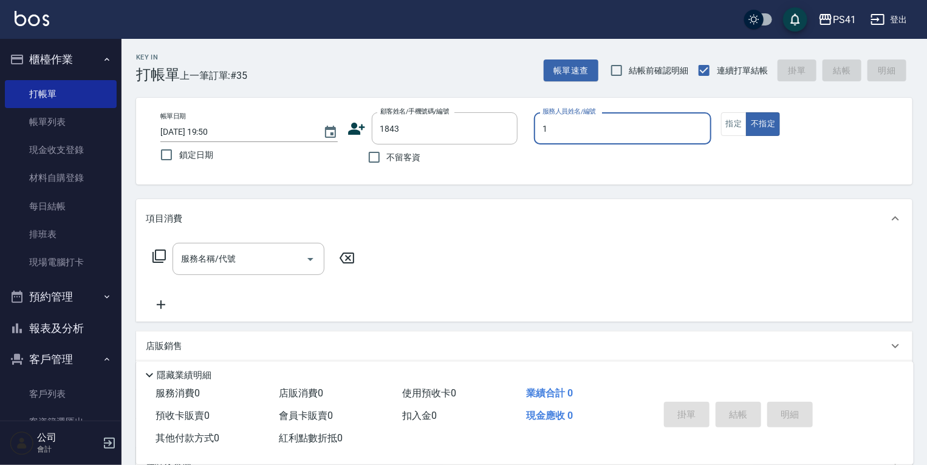
type input "1"
type input "陳羿潔/0983613489/1843"
type input "[PERSON_NAME]-1"
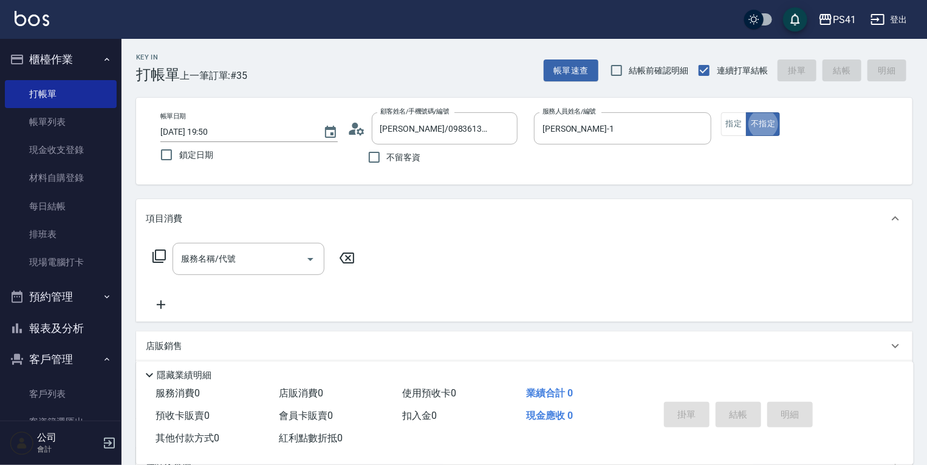
type button "false"
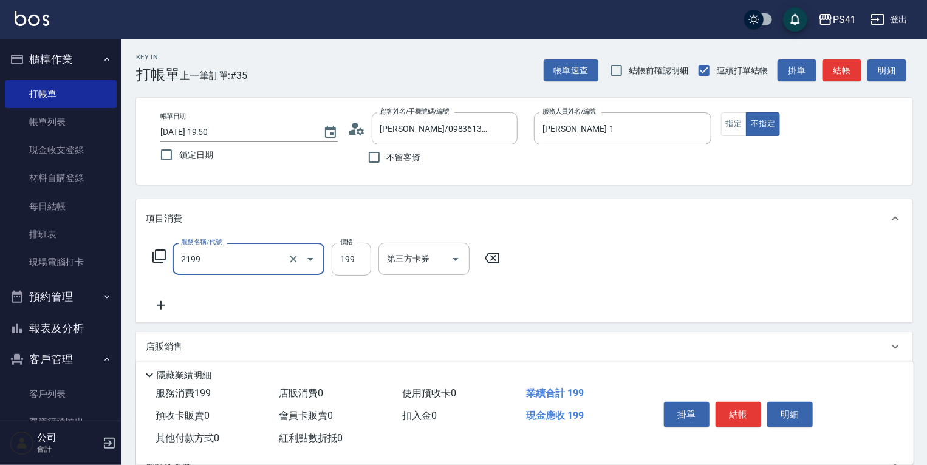
type input "不指定剪髮活動(2199)"
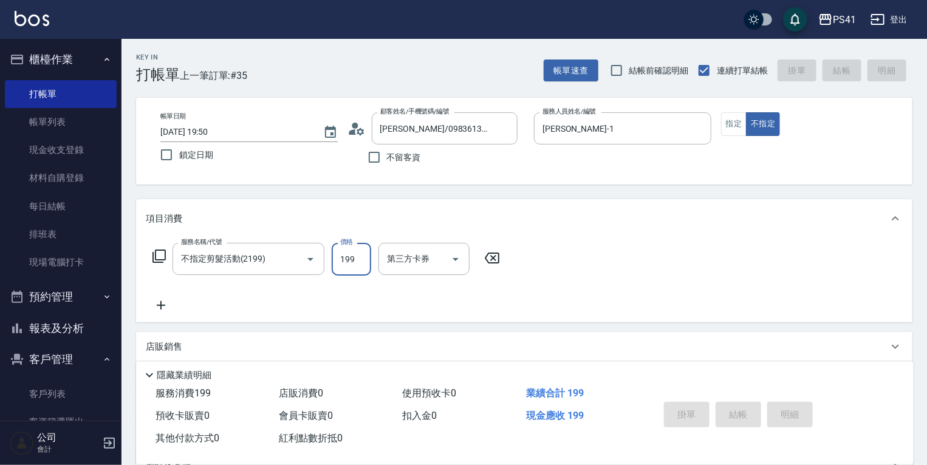
type input "2025/10/11 19:51"
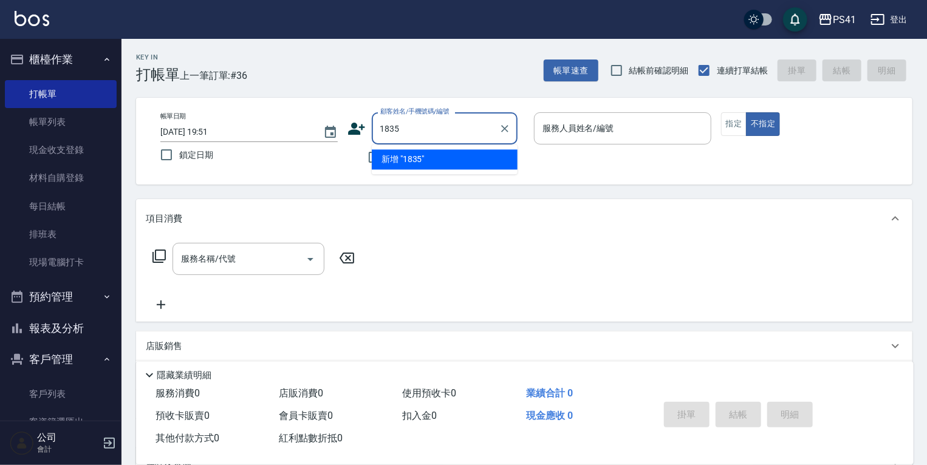
type input "1835"
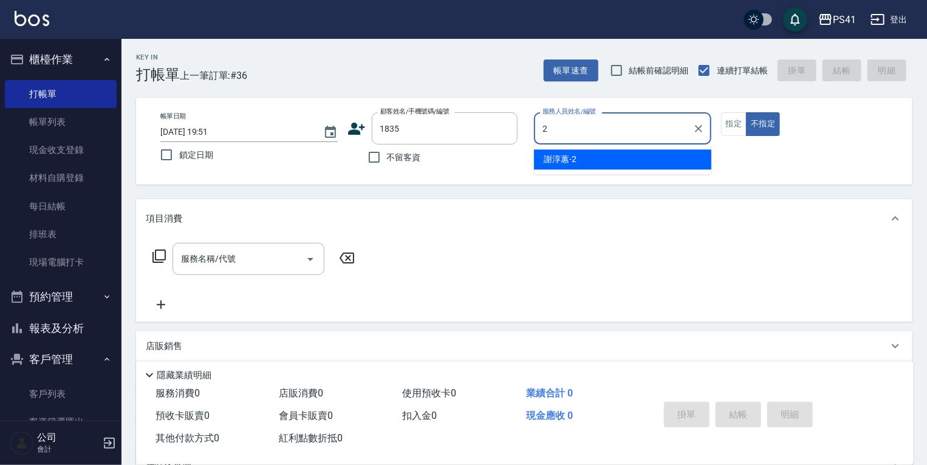
type input "謝淳蕙-2"
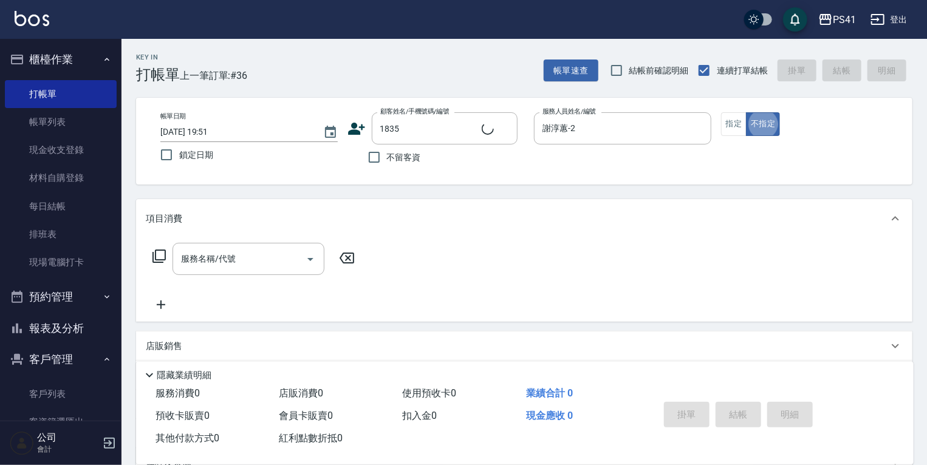
type input "胡珈薰/0905710619/1835"
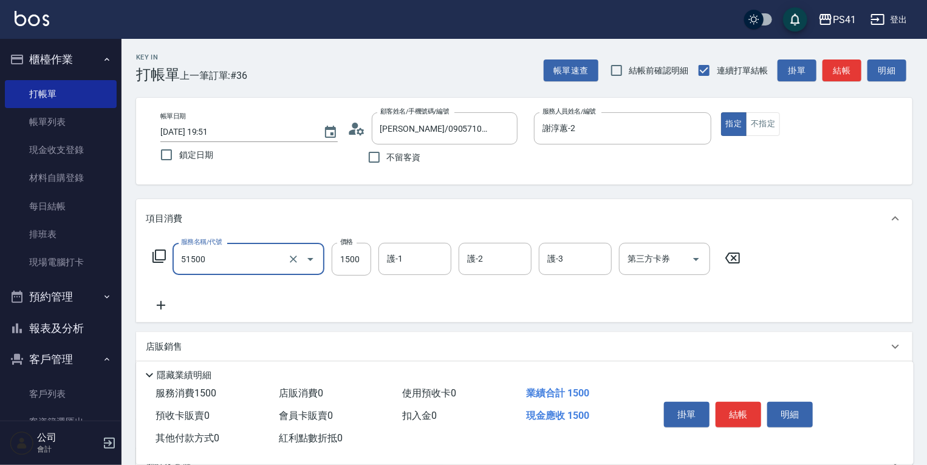
type input "原價1201~1500護髮(51500)"
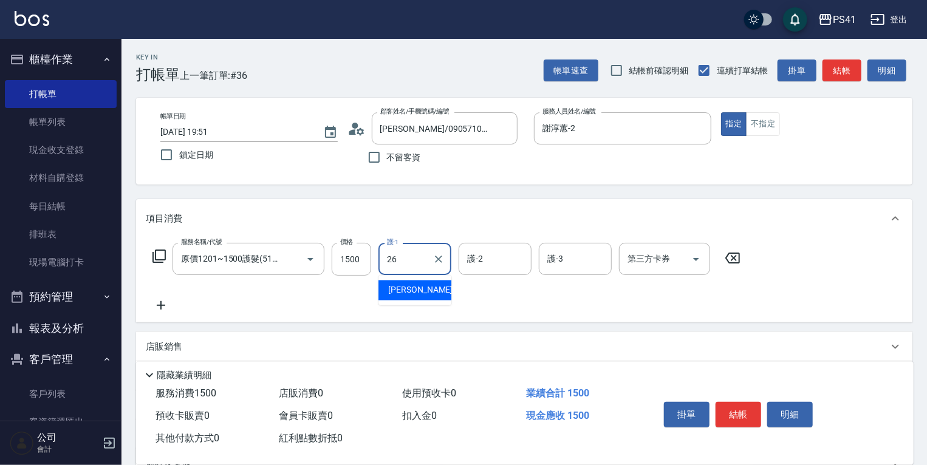
type input "[PERSON_NAME]-26"
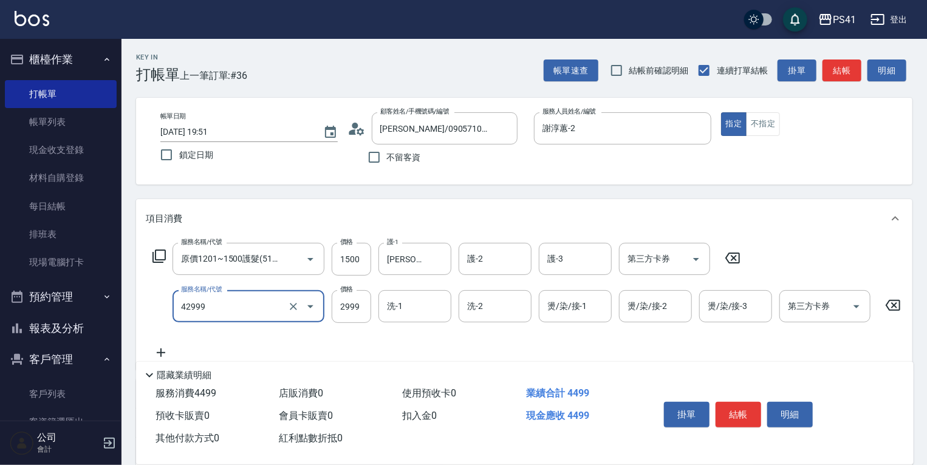
type input "漂染肩上2999以上(42999)"
type input "2599"
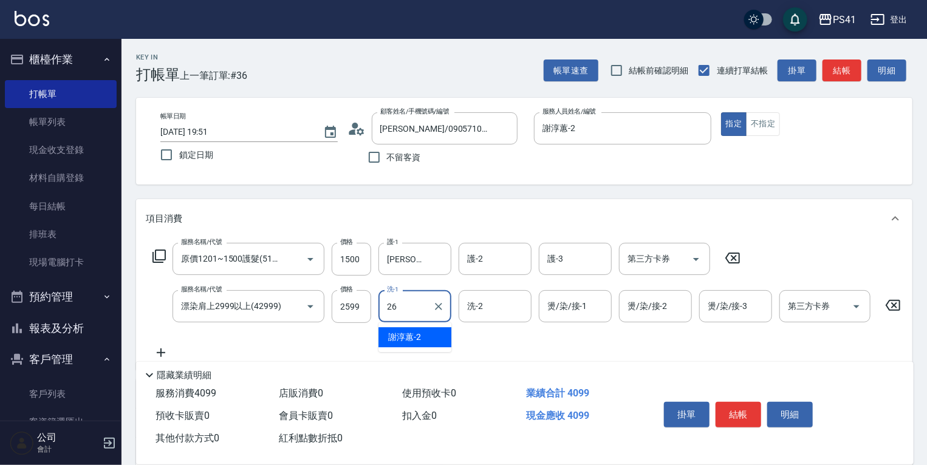
type input "[PERSON_NAME]-26"
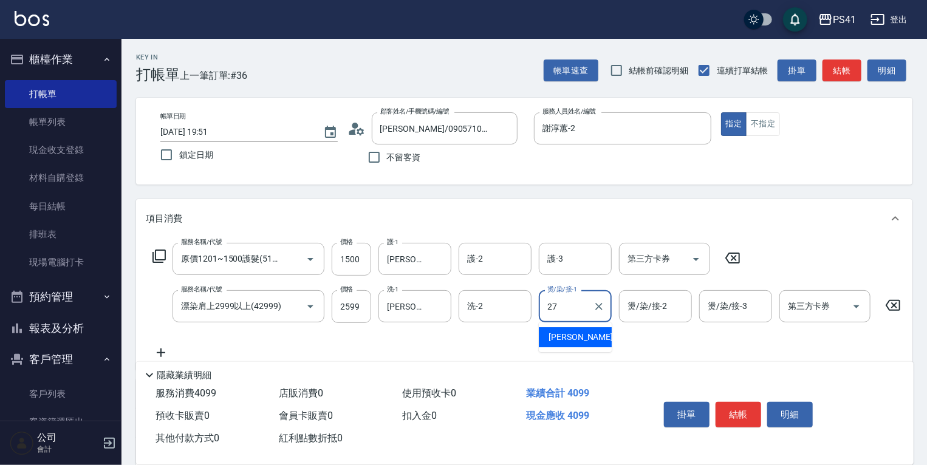
type input "佳佳-27"
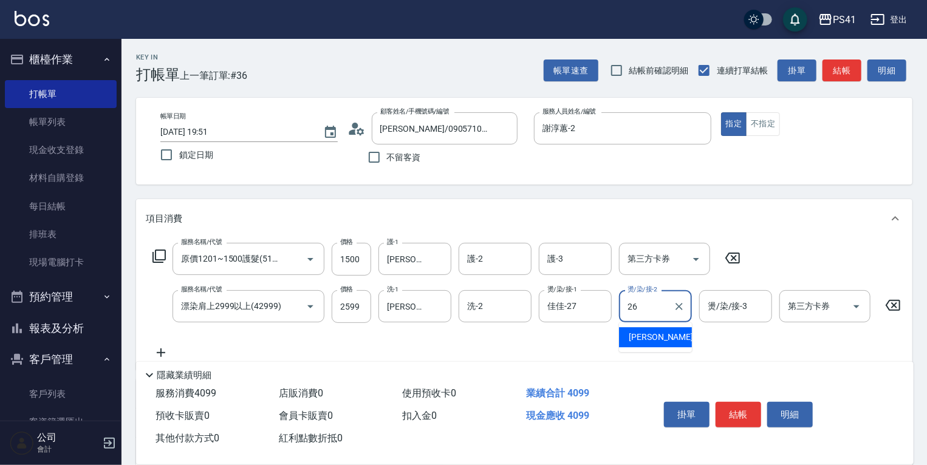
type input "[PERSON_NAME]-26"
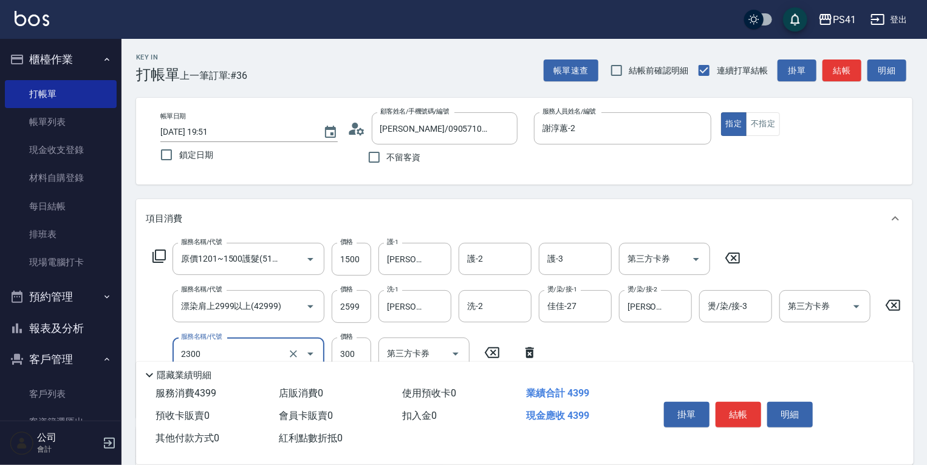
type input "剪髮(2300)"
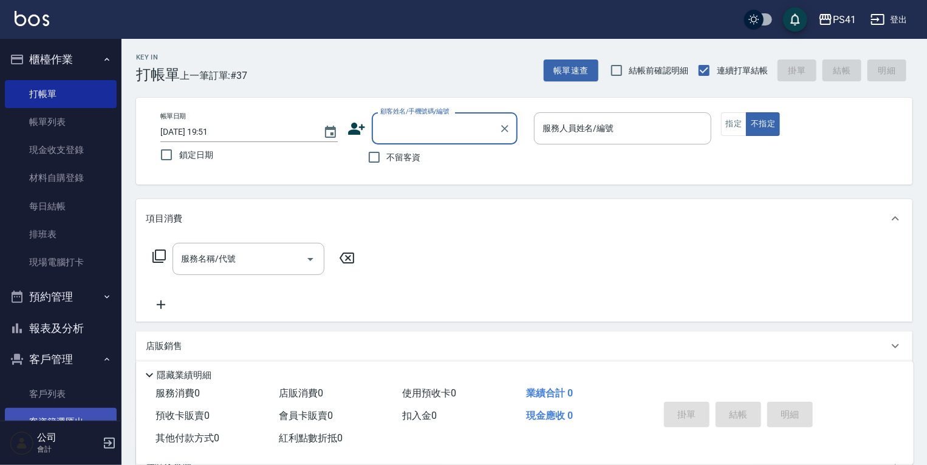
drag, startPoint x: 76, startPoint y: 395, endPoint x: 76, endPoint y: 412, distance: 17.6
click at [76, 395] on link "客戶列表" at bounding box center [61, 394] width 112 height 28
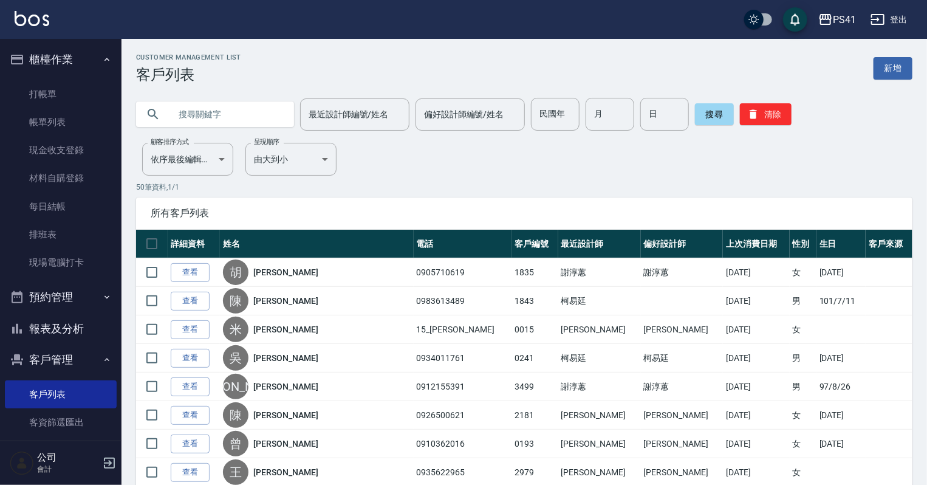
click at [238, 118] on input "text" at bounding box center [227, 114] width 114 height 33
type input "0989177464"
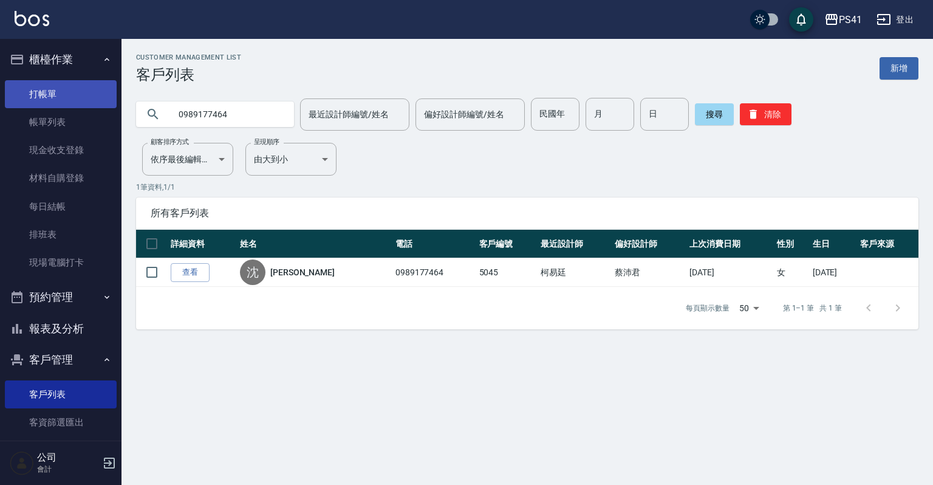
click at [68, 94] on link "打帳單" at bounding box center [61, 94] width 112 height 28
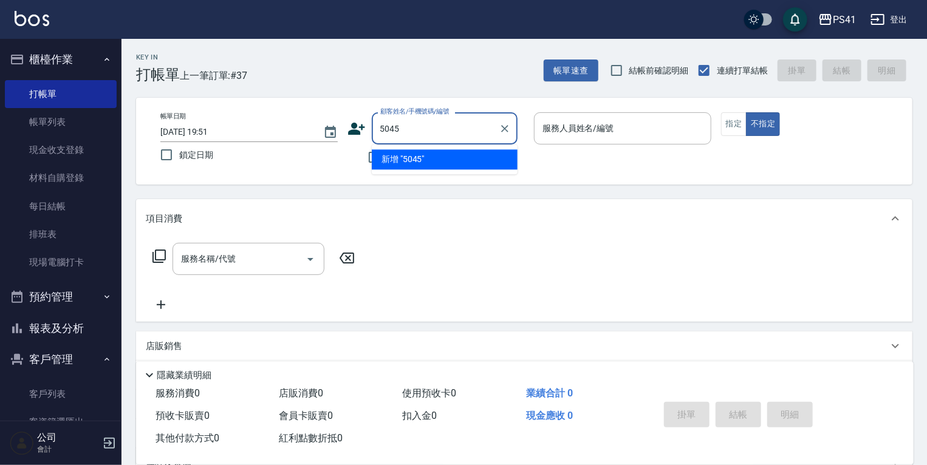
type input "5045"
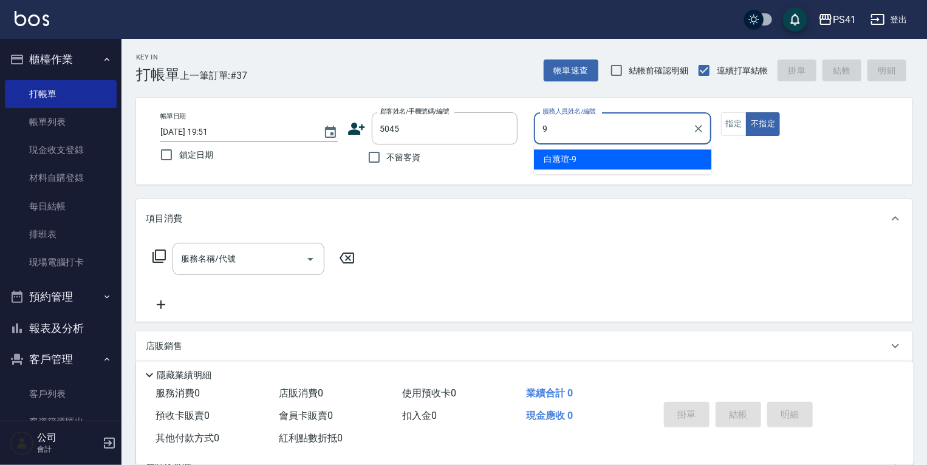
type input "[PERSON_NAME]-9"
type button "false"
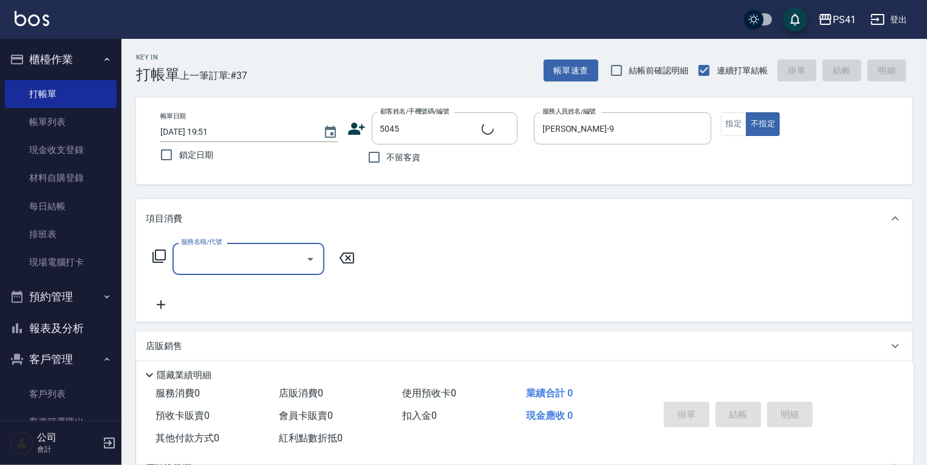
type input "1"
type input "沈珮君/0989177464/5045"
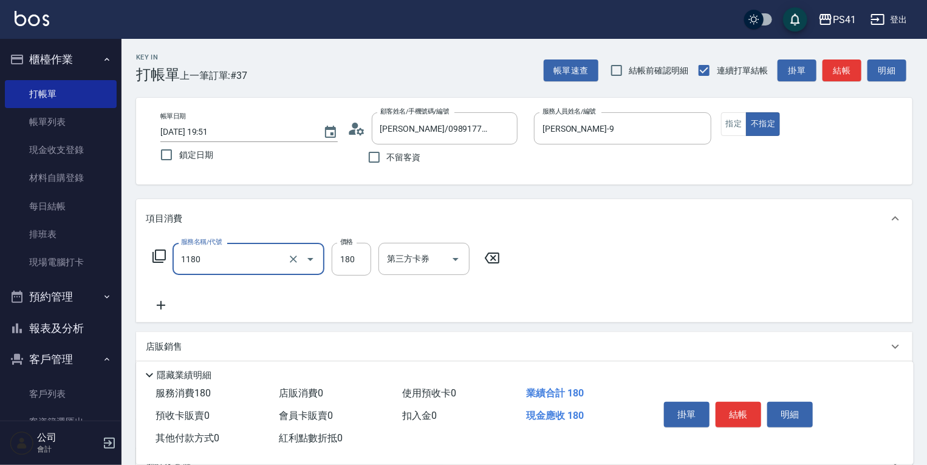
type input "洗髮(洗+剪不指定活動)(1180)"
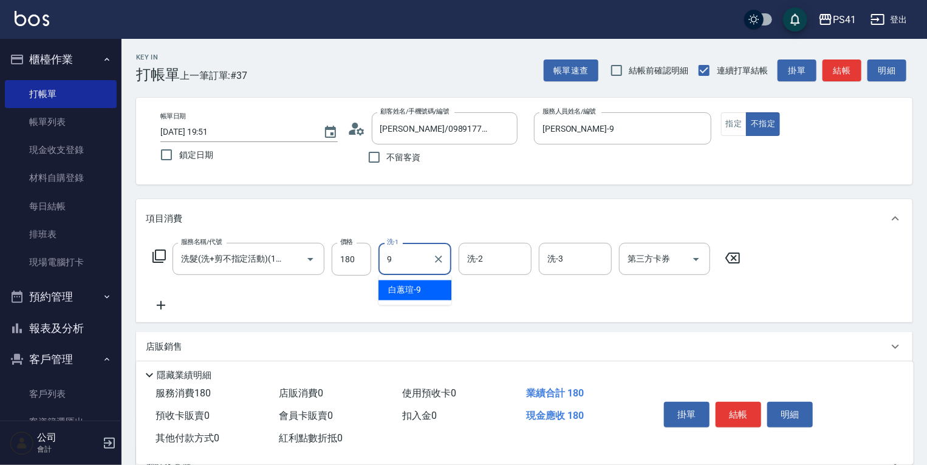
type input "[PERSON_NAME]-9"
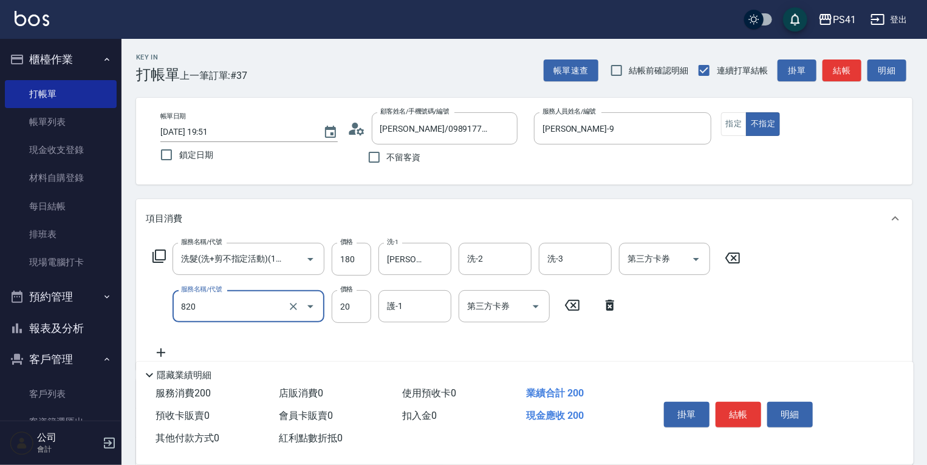
type input "潤絲(820)"
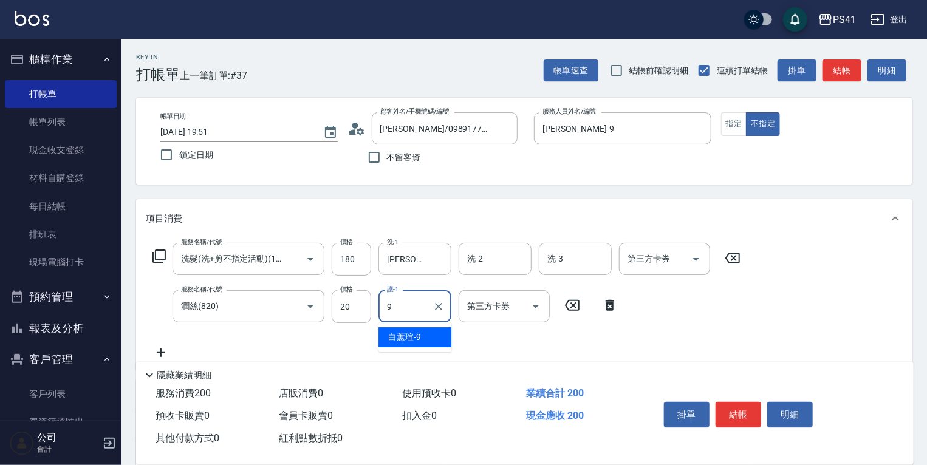
type input "[PERSON_NAME]-9"
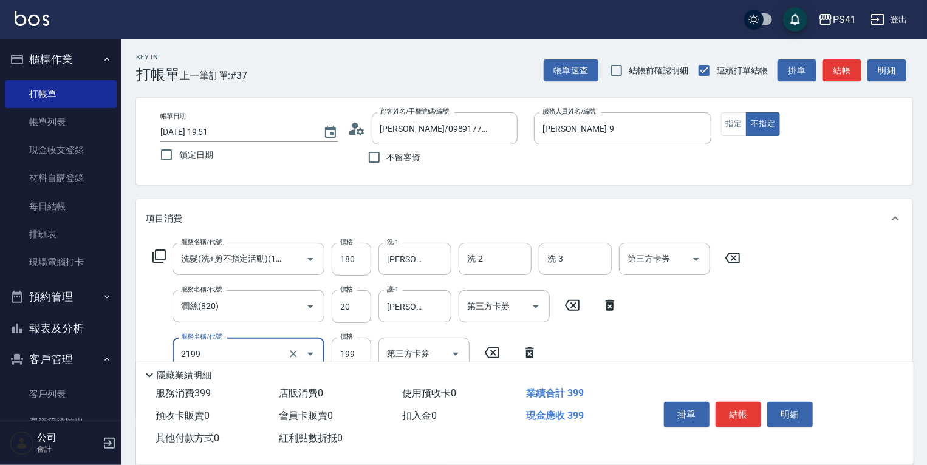
type input "不指定剪髮活動(2199)"
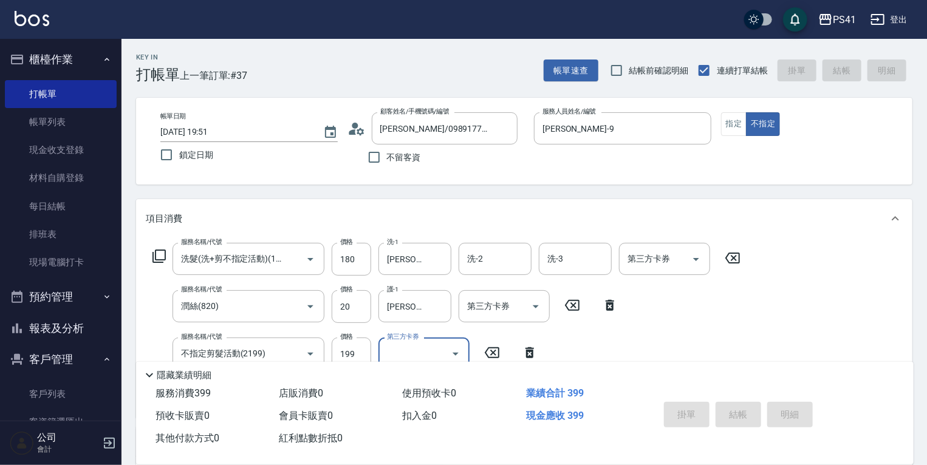
type input "2025/10/11 19:52"
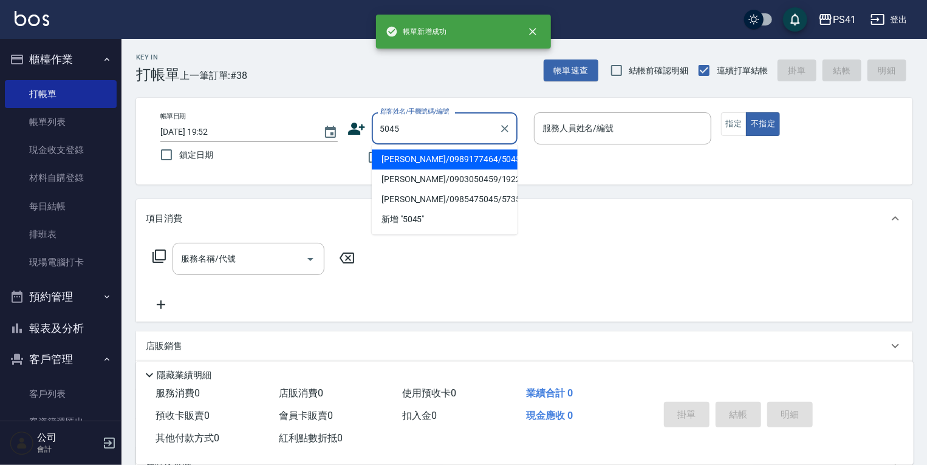
type input "沈珮君/0989177464/5045"
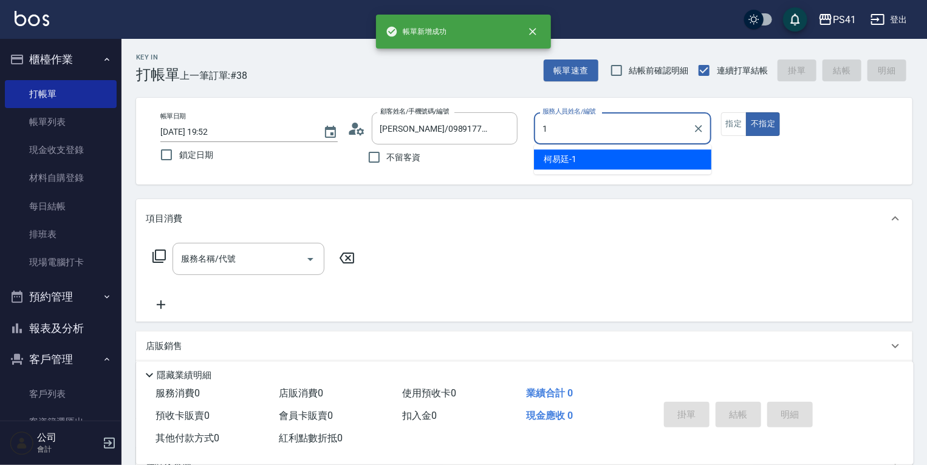
type input "[PERSON_NAME]-1"
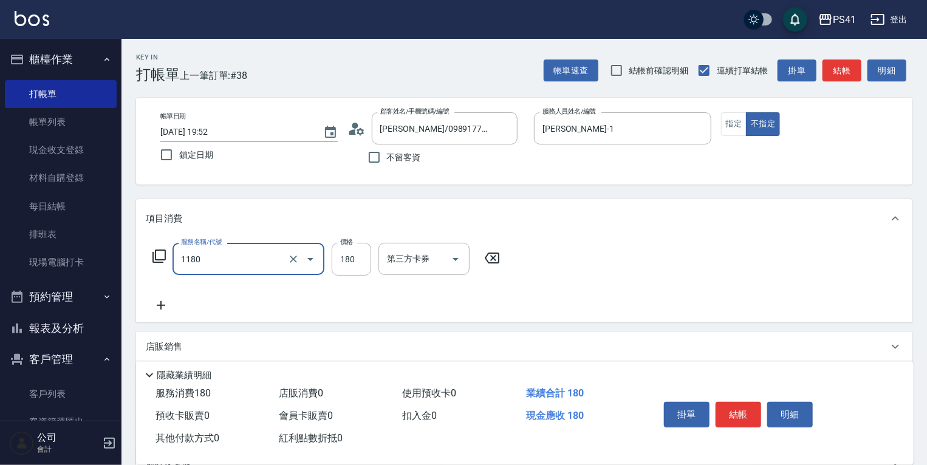
type input "洗髮(洗+剪不指定活動)(1180)"
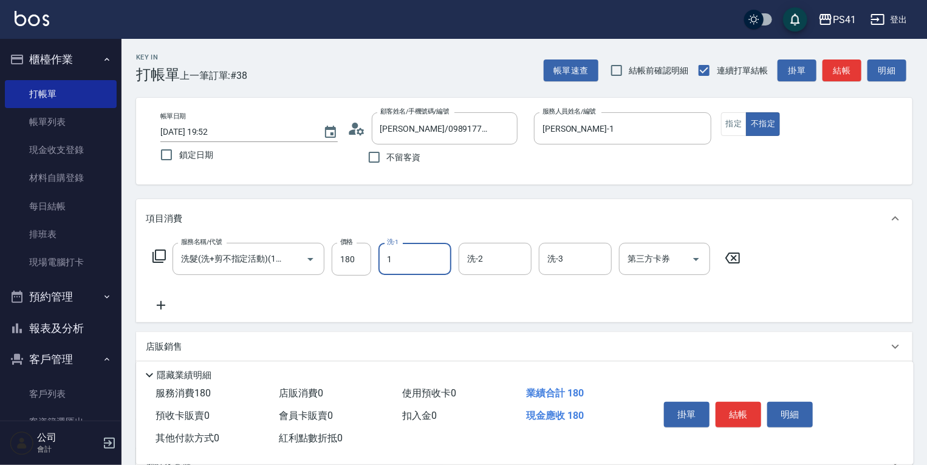
type input "[PERSON_NAME]-1"
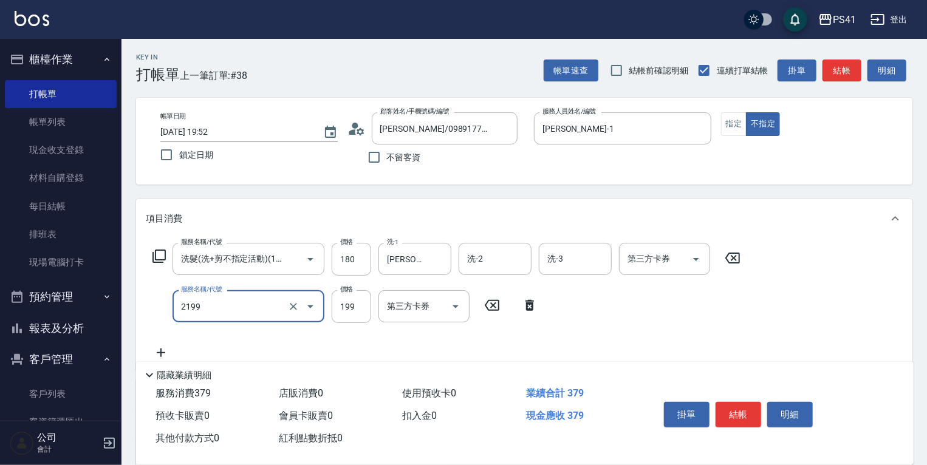
type input "不指定剪髮活動(2199)"
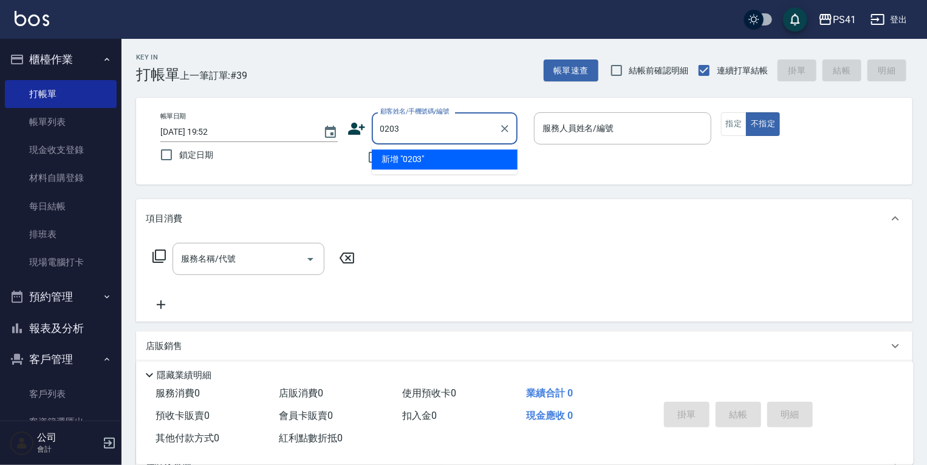
type input "0203"
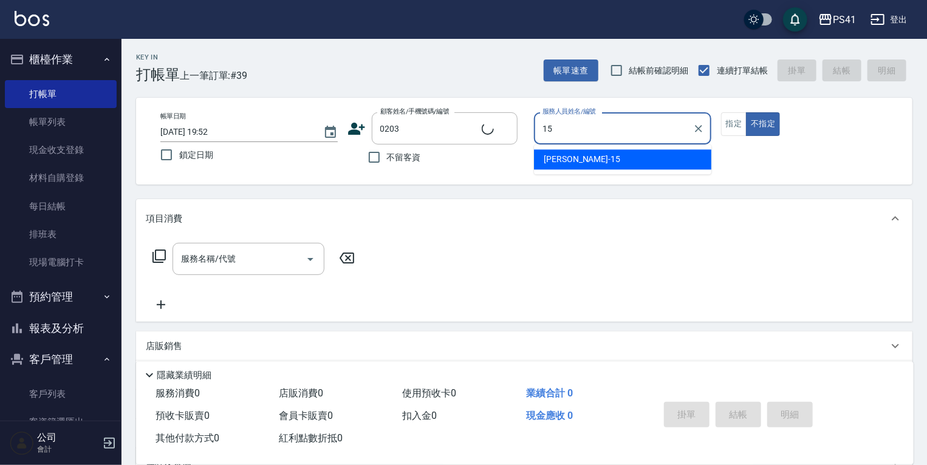
type input "[PERSON_NAME]-15"
type input "陳建宗/0939662943/0203"
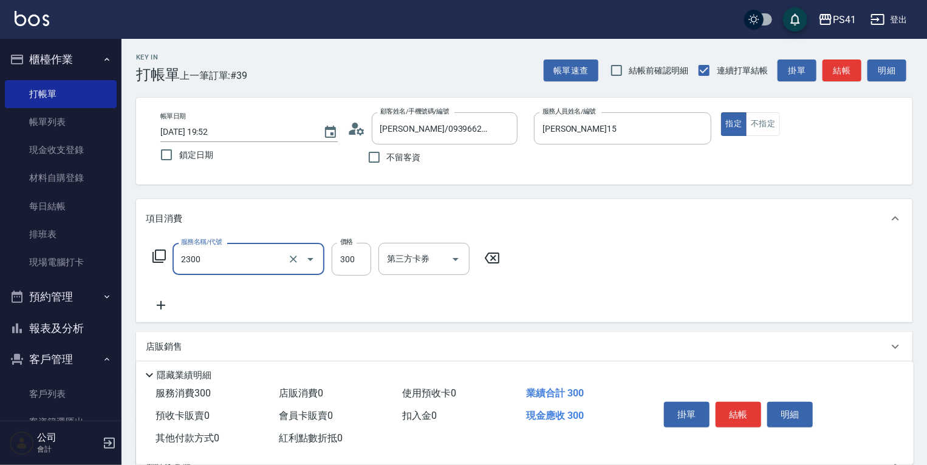
type input "剪髮(2300)"
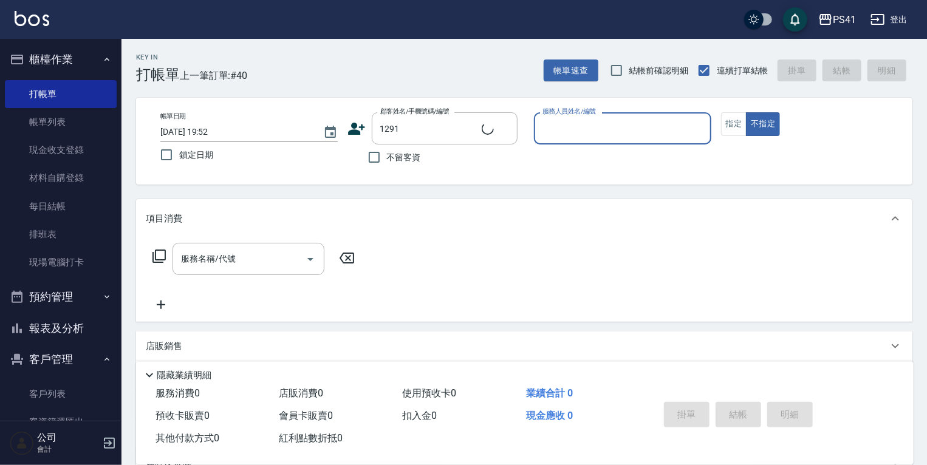
type input "陳憶文/0908507311/1291"
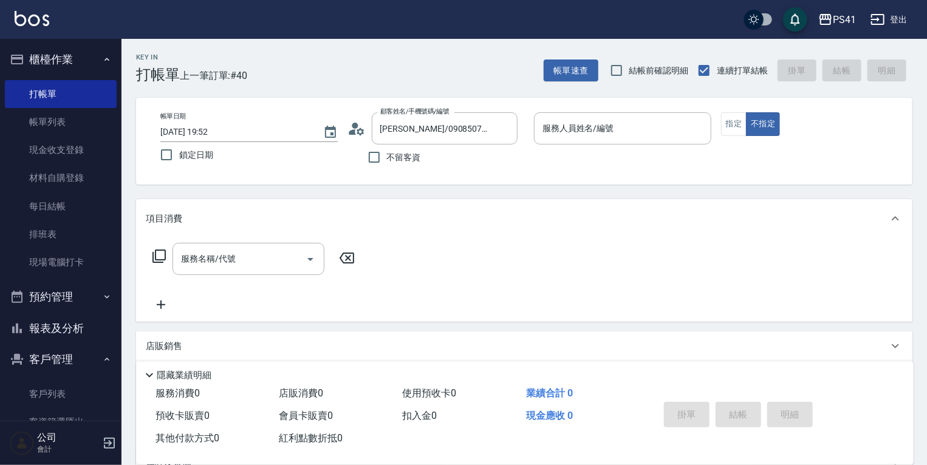
click at [35, 378] on ul "客戶列表 客資篩選匯出 卡券管理" at bounding box center [61, 422] width 112 height 94
drag, startPoint x: 36, startPoint y: 386, endPoint x: 39, endPoint y: 406, distance: 19.6
click at [38, 386] on link "客戶列表" at bounding box center [61, 394] width 112 height 28
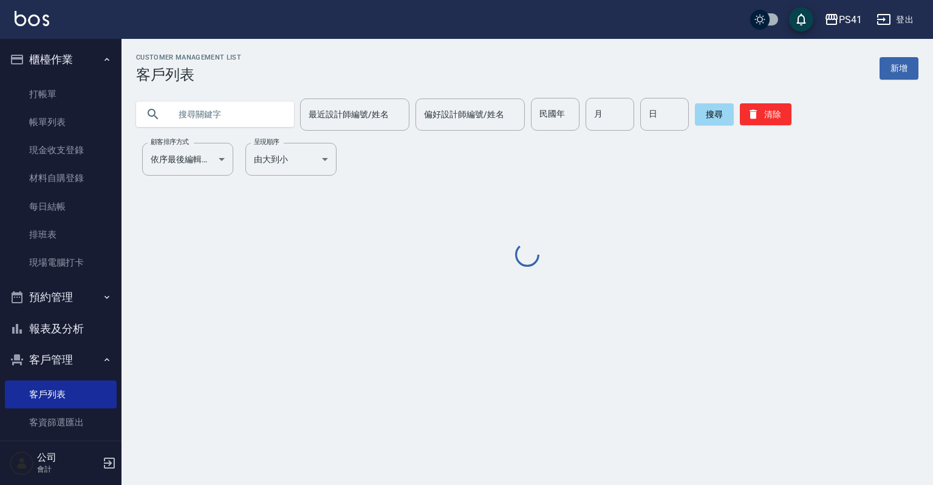
click at [248, 114] on input "text" at bounding box center [227, 114] width 114 height 33
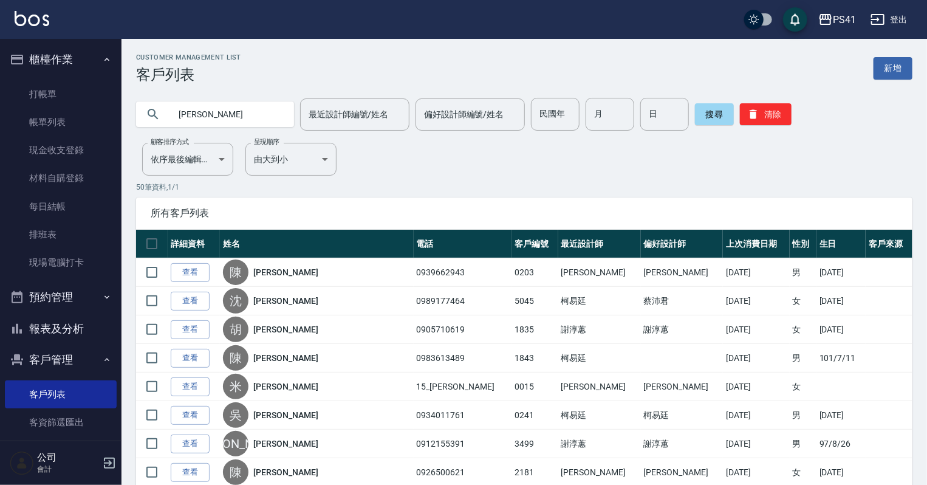
type input "[PERSON_NAME]"
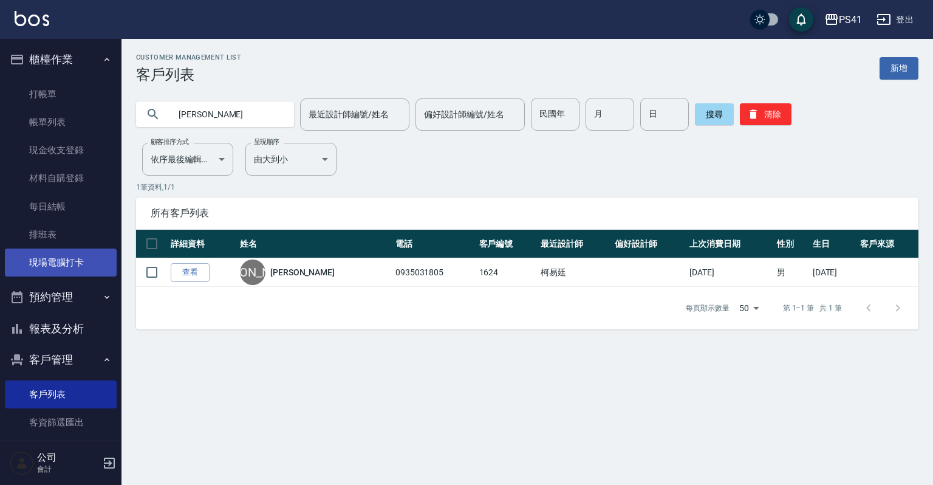
drag, startPoint x: 61, startPoint y: 265, endPoint x: 64, endPoint y: 259, distance: 6.6
click at [63, 263] on link "現場電腦打卡" at bounding box center [61, 262] width 112 height 28
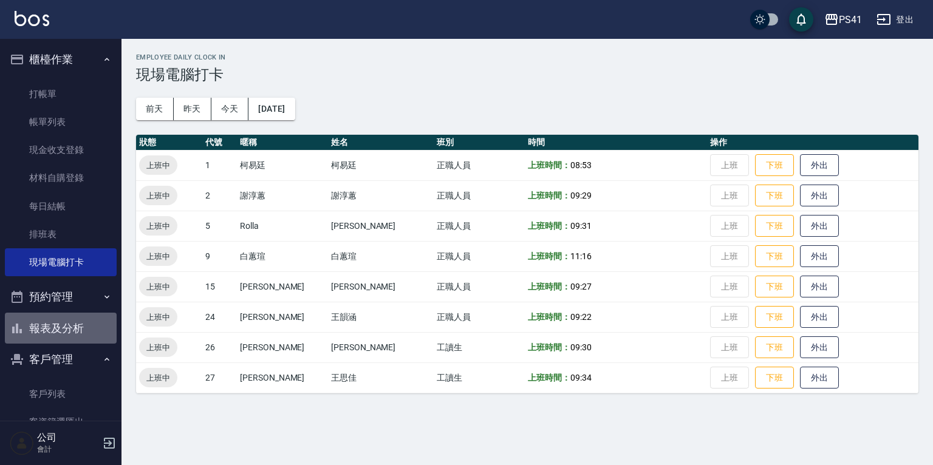
click at [70, 326] on button "報表及分析" at bounding box center [61, 329] width 112 height 32
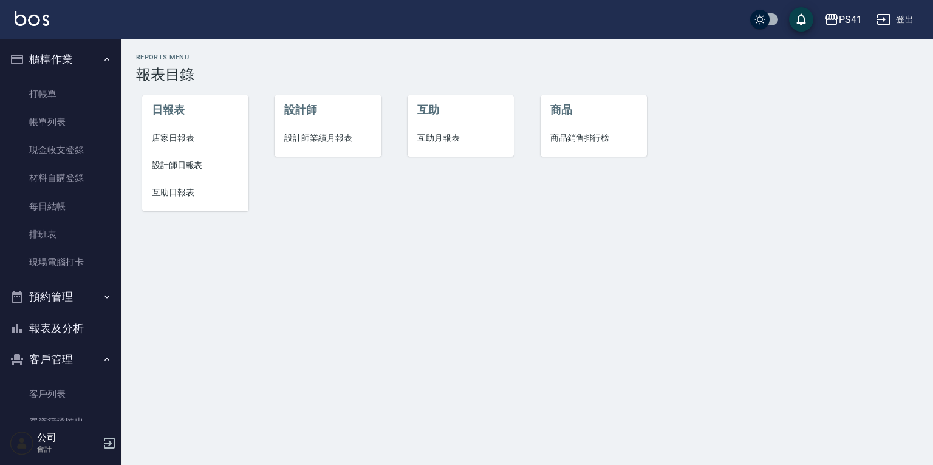
click at [168, 165] on span "設計師日報表" at bounding box center [195, 165] width 87 height 13
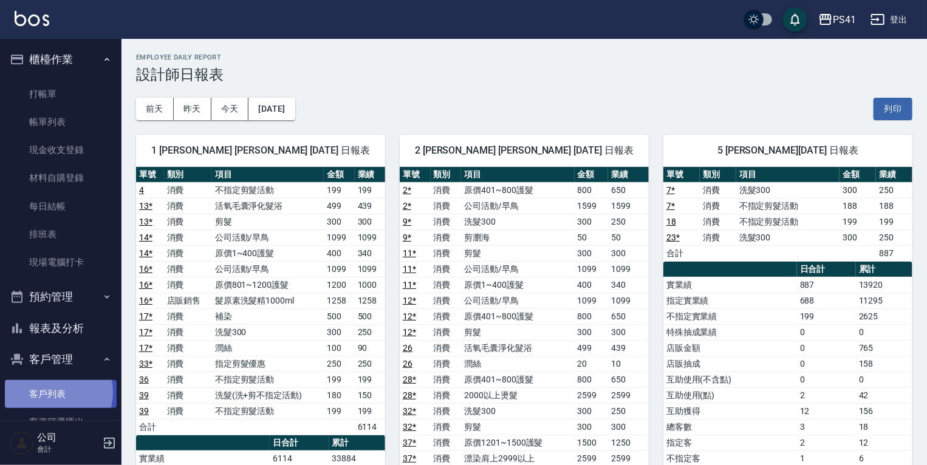
click at [52, 393] on link "客戶列表" at bounding box center [61, 394] width 112 height 28
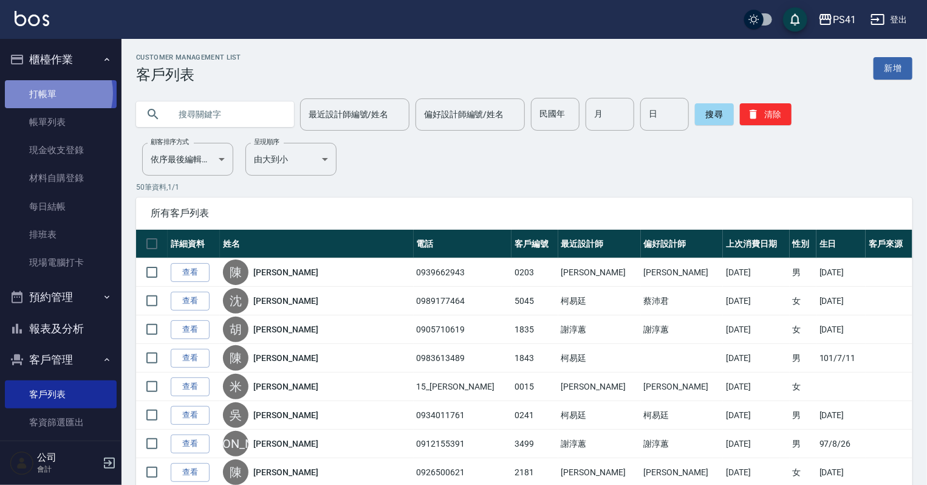
click at [50, 93] on link "打帳單" at bounding box center [61, 94] width 112 height 28
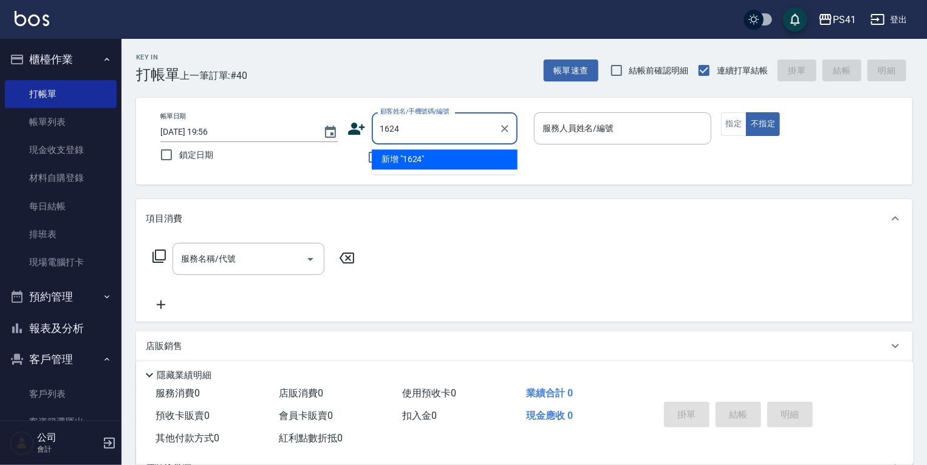
type input "1624"
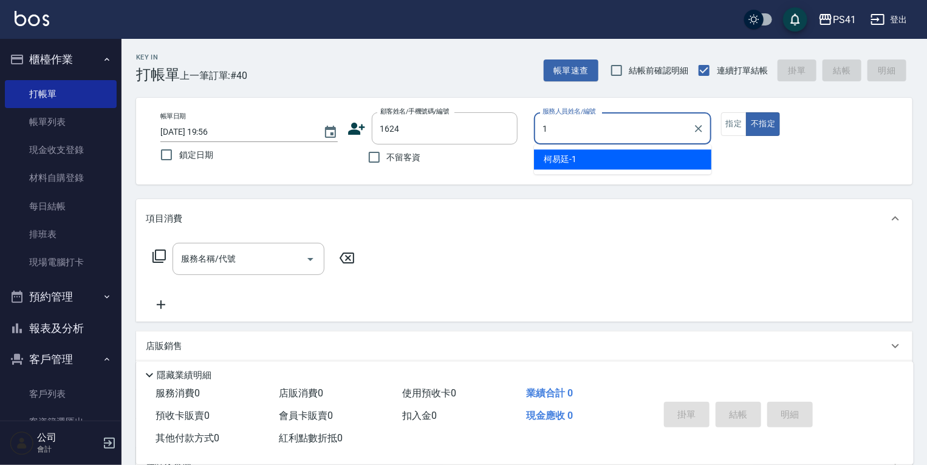
type input "[PERSON_NAME]-1"
type button "false"
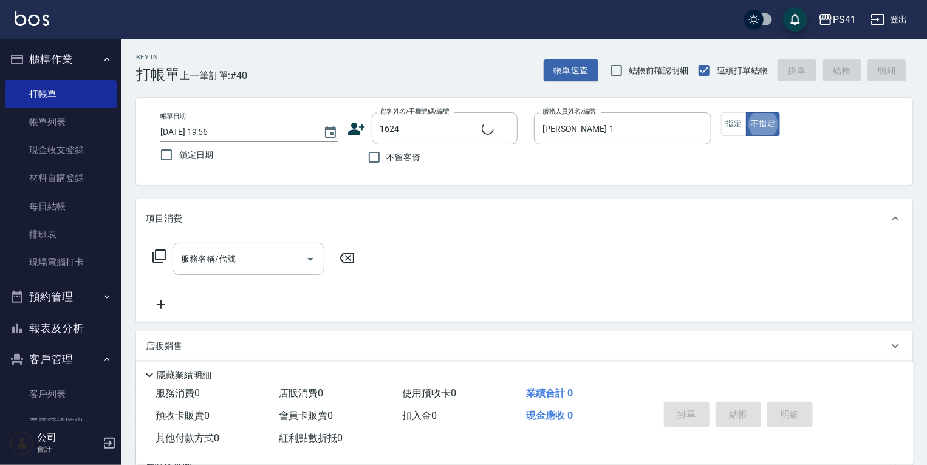
type input "楊文豪/0935031805/1624"
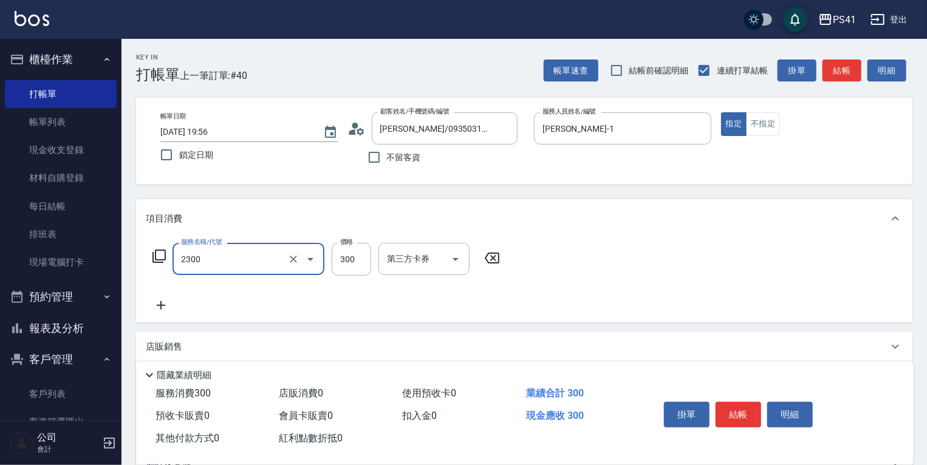
type input "剪髮(2300)"
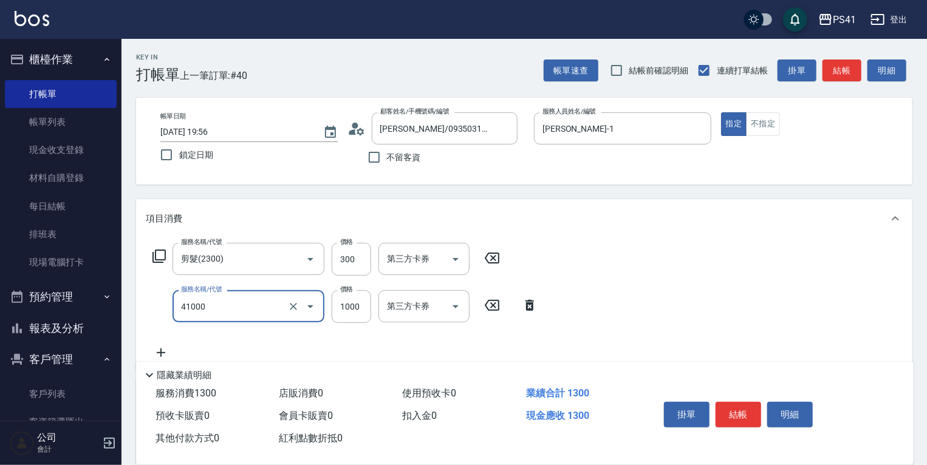
type input "漂髮(41000)"
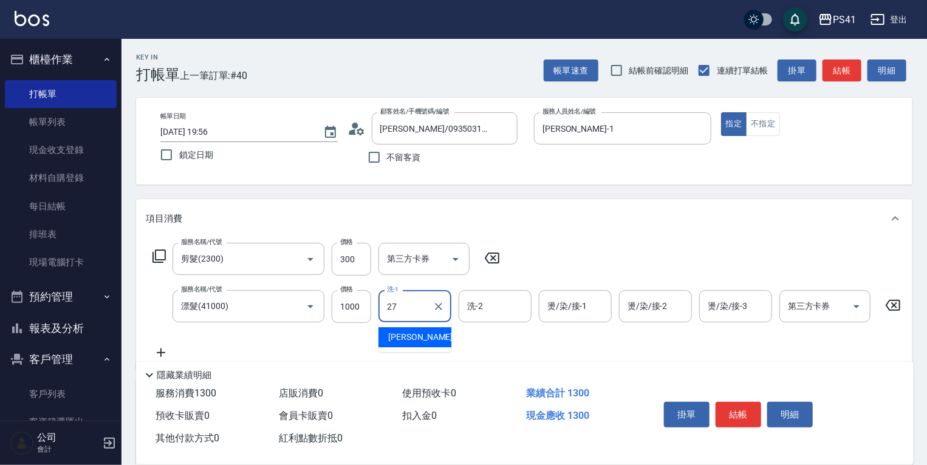
type input "佳佳-27"
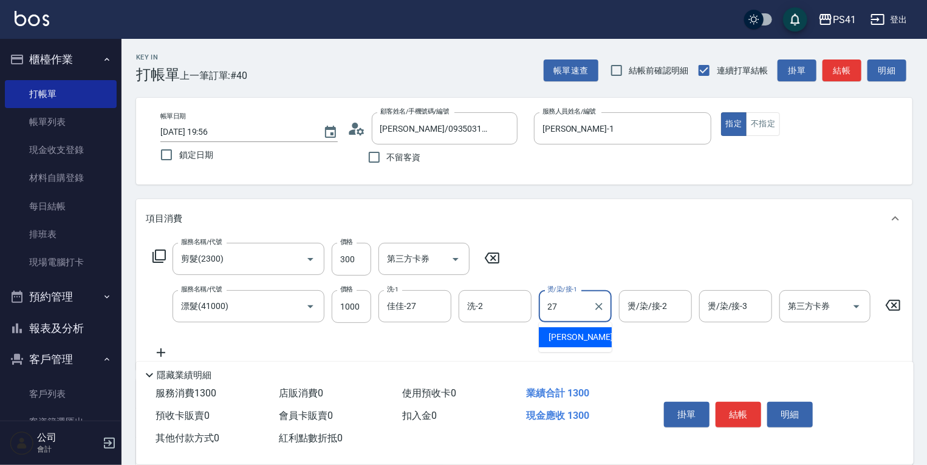
type input "佳佳-27"
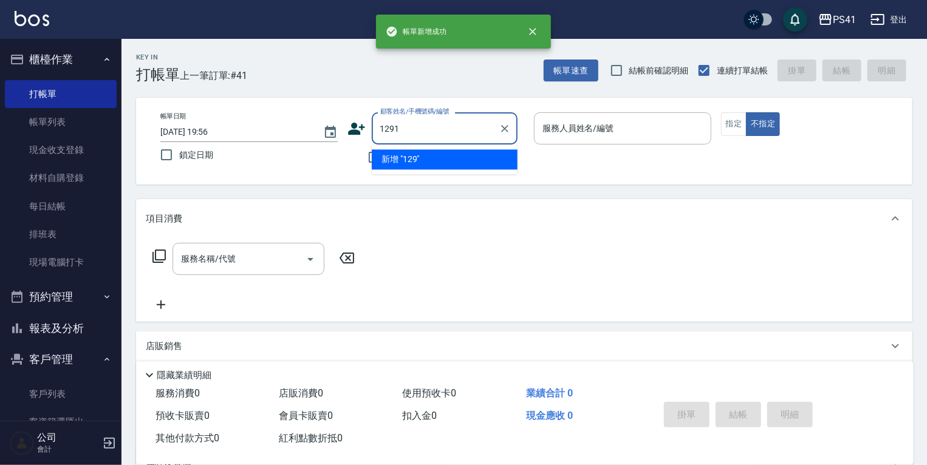
type input "1291"
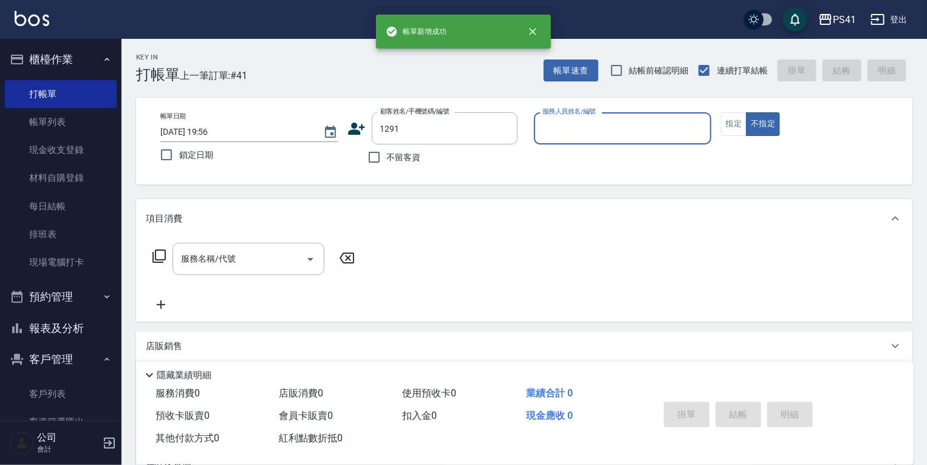
type input "1"
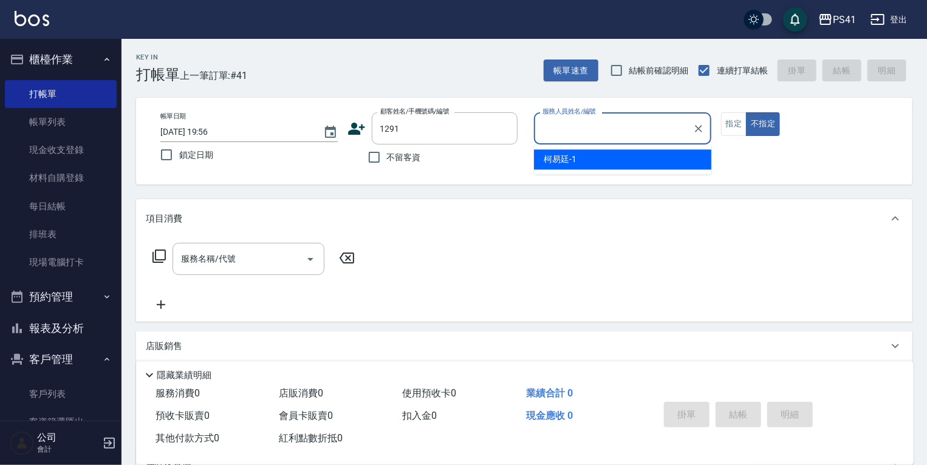
type input "陳憶文/0908507311/1291"
type input "謝淳蕙-2"
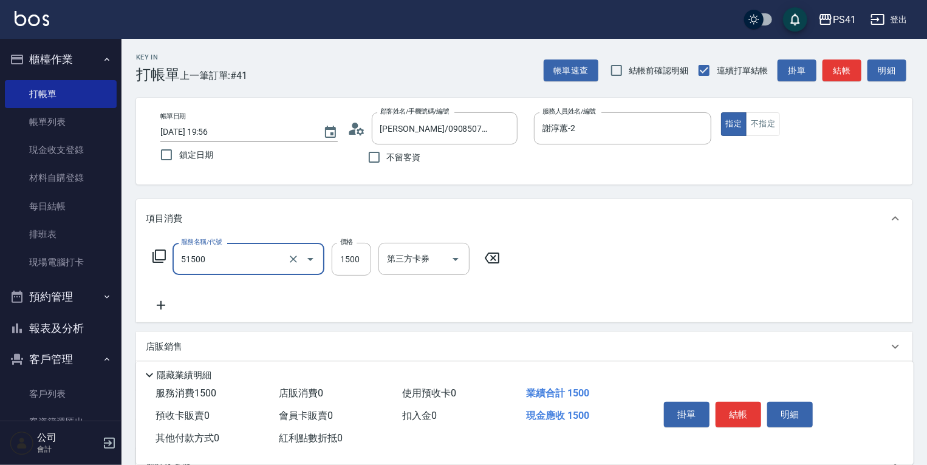
type input "原價1201~1500護髮(51500)"
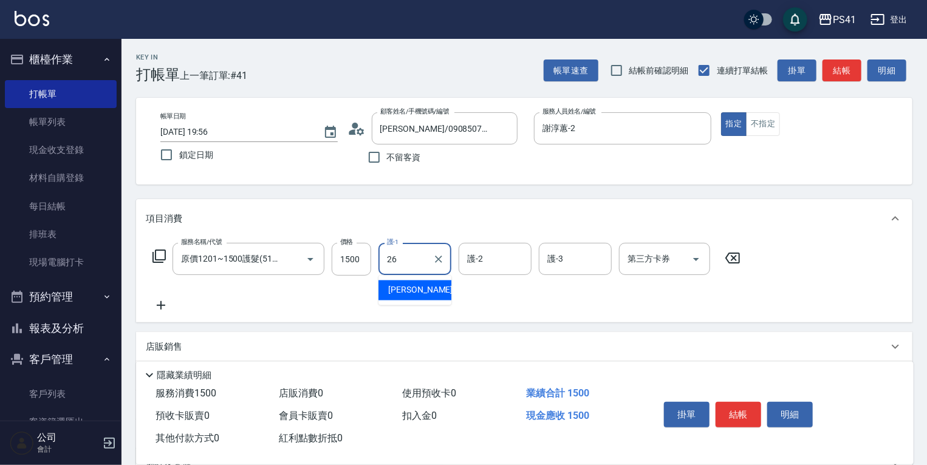
type input "[PERSON_NAME]-26"
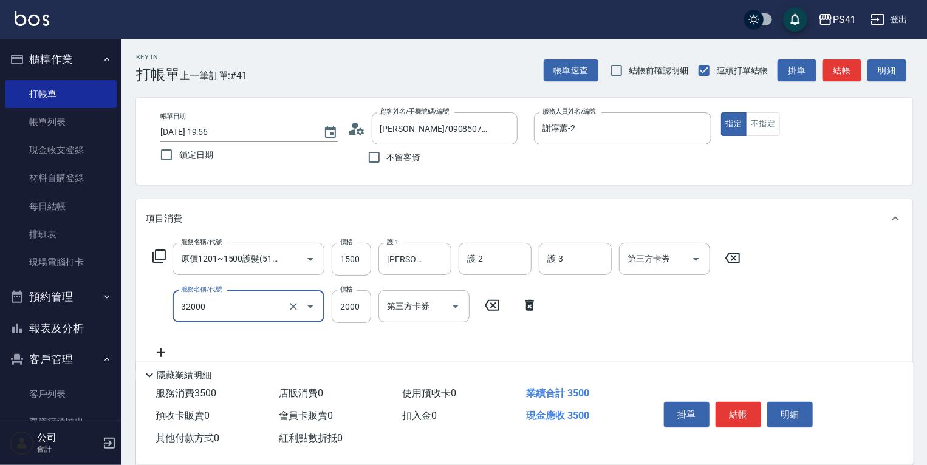
type input "2000以上燙髮(32000)"
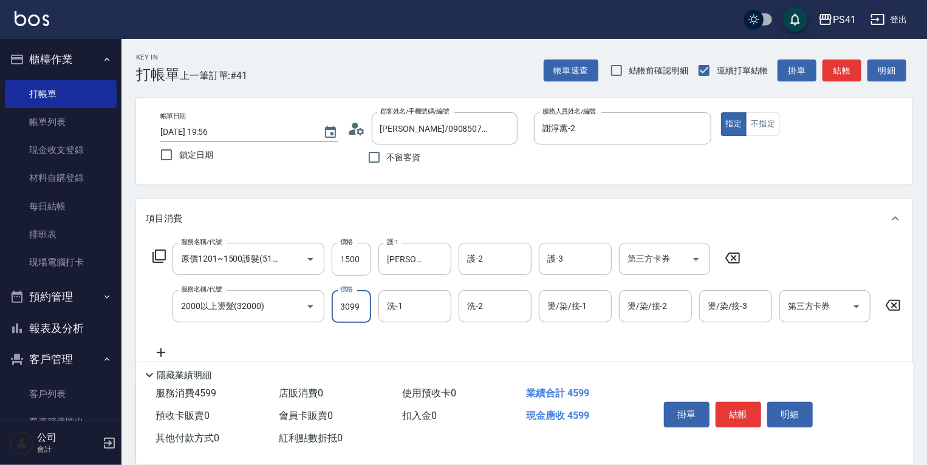
type input "3099"
type input "佳佳-27"
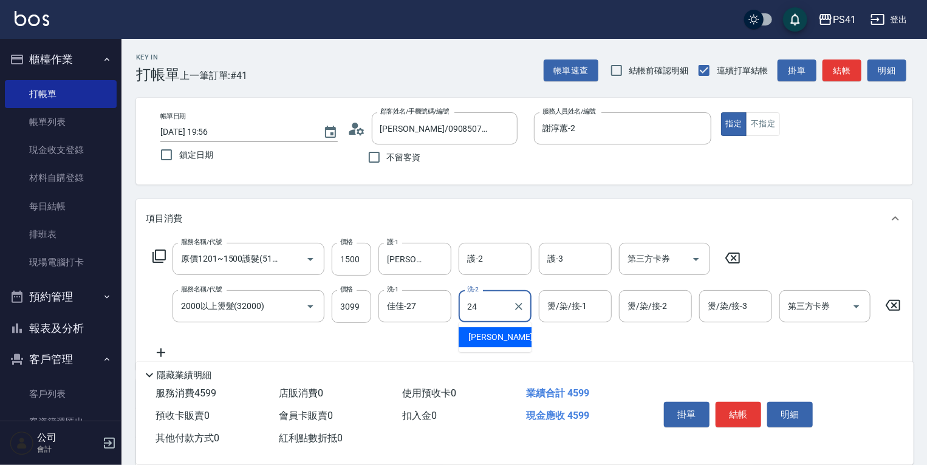
type input "[PERSON_NAME]-24"
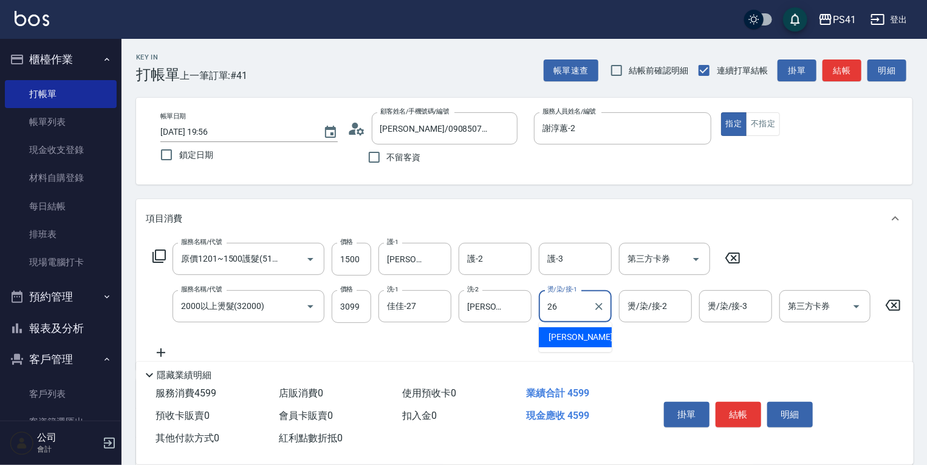
type input "[PERSON_NAME]-26"
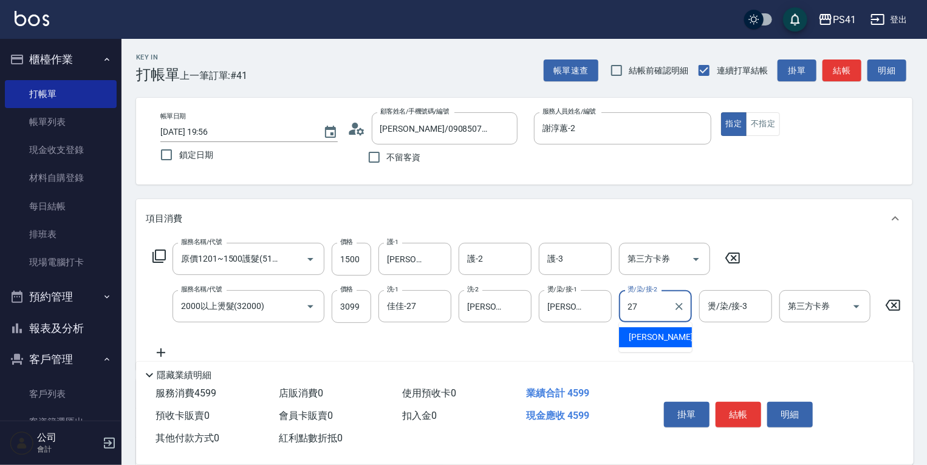
type input "佳佳-27"
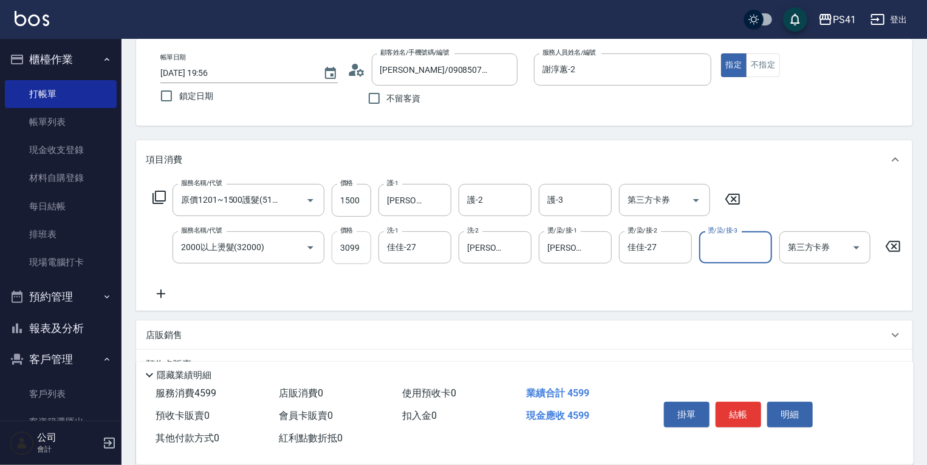
scroll to position [182, 0]
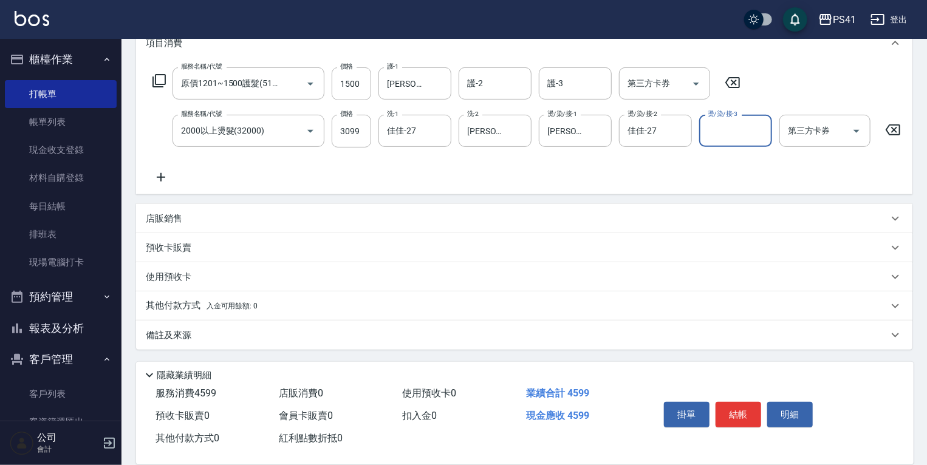
click at [214, 304] on span "入金可用餘額: 0" at bounding box center [233, 306] width 52 height 9
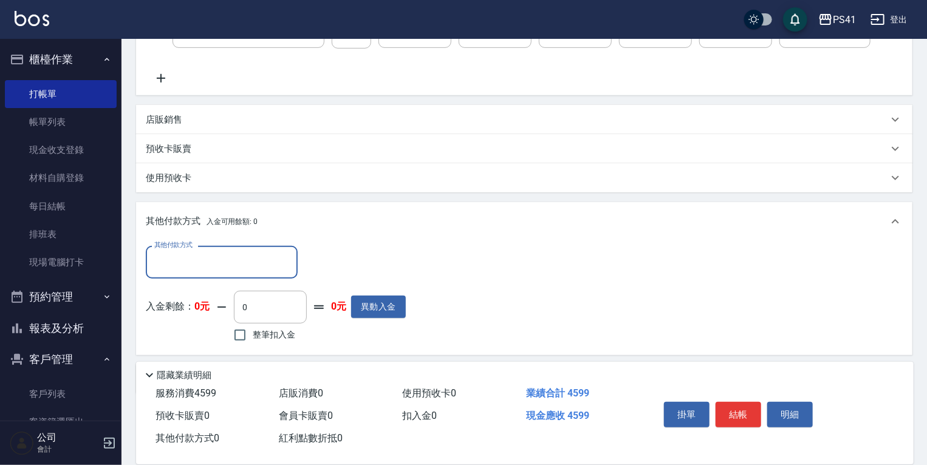
scroll to position [0, 0]
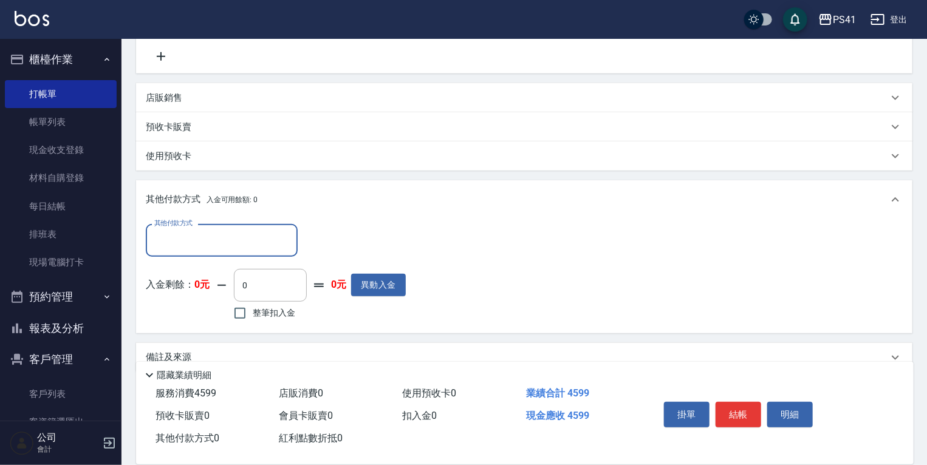
click at [228, 246] on input "其他付款方式" at bounding box center [221, 240] width 141 height 21
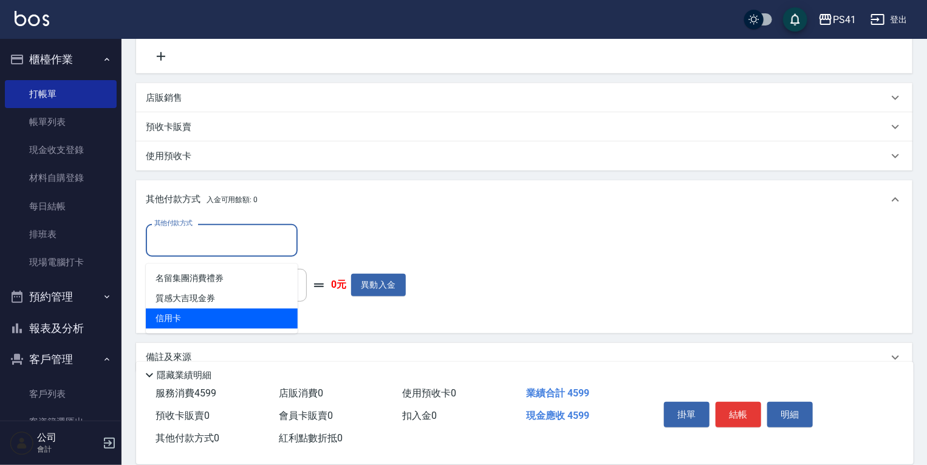
click at [233, 316] on span "信用卡" at bounding box center [222, 319] width 152 height 20
type input "信用卡"
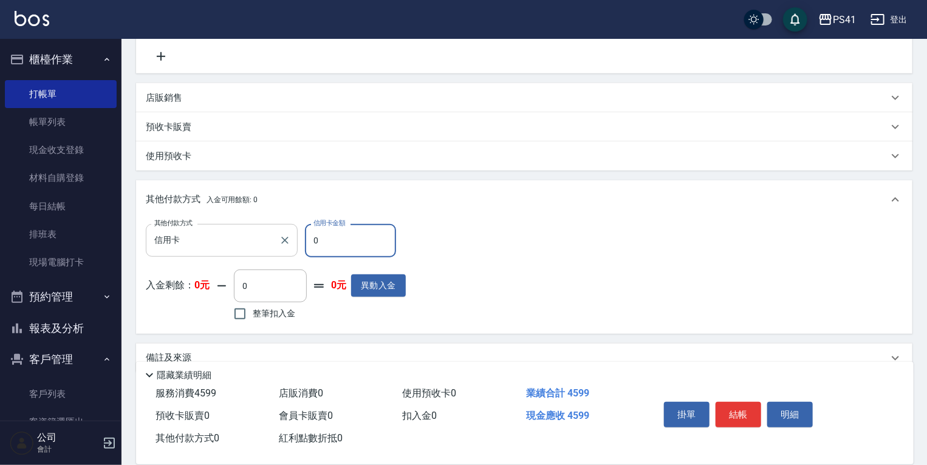
drag, startPoint x: 330, startPoint y: 251, endPoint x: 160, endPoint y: 250, distance: 170.7
click at [233, 246] on div "其他付款方式 信用卡 其他付款方式 信用卡金額 0 信用卡金額" at bounding box center [276, 240] width 260 height 33
type input "4599"
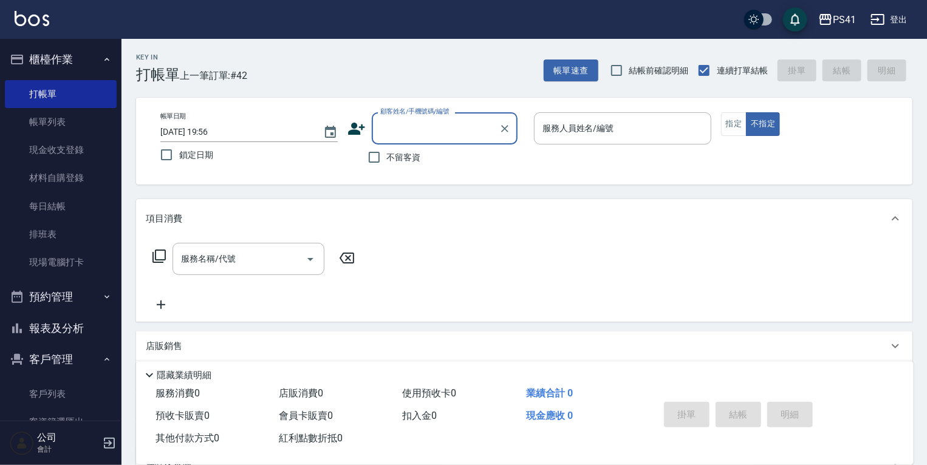
click at [61, 335] on button "報表及分析" at bounding box center [61, 329] width 112 height 32
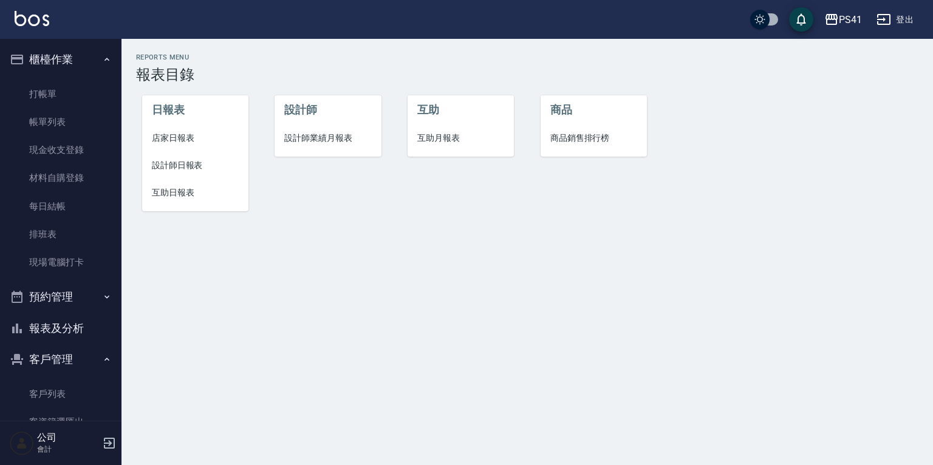
click at [169, 135] on span "店家日報表" at bounding box center [195, 138] width 87 height 13
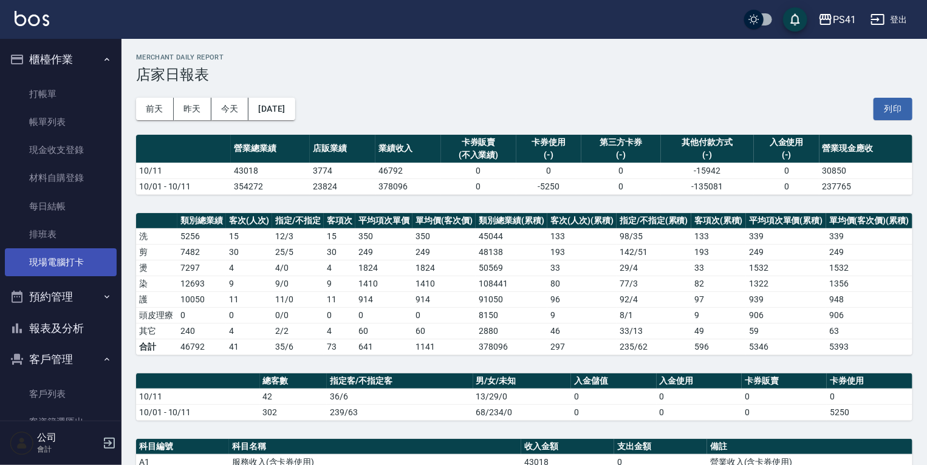
click at [79, 259] on link "現場電腦打卡" at bounding box center [61, 262] width 112 height 28
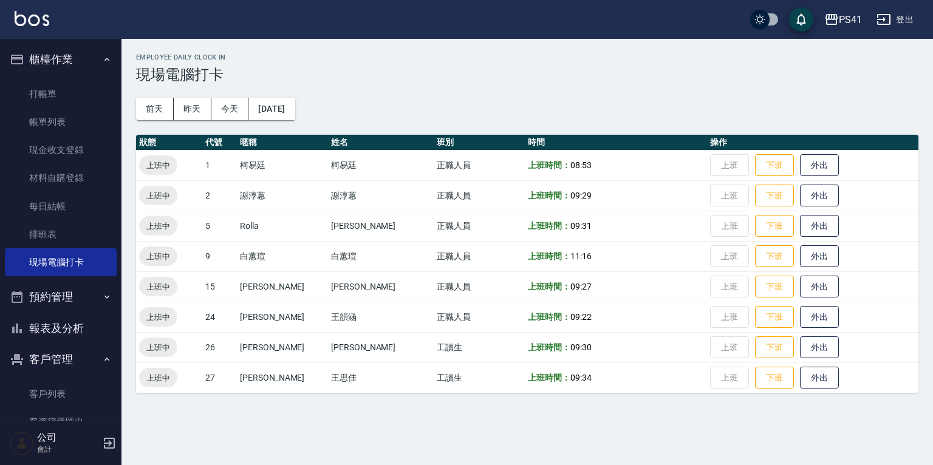
click at [779, 253] on td "上班 下班 外出" at bounding box center [812, 256] width 211 height 30
click at [768, 254] on button "下班" at bounding box center [774, 256] width 39 height 21
click at [64, 327] on button "報表及分析" at bounding box center [61, 329] width 112 height 32
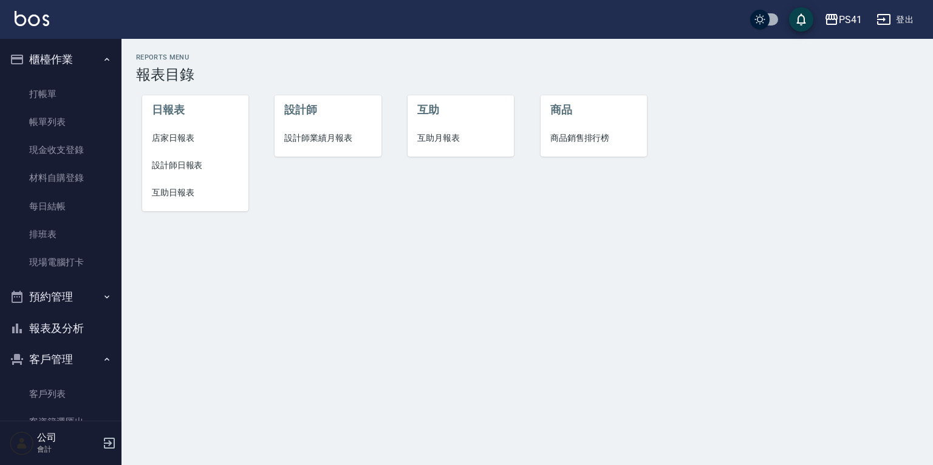
click at [173, 159] on span "設計師日報表" at bounding box center [195, 165] width 87 height 13
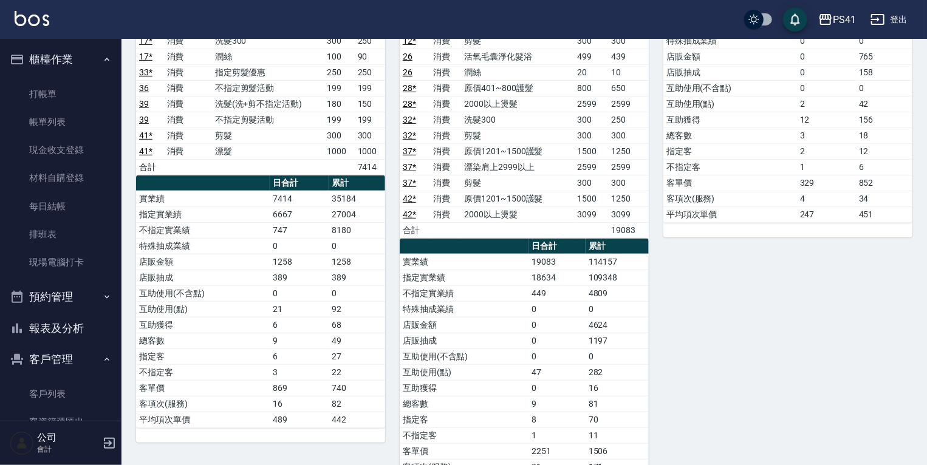
scroll to position [243, 0]
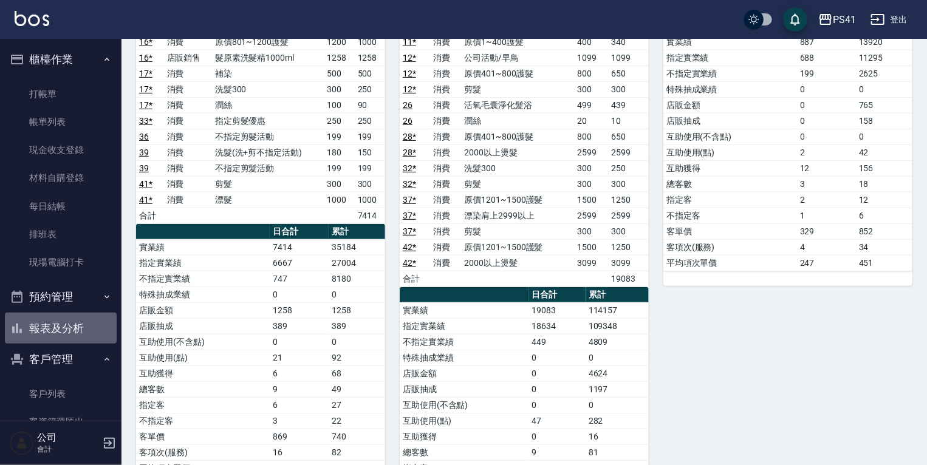
click at [66, 323] on button "報表及分析" at bounding box center [61, 329] width 112 height 32
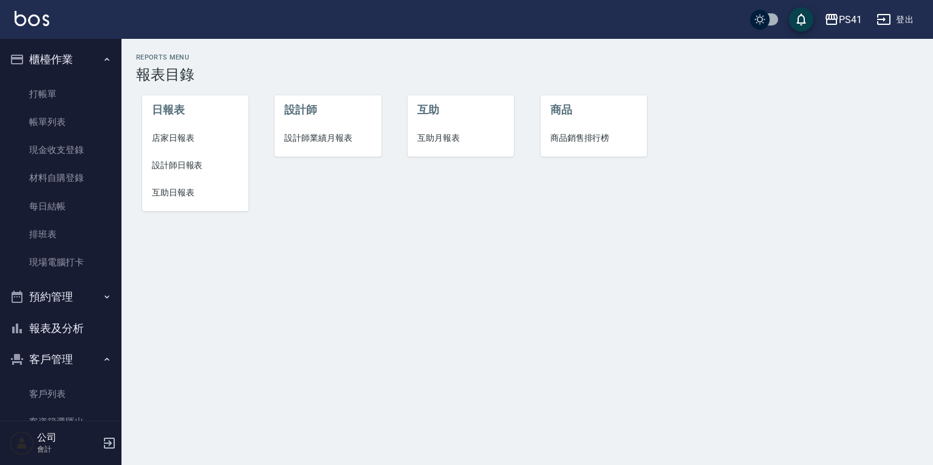
click at [172, 191] on span "互助日報表" at bounding box center [195, 192] width 87 height 13
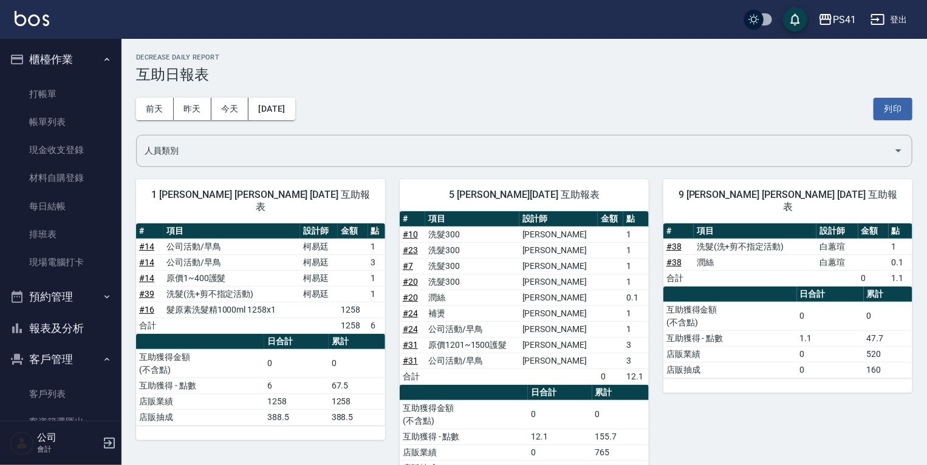
click at [66, 332] on button "報表及分析" at bounding box center [61, 329] width 112 height 32
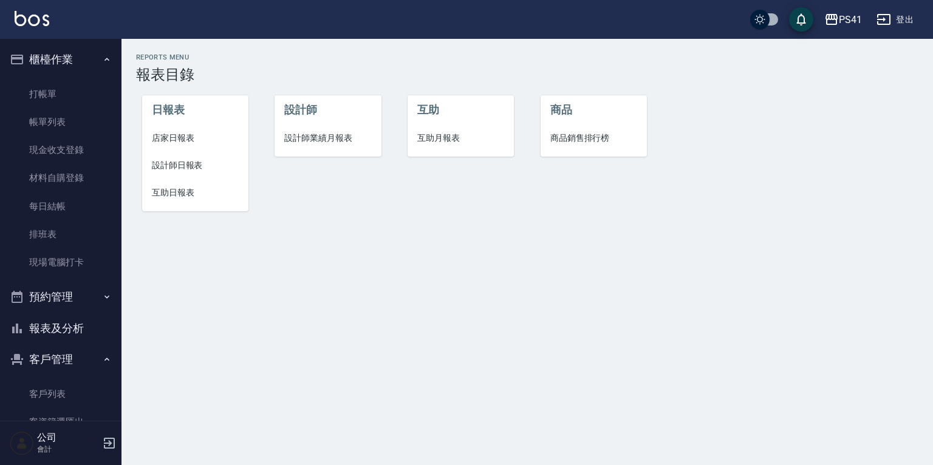
click at [182, 164] on span "設計師日報表" at bounding box center [195, 165] width 87 height 13
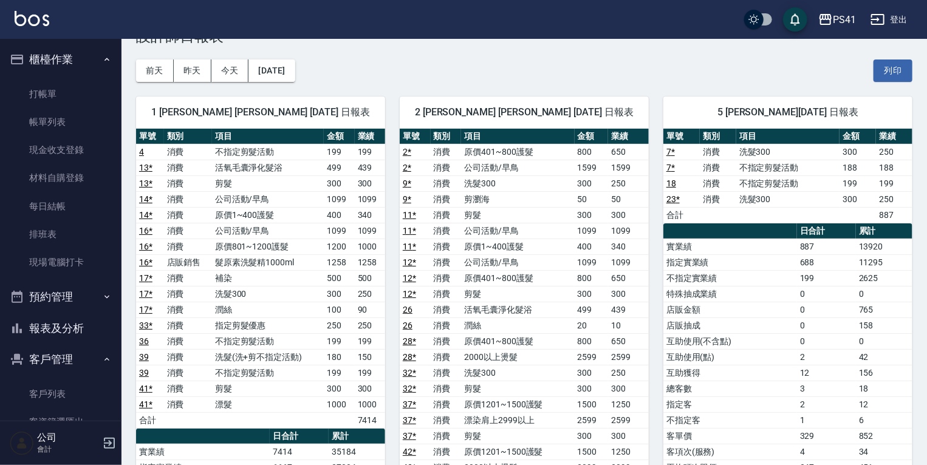
scroll to position [194, 0]
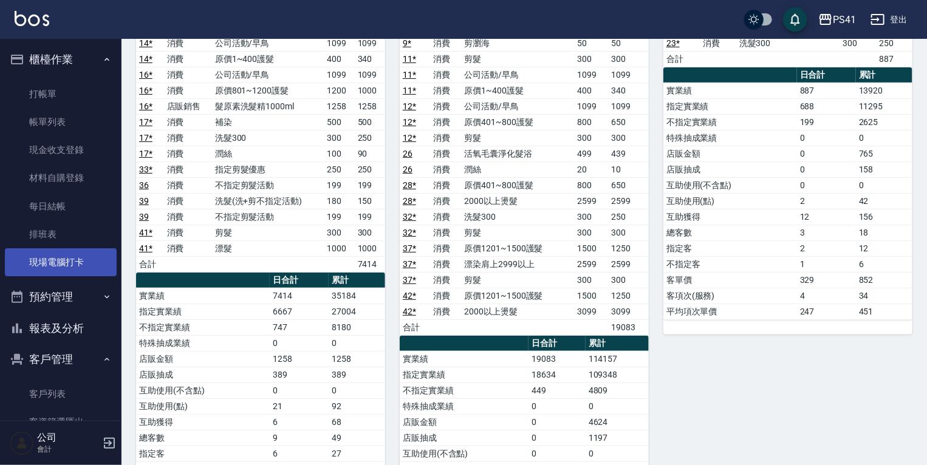
click at [75, 261] on link "現場電腦打卡" at bounding box center [61, 262] width 112 height 28
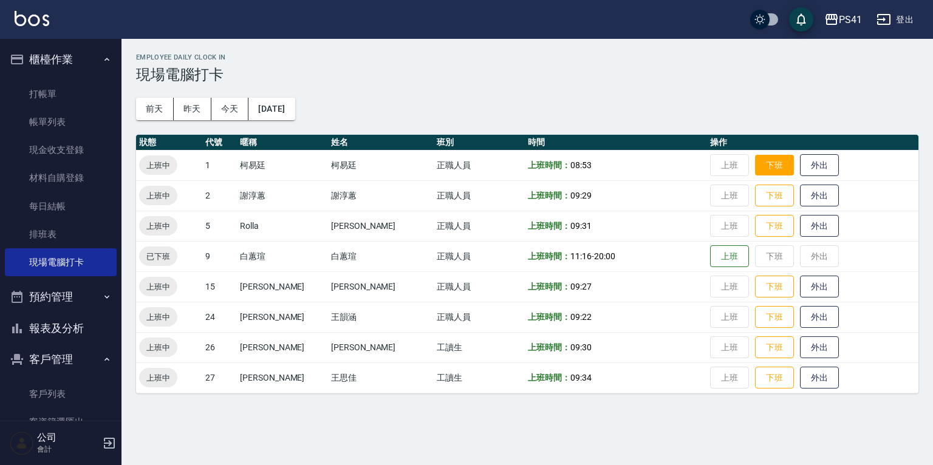
click at [763, 159] on button "下班" at bounding box center [774, 165] width 39 height 21
click at [755, 191] on button "下班" at bounding box center [774, 195] width 39 height 21
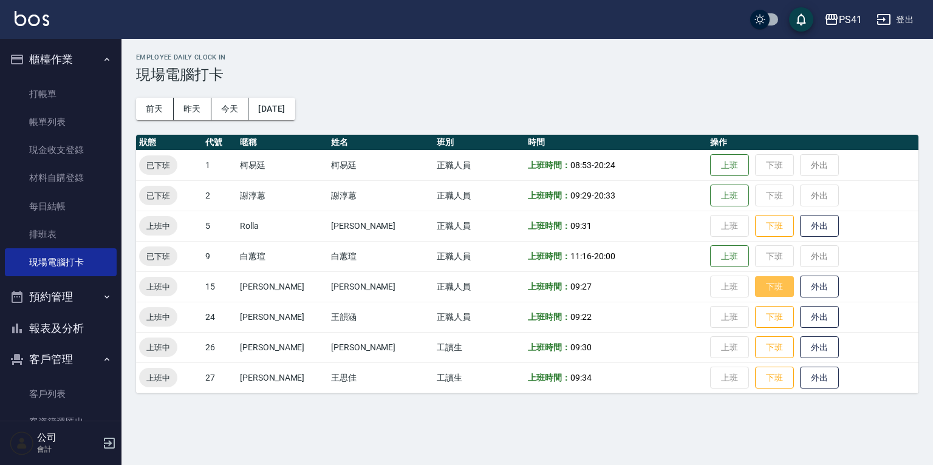
click at [755, 284] on button "下班" at bounding box center [774, 286] width 39 height 21
click at [755, 224] on button "下班" at bounding box center [774, 226] width 39 height 21
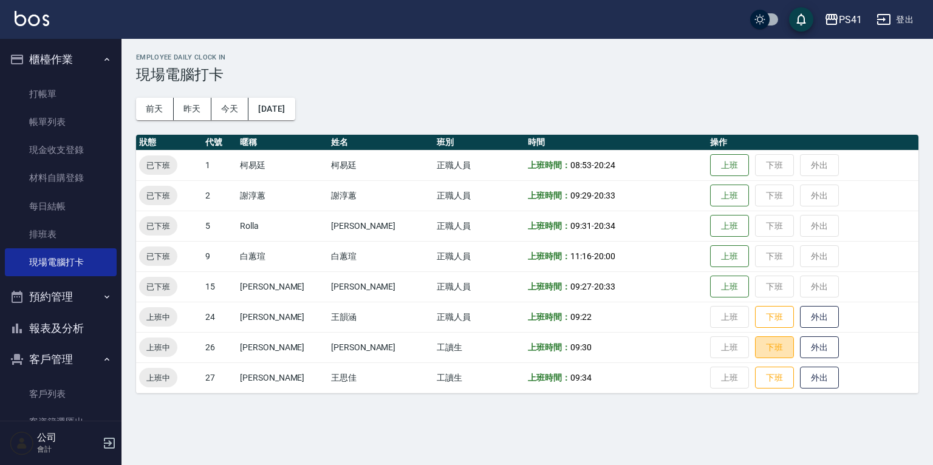
drag, startPoint x: 750, startPoint y: 354, endPoint x: 882, endPoint y: 363, distance: 132.7
click at [755, 354] on button "下班" at bounding box center [774, 348] width 39 height 22
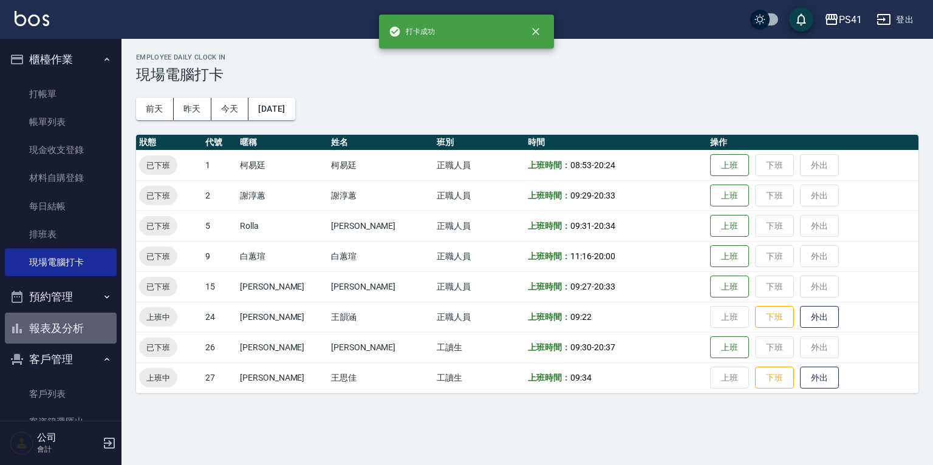
click at [60, 326] on button "報表及分析" at bounding box center [61, 329] width 112 height 32
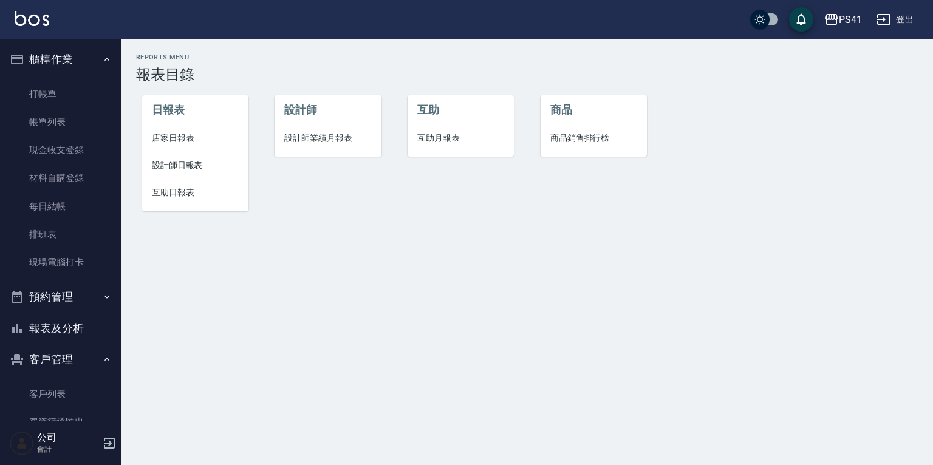
click at [173, 188] on span "互助日報表" at bounding box center [195, 192] width 87 height 13
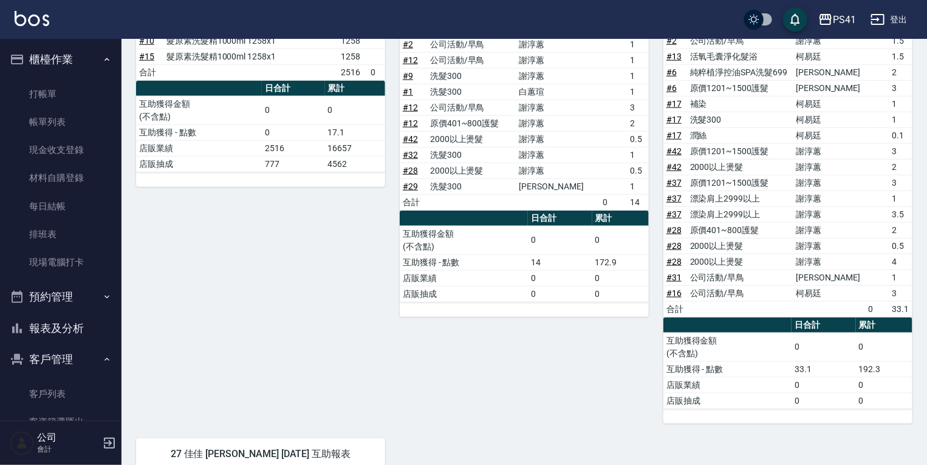
scroll to position [534, 0]
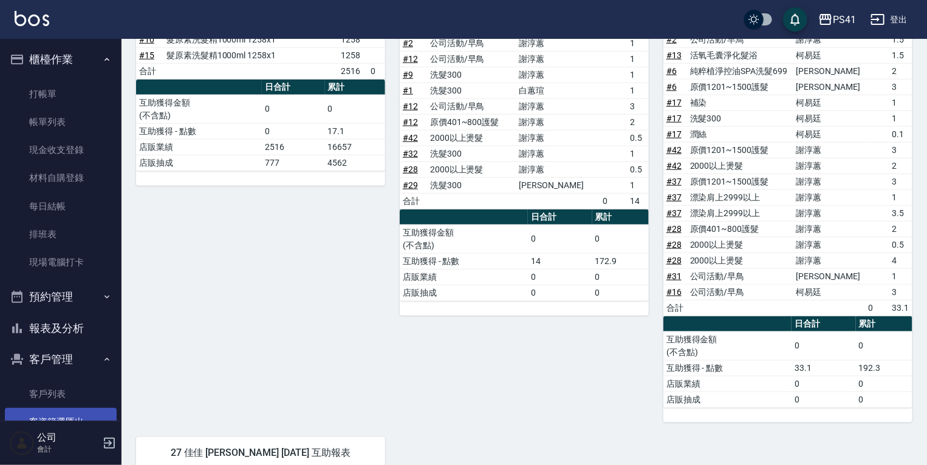
drag, startPoint x: 76, startPoint y: 397, endPoint x: 92, endPoint y: 414, distance: 22.8
click at [76, 397] on link "客戶列表" at bounding box center [61, 394] width 112 height 28
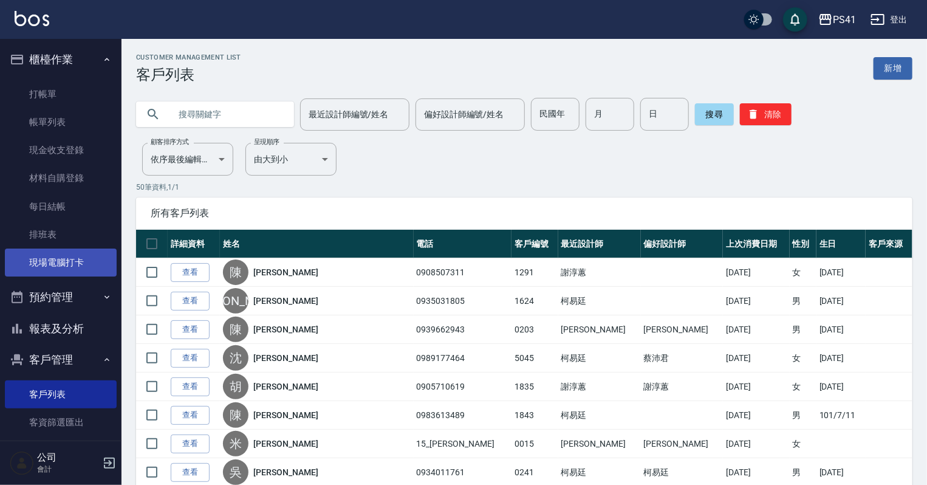
drag, startPoint x: 49, startPoint y: 265, endPoint x: 47, endPoint y: 255, distance: 10.5
click at [49, 265] on link "現場電腦打卡" at bounding box center [61, 262] width 112 height 28
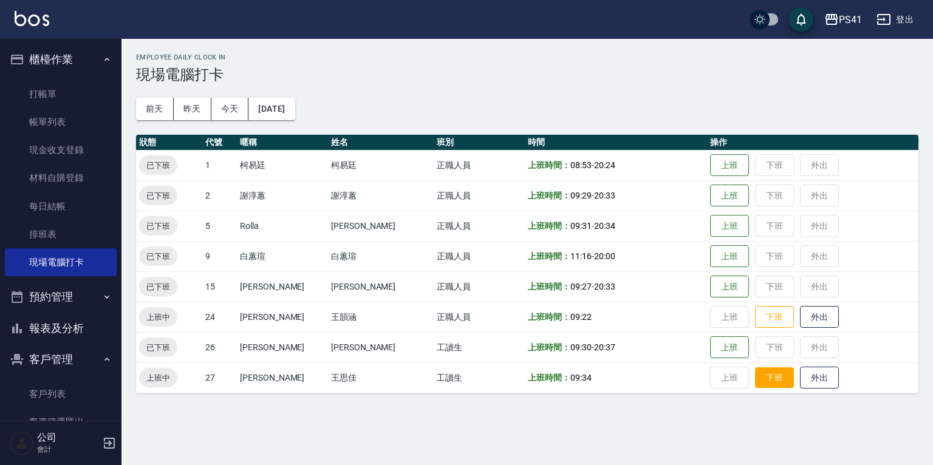
click at [762, 382] on button "下班" at bounding box center [774, 378] width 39 height 21
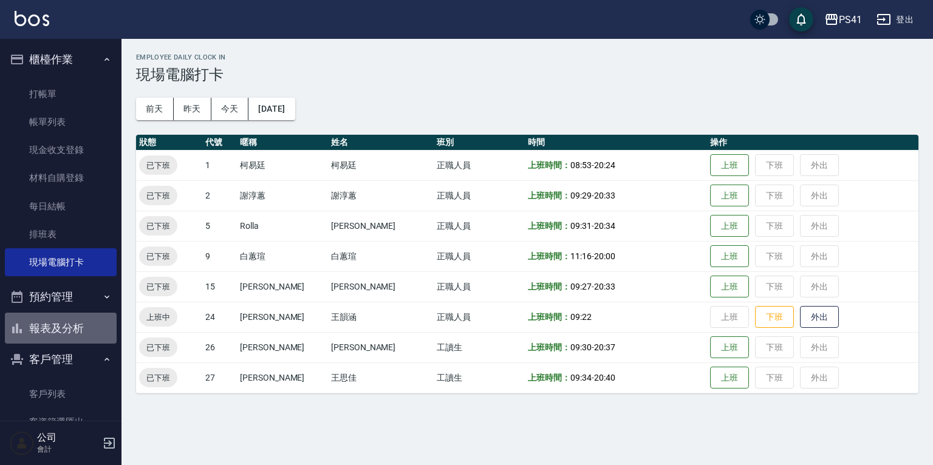
click at [64, 324] on button "報表及分析" at bounding box center [61, 329] width 112 height 32
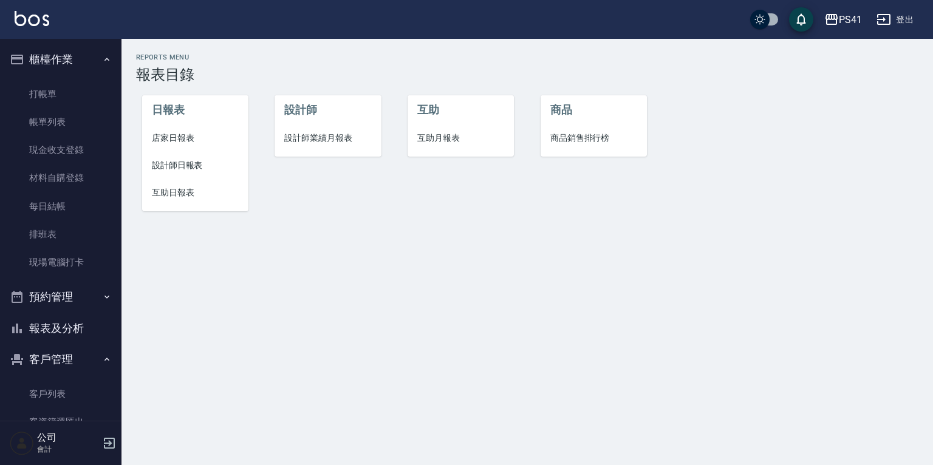
click at [197, 202] on li "互助日報表" at bounding box center [195, 192] width 106 height 27
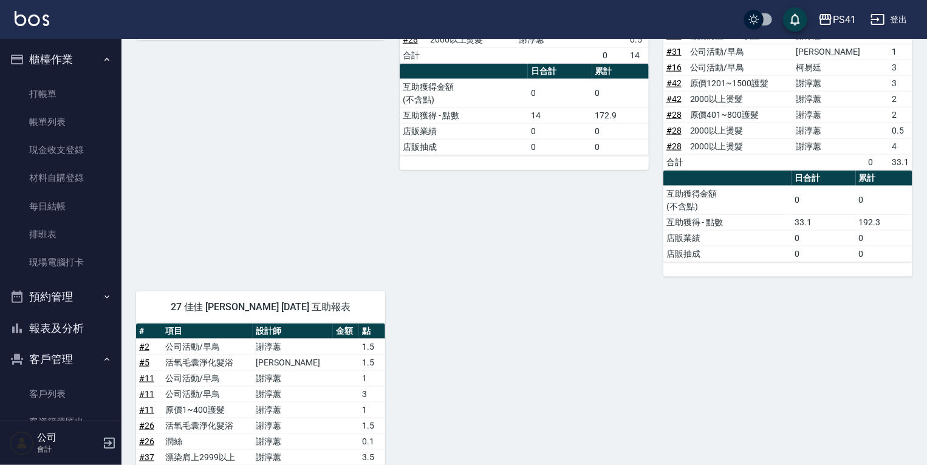
scroll to position [583, 0]
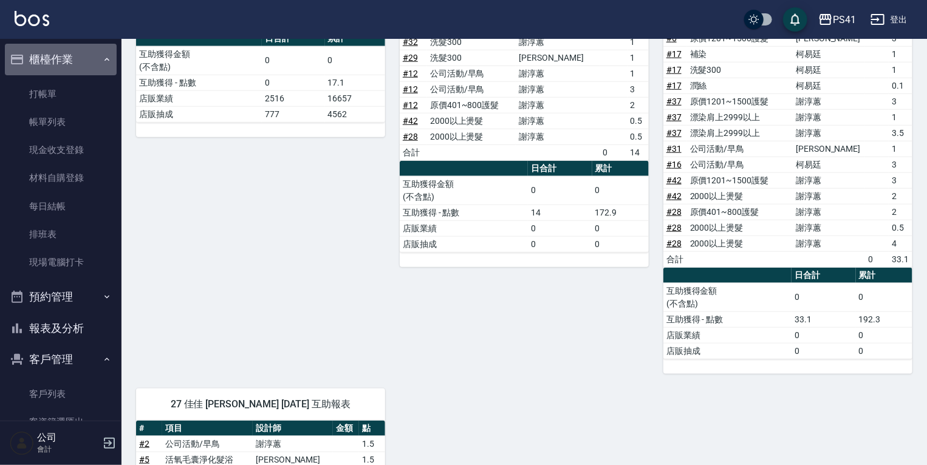
drag, startPoint x: 61, startPoint y: 49, endPoint x: 109, endPoint y: 71, distance: 53.3
click at [61, 50] on button "櫃檯作業" at bounding box center [61, 60] width 112 height 32
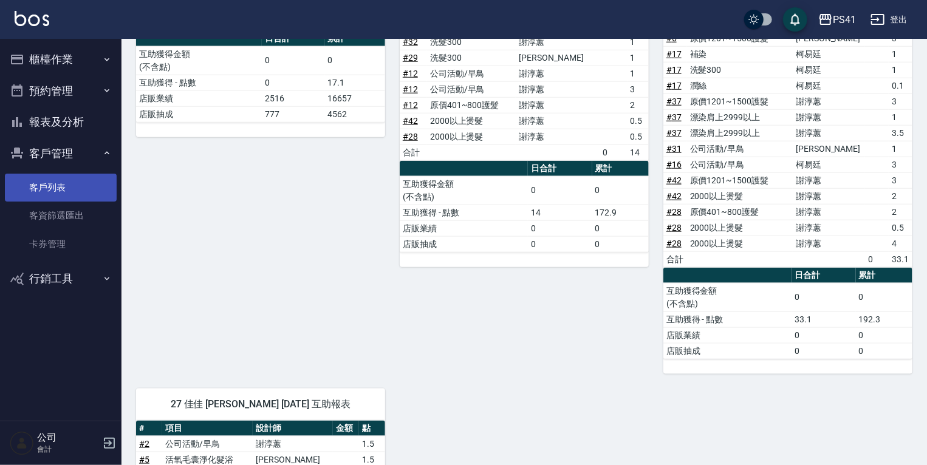
click at [87, 174] on link "客戶列表" at bounding box center [61, 188] width 112 height 28
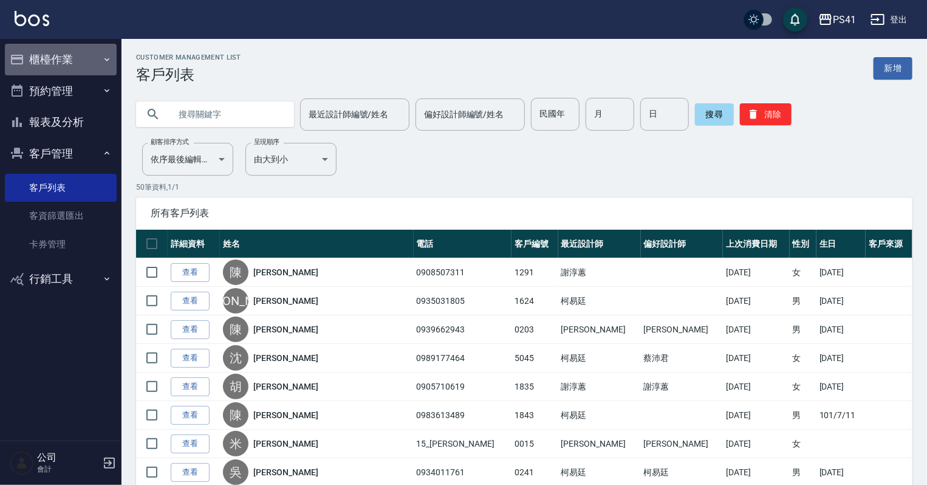
click at [76, 61] on button "櫃檯作業" at bounding box center [61, 60] width 112 height 32
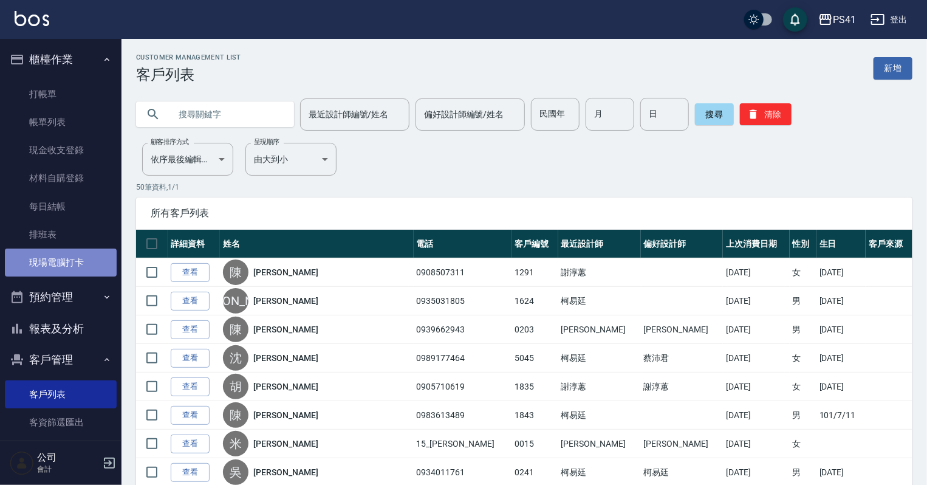
click at [68, 267] on link "現場電腦打卡" at bounding box center [61, 262] width 112 height 28
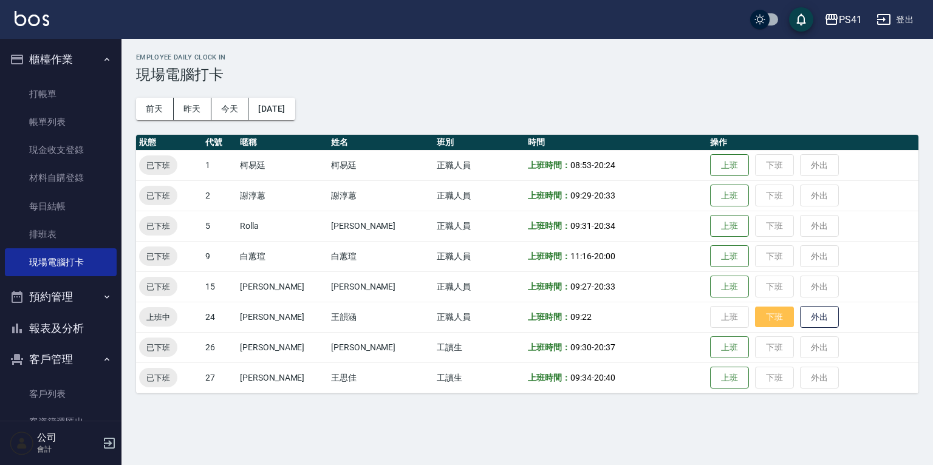
click at [762, 323] on button "下班" at bounding box center [774, 317] width 39 height 21
